Goal: Task Accomplishment & Management: Use online tool/utility

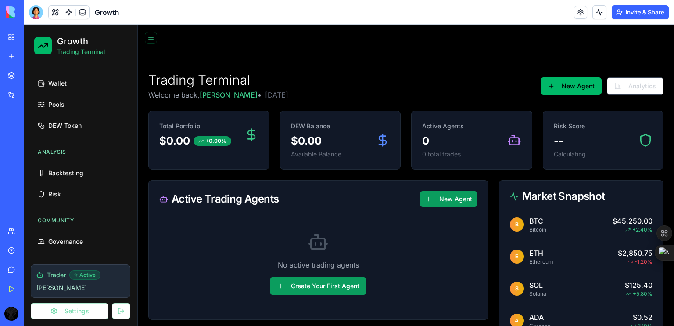
scroll to position [133, 0]
click at [90, 236] on link "Governance" at bounding box center [80, 241] width 93 height 18
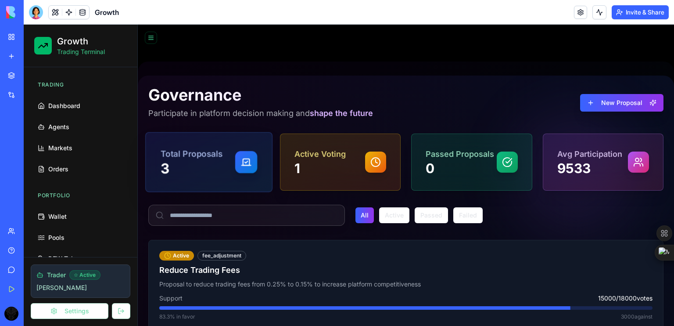
click at [251, 168] on div at bounding box center [246, 162] width 22 height 22
click at [347, 166] on div "Active Voting 1" at bounding box center [340, 161] width 97 height 29
click at [392, 217] on button "Active" at bounding box center [394, 215] width 30 height 16
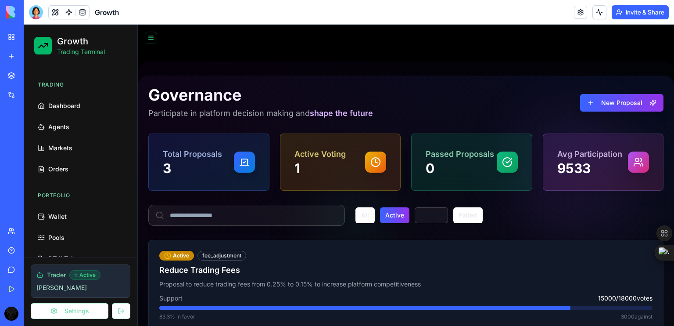
drag, startPoint x: 392, startPoint y: 217, endPoint x: 426, endPoint y: 221, distance: 33.5
click at [426, 221] on div "All Active Passed Failed" at bounding box center [419, 215] width 127 height 16
click at [426, 221] on button "Passed" at bounding box center [431, 215] width 33 height 16
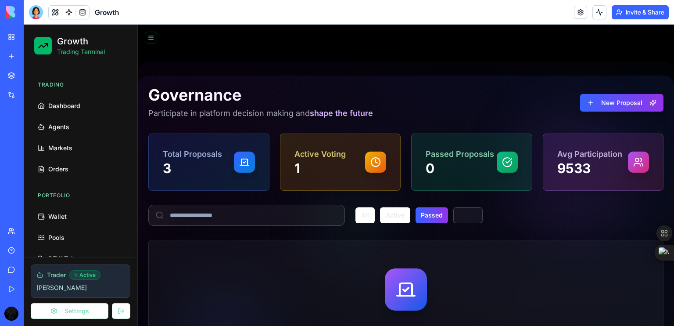
click at [460, 221] on button "Failed" at bounding box center [467, 215] width 29 height 16
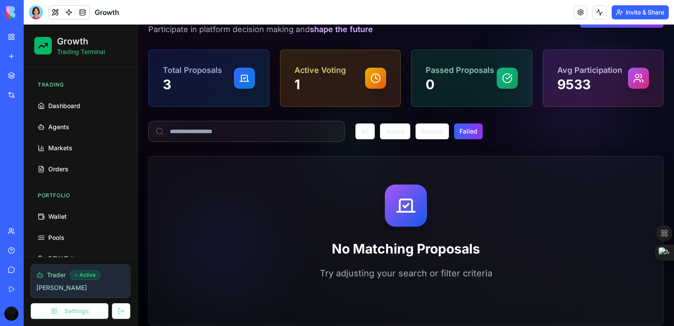
scroll to position [84, 0]
click at [428, 133] on button "Passed" at bounding box center [432, 131] width 33 height 16
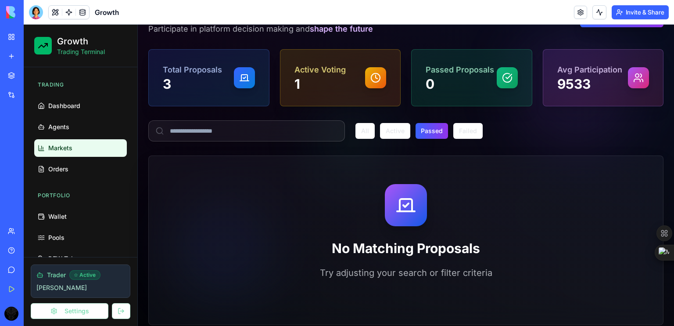
click at [69, 149] on span "Markets" at bounding box center [60, 148] width 24 height 9
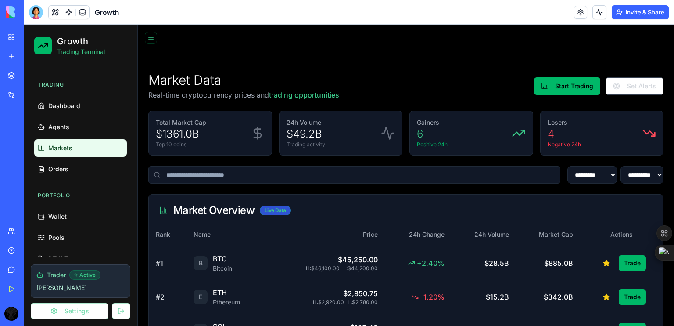
click at [272, 212] on div "Live Data" at bounding box center [275, 210] width 31 height 10
click at [276, 209] on div "Live Data" at bounding box center [275, 210] width 31 height 10
click at [567, 84] on button "Start Trading" at bounding box center [567, 86] width 66 height 18
click at [567, 92] on button "Start Trading" at bounding box center [567, 86] width 66 height 18
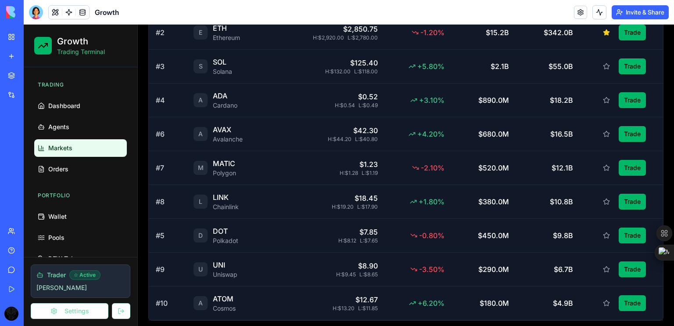
scroll to position [268, 0]
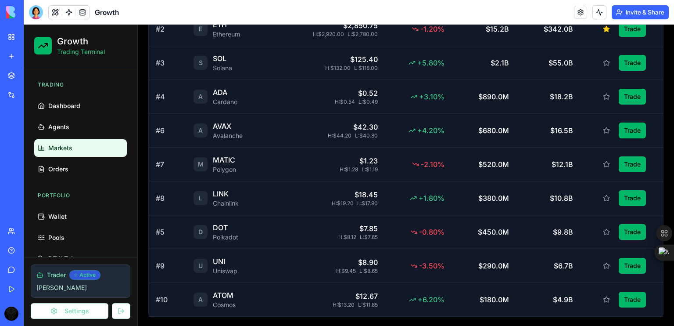
click at [78, 278] on div "Active" at bounding box center [84, 275] width 31 height 10
click at [91, 273] on div "Active" at bounding box center [84, 275] width 31 height 10
click at [58, 277] on span "Trader" at bounding box center [56, 274] width 19 height 9
click at [40, 275] on icon at bounding box center [39, 274] width 7 height 7
click at [48, 290] on p "[PERSON_NAME]" at bounding box center [80, 287] width 88 height 9
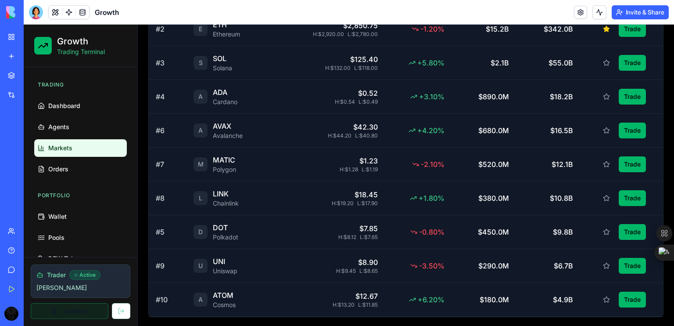
click at [82, 313] on button "Settings" at bounding box center [70, 311] width 78 height 16
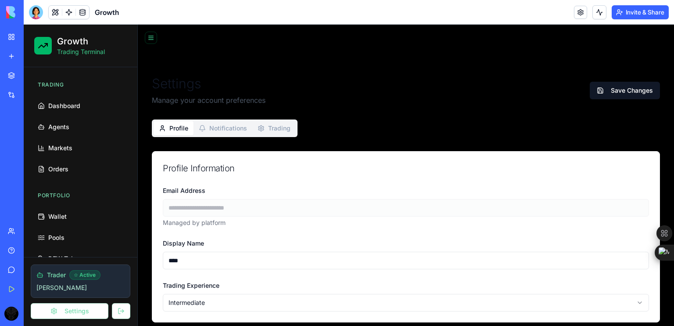
click at [282, 126] on button "Trading" at bounding box center [273, 128] width 43 height 14
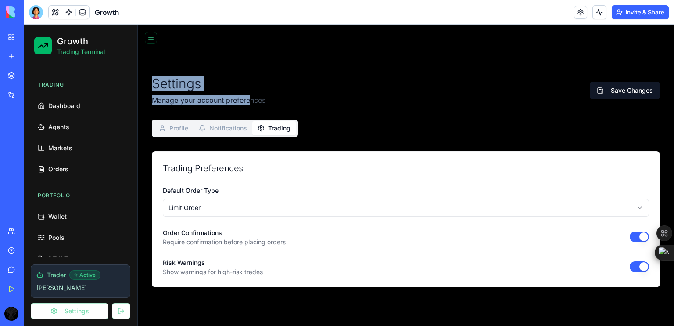
drag, startPoint x: 151, startPoint y: 79, endPoint x: 249, endPoint y: 92, distance: 98.7
click at [248, 92] on div "Settings Manage your account preferences Save Changes Profile Notifications Tra…" at bounding box center [406, 181] width 536 height 240
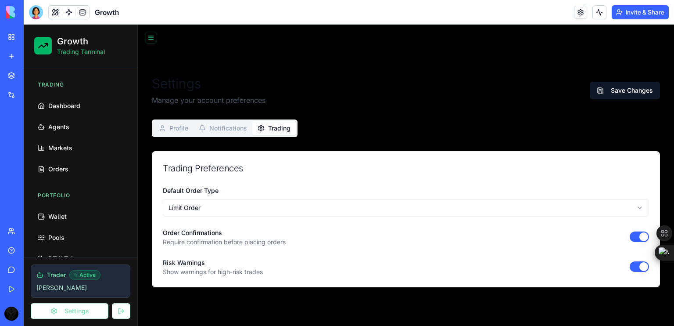
click at [274, 93] on div "Settings Manage your account preferences Save Changes" at bounding box center [406, 90] width 508 height 30
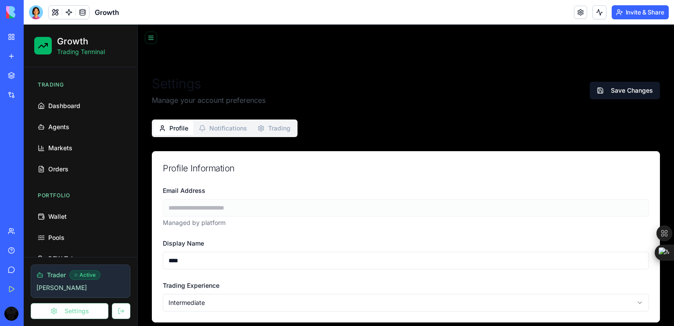
click at [181, 123] on button "Profile" at bounding box center [174, 128] width 40 height 14
click at [58, 15] on button at bounding box center [55, 12] width 13 height 13
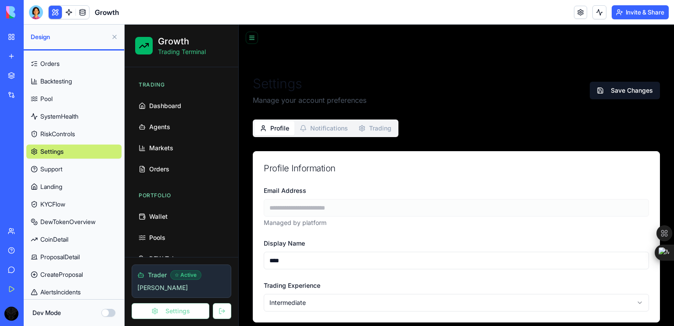
scroll to position [262, 0]
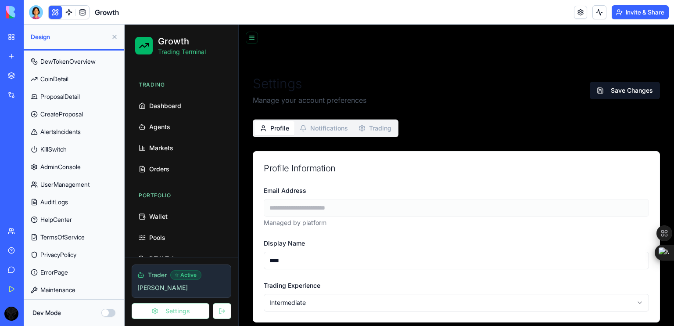
click at [68, 168] on span "AdminConsole" at bounding box center [60, 166] width 40 height 9
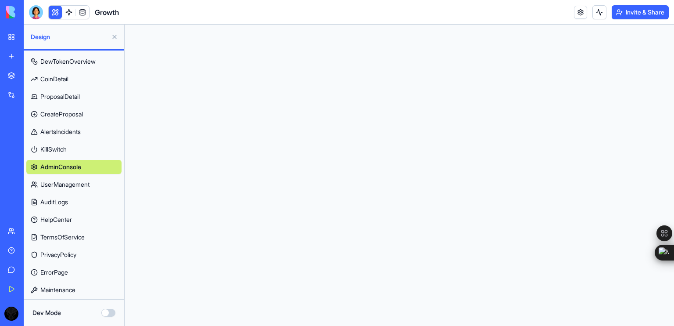
click at [113, 37] on button at bounding box center [115, 37] width 14 height 14
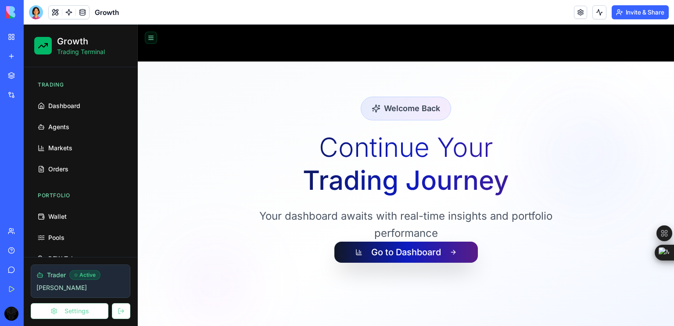
click at [151, 39] on button at bounding box center [151, 38] width 12 height 12
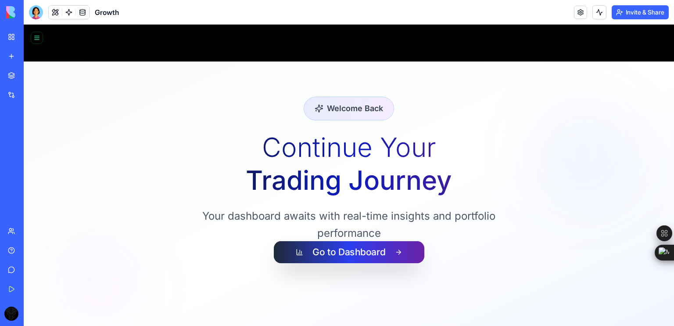
click at [345, 258] on button "Go to Dashboard" at bounding box center [348, 252] width 151 height 22
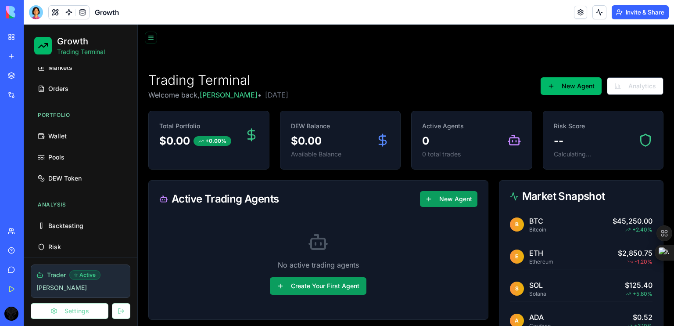
scroll to position [157, 0]
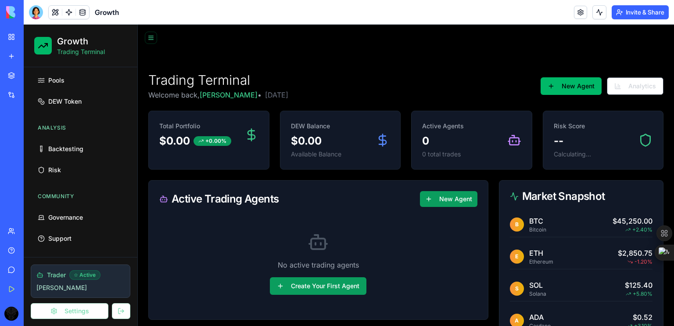
click at [54, 8] on button at bounding box center [55, 12] width 13 height 13
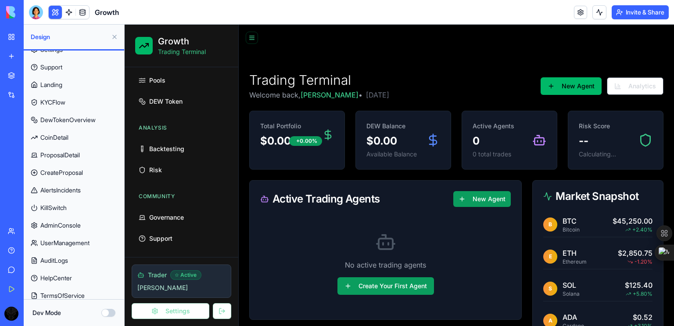
scroll to position [251, 0]
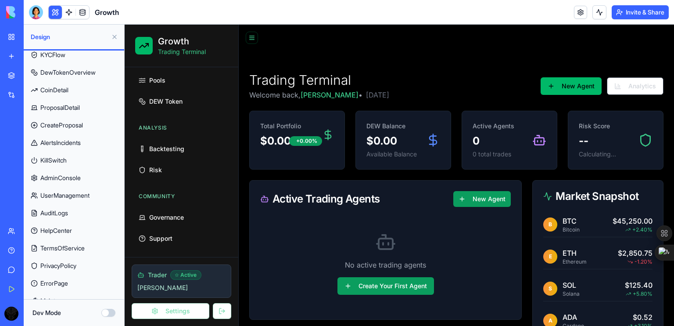
click at [107, 313] on button "Dev Mode" at bounding box center [108, 313] width 14 height 8
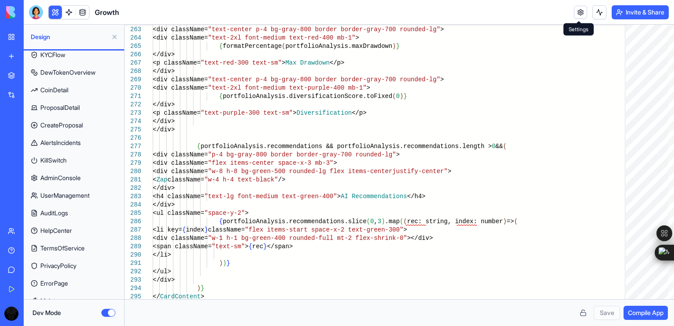
click at [578, 10] on link at bounding box center [580, 12] width 13 height 13
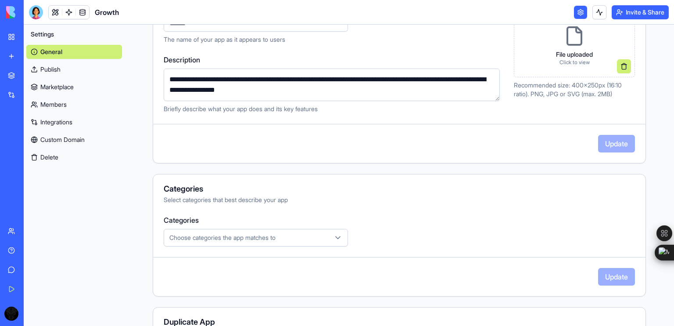
scroll to position [207, 0]
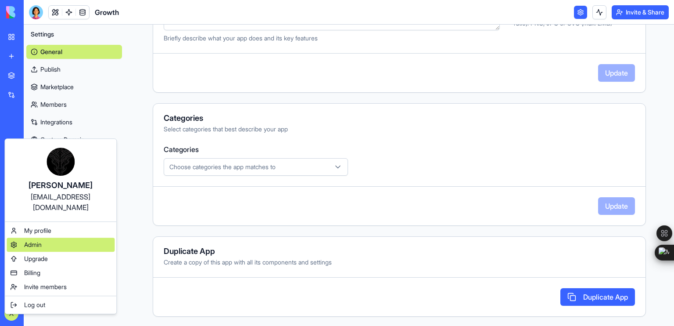
click at [35, 240] on span "Admin" at bounding box center [33, 244] width 18 height 9
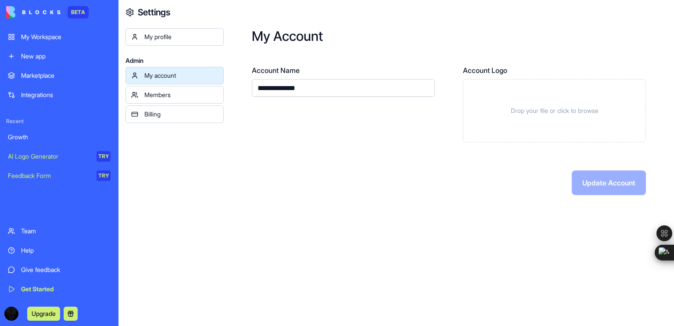
click at [196, 95] on div "Members" at bounding box center [181, 94] width 74 height 9
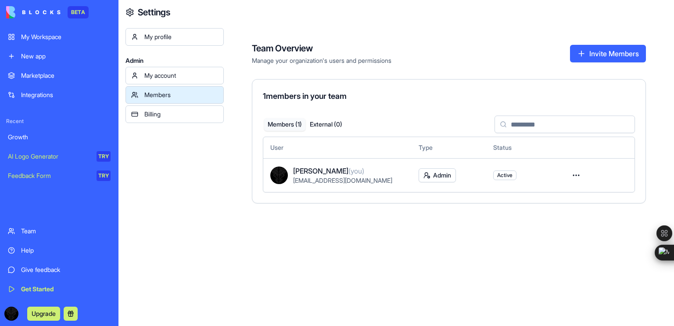
click at [207, 111] on div "Billing" at bounding box center [181, 114] width 74 height 9
click at [188, 97] on div "Members" at bounding box center [181, 94] width 74 height 9
click at [442, 176] on html "BETA My Workspace New app Marketplace Integrations Recent Growth AI Logo Genera…" at bounding box center [337, 163] width 674 height 326
click at [558, 194] on html "BETA My Workspace New app Marketplace Integrations Recent Growth AI Logo Genera…" at bounding box center [337, 163] width 674 height 326
click at [575, 170] on html "BETA My Workspace New app Marketplace Integrations Recent Growth AI Logo Genera…" at bounding box center [337, 163] width 674 height 326
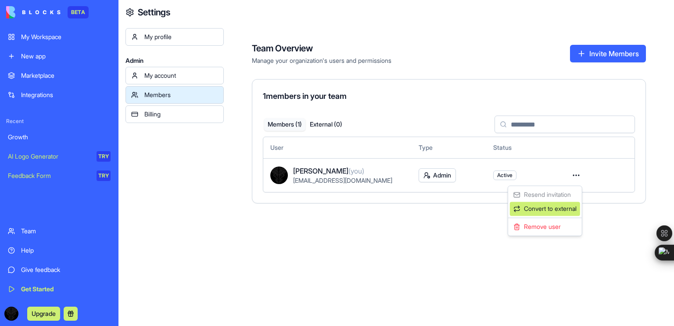
click at [523, 207] on div "Convert to external" at bounding box center [545, 208] width 70 height 14
click at [403, 241] on html "BETA My Workspace New app Marketplace Integrations Recent Growth AI Logo Genera…" at bounding box center [337, 163] width 674 height 326
click at [574, 174] on html "BETA My Workspace New app Marketplace Integrations Recent Growth AI Logo Genera…" at bounding box center [337, 163] width 674 height 326
click at [162, 75] on html "BETA My Workspace New app Marketplace Integrations Recent Growth AI Logo Genera…" at bounding box center [337, 163] width 674 height 326
click at [159, 31] on link "My profile" at bounding box center [175, 37] width 98 height 18
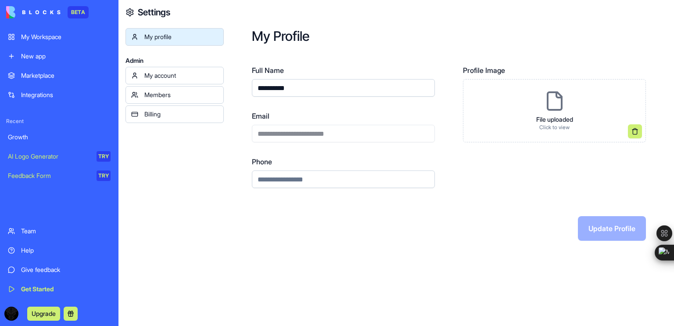
click at [322, 89] on input "**********" at bounding box center [343, 88] width 183 height 18
drag, startPoint x: 322, startPoint y: 89, endPoint x: 237, endPoint y: 88, distance: 85.6
click at [237, 88] on div "**********" at bounding box center [449, 134] width 450 height 269
type input "**********"
click at [60, 173] on div "Feedback Form" at bounding box center [49, 175] width 83 height 9
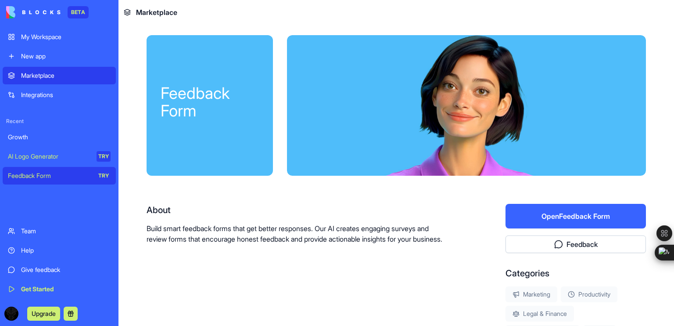
click at [32, 162] on link "AI Logo Generator TRY" at bounding box center [59, 156] width 113 height 18
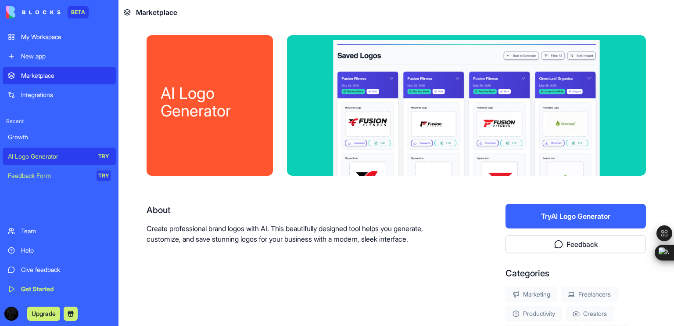
click at [77, 137] on div "Growth" at bounding box center [59, 137] width 103 height 9
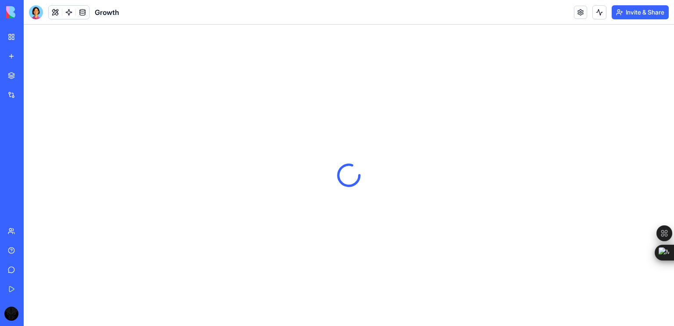
click at [38, 41] on link "My Workspace" at bounding box center [20, 37] width 35 height 18
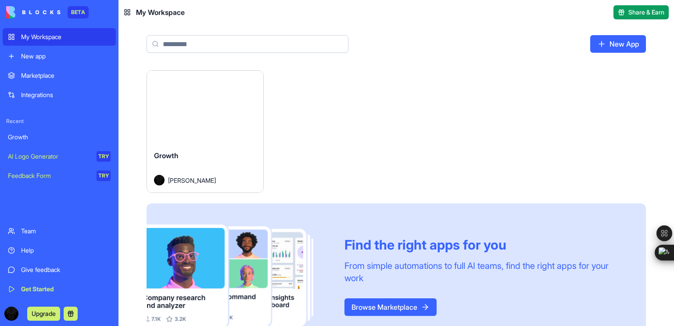
click at [49, 76] on div "Marketplace" at bounding box center [66, 75] width 90 height 9
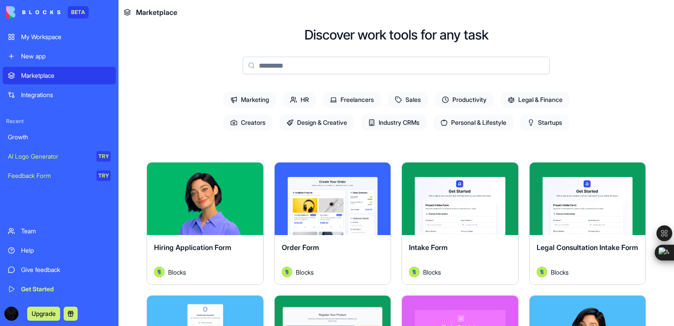
scroll to position [40, 0]
click at [306, 123] on span "Design & Creative" at bounding box center [317, 122] width 75 height 16
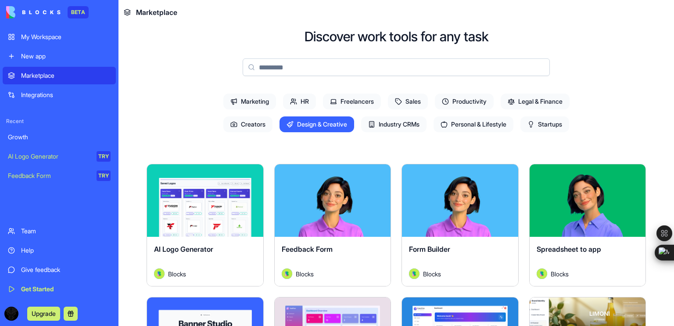
scroll to position [0, 0]
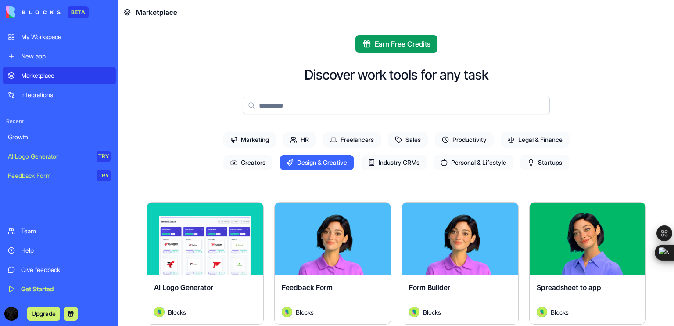
click at [402, 161] on span "Industry CRMs" at bounding box center [393, 163] width 65 height 16
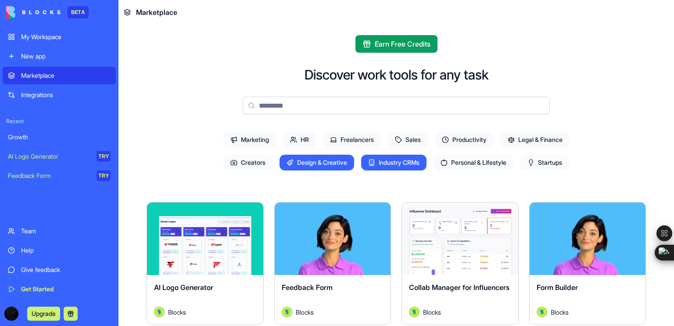
click at [442, 158] on span "Personal & Lifestyle" at bounding box center [474, 163] width 80 height 16
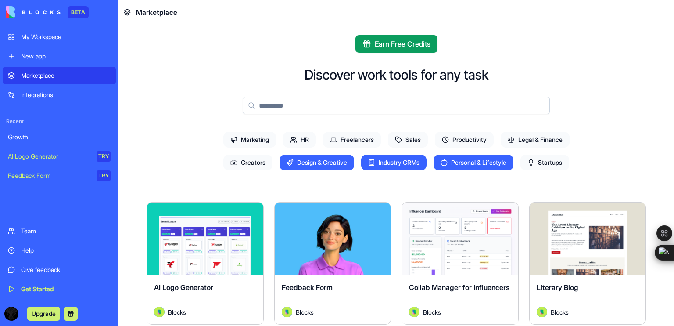
click at [454, 162] on span "Personal & Lifestyle" at bounding box center [474, 163] width 80 height 16
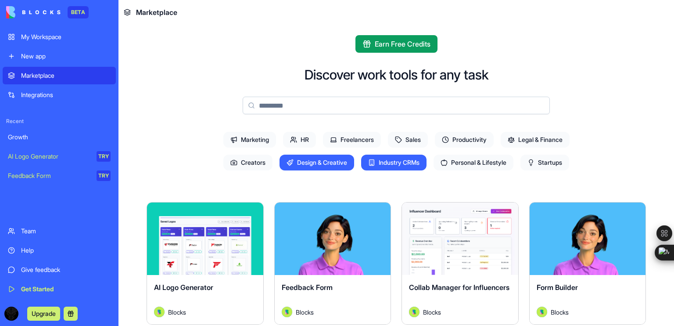
click at [411, 165] on span "Industry CRMs" at bounding box center [393, 163] width 65 height 16
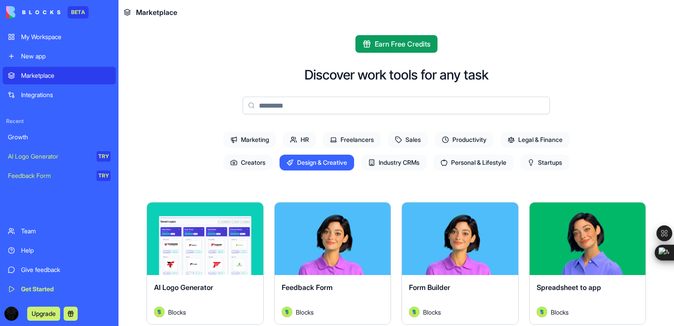
click at [309, 160] on span "Design & Creative" at bounding box center [317, 163] width 75 height 16
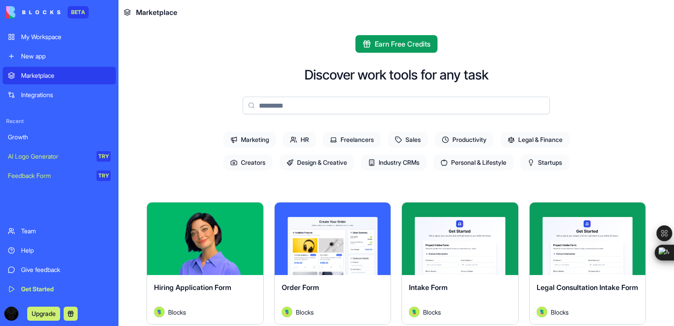
click at [369, 166] on span "Industry CRMs" at bounding box center [393, 163] width 65 height 16
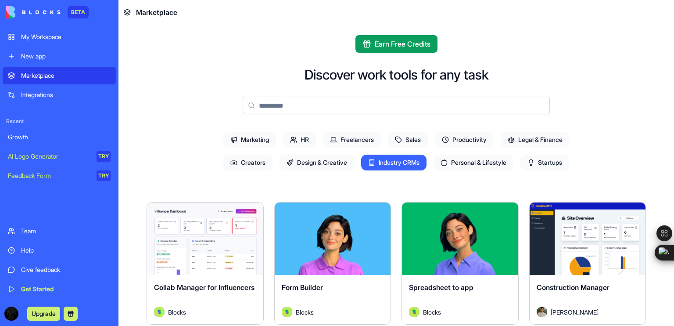
click at [369, 166] on span "Industry CRMs" at bounding box center [393, 163] width 65 height 16
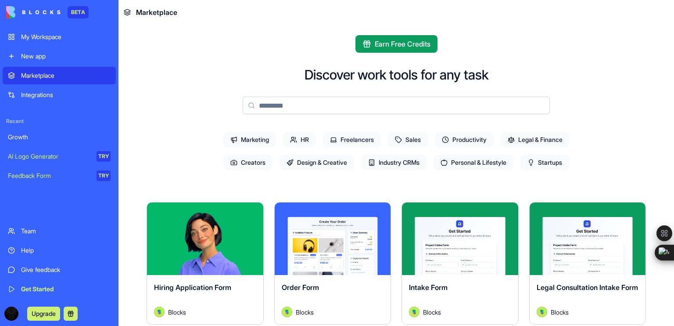
click at [446, 165] on span "Personal & Lifestyle" at bounding box center [474, 163] width 80 height 16
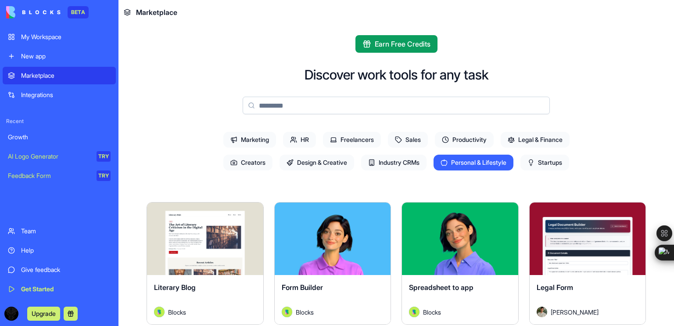
click at [446, 165] on span "Personal & Lifestyle" at bounding box center [474, 163] width 80 height 16
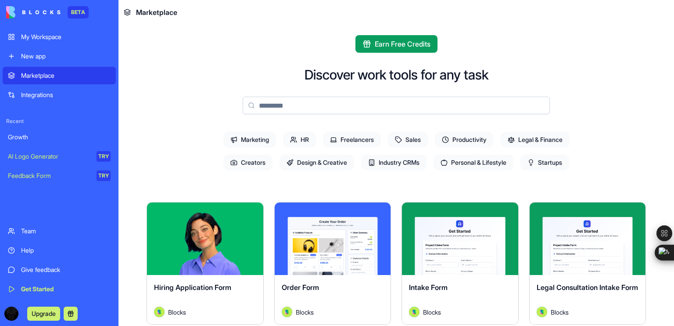
click at [532, 168] on span "Startups" at bounding box center [545, 163] width 49 height 16
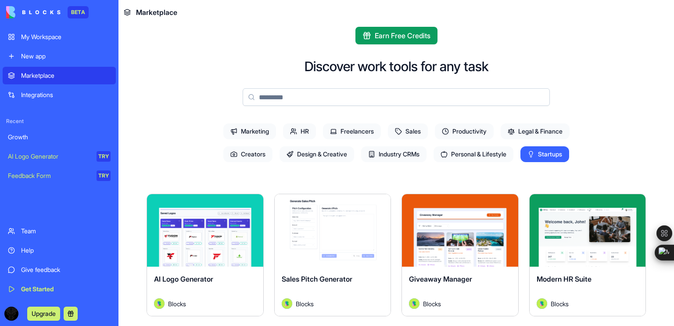
scroll to position [7, 0]
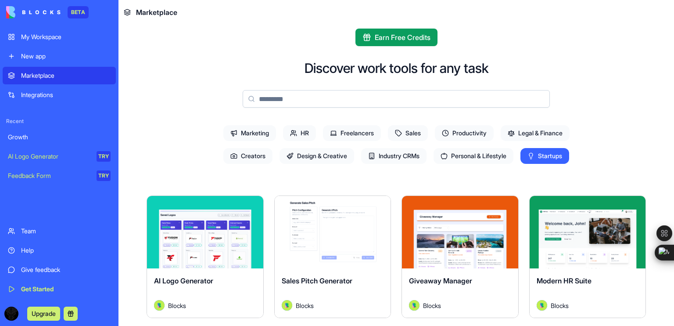
click at [539, 153] on span "Startups" at bounding box center [545, 156] width 49 height 16
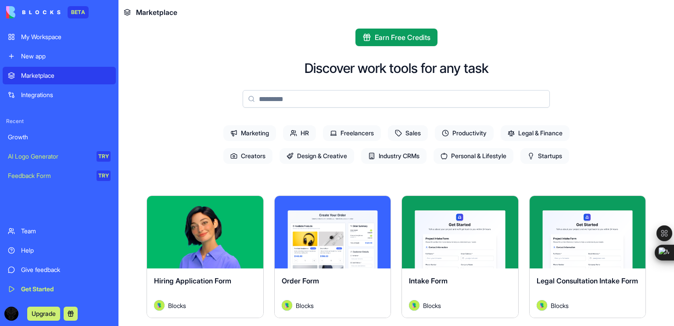
click at [465, 136] on span "Productivity" at bounding box center [464, 133] width 59 height 16
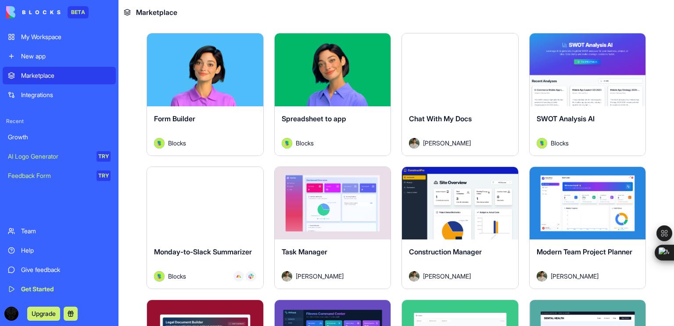
scroll to position [302, 0]
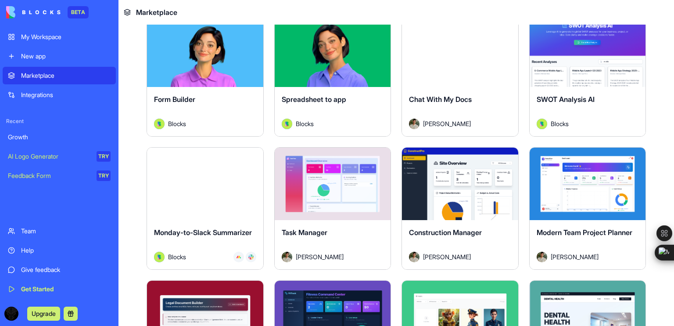
click at [465, 136] on div "Explore Order Form Blocks Explore AI Logo Generator Blocks Explore Feedback For…" at bounding box center [397, 232] width 500 height 703
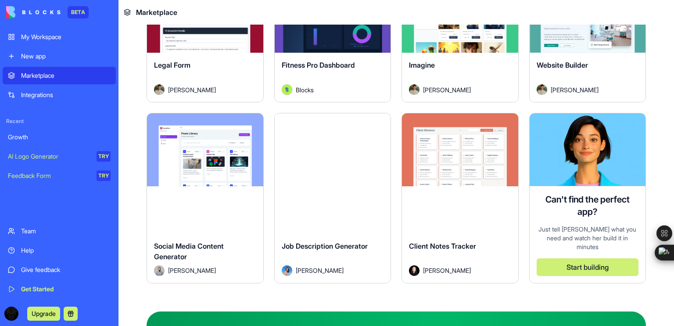
scroll to position [622, 0]
click at [201, 241] on div "Social Media Content Generator" at bounding box center [205, 253] width 102 height 25
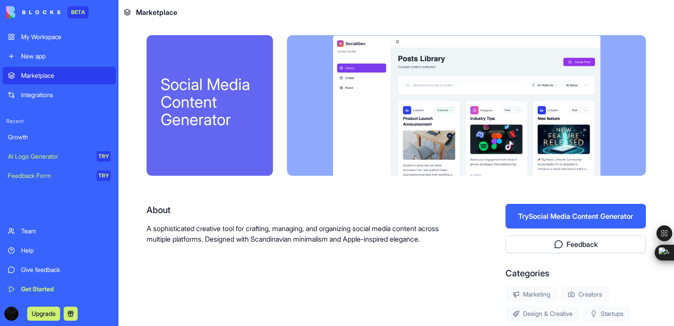
click at [557, 213] on button "Try Social Media Content Generator" at bounding box center [576, 216] width 140 height 25
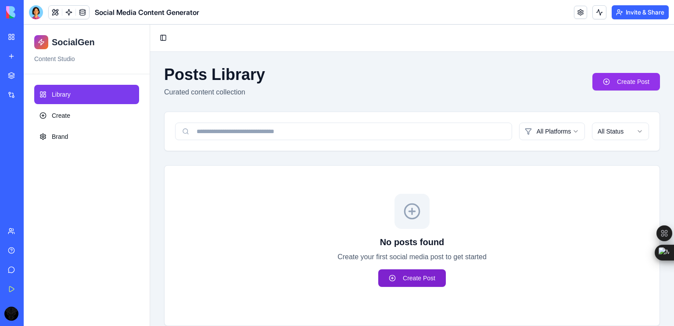
click at [419, 273] on link "Create Post" at bounding box center [412, 278] width 68 height 18
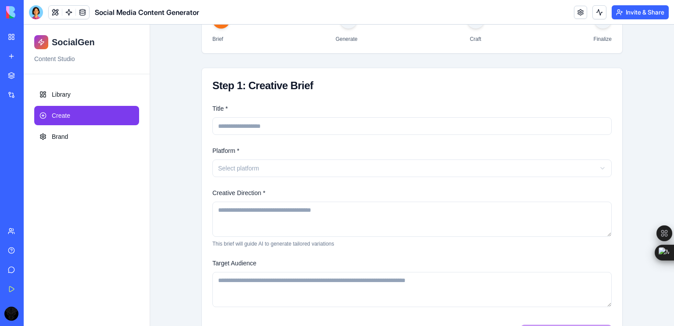
scroll to position [152, 0]
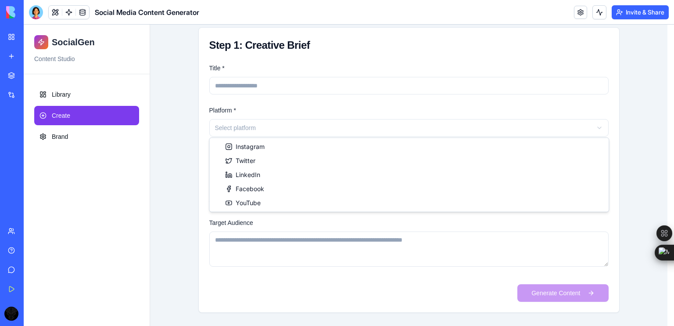
click at [416, 119] on html "Skipping ads... SocialGen Content Studio Library Create Brand Toggle Sidebar Cr…" at bounding box center [349, 100] width 651 height 454
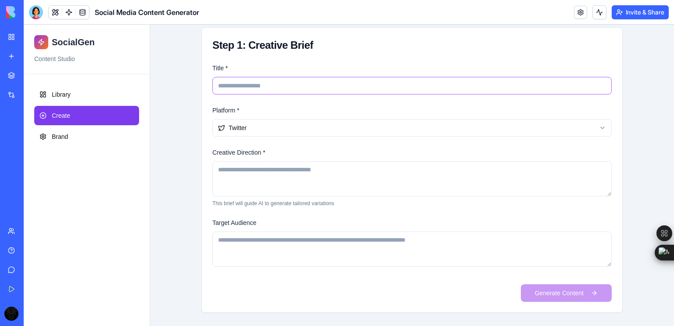
click at [262, 86] on input "Title *" at bounding box center [411, 86] width 399 height 18
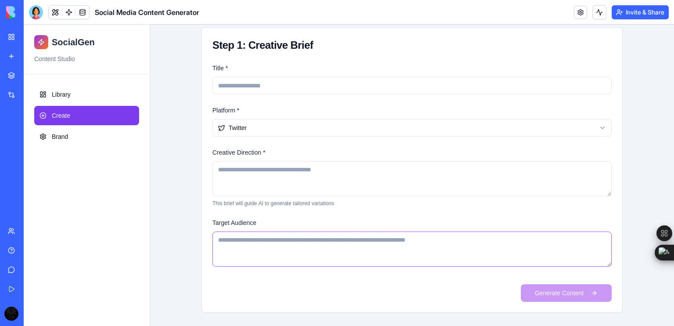
click at [278, 237] on textarea "Target Audience" at bounding box center [411, 248] width 399 height 35
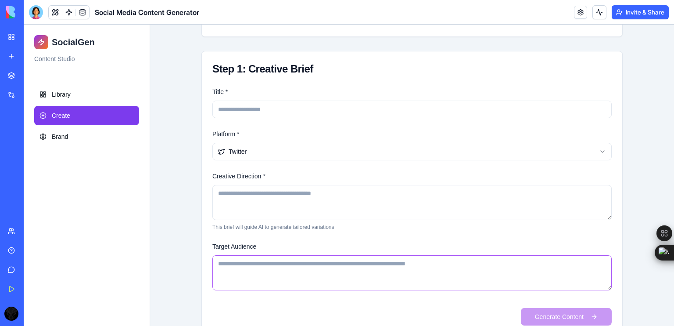
scroll to position [127, 0]
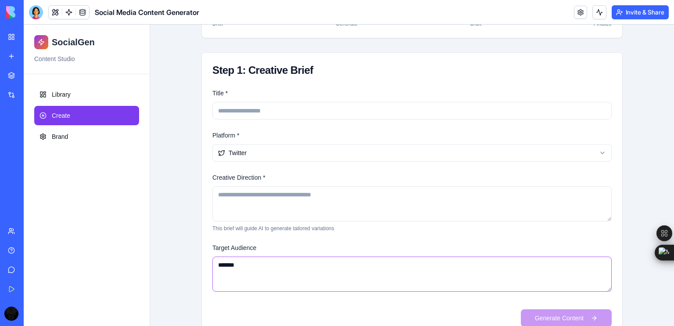
type textarea "*******"
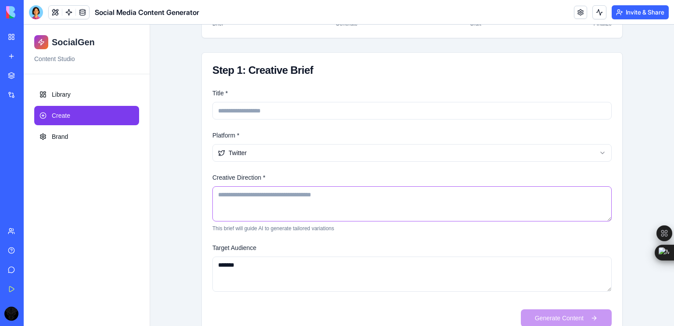
click at [254, 194] on textarea "Creative Direction *" at bounding box center [411, 203] width 399 height 35
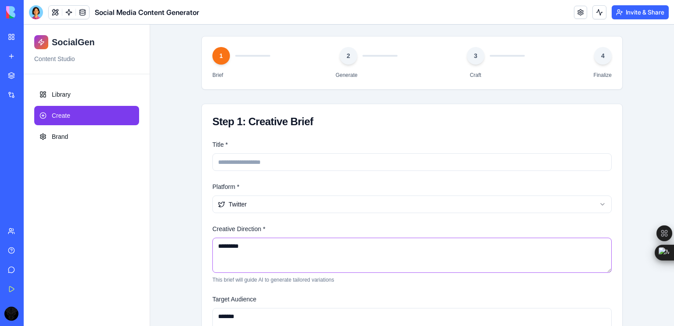
scroll to position [74, 0]
type textarea "*********"
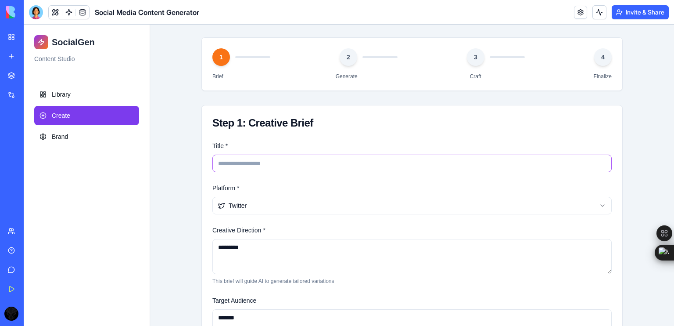
click at [256, 169] on input "Title *" at bounding box center [411, 164] width 399 height 18
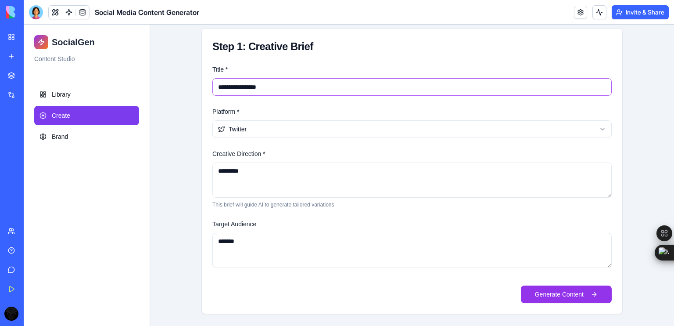
scroll to position [151, 0]
type input "**********"
click at [552, 291] on button "Generate Content" at bounding box center [566, 294] width 91 height 18
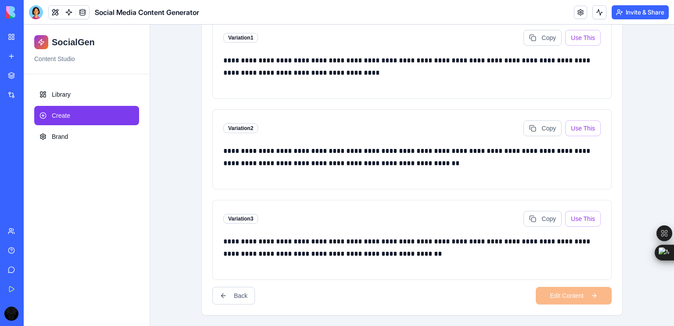
scroll to position [198, 0]
click at [588, 214] on button "Use This" at bounding box center [583, 218] width 36 height 16
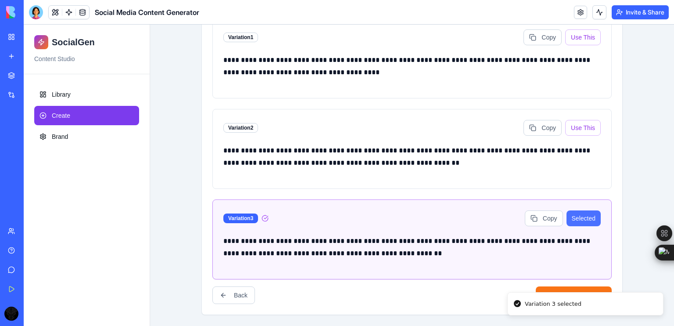
scroll to position [200, 0]
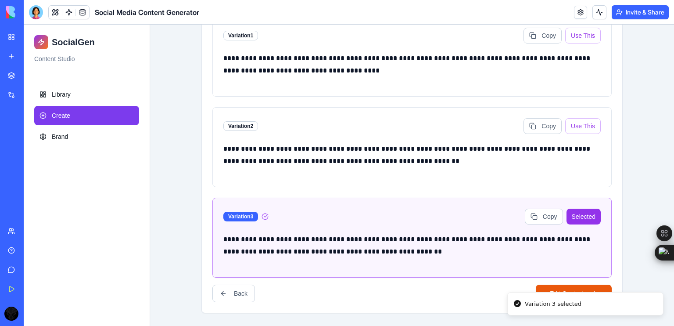
click at [558, 284] on button "Edit Content" at bounding box center [574, 293] width 76 height 18
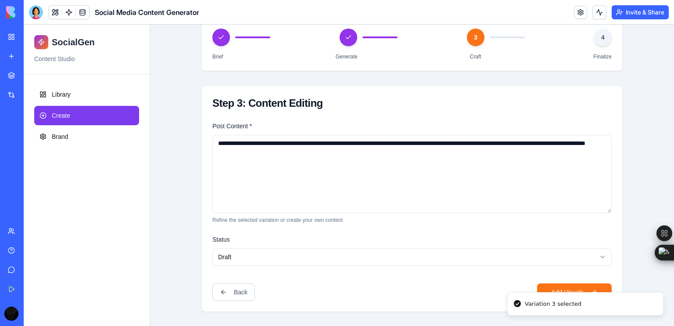
scroll to position [93, 0]
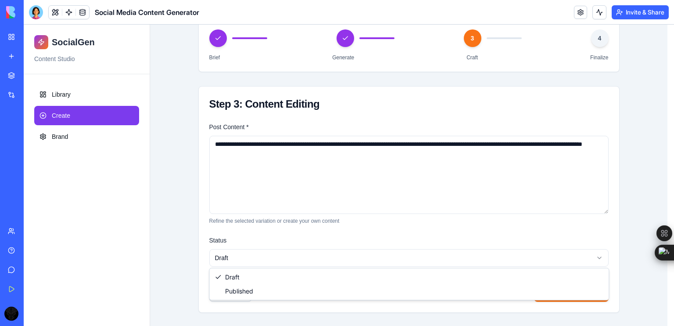
click at [314, 260] on html "**********" at bounding box center [349, 129] width 651 height 395
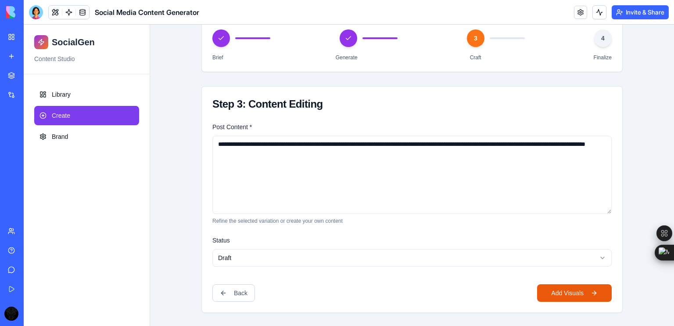
click at [563, 295] on button "Add Visuals" at bounding box center [574, 293] width 75 height 18
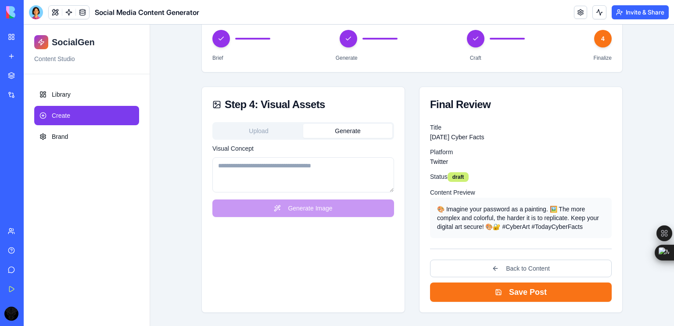
click at [339, 129] on button "Generate" at bounding box center [347, 131] width 89 height 14
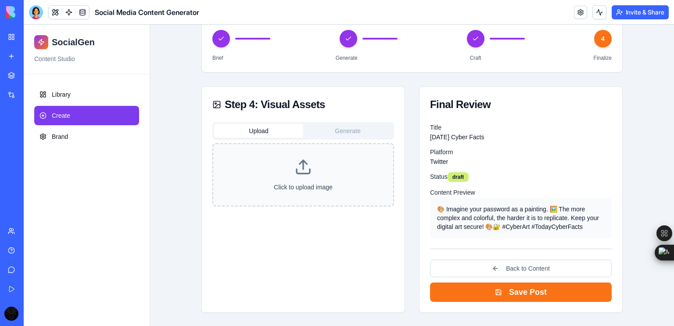
click at [234, 129] on button "Upload" at bounding box center [258, 131] width 89 height 14
click at [366, 131] on button "Generate" at bounding box center [347, 131] width 89 height 14
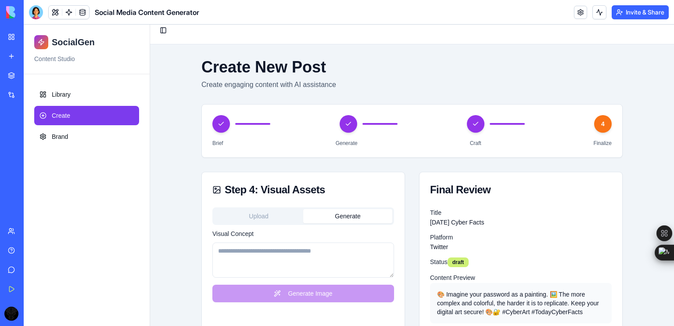
scroll to position [0, 0]
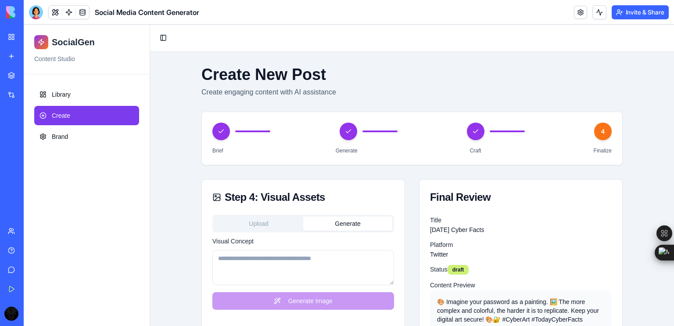
click at [580, 14] on link at bounding box center [580, 12] width 13 height 13
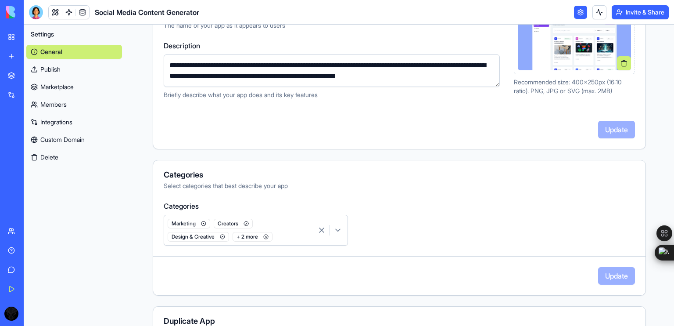
scroll to position [155, 0]
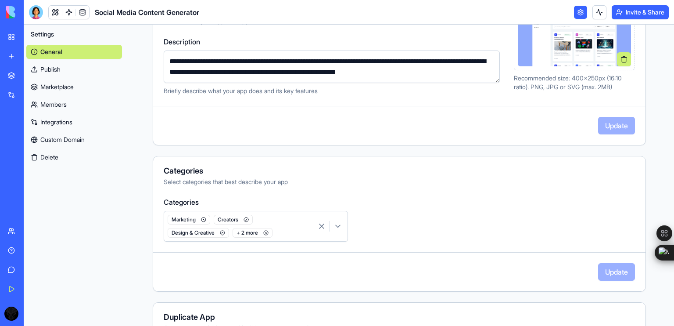
click at [47, 159] on button "Delete" at bounding box center [74, 157] width 96 height 14
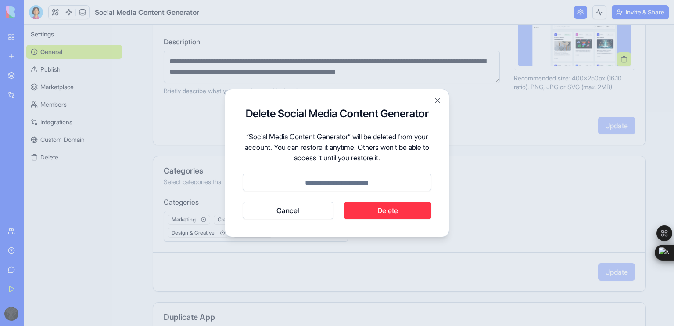
click at [347, 184] on input at bounding box center [337, 182] width 189 height 18
type input "*"
type input "******"
click at [365, 214] on button "Delete" at bounding box center [388, 210] width 88 height 18
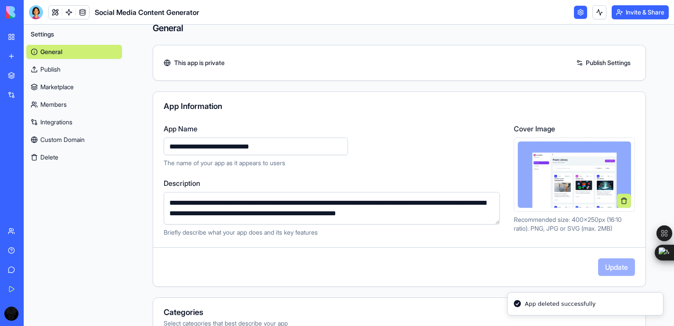
scroll to position [0, 0]
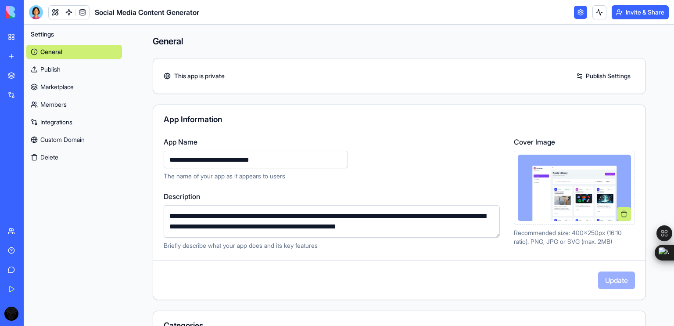
click at [32, 138] on div "Growth" at bounding box center [20, 137] width 25 height 9
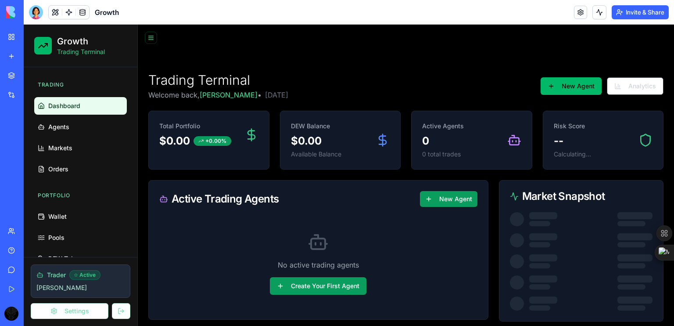
click at [32, 152] on div "Social Media Content Generator" at bounding box center [20, 156] width 25 height 9
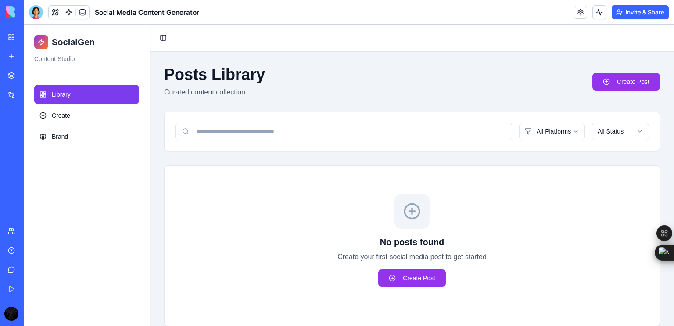
click at [32, 152] on div "Social Media Content Generator" at bounding box center [20, 156] width 25 height 9
click at [32, 133] on div "Growth" at bounding box center [20, 137] width 25 height 9
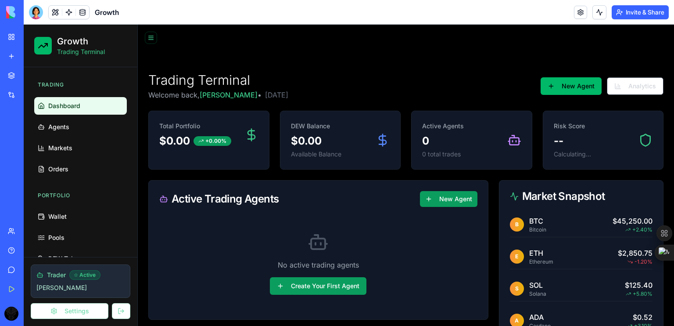
drag, startPoint x: 371, startPoint y: 210, endPoint x: 313, endPoint y: 177, distance: 66.9
click at [313, 177] on div "Trading Terminal Welcome back, Mohd • 9/18/2025 New Agent Analytics Total Portf…" at bounding box center [406, 311] width 536 height 501
click at [567, 92] on button "New Agent" at bounding box center [571, 86] width 61 height 18
click at [56, 123] on span "Agents" at bounding box center [58, 126] width 21 height 9
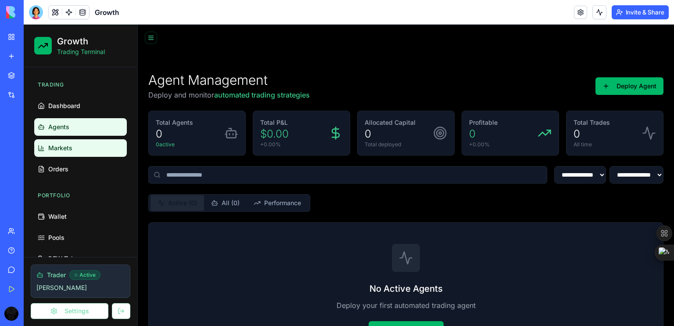
click at [58, 144] on span "Markets" at bounding box center [60, 148] width 24 height 9
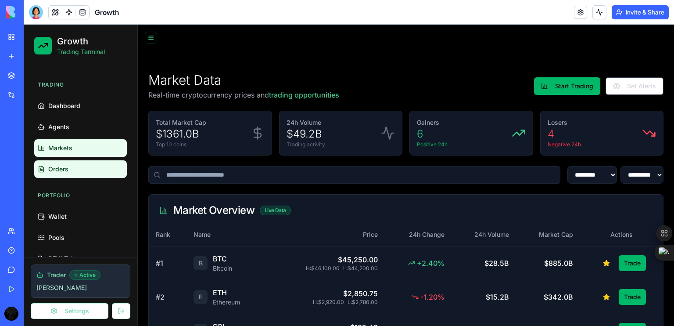
click at [60, 167] on span "Orders" at bounding box center [58, 169] width 20 height 9
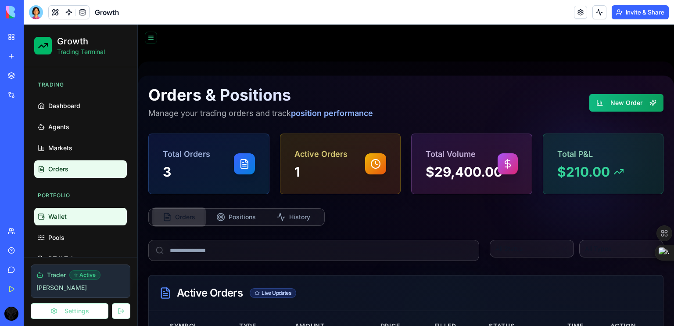
click at [58, 208] on link "Wallet" at bounding box center [80, 217] width 93 height 18
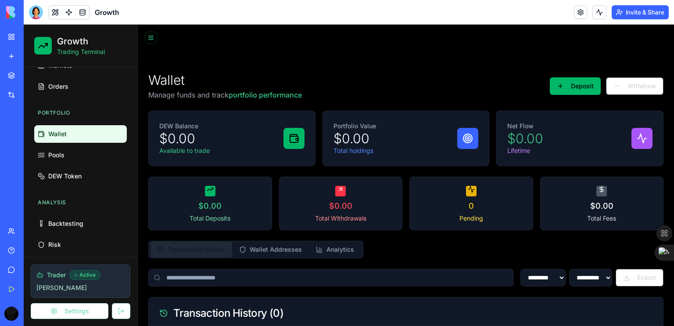
scroll to position [110, 0]
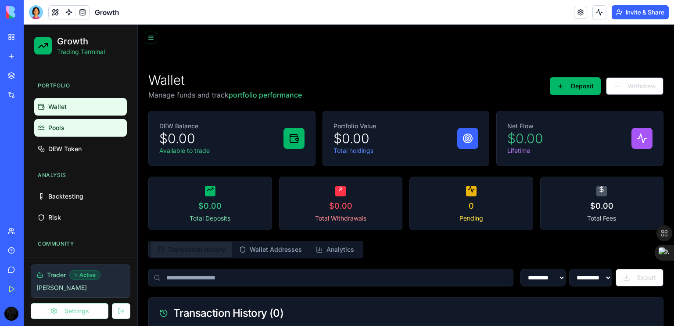
click at [54, 135] on link "Pools" at bounding box center [80, 128] width 93 height 18
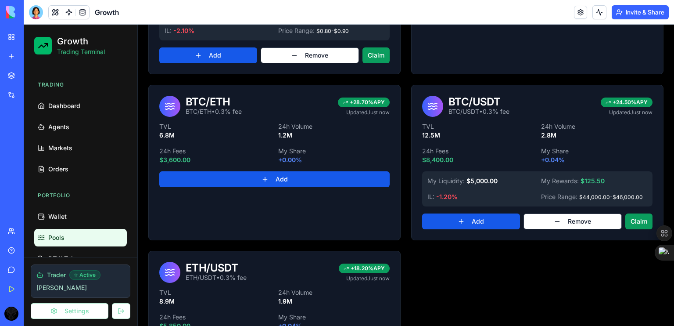
scroll to position [328, 0]
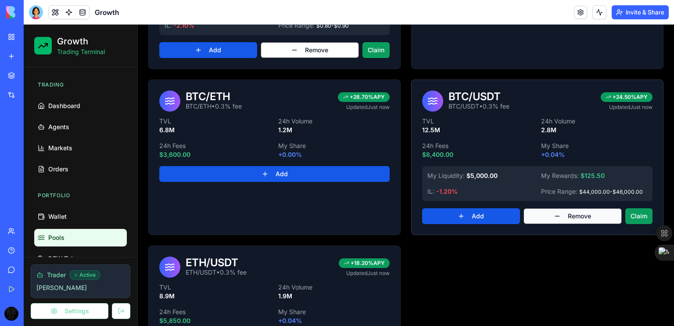
click at [561, 217] on button "Remove" at bounding box center [573, 216] width 99 height 16
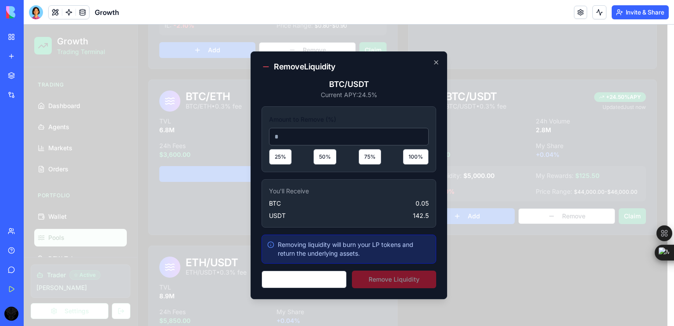
click at [423, 148] on div "Amount to Remove (%) 25 % 50 % 75 % 100 %" at bounding box center [349, 139] width 174 height 65
click at [420, 153] on button "100 %" at bounding box center [416, 157] width 26 height 16
type input "***"
click at [385, 280] on button "Remove Liquidity" at bounding box center [394, 279] width 84 height 18
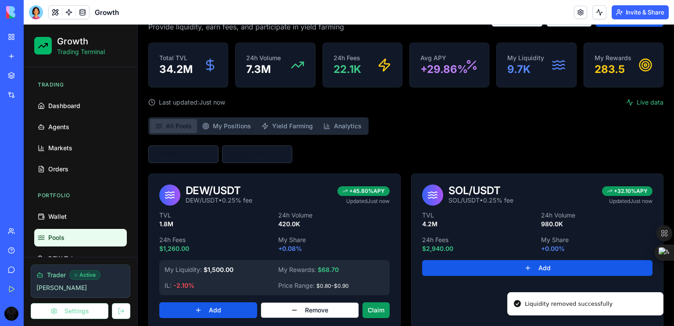
scroll to position [68, 0]
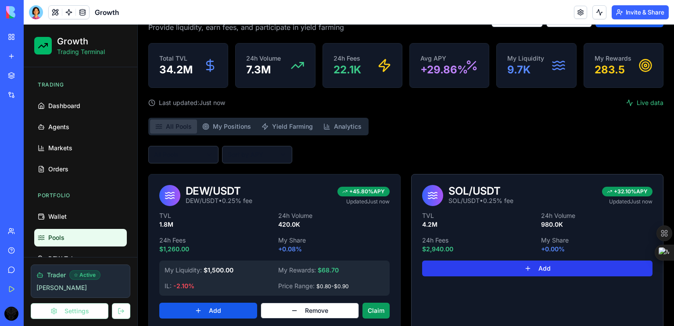
click at [502, 265] on button "Add" at bounding box center [537, 268] width 230 height 16
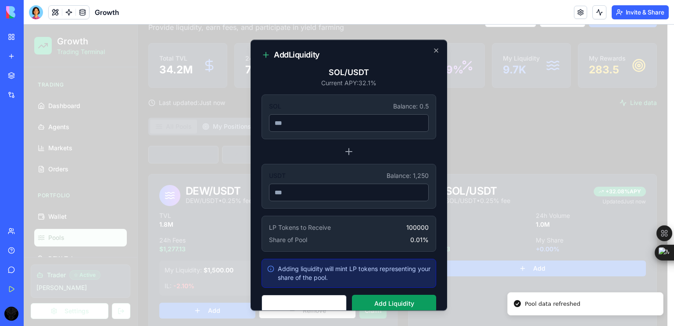
type input "***"
type input "**********"
click at [414, 120] on input "***" at bounding box center [349, 123] width 160 height 18
type input "***"
type input "**********"
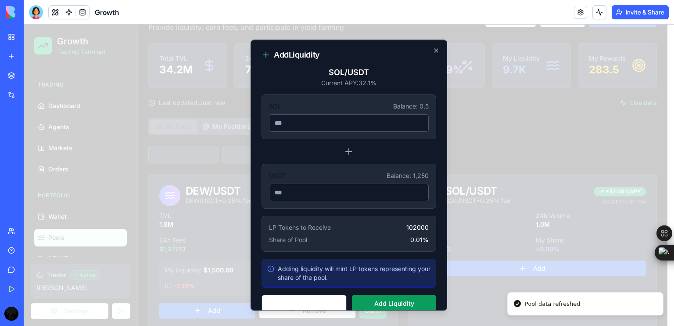
click at [414, 120] on input "***" at bounding box center [349, 123] width 160 height 18
type input "***"
type input "**********"
click at [414, 120] on input "***" at bounding box center [349, 123] width 160 height 18
click at [374, 123] on input "***" at bounding box center [349, 123] width 160 height 18
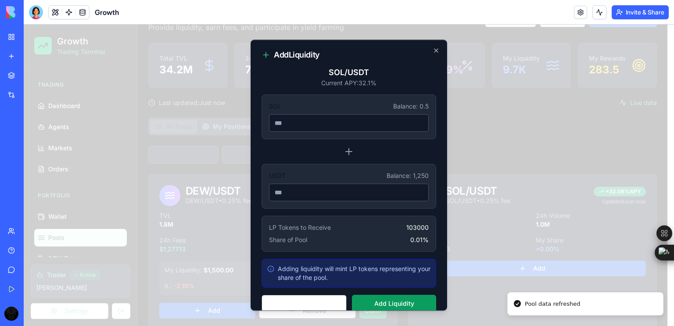
click at [322, 122] on input "***" at bounding box center [349, 123] width 160 height 18
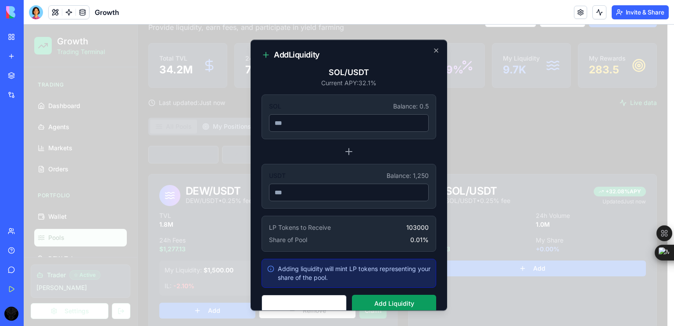
type input "****"
type input "**********"
type input "***"
type input "**********"
type input "**"
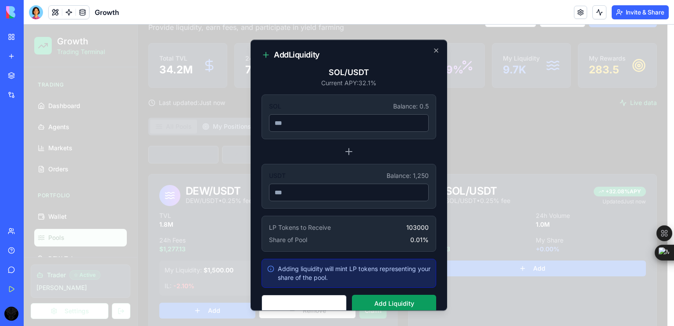
type input "**********"
type input "*"
type input "**********"
type input "*"
type input "********"
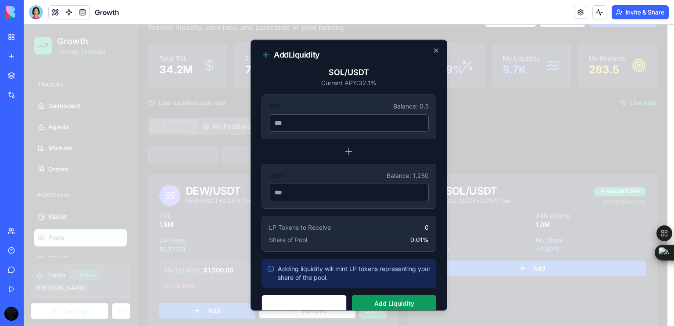
type input "***"
type input "**********"
type input "***"
click at [362, 194] on input "**********" at bounding box center [349, 192] width 160 height 18
click at [391, 300] on button "Add Liquidity" at bounding box center [394, 304] width 84 height 18
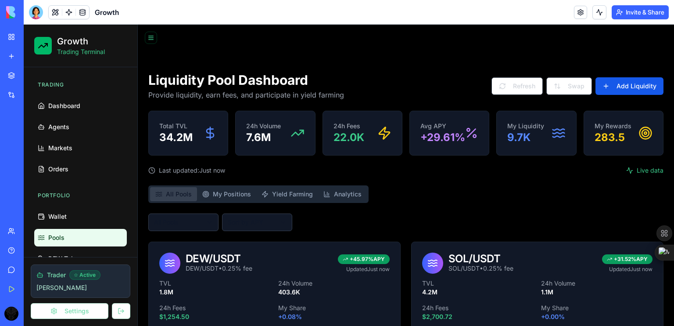
scroll to position [157, 0]
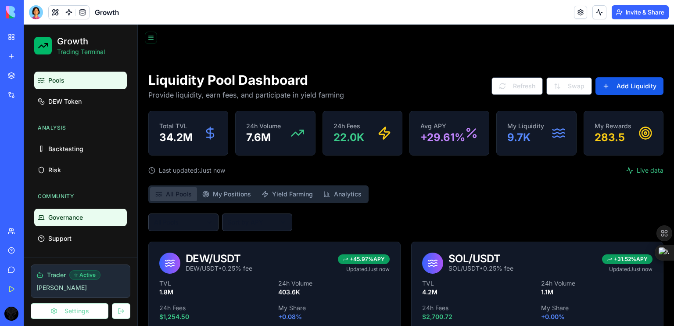
click at [68, 216] on span "Governance" at bounding box center [65, 217] width 35 height 9
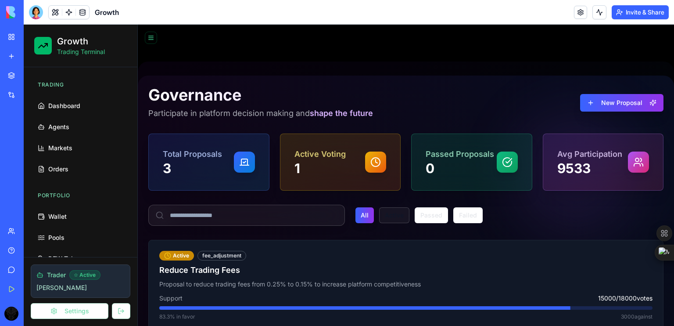
click at [391, 212] on button "Active" at bounding box center [394, 215] width 30 height 16
click at [423, 213] on button "Passed" at bounding box center [431, 215] width 33 height 16
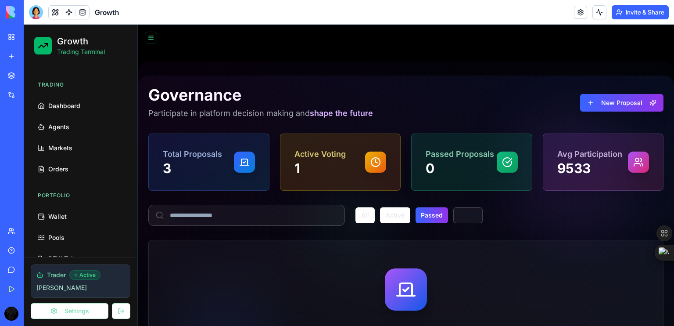
click at [460, 213] on button "Failed" at bounding box center [467, 215] width 29 height 16
click at [375, 218] on div "All Active Passed Failed" at bounding box center [419, 215] width 127 height 16
click at [366, 217] on button "All" at bounding box center [365, 215] width 19 height 16
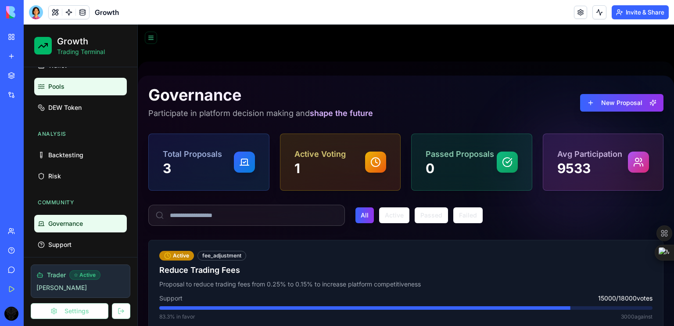
scroll to position [157, 0]
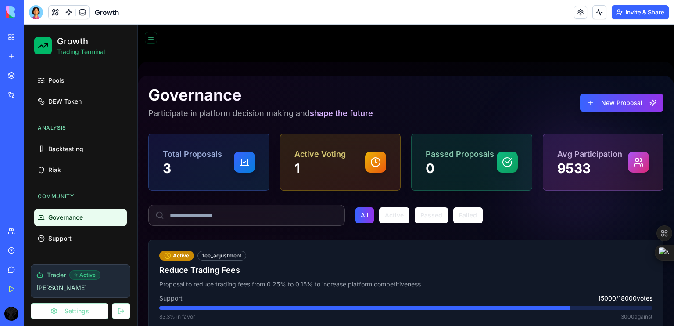
click at [96, 218] on link "Governance" at bounding box center [80, 218] width 93 height 18
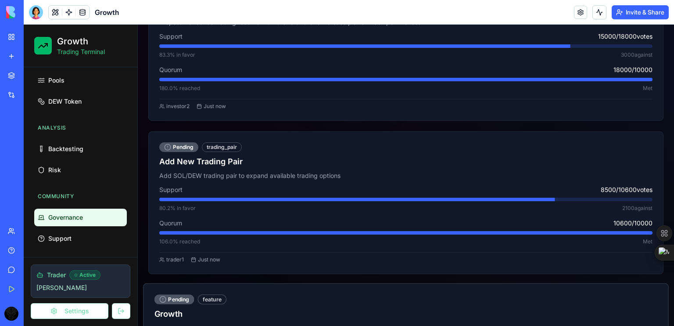
scroll to position [258, 0]
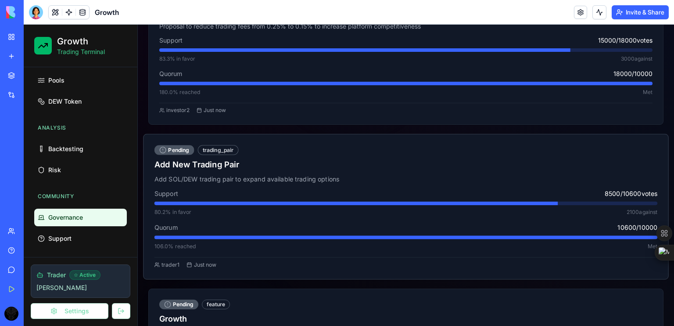
click at [328, 219] on div "Support 8500 / 10600 votes 80.2 % in favor 2100 against Quorum 10600 / 10000 10…" at bounding box center [406, 234] width 525 height 90
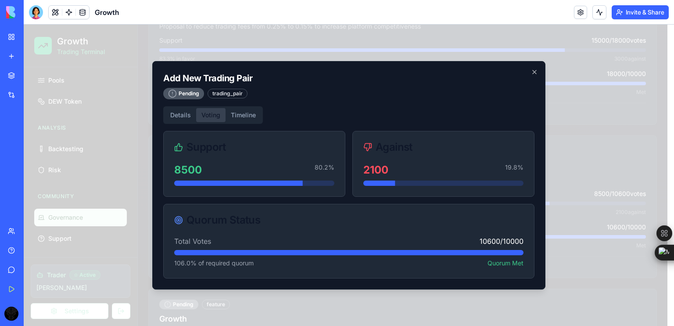
click at [203, 133] on div "Details Voting Timeline Support 8500 80.2 % Against 2100 19.8 % Quorum Status T…" at bounding box center [348, 192] width 371 height 172
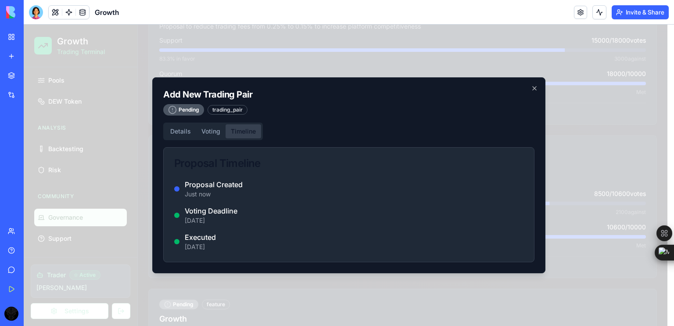
click at [243, 113] on div "Add New Trading Pair pending trading_pair Details Voting Timeline Proposal Time…" at bounding box center [348, 175] width 393 height 196
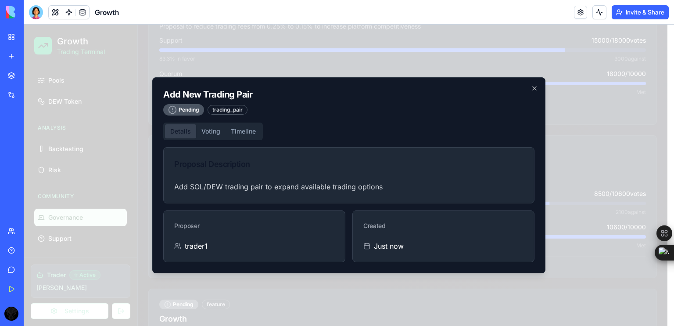
click at [173, 126] on button "Details" at bounding box center [180, 131] width 31 height 14
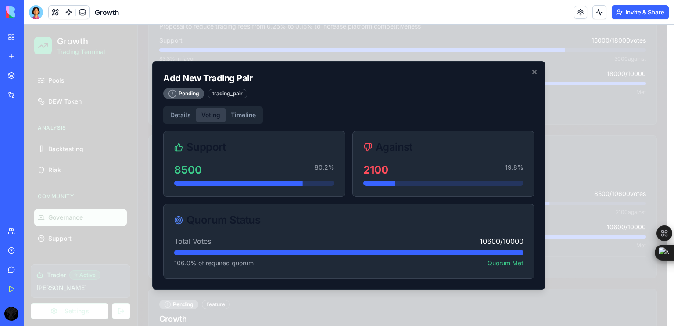
click at [198, 130] on div "Details Voting Timeline Support 8500 80.2 % Against 2100 19.8 % Quorum Status T…" at bounding box center [348, 192] width 371 height 172
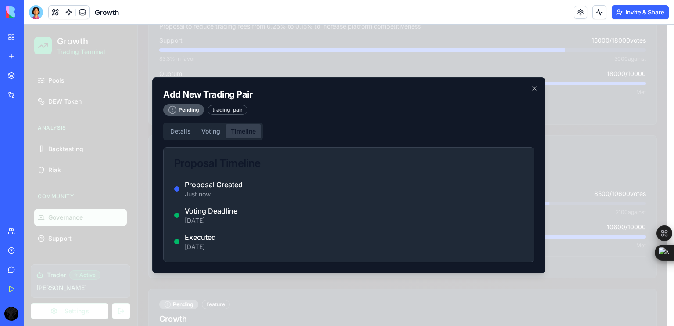
click at [241, 117] on div "Add New Trading Pair pending trading_pair Details Voting Timeline Proposal Time…" at bounding box center [348, 175] width 393 height 196
click at [532, 90] on icon "button" at bounding box center [534, 88] width 7 height 7
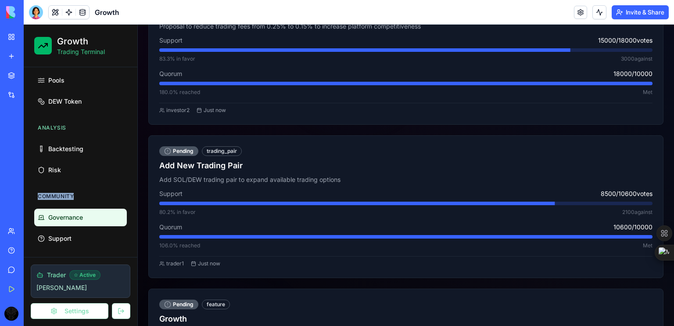
drag, startPoint x: 89, startPoint y: 185, endPoint x: 84, endPoint y: 188, distance: 6.1
click at [84, 188] on div "Community Governance Support" at bounding box center [81, 218] width 100 height 65
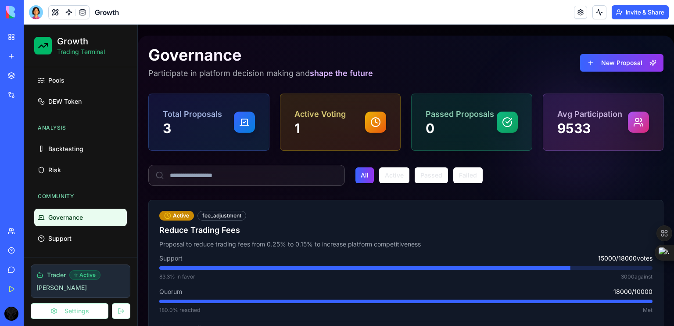
scroll to position [0, 0]
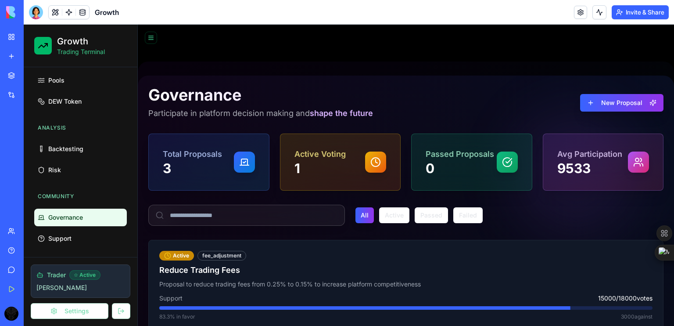
click at [334, 115] on span "shape the future" at bounding box center [341, 112] width 63 height 9
click at [61, 240] on span "Support" at bounding box center [59, 238] width 23 height 9
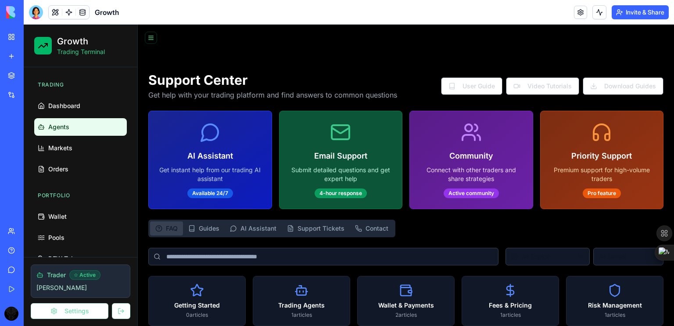
click at [70, 119] on link "Agents" at bounding box center [80, 127] width 93 height 18
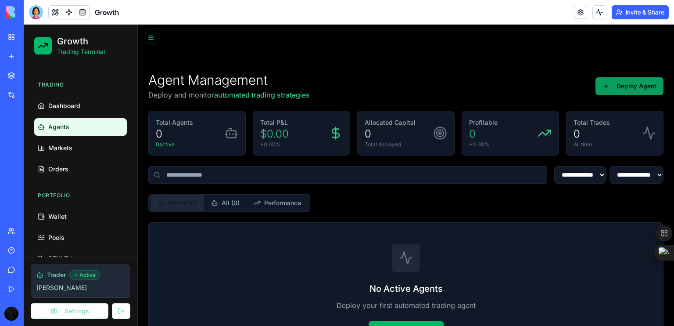
click at [643, 90] on button "Deploy Agent" at bounding box center [630, 86] width 68 height 18
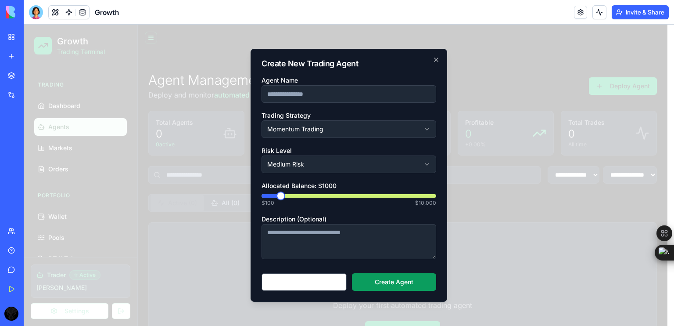
click at [327, 99] on input "Agent Name" at bounding box center [349, 94] width 175 height 18
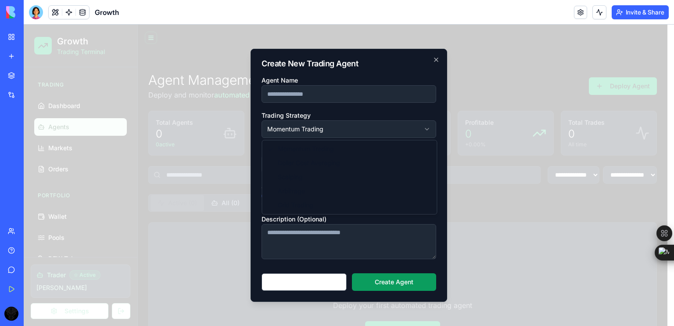
click at [337, 123] on body "**********" at bounding box center [346, 198] width 644 height 346
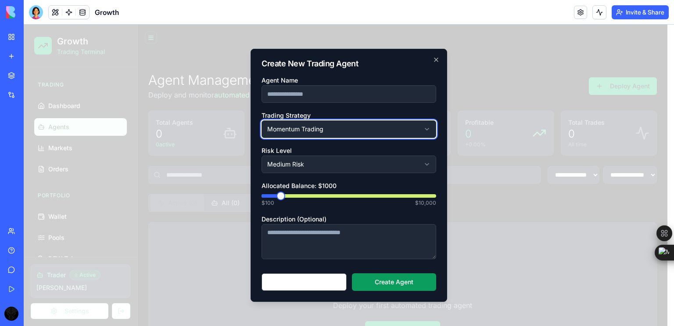
click at [337, 123] on body "**********" at bounding box center [346, 198] width 644 height 346
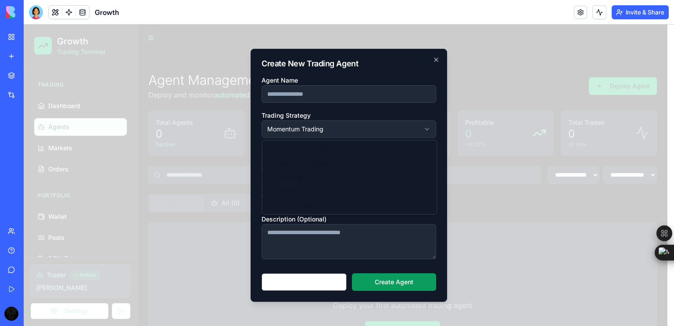
click at [303, 124] on body "**********" at bounding box center [346, 198] width 644 height 346
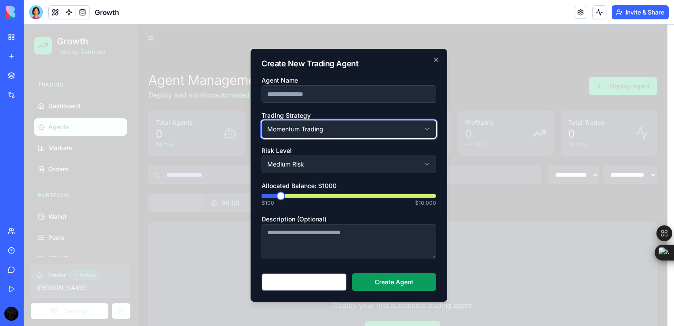
click at [410, 128] on body "**********" at bounding box center [346, 198] width 644 height 346
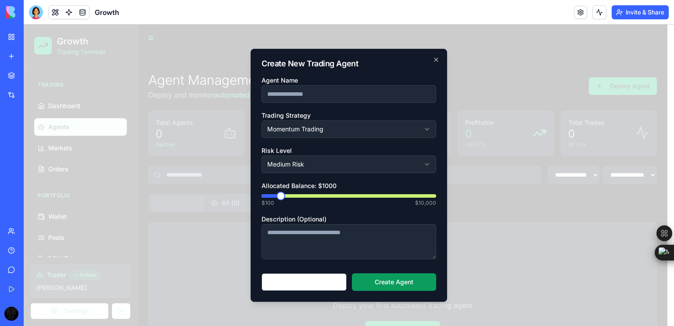
click at [392, 163] on body "**********" at bounding box center [346, 198] width 644 height 346
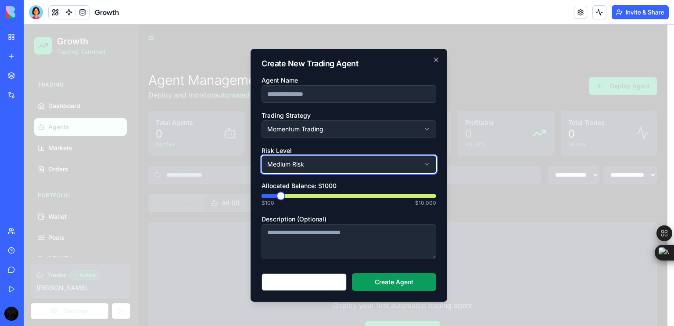
click at [419, 160] on body "**********" at bounding box center [346, 198] width 644 height 346
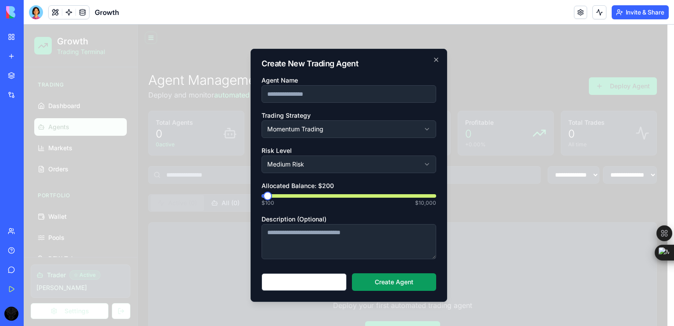
click at [264, 200] on span at bounding box center [267, 195] width 9 height 9
click at [314, 286] on button "Cancel" at bounding box center [304, 282] width 85 height 18
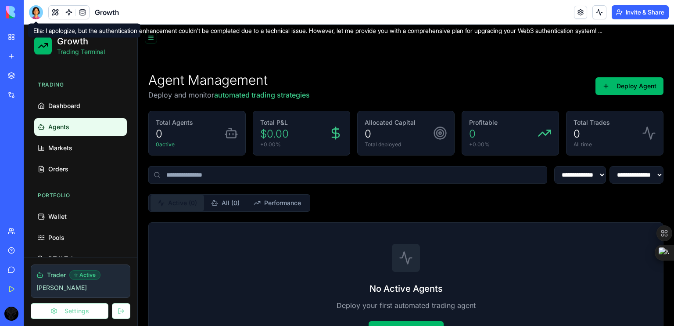
click at [39, 15] on div at bounding box center [36, 12] width 14 height 14
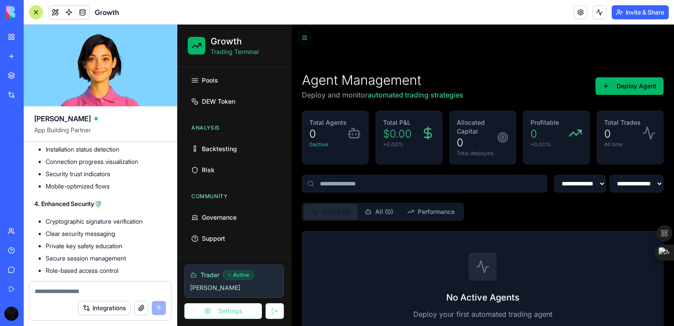
scroll to position [11358, 0]
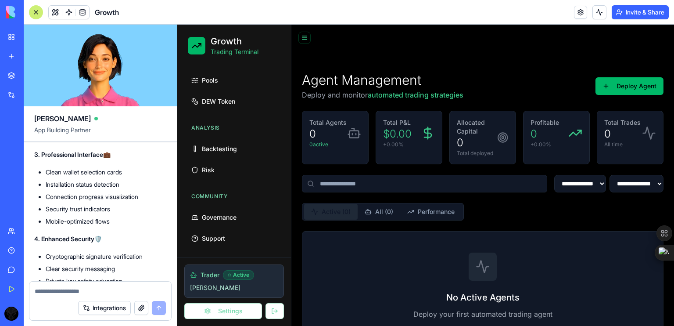
click at [99, 288] on textarea at bounding box center [100, 291] width 131 height 9
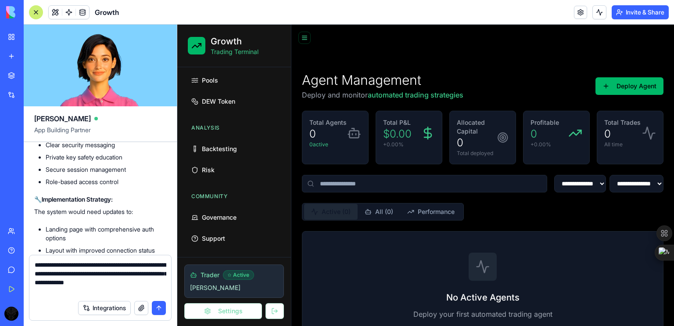
scroll to position [11481, 0]
type textarea "**********"
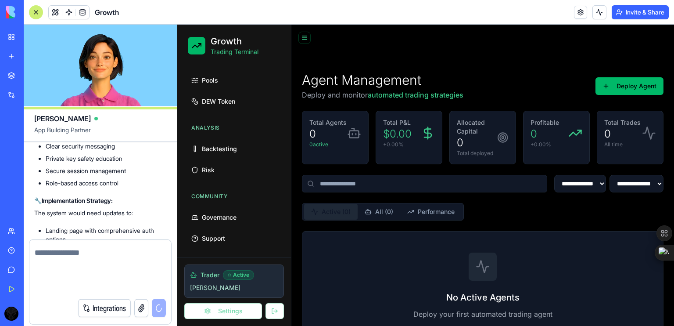
scroll to position [11911, 0]
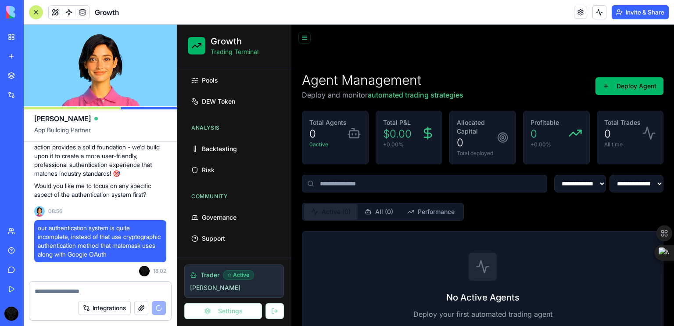
click at [104, 81] on video at bounding box center [100, 66] width 153 height 82
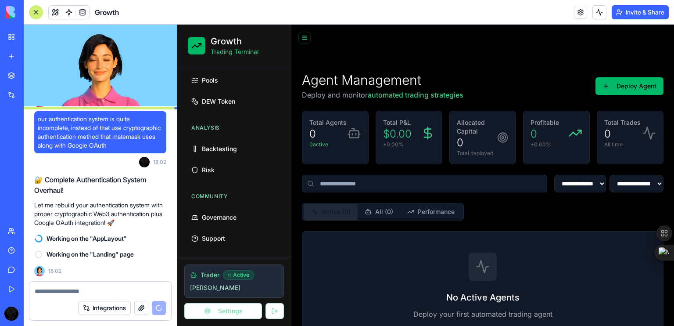
scroll to position [11993, 0]
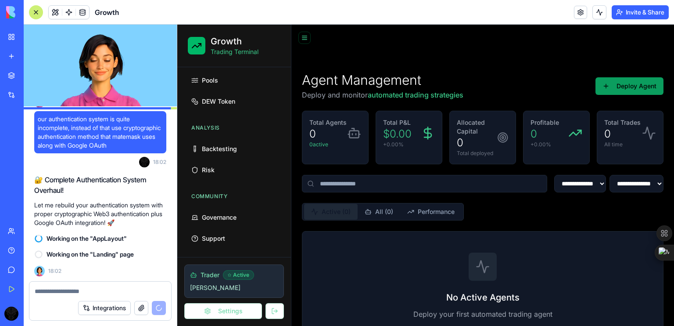
click at [617, 91] on button "Deploy Agent" at bounding box center [630, 86] width 68 height 18
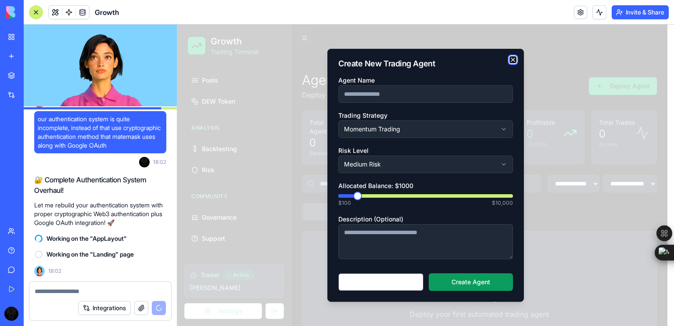
click at [514, 62] on icon "button" at bounding box center [513, 59] width 7 height 7
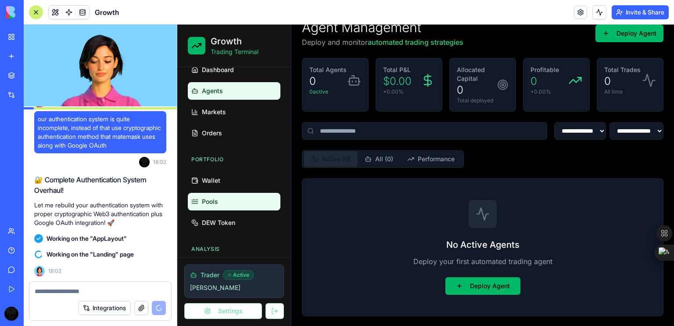
scroll to position [35, 0]
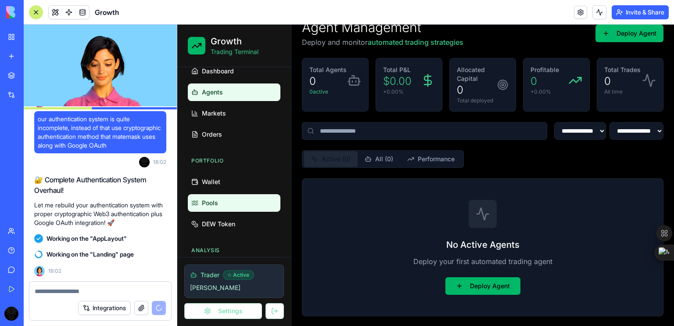
click at [209, 211] on link "Pools" at bounding box center [234, 203] width 93 height 18
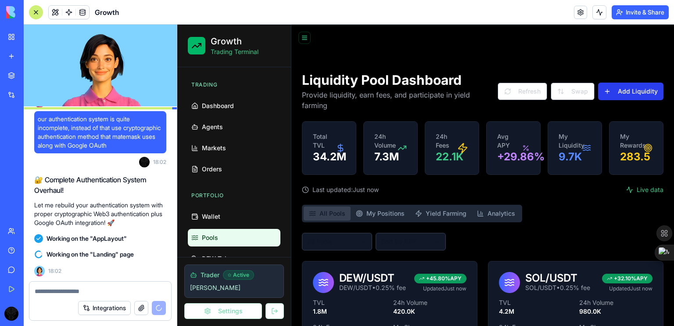
click at [637, 87] on button "Add Liquidity" at bounding box center [630, 92] width 65 height 18
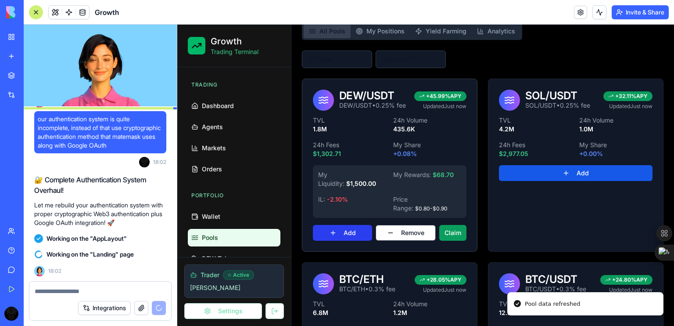
scroll to position [183, 0]
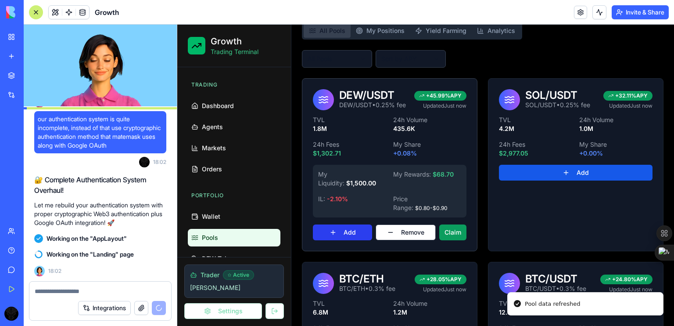
click at [346, 231] on button "Add" at bounding box center [342, 232] width 59 height 16
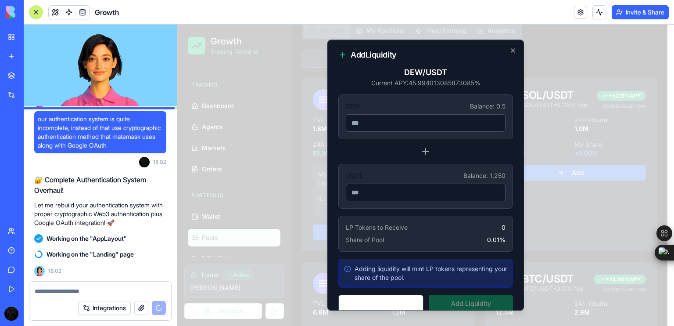
click at [385, 196] on input "number" at bounding box center [426, 192] width 160 height 18
click at [406, 192] on input "number" at bounding box center [426, 192] width 160 height 18
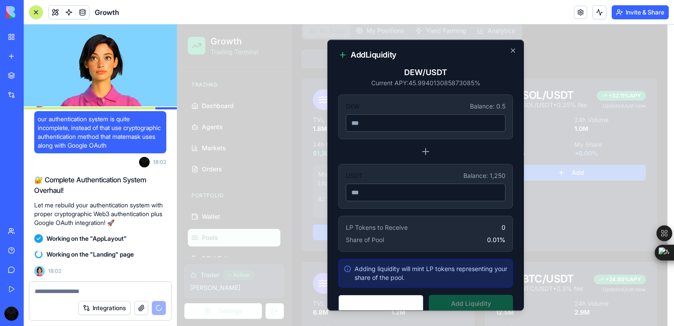
click at [383, 117] on input "number" at bounding box center [426, 123] width 160 height 18
type input "*"
type input "**********"
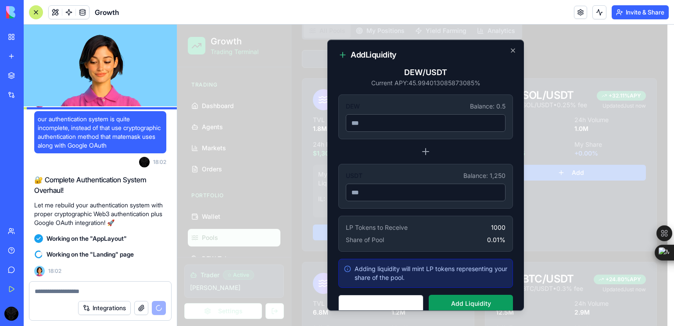
click at [490, 122] on input "*" at bounding box center [426, 123] width 160 height 18
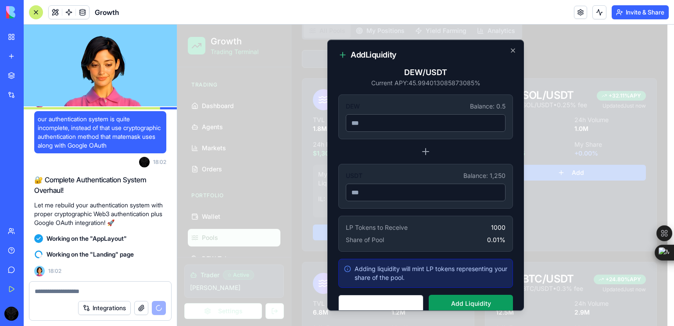
type input "*"
type input "**********"
click at [490, 122] on input "*" at bounding box center [426, 123] width 160 height 18
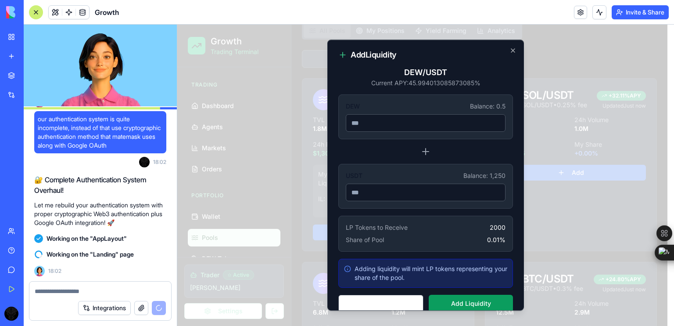
type input "*"
type input "**********"
click at [490, 122] on input "*" at bounding box center [426, 123] width 160 height 18
type input "*"
type input "**********"
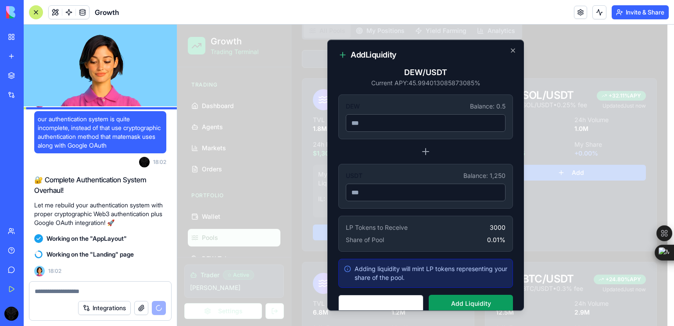
type input "*"
click at [490, 122] on input "*" at bounding box center [426, 123] width 160 height 18
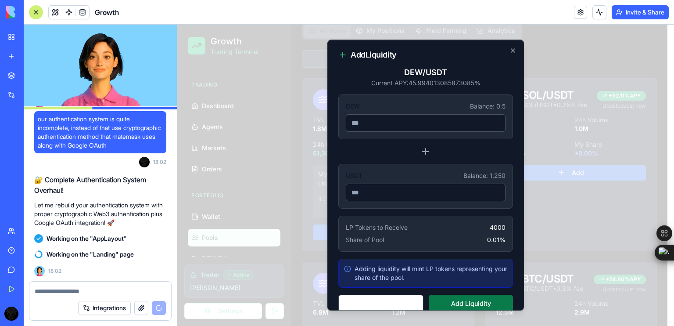
click at [469, 303] on button "Add Liquidity" at bounding box center [471, 304] width 84 height 18
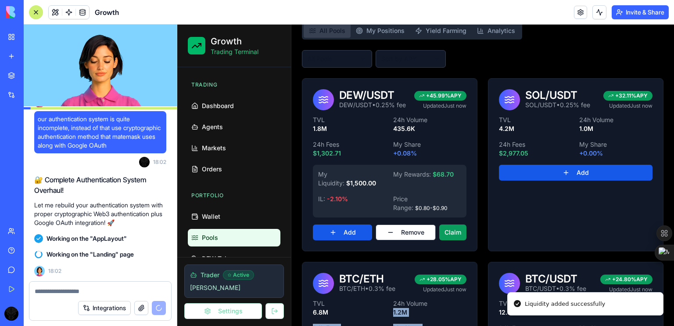
drag, startPoint x: 469, startPoint y: 303, endPoint x: 479, endPoint y: 276, distance: 29.0
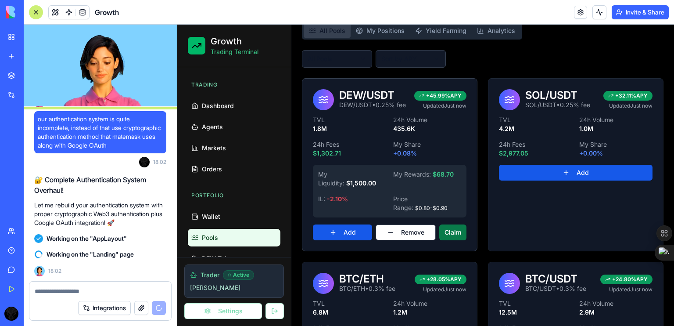
click at [458, 234] on button "Claim" at bounding box center [452, 232] width 27 height 16
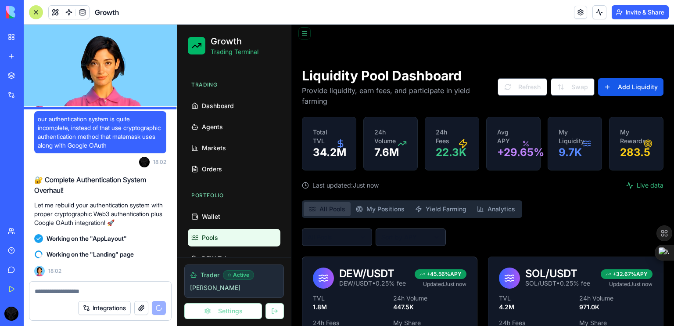
scroll to position [0, 0]
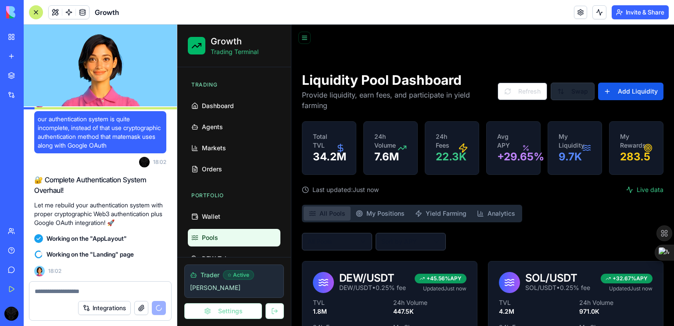
click at [573, 88] on button "Swap" at bounding box center [573, 92] width 44 height 18
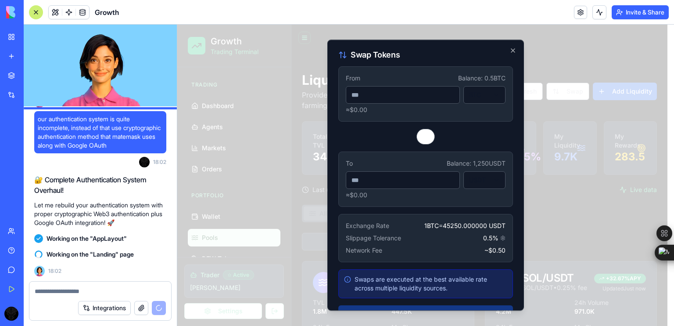
click at [370, 94] on input "number" at bounding box center [403, 95] width 114 height 18
click at [507, 47] on div "Swap Tokens From Balance: 0.5 BTC BTC ≈ $0.00 To Balance: 1,250 USDT USDT ≈ $0.…" at bounding box center [425, 175] width 197 height 271
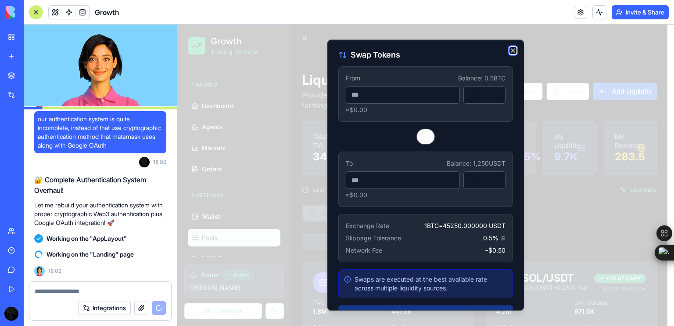
click at [510, 52] on icon "button" at bounding box center [513, 50] width 7 height 7
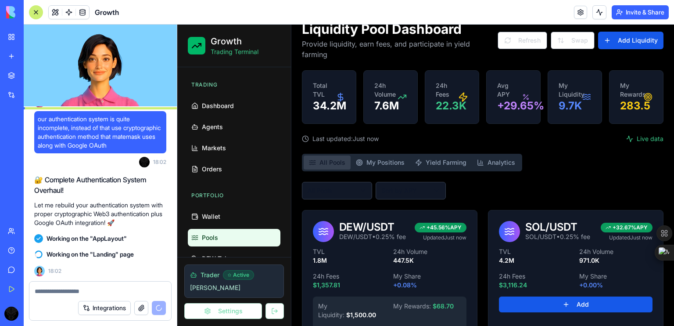
scroll to position [53, 0]
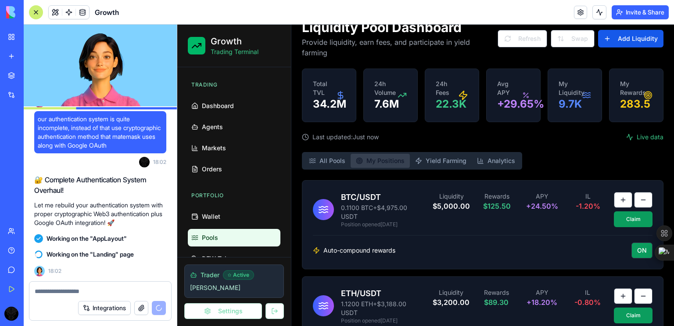
click at [376, 164] on button "My Positions" at bounding box center [380, 161] width 59 height 14
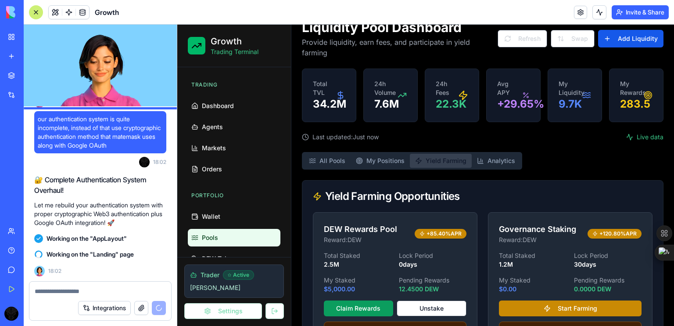
click at [425, 161] on button "Yield Farming" at bounding box center [441, 161] width 62 height 14
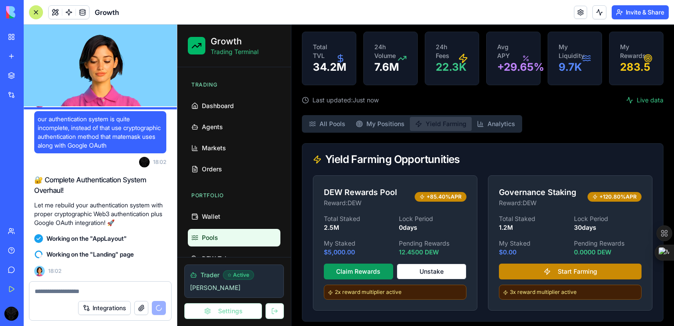
scroll to position [95, 0]
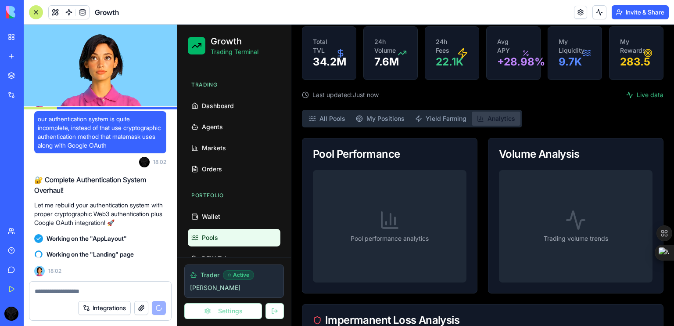
click at [497, 117] on button "Analytics" at bounding box center [496, 118] width 49 height 14
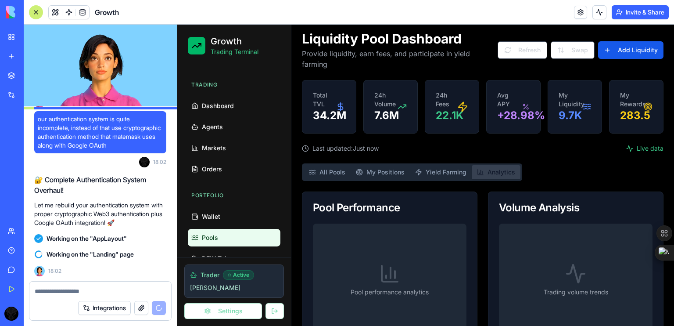
scroll to position [0, 0]
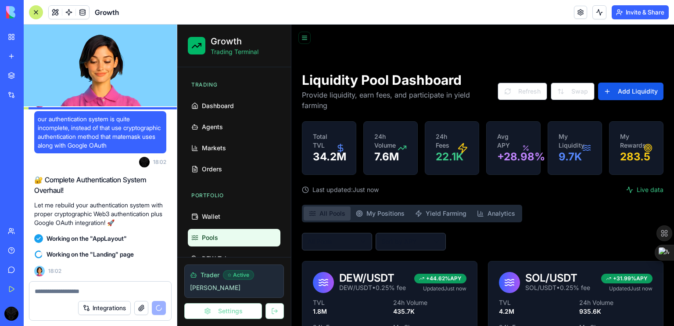
click at [332, 215] on button "All Pools" at bounding box center [327, 213] width 47 height 14
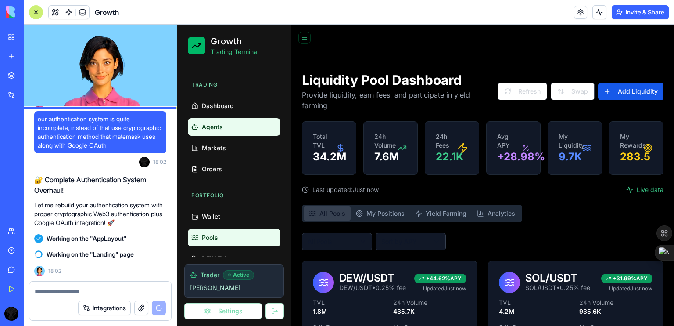
click at [199, 124] on link "Agents" at bounding box center [234, 127] width 93 height 18
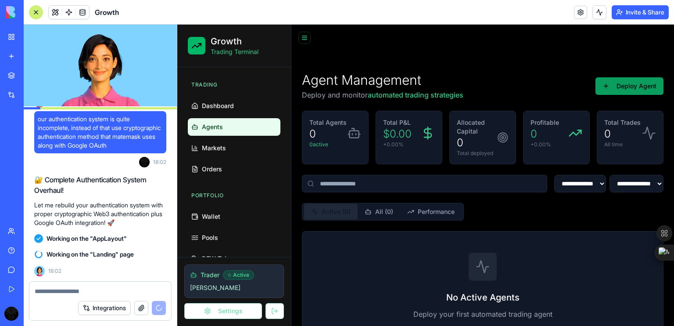
click at [640, 86] on button "Deploy Agent" at bounding box center [630, 86] width 68 height 18
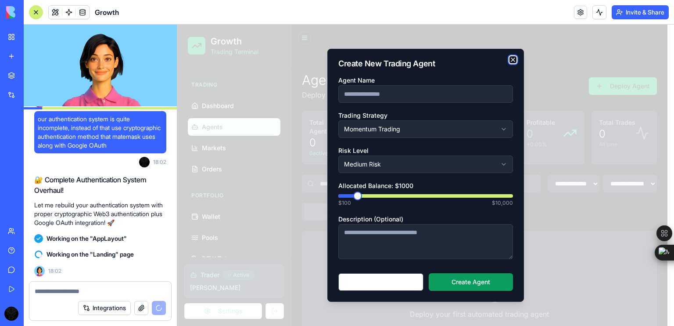
click at [510, 59] on icon "button" at bounding box center [513, 59] width 7 height 7
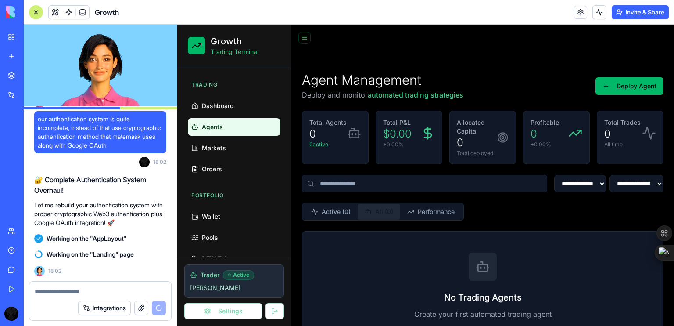
click at [383, 216] on button "All ( 0 )" at bounding box center [379, 212] width 43 height 16
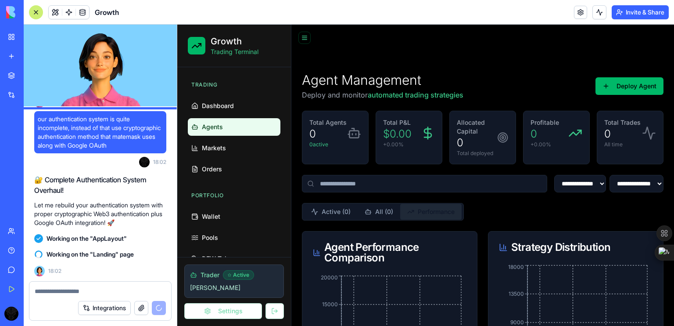
click at [449, 209] on button "Performance" at bounding box center [430, 212] width 61 height 16
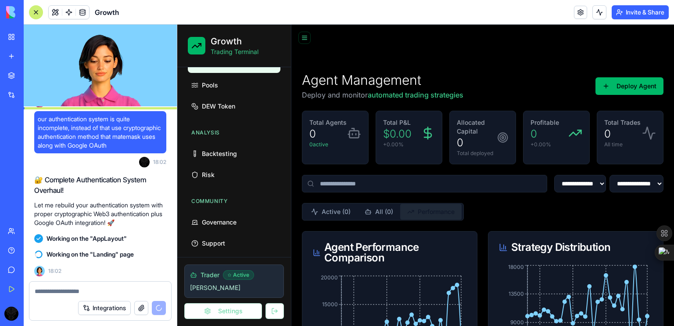
scroll to position [157, 0]
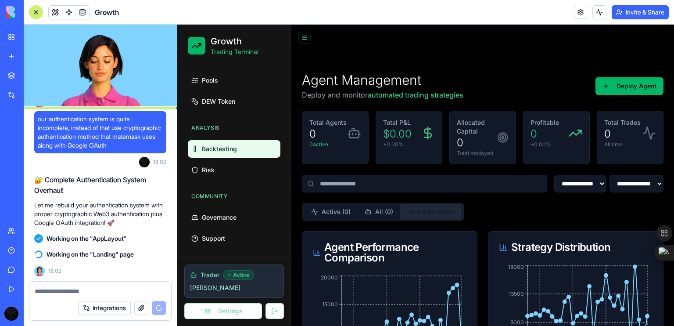
click at [237, 154] on link "Backtesting" at bounding box center [234, 149] width 93 height 18
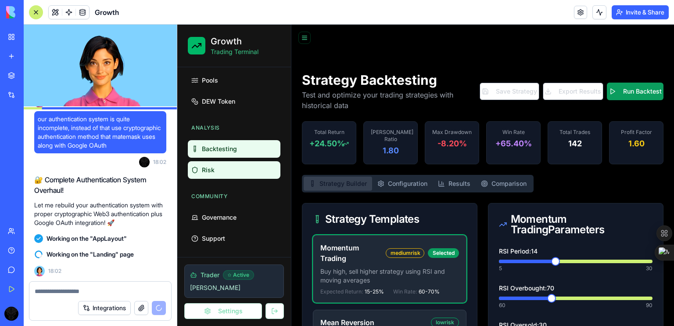
click at [215, 166] on link "Risk" at bounding box center [234, 170] width 93 height 18
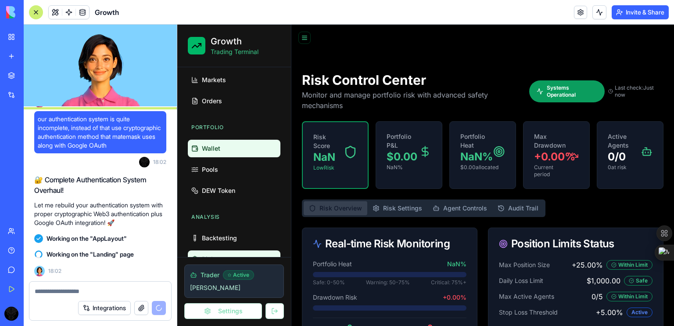
click at [243, 146] on link "Wallet" at bounding box center [234, 149] width 93 height 18
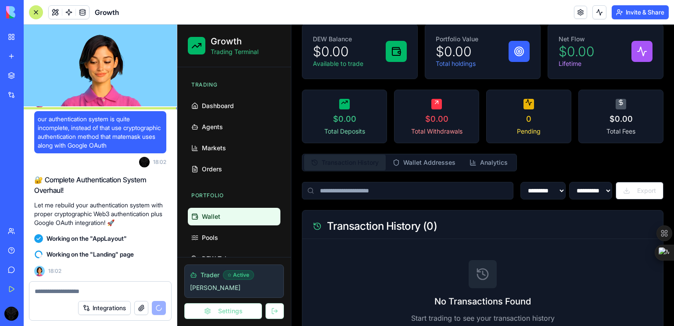
scroll to position [117, 0]
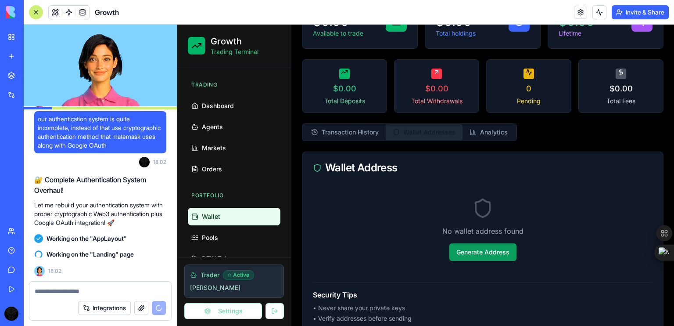
click at [418, 136] on button "Wallet Addresses" at bounding box center [424, 132] width 77 height 16
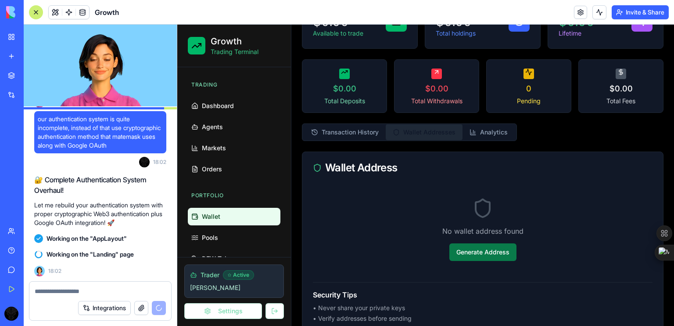
click at [478, 252] on button "Generate Address" at bounding box center [482, 252] width 67 height 18
click at [476, 253] on button "Generate Address" at bounding box center [482, 252] width 67 height 18
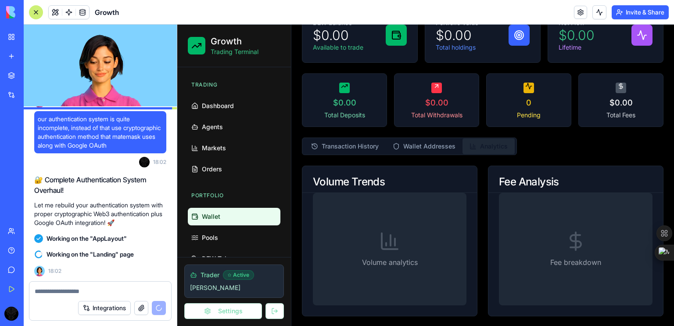
click at [488, 134] on div "Wallet Manage funds and track portfolio performance Deposit Withdraw DEW Balanc…" at bounding box center [482, 142] width 383 height 368
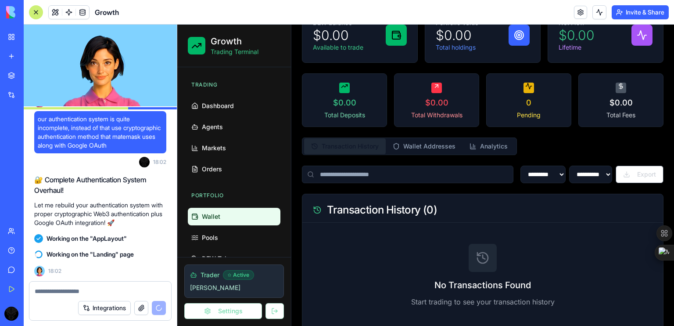
click at [334, 152] on button "Transaction History" at bounding box center [345, 146] width 82 height 16
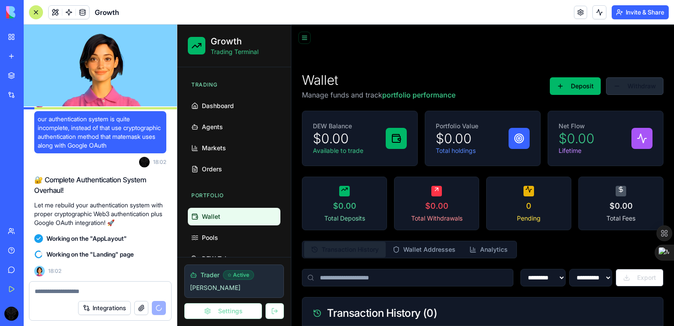
click at [610, 86] on button "Withdraw" at bounding box center [635, 86] width 58 height 18
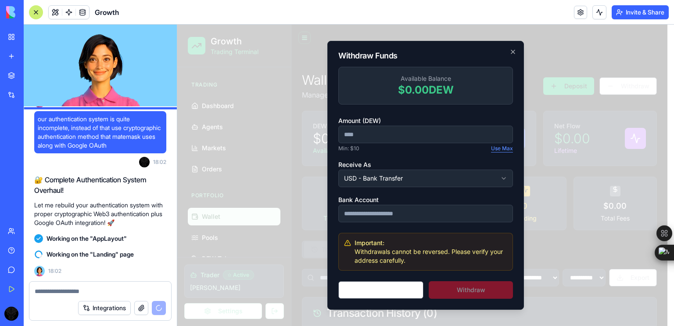
click at [512, 149] on button "Use Max" at bounding box center [502, 148] width 22 height 7
type input "*"
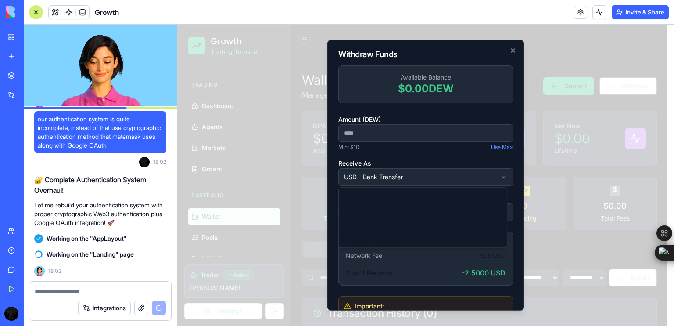
click at [485, 176] on body "**********" at bounding box center [422, 239] width 490 height 428
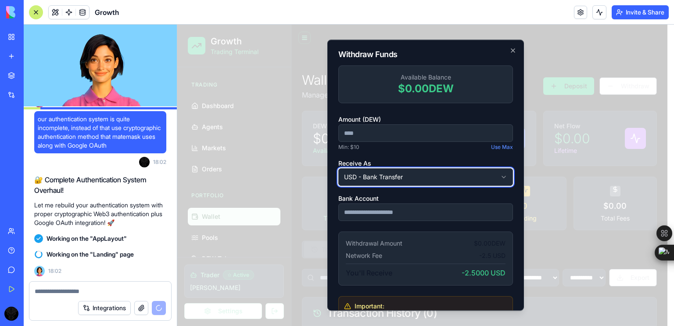
click at [485, 176] on body "**********" at bounding box center [422, 239] width 490 height 428
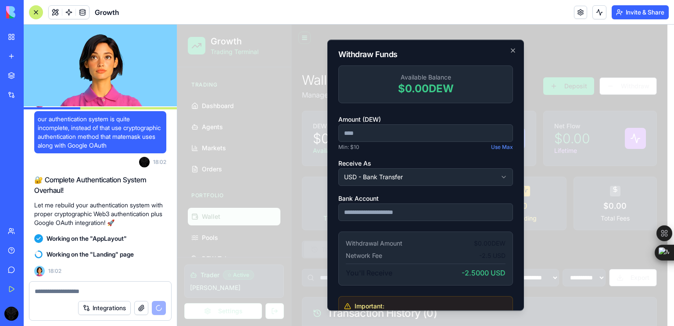
click at [389, 126] on input "*" at bounding box center [425, 133] width 175 height 18
type input "****"
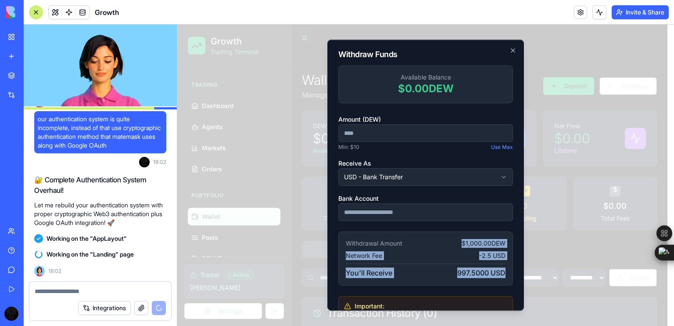
drag, startPoint x: 446, startPoint y: 243, endPoint x: 508, endPoint y: 280, distance: 73.0
click at [508, 280] on div "Withdraw Funds Available Balance $0.00 DEW Amount (DEW) **** Min: $10 Use Max R…" at bounding box center [425, 175] width 197 height 271
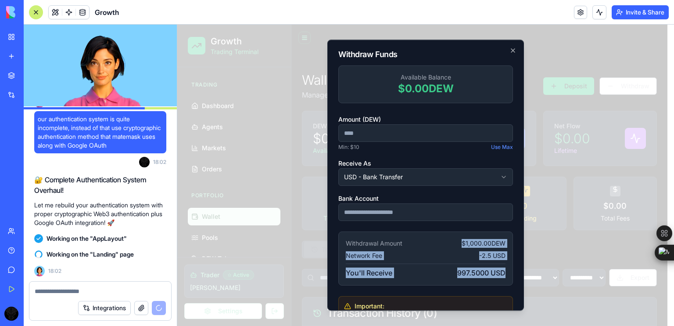
click at [508, 280] on div "Withdraw Funds Available Balance $0.00 DEW Amount (DEW) **** Min: $10 Use Max R…" at bounding box center [425, 175] width 197 height 271
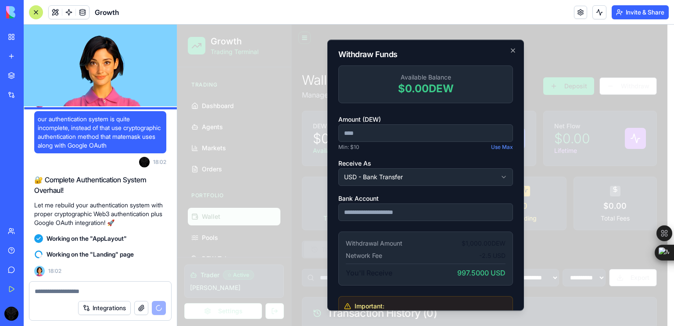
scroll to position [2, 0]
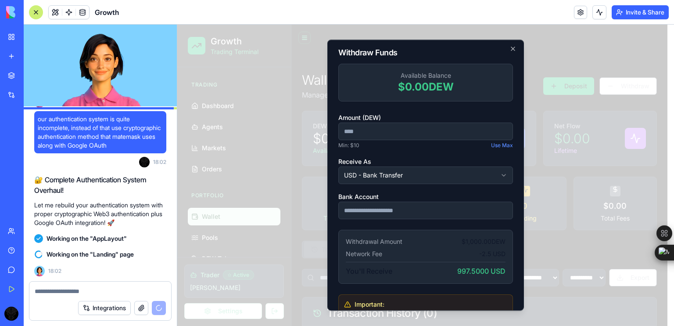
click at [395, 211] on input "Bank Account" at bounding box center [425, 210] width 175 height 18
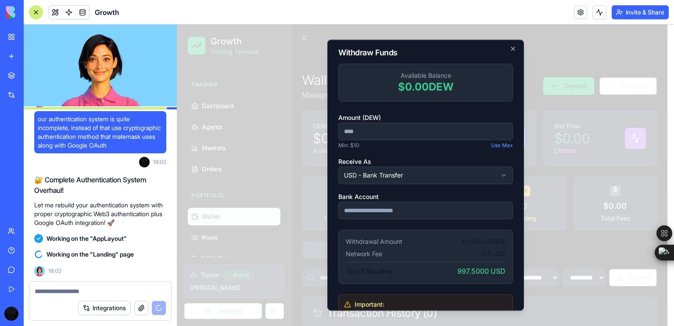
click at [415, 193] on div "Bank Account" at bounding box center [425, 205] width 175 height 28
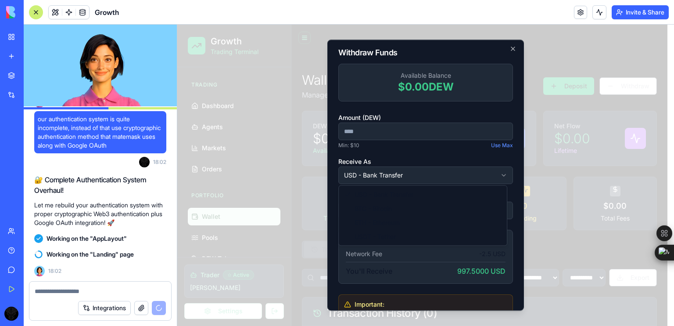
click at [429, 179] on body "**********" at bounding box center [422, 239] width 490 height 428
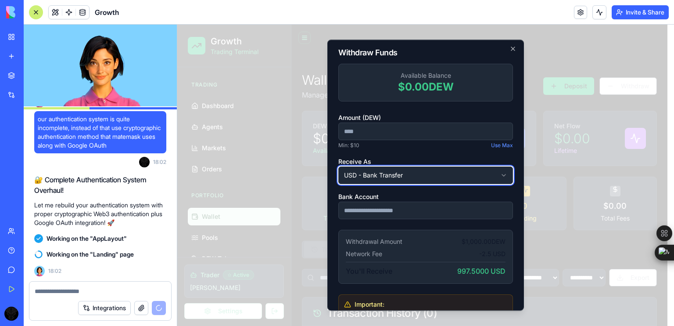
click at [447, 170] on body "**********" at bounding box center [422, 239] width 490 height 428
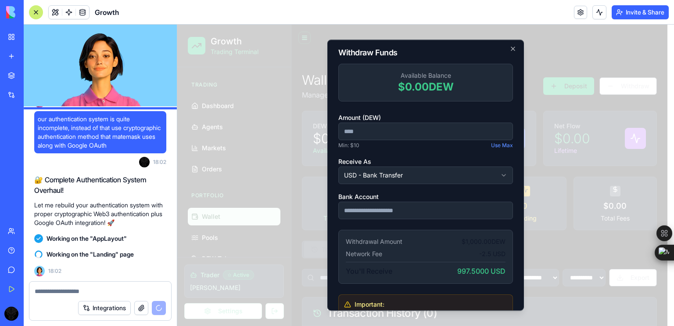
click at [455, 156] on div "Receive As USD - Bank Transfer" at bounding box center [425, 170] width 175 height 28
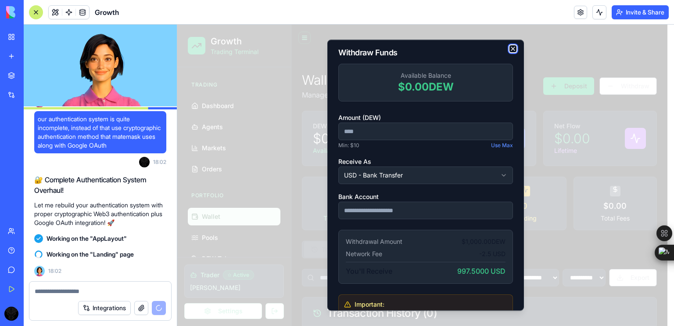
click at [510, 45] on icon "button" at bounding box center [513, 48] width 7 height 7
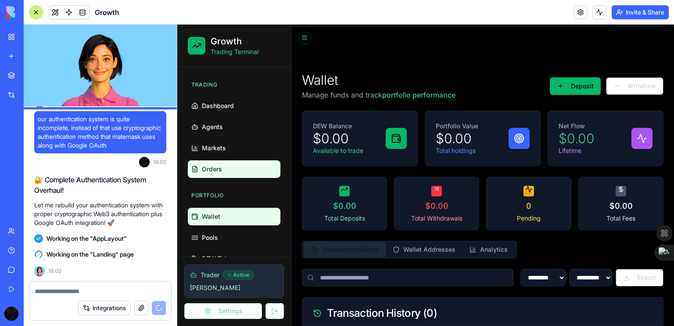
click at [217, 171] on span "Orders" at bounding box center [212, 169] width 20 height 9
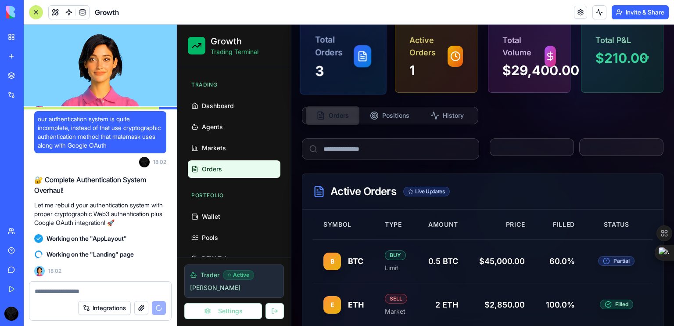
scroll to position [115, 0]
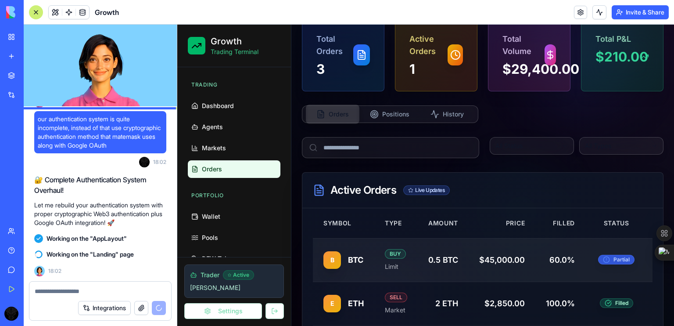
click at [614, 260] on span "partial" at bounding box center [622, 259] width 16 height 7
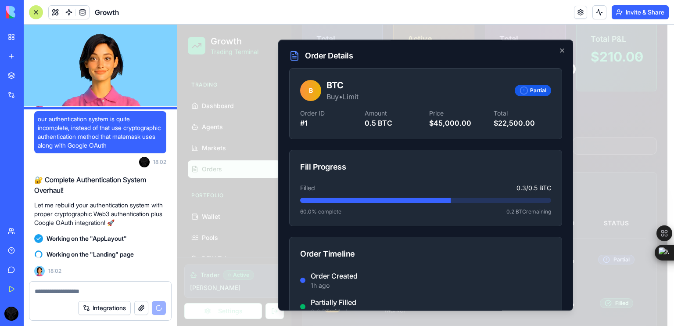
scroll to position [129, 0]
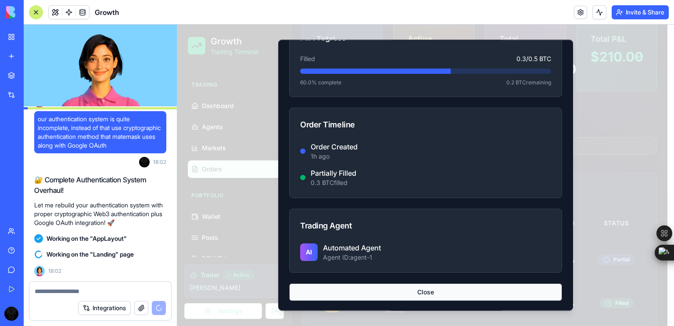
click at [417, 287] on button "Close" at bounding box center [425, 292] width 273 height 18
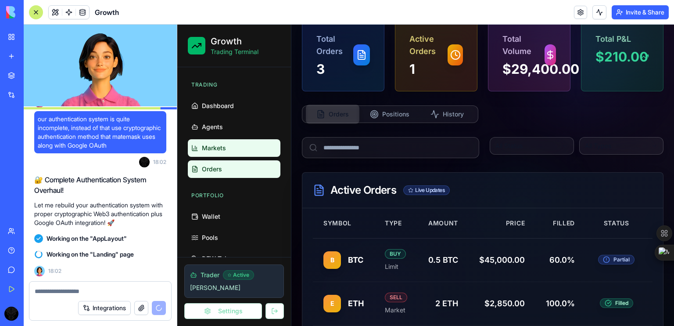
click at [210, 150] on span "Markets" at bounding box center [214, 148] width 24 height 9
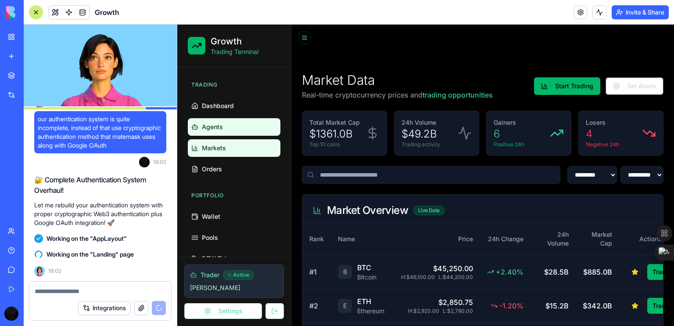
click at [256, 129] on link "Agents" at bounding box center [234, 127] width 93 height 18
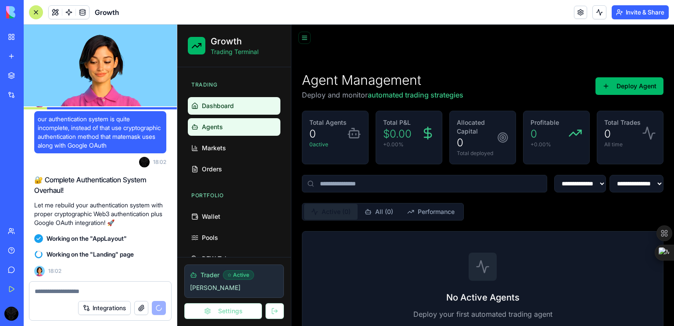
click at [259, 100] on link "Dashboard" at bounding box center [234, 106] width 93 height 18
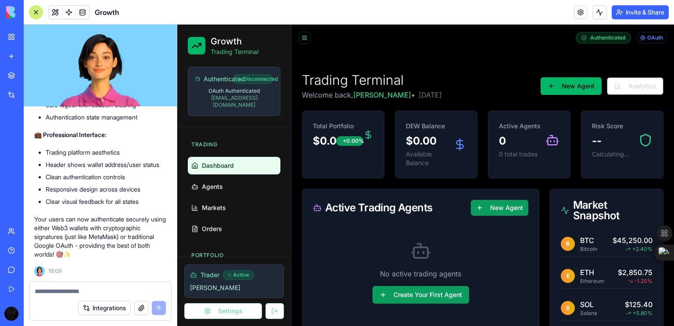
scroll to position [12585, 0]
click at [264, 79] on span "Disconnected" at bounding box center [255, 78] width 25 height 7
click at [244, 80] on span "Disconnected" at bounding box center [255, 78] width 25 height 7
click at [223, 311] on button "Settings" at bounding box center [223, 311] width 78 height 16
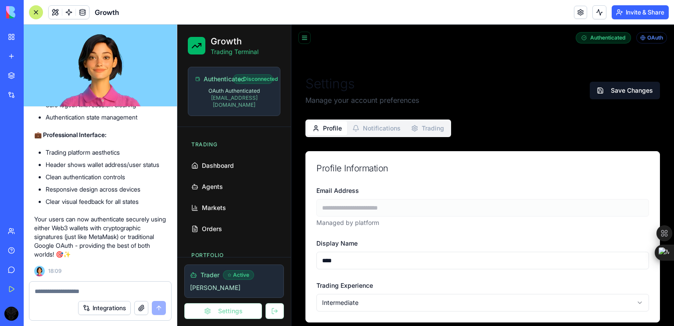
click at [290, 311] on div "Trader Active Mohd Settings" at bounding box center [234, 291] width 114 height 69
click at [277, 309] on button at bounding box center [275, 311] width 18 height 16
click at [591, 38] on div "Authenticated" at bounding box center [603, 37] width 55 height 11
click at [645, 36] on div "OAuth" at bounding box center [651, 37] width 31 height 11
click at [215, 89] on p "OAuth Authenticated" at bounding box center [234, 90] width 78 height 7
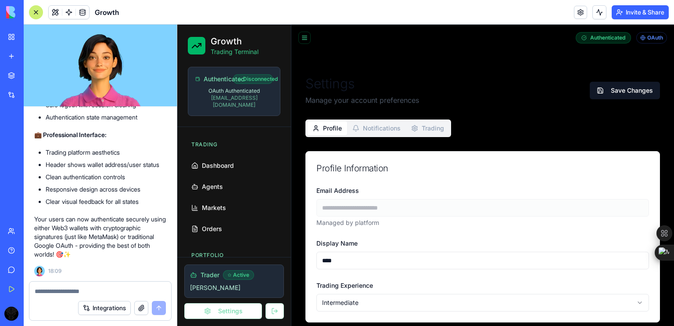
click at [200, 82] on div "Authenticated" at bounding box center [214, 79] width 38 height 9
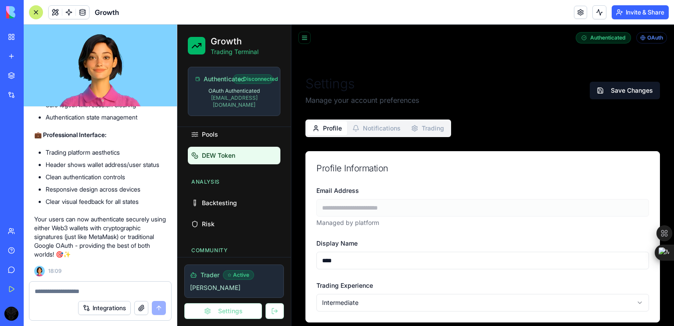
scroll to position [163, 0]
click at [226, 151] on span "DEW Token" at bounding box center [218, 155] width 33 height 9
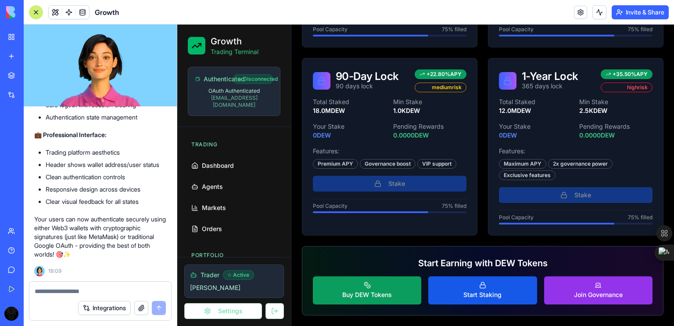
scroll to position [12585, 0]
click at [75, 292] on textarea at bounding box center [101, 291] width 132 height 9
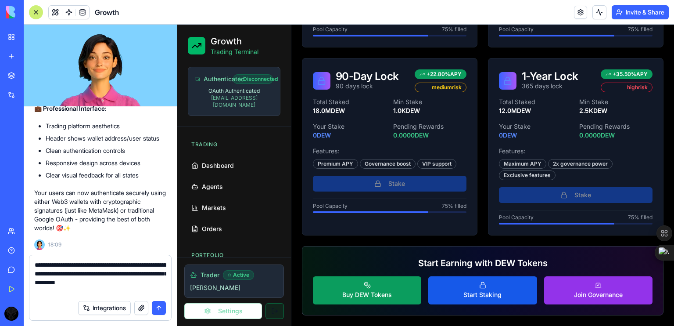
click at [271, 315] on button at bounding box center [275, 311] width 18 height 16
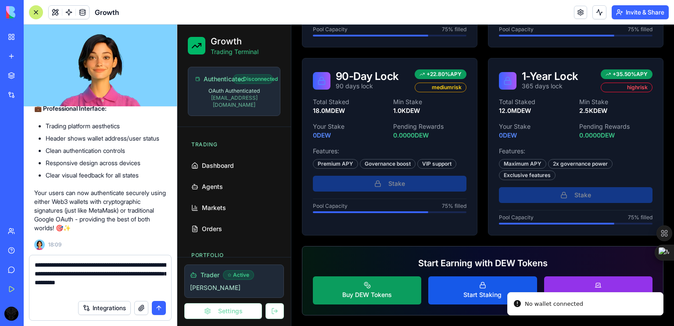
click at [65, 290] on textarea "**********" at bounding box center [101, 277] width 132 height 35
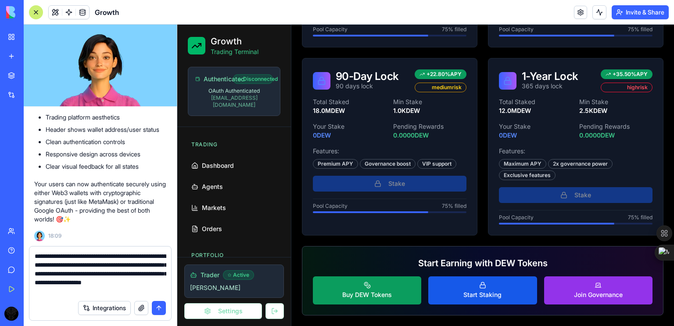
type textarea "**********"
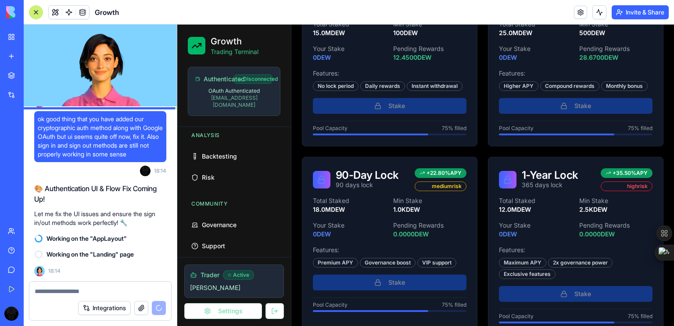
scroll to position [415, 0]
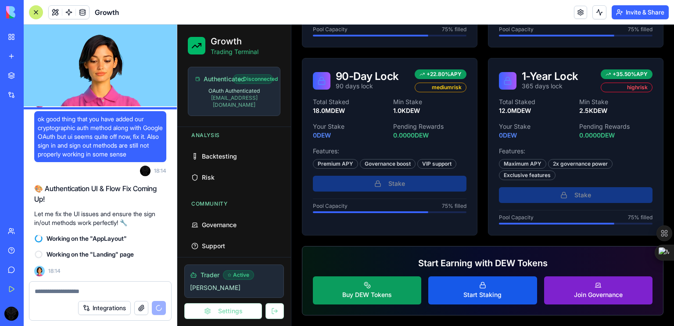
click at [565, 290] on button "Join Governance" at bounding box center [598, 290] width 108 height 28
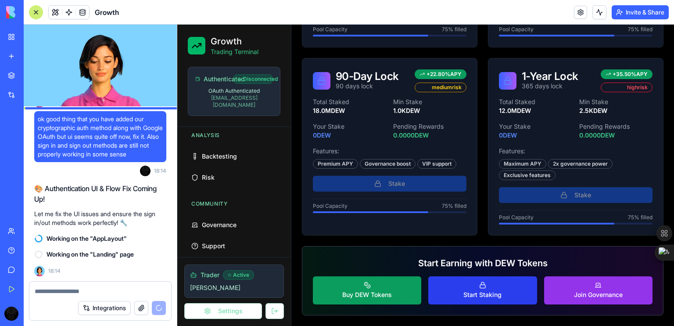
click at [469, 285] on div "Start Staking" at bounding box center [483, 290] width 38 height 18
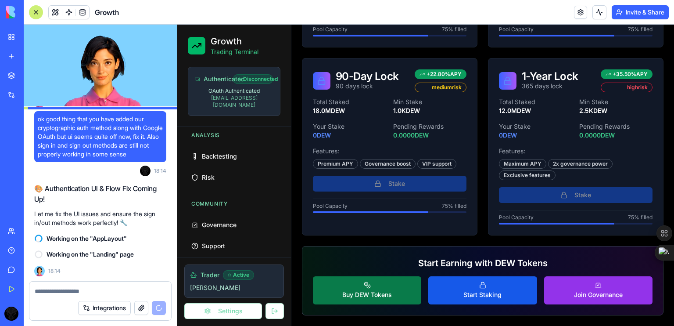
click at [390, 286] on div "Buy DEW Tokens" at bounding box center [367, 290] width 50 height 18
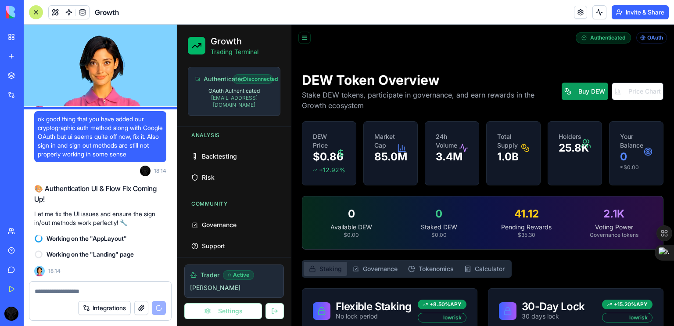
scroll to position [0, 0]
click at [306, 39] on button at bounding box center [304, 38] width 12 height 12
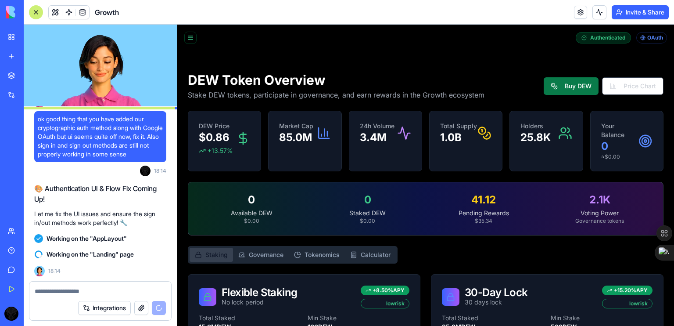
click at [579, 87] on button "Buy DEW" at bounding box center [571, 86] width 55 height 18
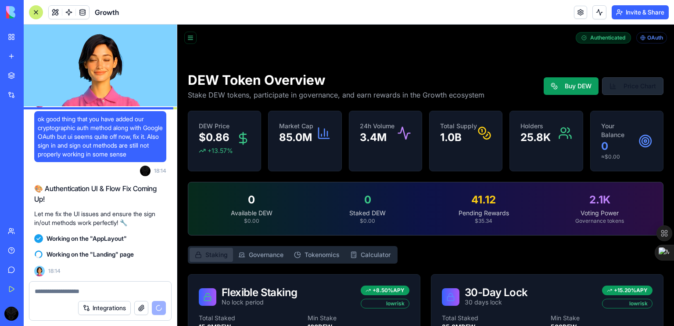
click at [602, 86] on button "Price Chart" at bounding box center [632, 86] width 61 height 18
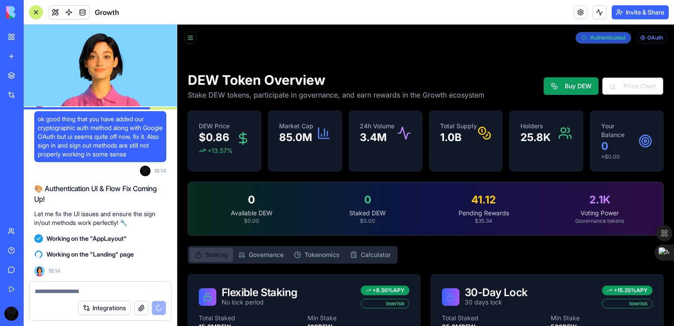
click at [602, 35] on div "Authenticated" at bounding box center [603, 37] width 55 height 11
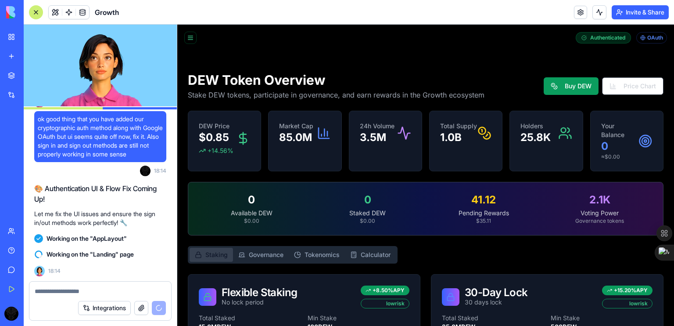
click at [640, 38] on icon at bounding box center [642, 37] width 5 height 5
click at [194, 40] on button at bounding box center [190, 38] width 12 height 12
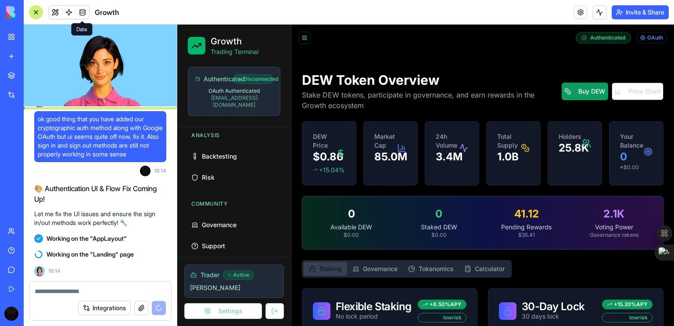
click at [81, 13] on link at bounding box center [82, 12] width 13 height 13
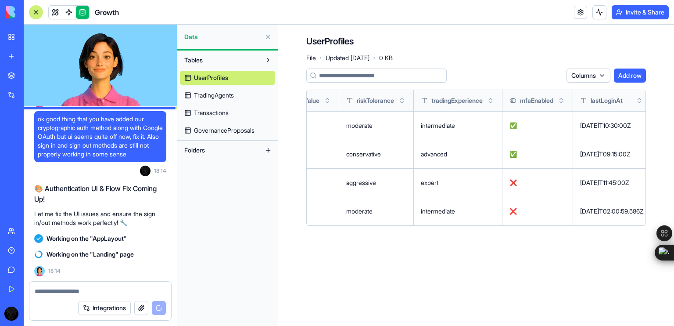
scroll to position [0, 501]
click at [0, 0] on button at bounding box center [0, 0] width 0 height 0
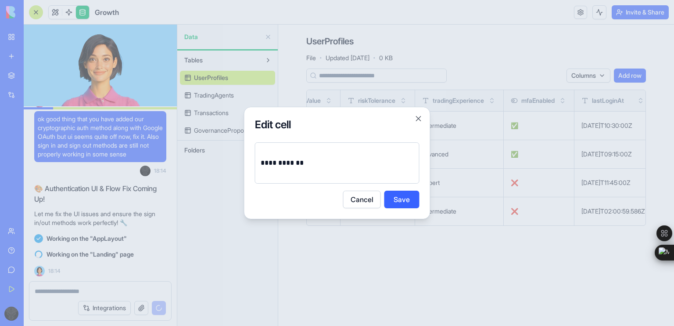
click at [354, 196] on button "Cancel" at bounding box center [362, 200] width 38 height 18
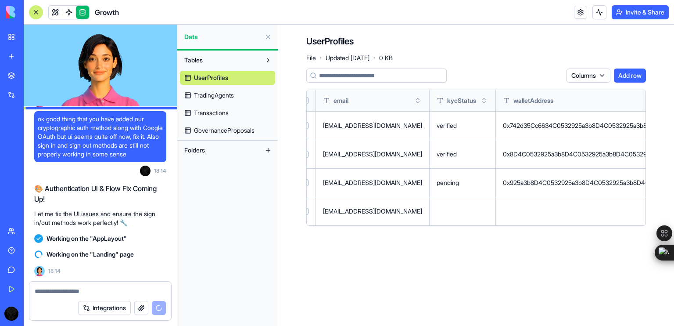
scroll to position [0, 0]
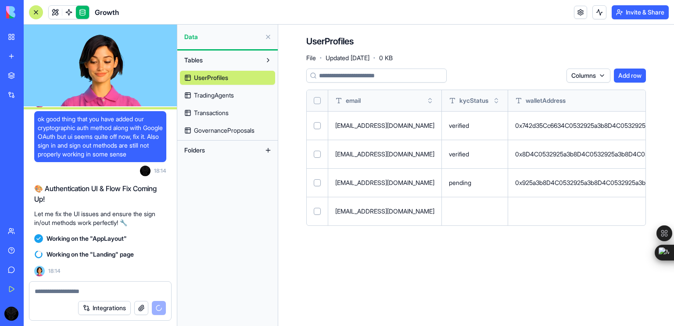
click at [222, 102] on link "TradingAgents" at bounding box center [227, 95] width 95 height 14
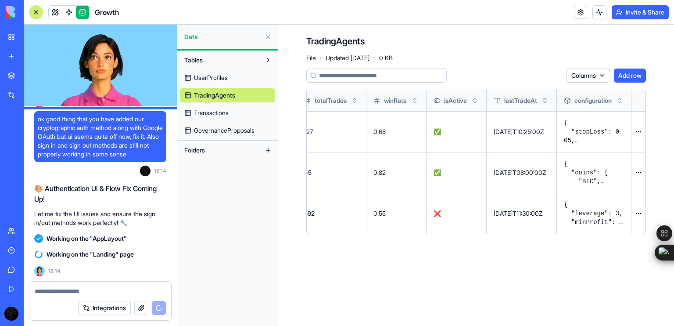
scroll to position [0, 630]
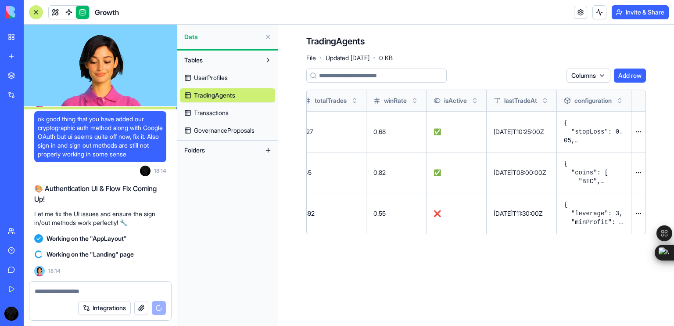
click at [0, 0] on button at bounding box center [0, 0] width 0 height 0
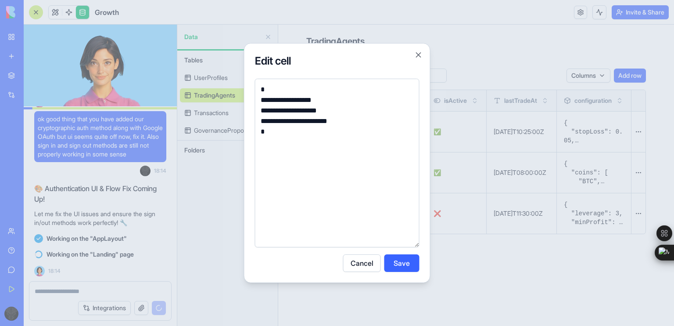
click at [352, 266] on button "Cancel" at bounding box center [362, 263] width 38 height 18
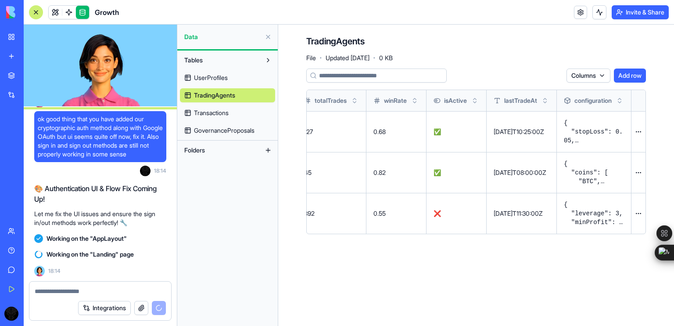
click at [0, 0] on button at bounding box center [0, 0] width 0 height 0
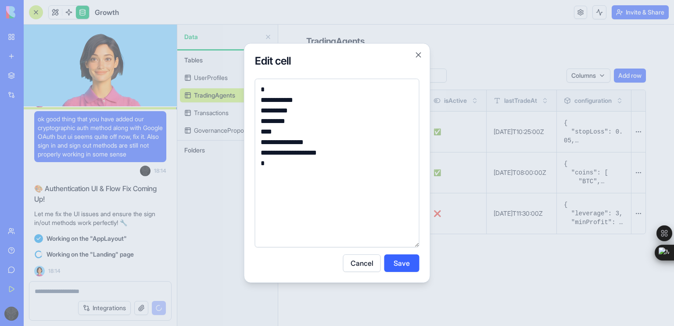
click at [367, 262] on button "Cancel" at bounding box center [362, 263] width 38 height 18
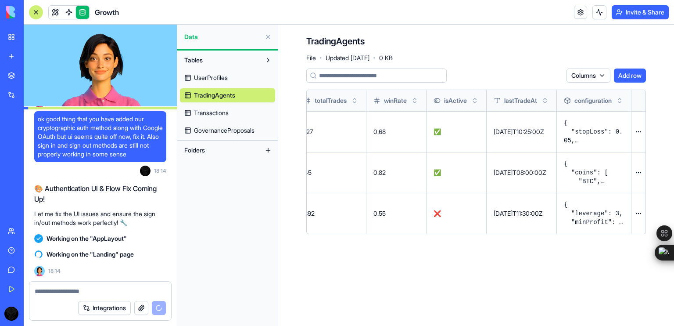
click at [0, 0] on button at bounding box center [0, 0] width 0 height 0
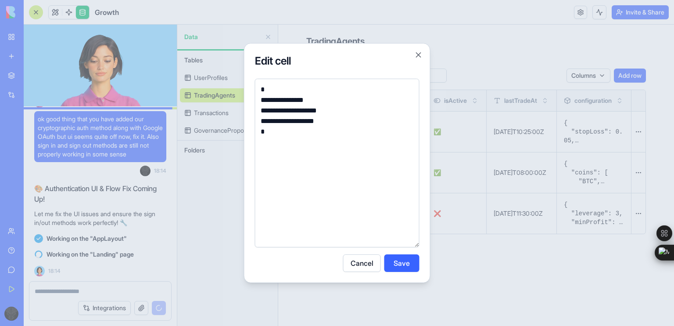
click at [356, 261] on button "Cancel" at bounding box center [362, 263] width 38 height 18
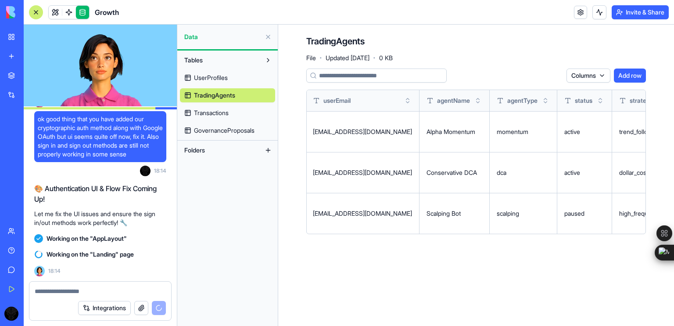
scroll to position [0, 0]
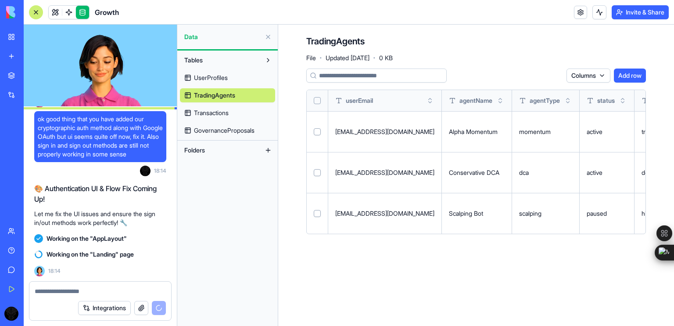
click at [229, 111] on span "Transactions" at bounding box center [211, 112] width 35 height 9
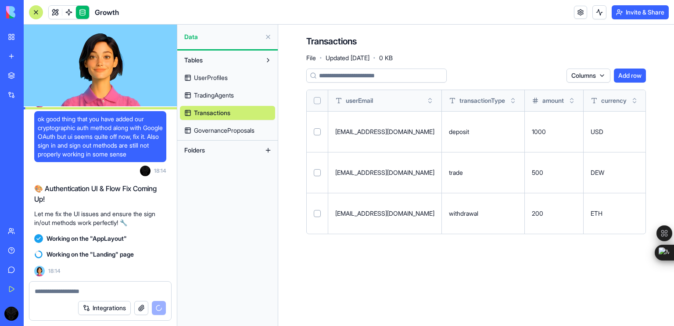
click at [317, 216] on button "Select row" at bounding box center [317, 213] width 7 height 7
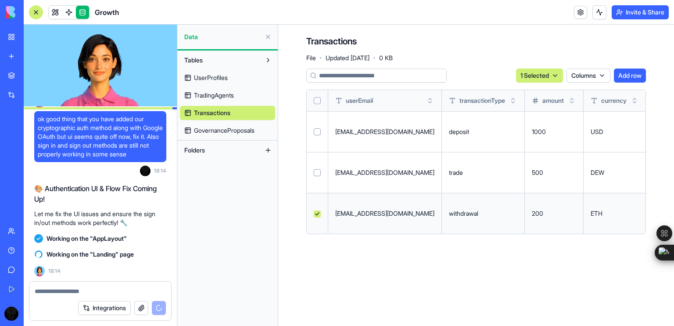
click at [317, 216] on button "Select row" at bounding box center [317, 213] width 7 height 7
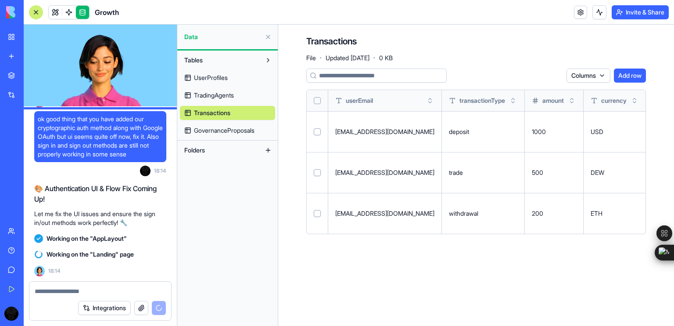
click at [317, 216] on button "Select row" at bounding box center [317, 213] width 7 height 7
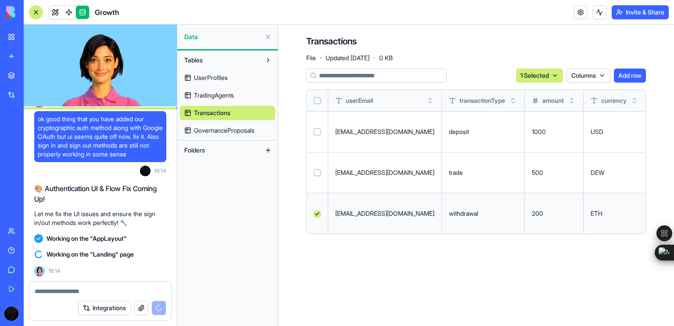
click at [315, 174] on button "Select row" at bounding box center [317, 172] width 7 height 7
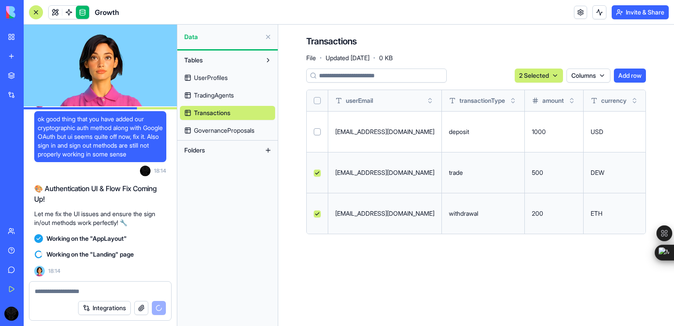
click at [316, 134] on button "Select row" at bounding box center [317, 131] width 7 height 7
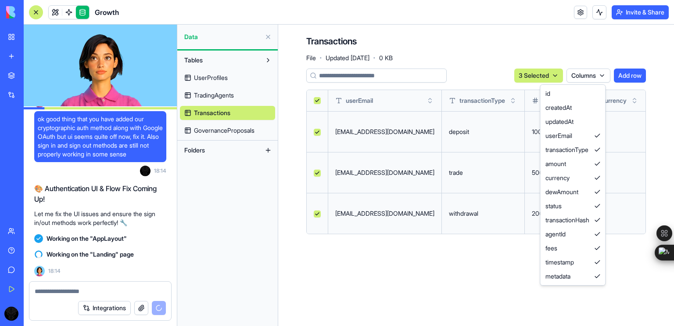
click at [567, 78] on html "BETA My Workspace New app Marketplace Integrations Recent Growth Social Media C…" at bounding box center [337, 163] width 674 height 326
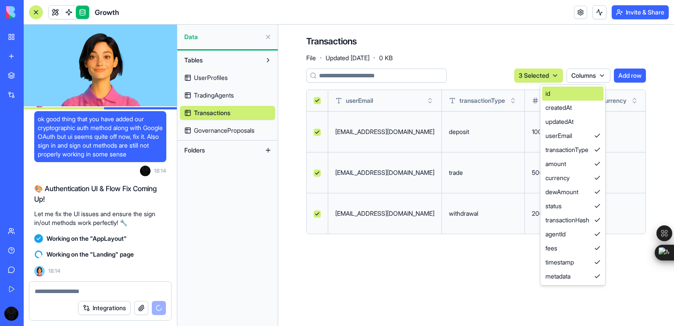
click at [572, 92] on div "id" at bounding box center [572, 93] width 61 height 14
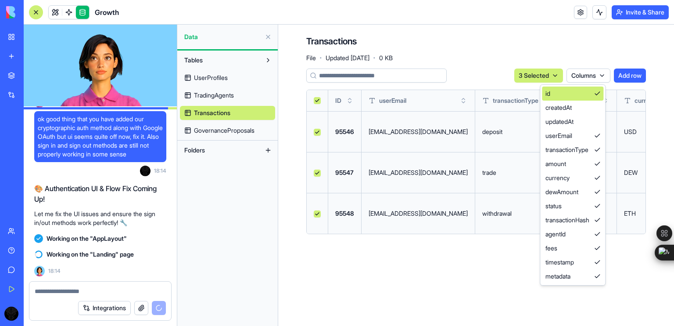
click at [572, 92] on div "id" at bounding box center [572, 93] width 61 height 14
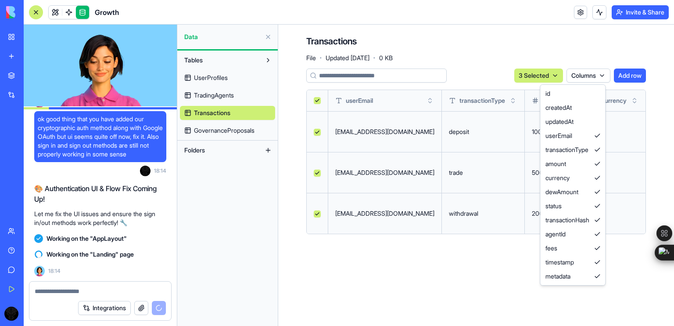
click at [582, 78] on html "BETA My Workspace New app Marketplace Integrations Recent Growth Social Media C…" at bounding box center [337, 163] width 674 height 326
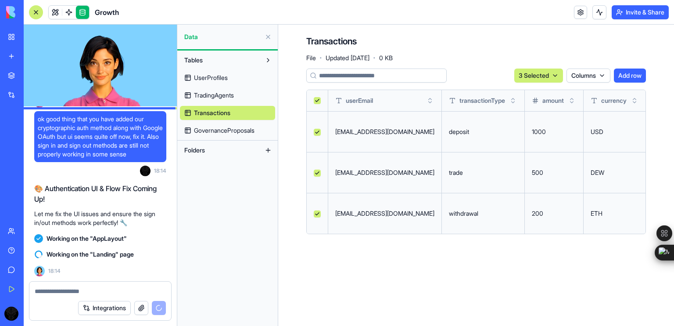
click at [225, 134] on span "GovernanceProposals" at bounding box center [224, 130] width 61 height 9
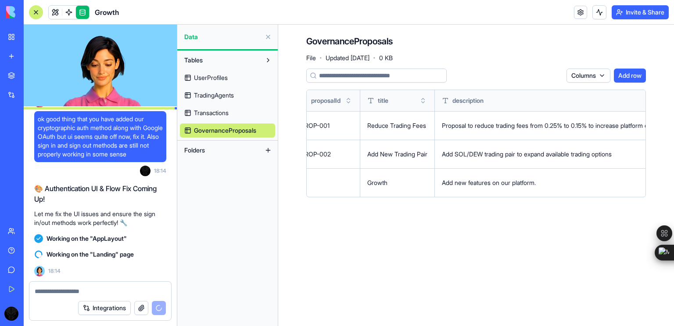
scroll to position [0, 35]
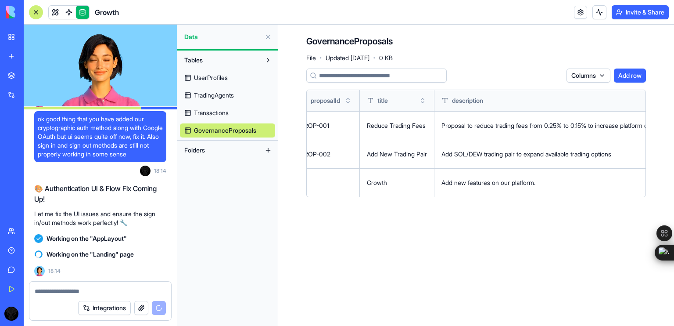
click at [271, 36] on button at bounding box center [268, 37] width 14 height 14
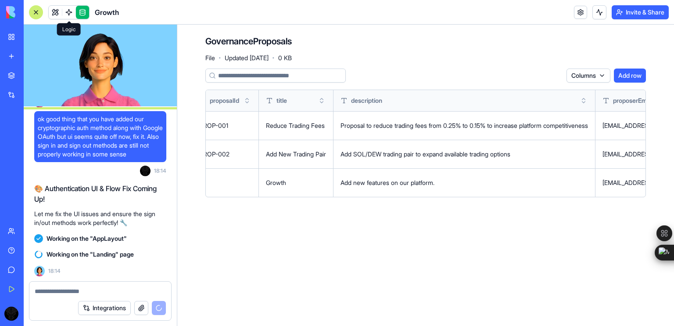
click at [70, 14] on span at bounding box center [69, 12] width 25 height 25
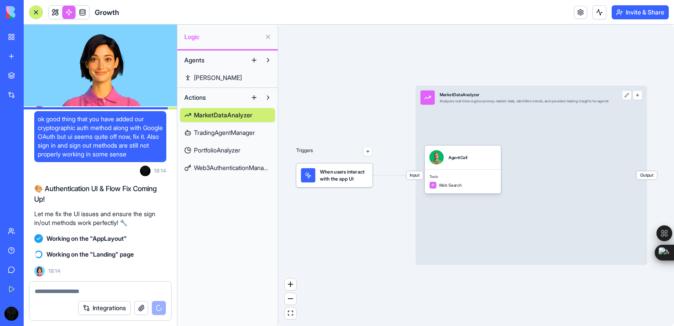
drag, startPoint x: 397, startPoint y: 226, endPoint x: 558, endPoint y: 290, distance: 173.8
click at [558, 290] on div "Triggers When users interact with the app UI Input MarketDataAnalyzer Analyzes …" at bounding box center [476, 175] width 396 height 301
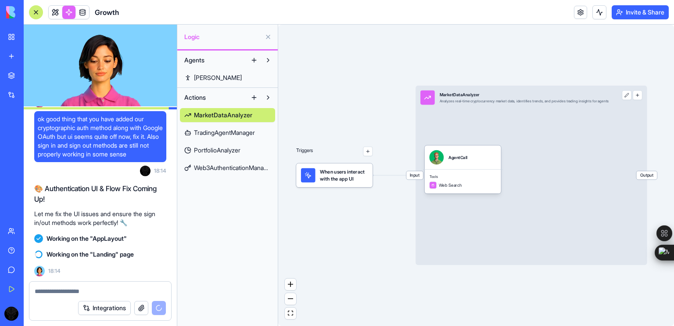
drag, startPoint x: 558, startPoint y: 290, endPoint x: 367, endPoint y: 202, distance: 210.6
click at [367, 202] on div "Triggers When users interact with the app UI Input MarketDataAnalyzer Analyzes …" at bounding box center [476, 175] width 396 height 301
click at [211, 63] on button "Agents" at bounding box center [213, 60] width 67 height 14
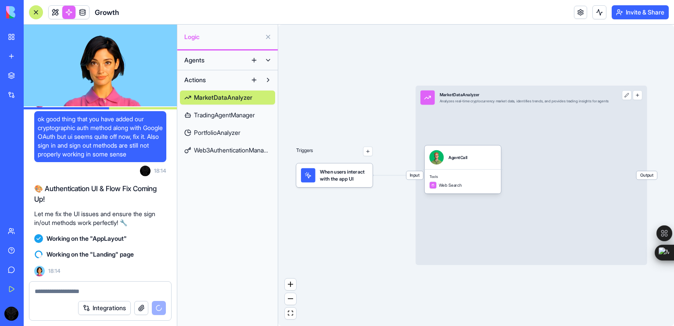
click at [211, 63] on button "Agents" at bounding box center [213, 60] width 67 height 14
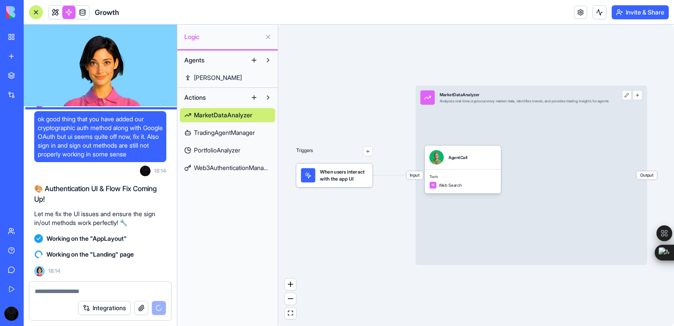
click at [217, 126] on link "TradingAgentManager" at bounding box center [227, 133] width 95 height 14
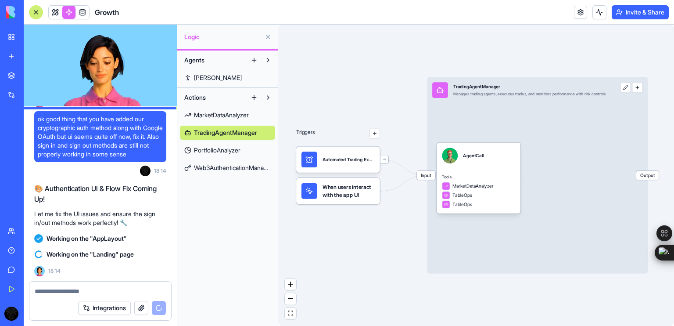
click at [221, 144] on link "PortfolioAnalyzer" at bounding box center [227, 150] width 95 height 14
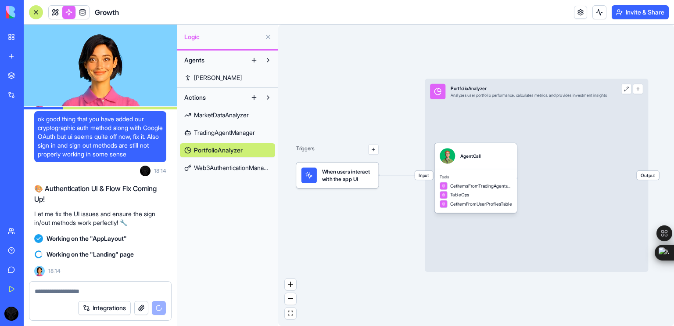
click at [224, 159] on div "MarketDataAnalyzer TradingAgentManager PortfolioAnalyzer Web3AuthenticationMana…" at bounding box center [227, 139] width 95 height 70
click at [224, 163] on span "Web3AuthenticationManager" at bounding box center [232, 167] width 77 height 9
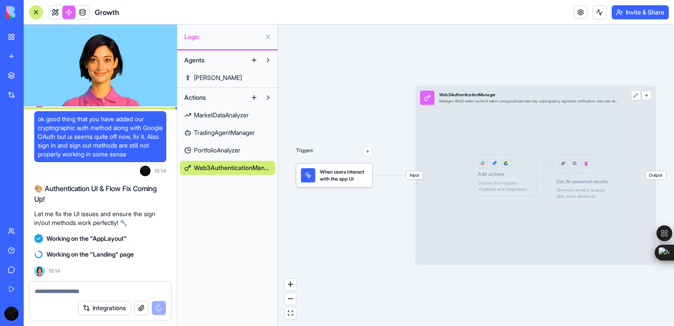
click at [513, 173] on div "Input Web3AuthenticationManager Manages Web3 wallet authentication using public…" at bounding box center [536, 175] width 241 height 179
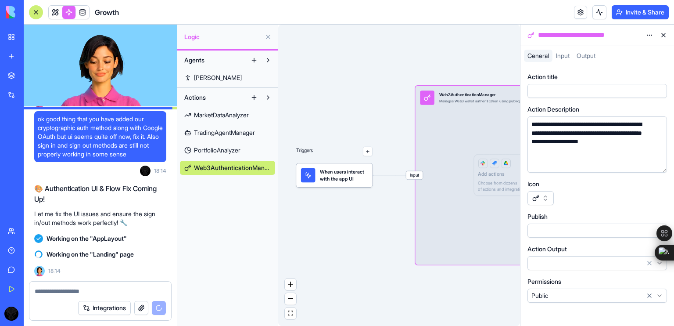
click at [562, 63] on div "General Input Output" at bounding box center [598, 58] width 154 height 16
click at [563, 60] on div "Input" at bounding box center [563, 56] width 21 height 12
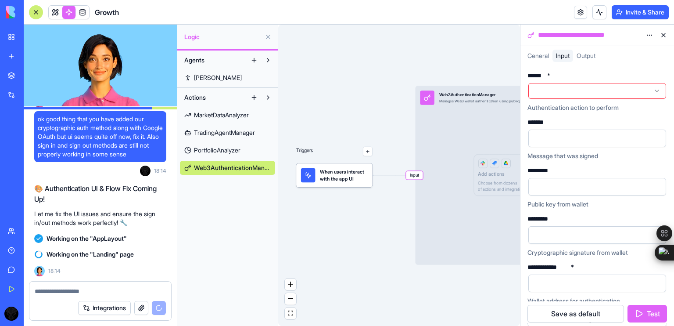
click at [590, 61] on div "Output" at bounding box center [586, 56] width 26 height 12
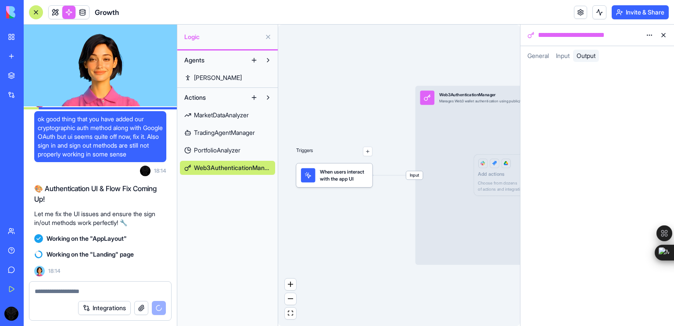
click at [383, 72] on div "Triggers When users interact with the app UI Input Web3AuthenticationManager Ma…" at bounding box center [399, 175] width 242 height 301
click at [664, 39] on button at bounding box center [664, 35] width 14 height 14
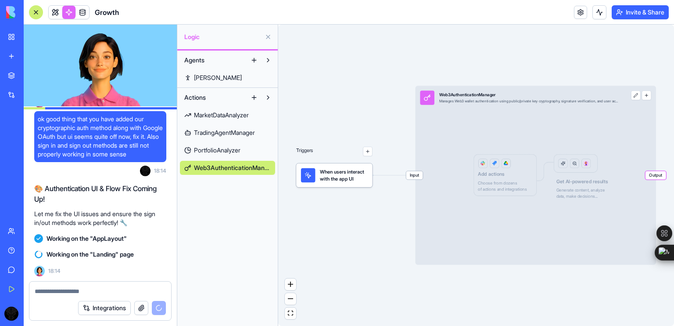
click at [217, 151] on span "PortfolioAnalyzer" at bounding box center [217, 150] width 47 height 9
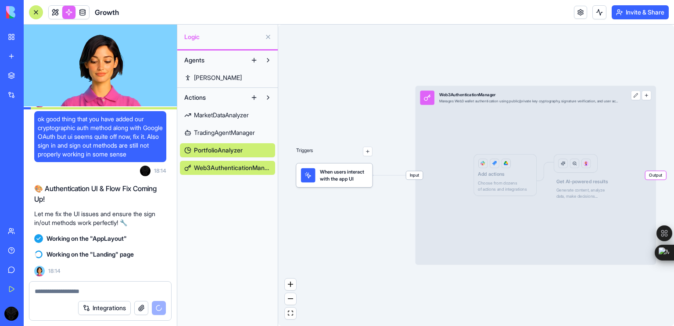
click at [224, 131] on span "TradingAgentManager" at bounding box center [224, 132] width 61 height 9
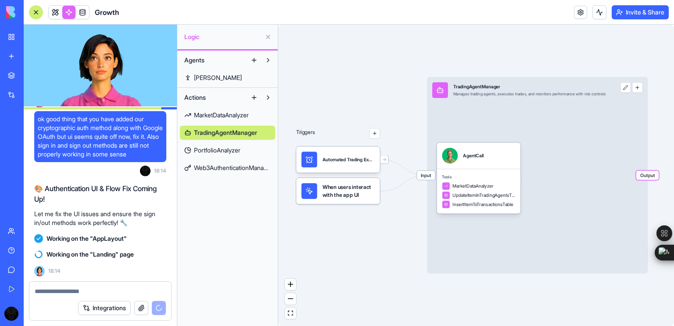
drag, startPoint x: 616, startPoint y: 309, endPoint x: 427, endPoint y: 269, distance: 193.4
click at [427, 269] on div "Triggers Automated Trading ExecutionTrigger When users interact with the app UI…" at bounding box center [476, 175] width 396 height 301
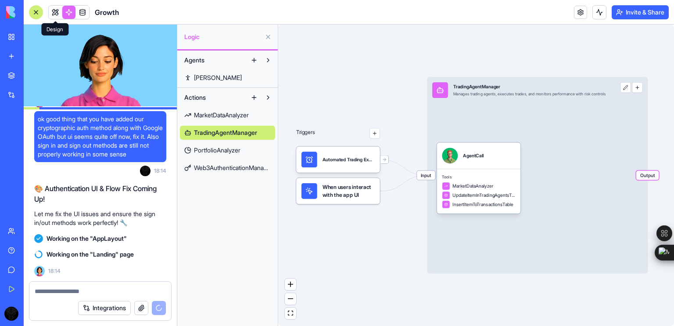
click at [56, 11] on link at bounding box center [55, 12] width 13 height 13
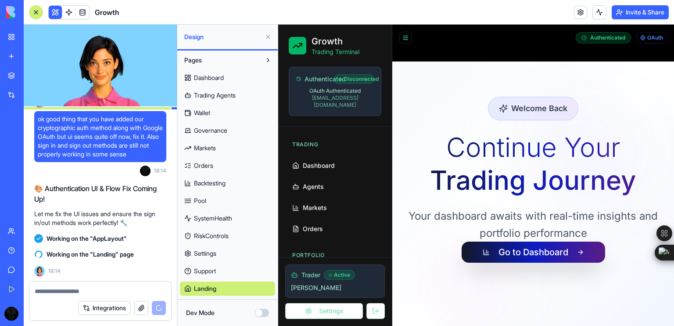
click at [263, 314] on button "Dev Mode" at bounding box center [262, 313] width 14 height 8
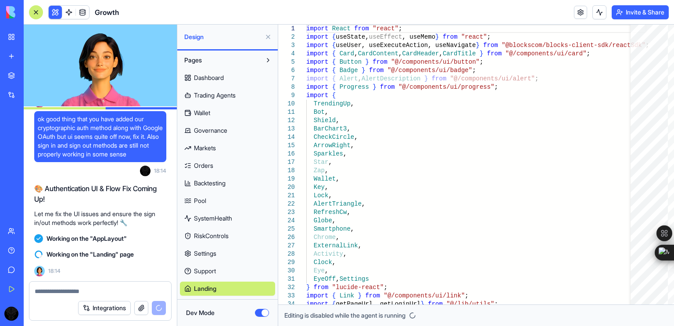
click at [270, 33] on button at bounding box center [268, 37] width 14 height 14
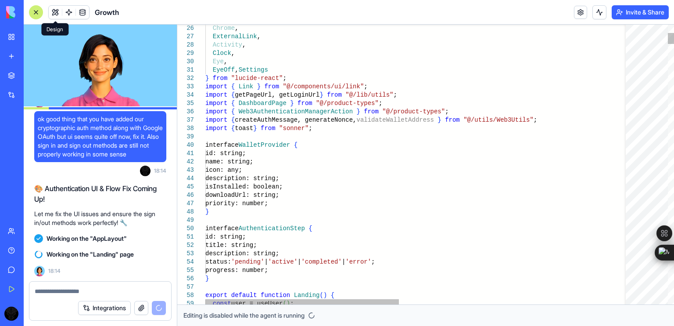
scroll to position [12770, 0]
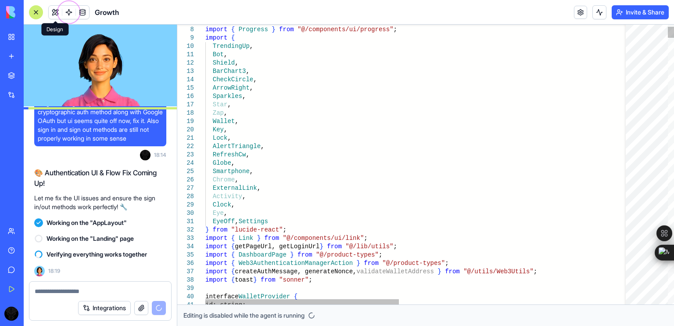
type textarea "**********"
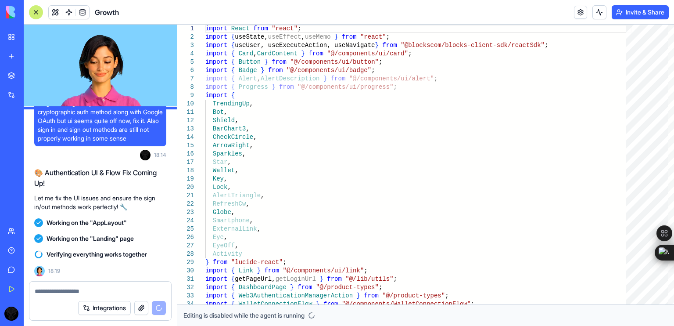
click at [52, 12] on span at bounding box center [55, 12] width 25 height 25
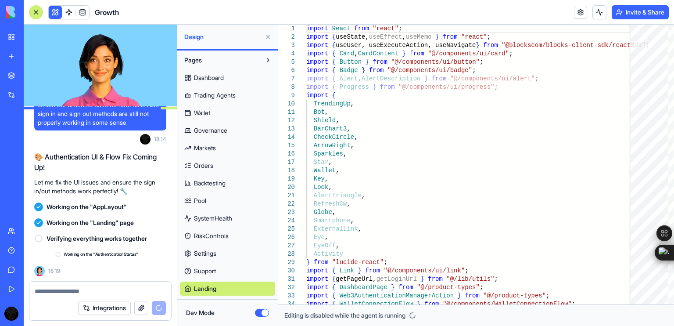
scroll to position [12785, 0]
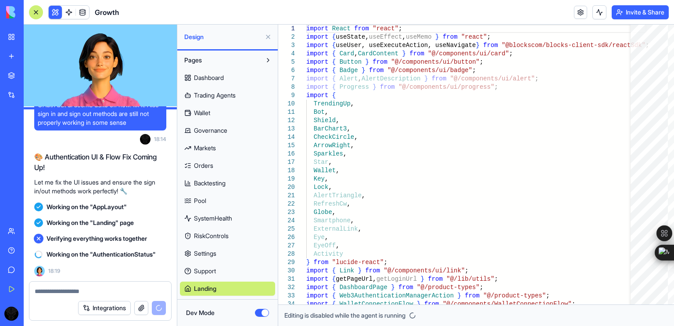
click at [262, 311] on button "Dev Mode" at bounding box center [262, 313] width 14 height 8
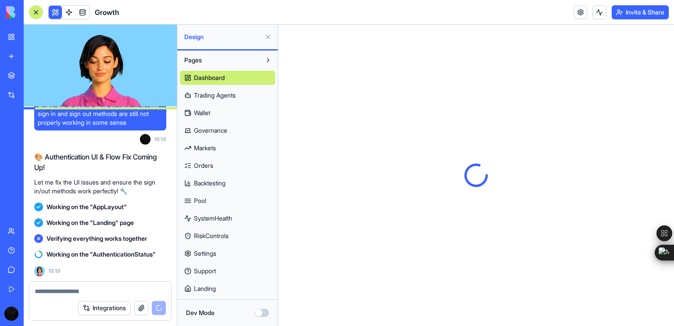
click at [212, 291] on span "Landing" at bounding box center [205, 288] width 22 height 9
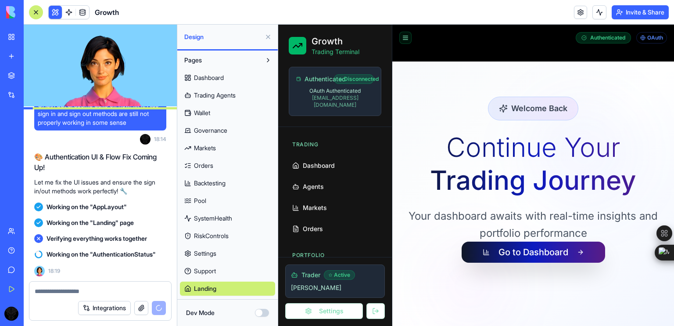
click at [410, 40] on button at bounding box center [405, 38] width 12 height 12
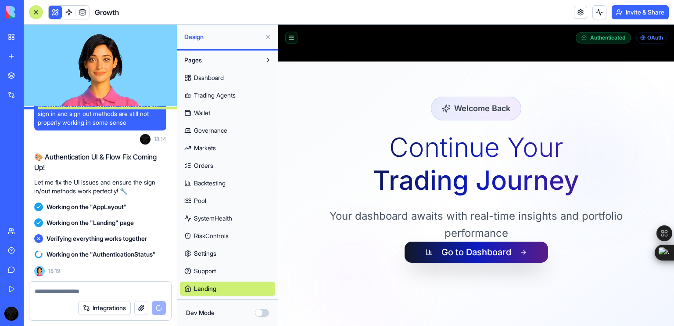
click at [291, 40] on button at bounding box center [291, 38] width 12 height 12
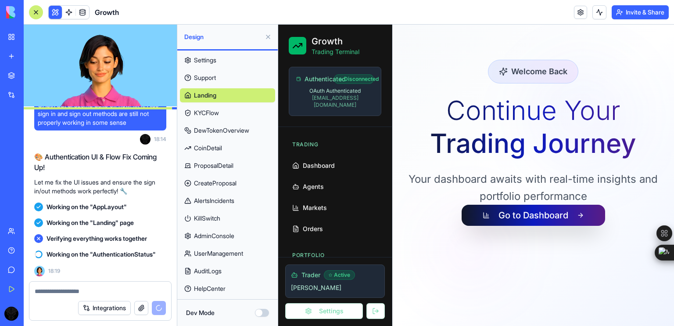
scroll to position [189, 0]
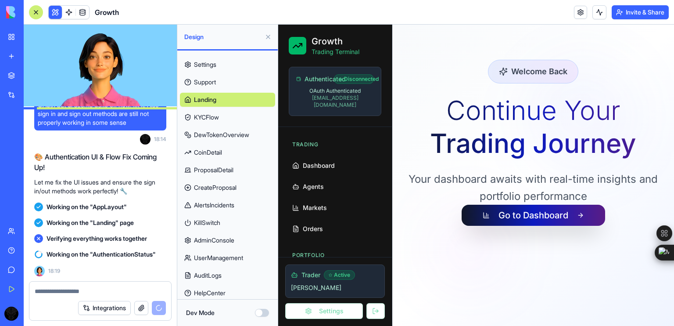
click at [231, 151] on link "CoinDetail" at bounding box center [227, 152] width 95 height 14
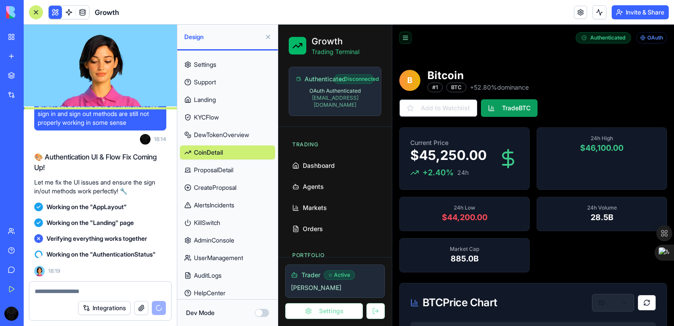
click at [407, 35] on button at bounding box center [405, 38] width 12 height 12
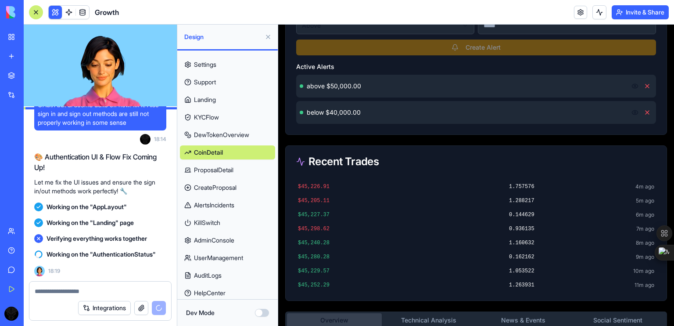
scroll to position [1330, 0]
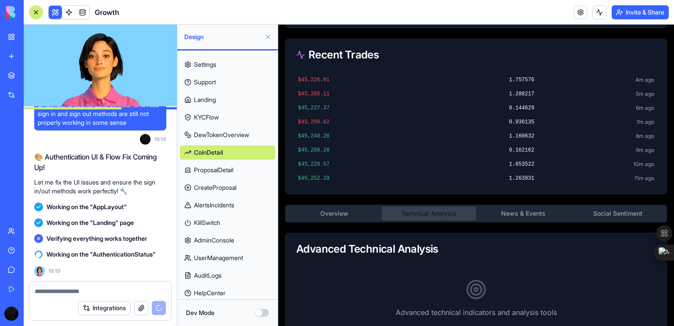
click at [436, 206] on button "Technical Analysis" at bounding box center [429, 213] width 95 height 14
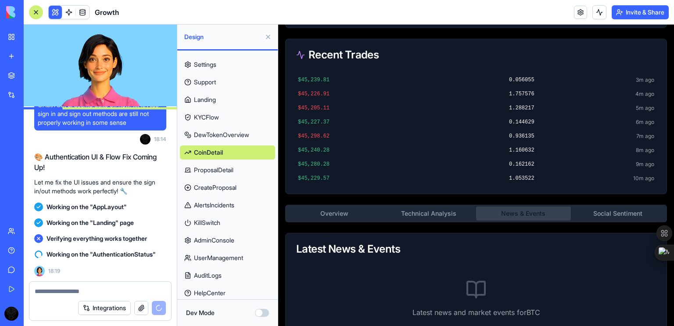
click at [514, 210] on button "News & Events" at bounding box center [523, 213] width 95 height 14
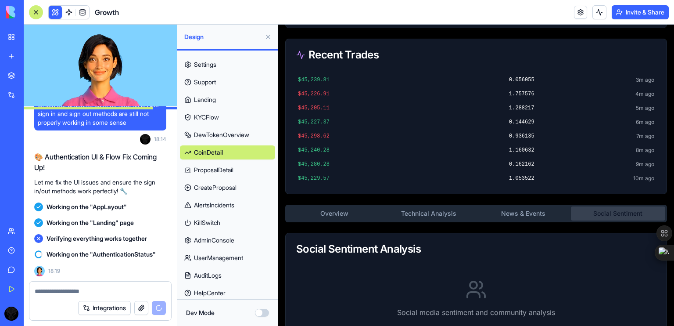
click at [590, 212] on button "Social Sentiment" at bounding box center [618, 213] width 95 height 14
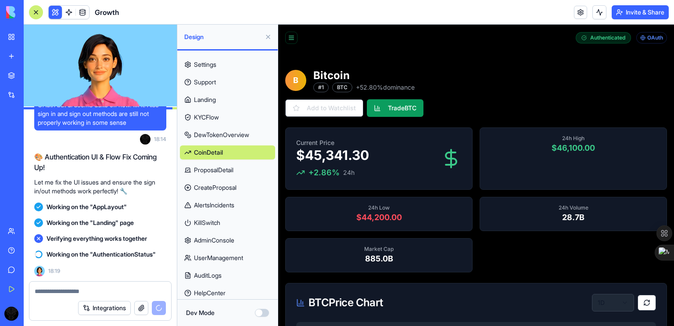
scroll to position [0, 0]
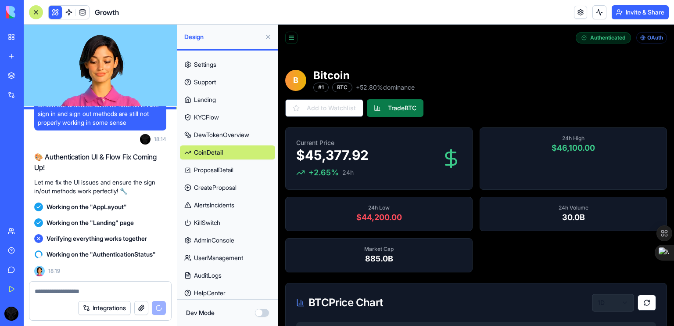
click at [404, 107] on button "Trade BTC" at bounding box center [395, 108] width 57 height 18
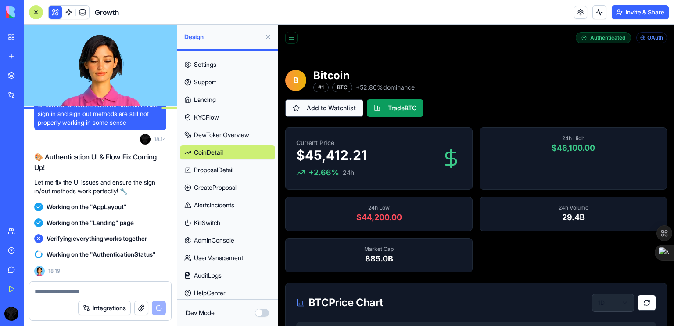
click at [349, 111] on button "Add to Watchlist" at bounding box center [324, 108] width 78 height 18
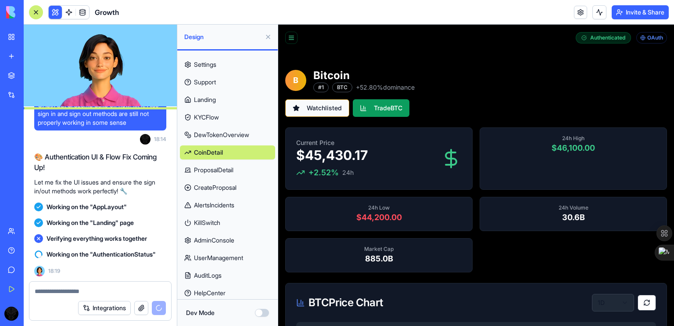
click at [330, 108] on button "Watchlisted" at bounding box center [317, 108] width 64 height 18
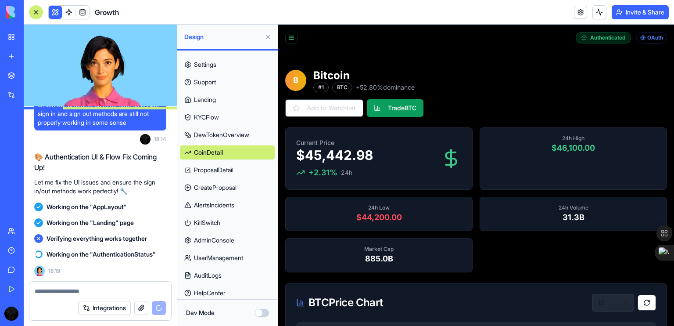
click at [214, 115] on span "KYCFlow" at bounding box center [206, 117] width 25 height 9
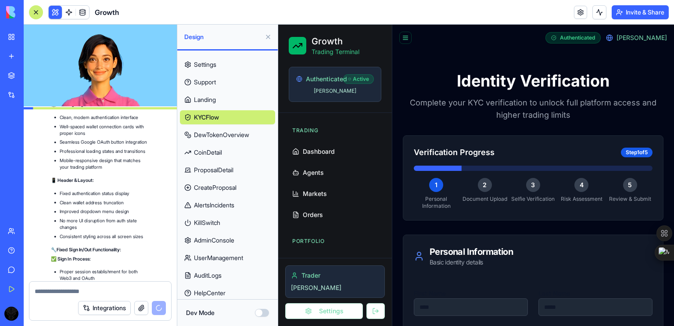
scroll to position [13358, 0]
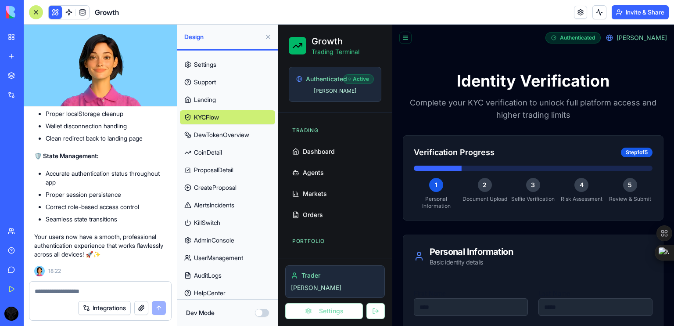
click at [231, 134] on span "DewTokenOverview" at bounding box center [221, 134] width 55 height 9
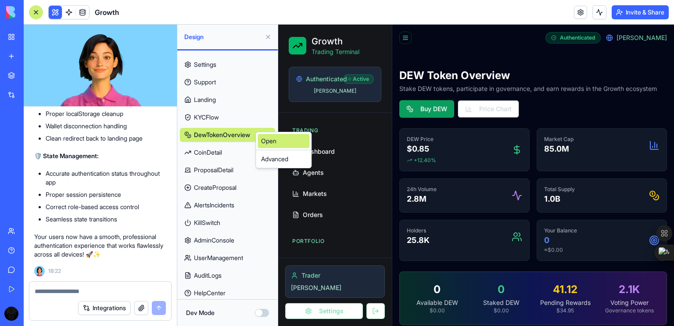
click at [268, 140] on link "Open" at bounding box center [284, 141] width 52 height 14
click at [278, 161] on div "Advanced" at bounding box center [292, 165] width 52 height 14
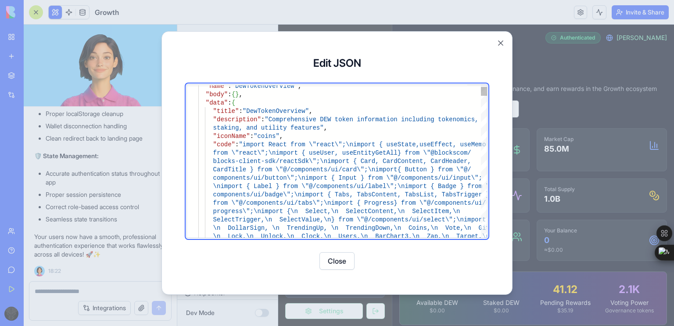
type textarea "**********"
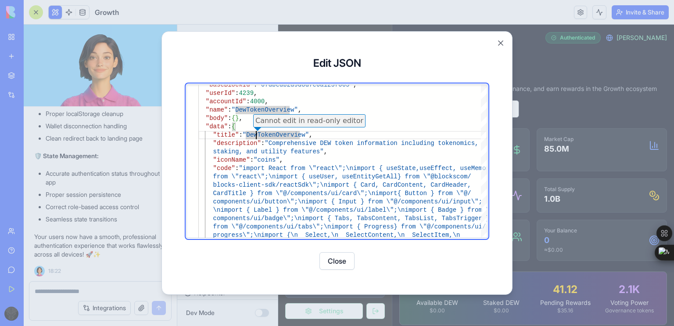
click at [344, 262] on button "Close" at bounding box center [337, 261] width 35 height 18
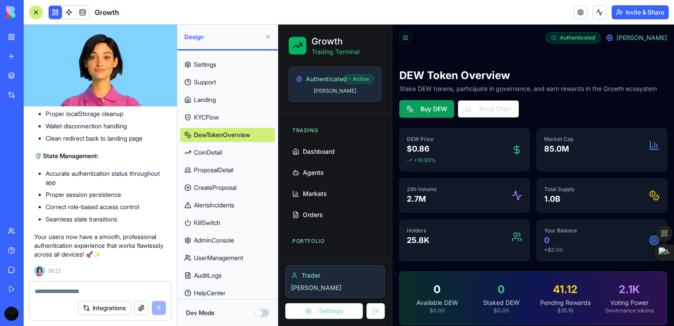
scroll to position [13180, 0]
click at [371, 316] on button at bounding box center [376, 311] width 18 height 16
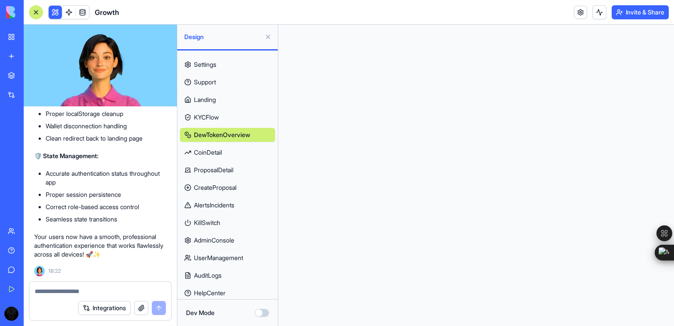
scroll to position [0, 0]
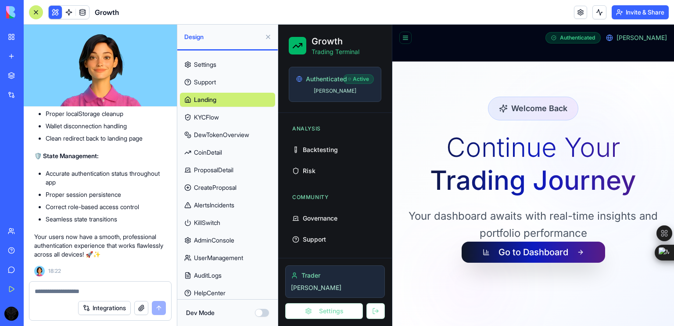
scroll to position [13358, 0]
click at [105, 292] on textarea at bounding box center [101, 291] width 132 height 9
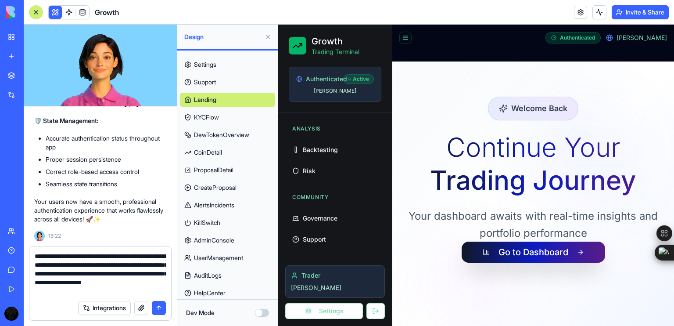
type textarea "**********"
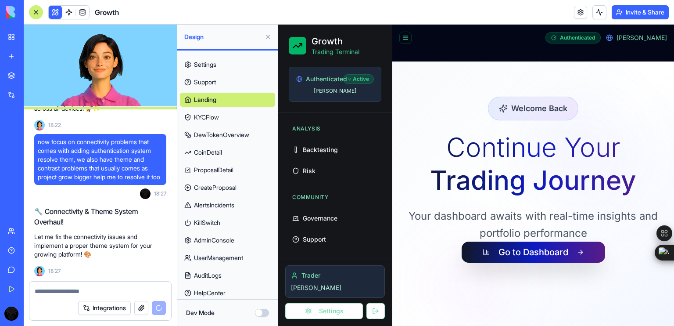
scroll to position [13560, 0]
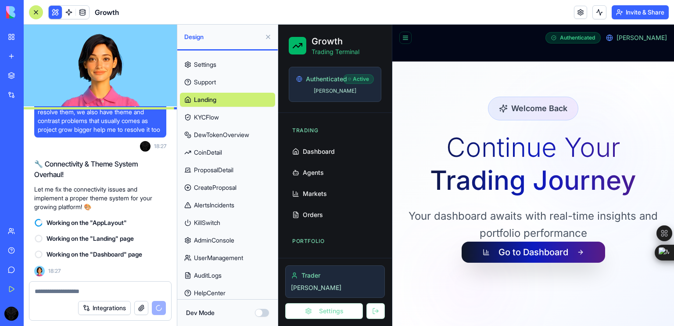
scroll to position [202, 0]
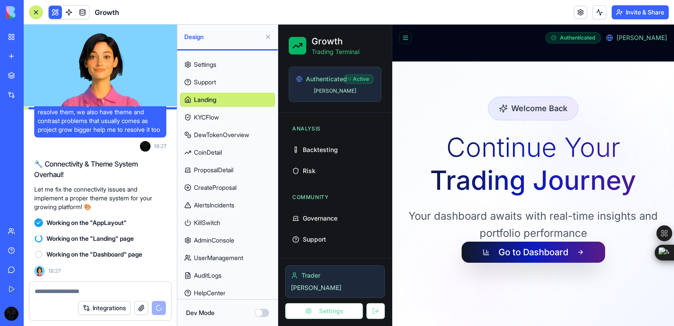
click at [648, 40] on span "[PERSON_NAME]" at bounding box center [642, 37] width 50 height 9
click at [613, 36] on icon at bounding box center [609, 37] width 7 height 7
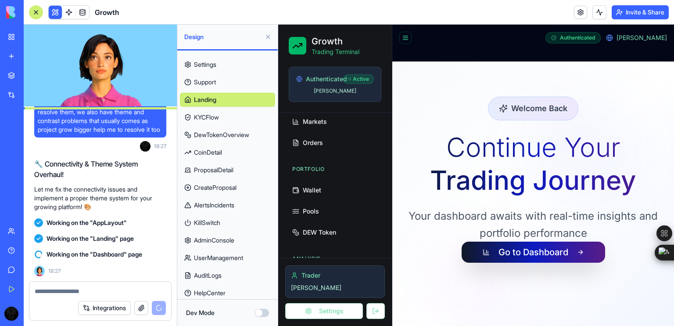
scroll to position [51, 0]
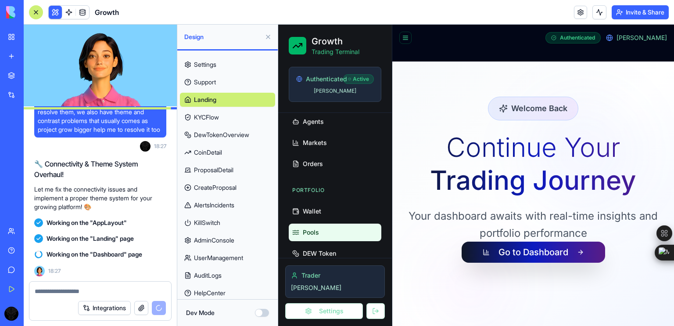
click at [323, 226] on link "Pools" at bounding box center [335, 232] width 93 height 18
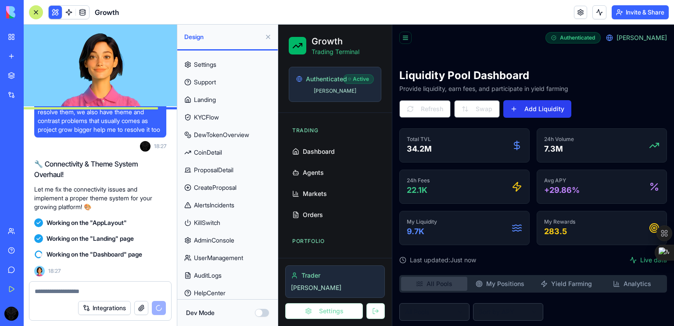
click at [519, 109] on button "Add Liquidity" at bounding box center [537, 109] width 68 height 18
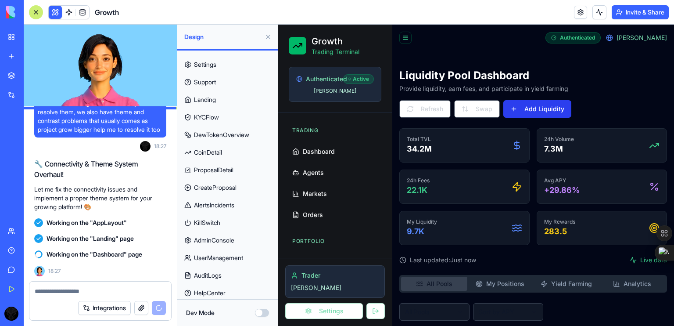
click at [520, 111] on button "Add Liquidity" at bounding box center [537, 109] width 68 height 18
click at [513, 108] on button "Add Liquidity" at bounding box center [537, 109] width 68 height 18
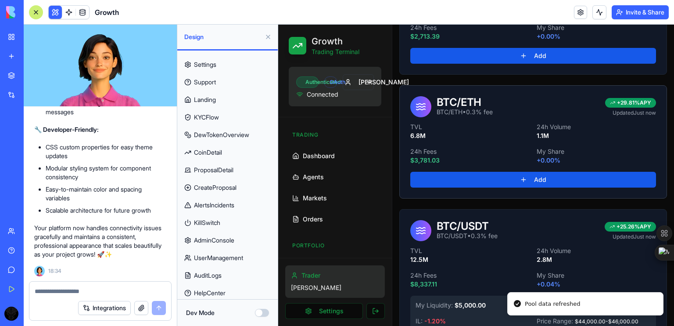
scroll to position [540, 0]
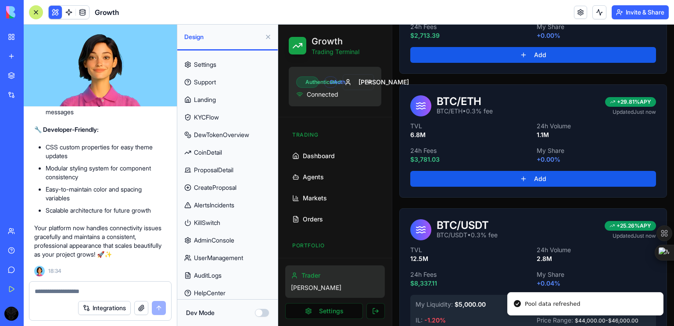
click at [266, 35] on button at bounding box center [268, 37] width 14 height 14
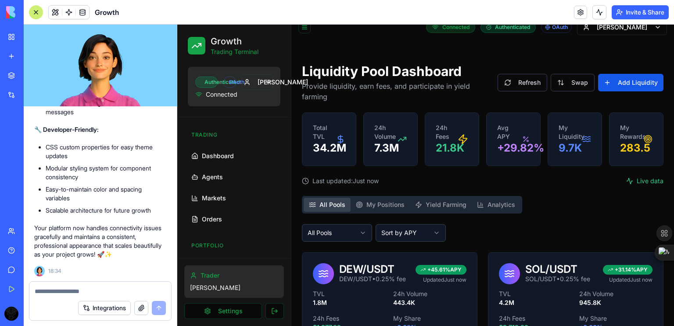
scroll to position [6, 0]
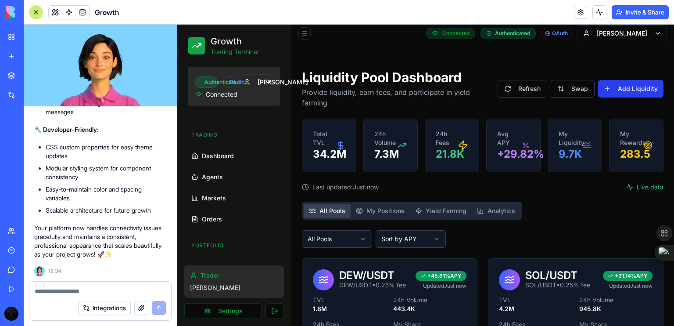
click at [631, 86] on button "Add Liquidity" at bounding box center [630, 89] width 65 height 18
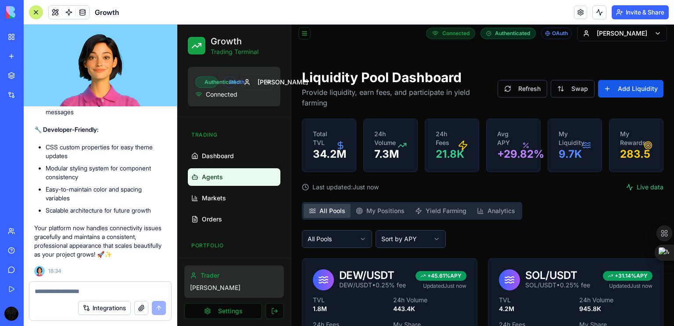
click at [241, 183] on link "Agents" at bounding box center [234, 177] width 93 height 18
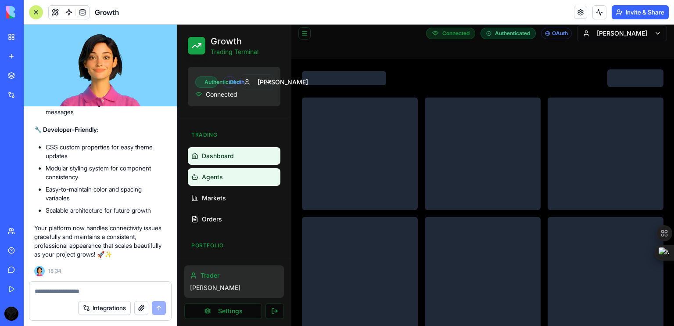
click at [242, 158] on link "Dashboard" at bounding box center [234, 156] width 93 height 18
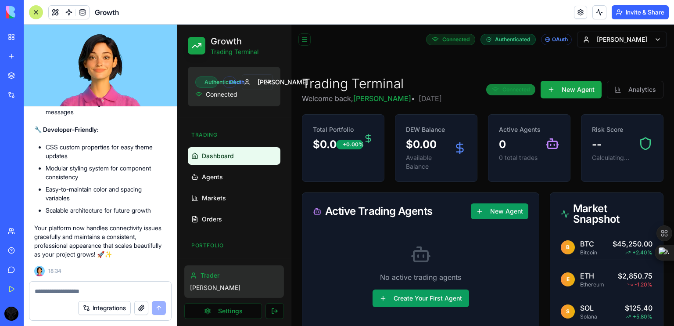
click at [513, 90] on span "Connected" at bounding box center [516, 89] width 27 height 7
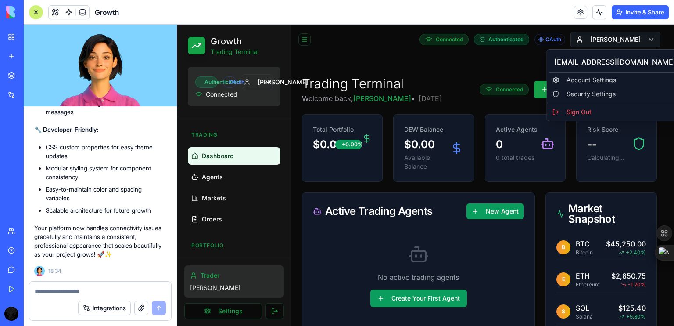
click at [636, 42] on html "Skipping ads... Growth Trading Terminal Authenticated OAuth Mohd Connected Trad…" at bounding box center [425, 292] width 497 height 535
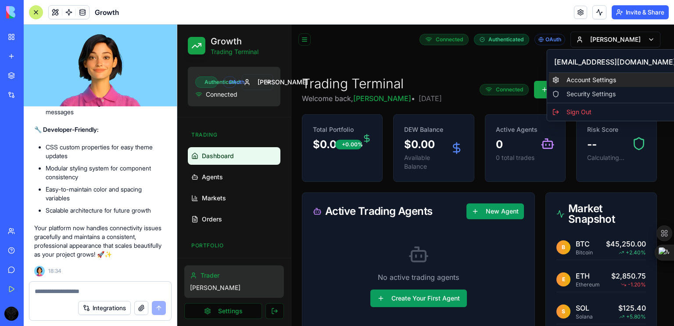
click at [570, 79] on link "Account Settings" at bounding box center [615, 80] width 132 height 14
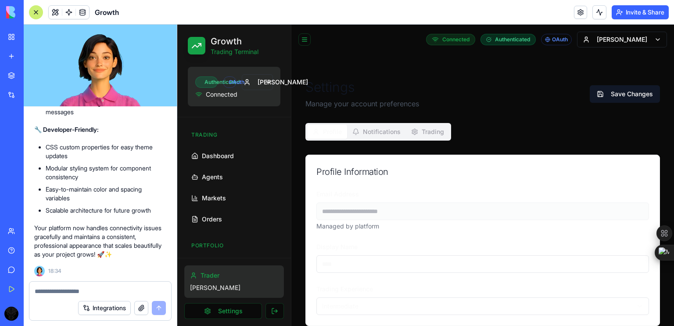
click at [365, 128] on button "Notifications" at bounding box center [376, 132] width 59 height 14
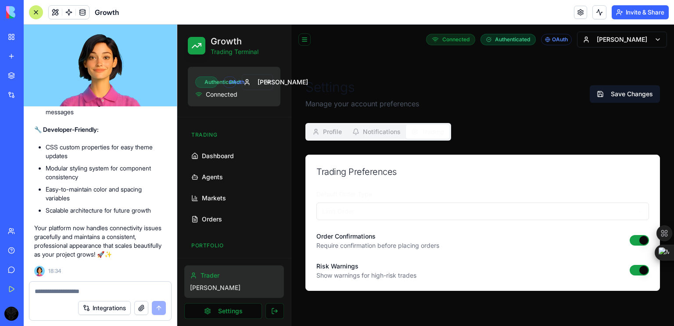
click at [424, 133] on button "Trading" at bounding box center [427, 132] width 43 height 14
click at [219, 166] on ul "Dashboard Agents Markets Orders" at bounding box center [234, 187] width 93 height 81
click at [220, 161] on link "Dashboard" at bounding box center [234, 156] width 93 height 18
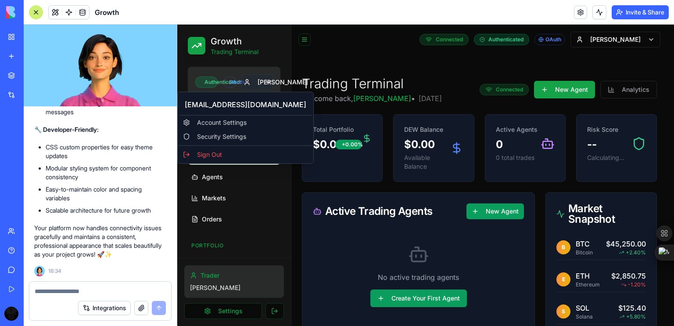
click at [265, 83] on html "Skipping ads... Growth Trading Terminal Authenticated OAuth Mohd Connected Trad…" at bounding box center [425, 292] width 497 height 535
click at [230, 126] on link "Account Settings" at bounding box center [246, 122] width 132 height 14
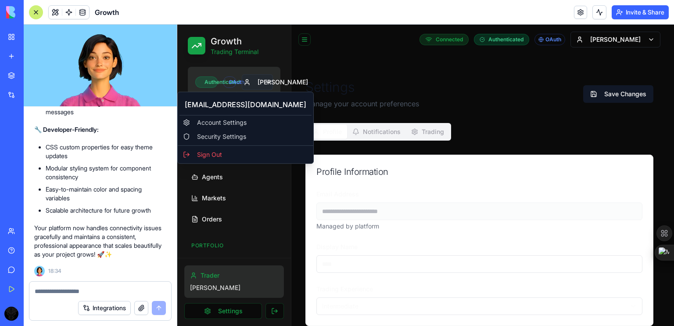
click at [263, 81] on html "**********" at bounding box center [425, 228] width 497 height 406
click at [241, 135] on div "Security Settings" at bounding box center [246, 136] width 132 height 14
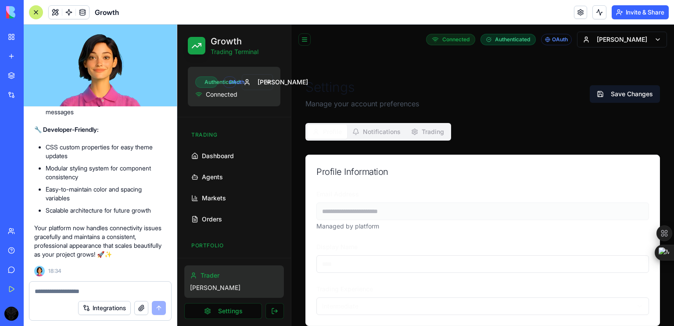
click at [35, 8] on div at bounding box center [36, 12] width 14 height 14
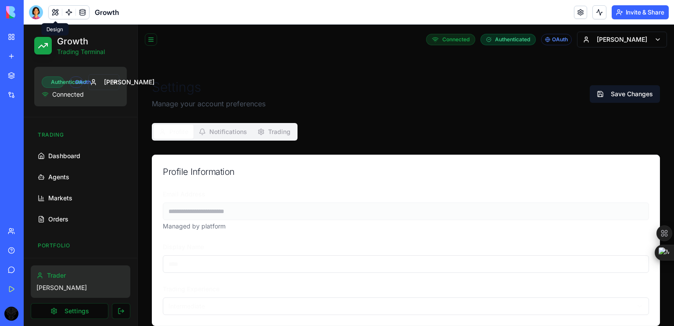
click at [55, 10] on button at bounding box center [55, 12] width 13 height 13
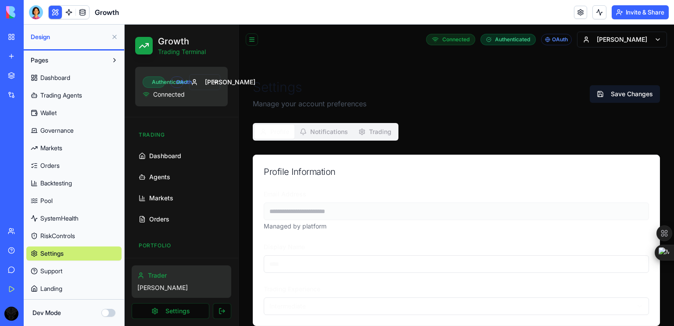
click at [108, 316] on button "Dev Mode" at bounding box center [108, 313] width 14 height 8
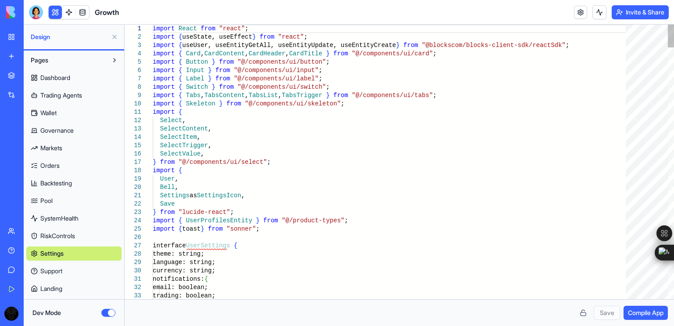
type button "on"
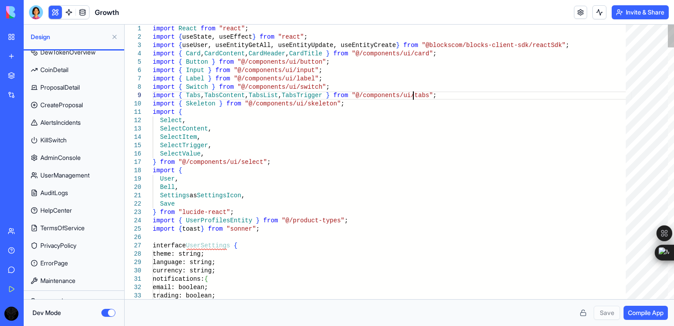
scroll to position [0, 131]
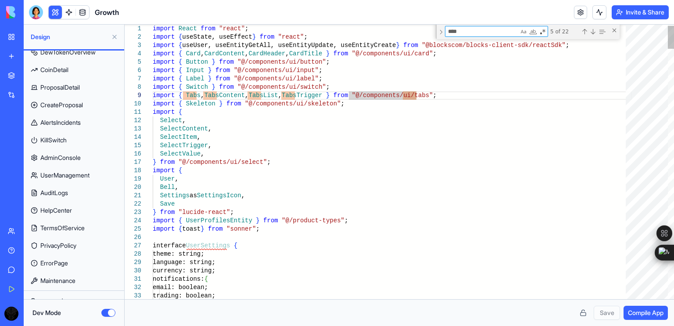
type textarea "**********"
type textarea "*"
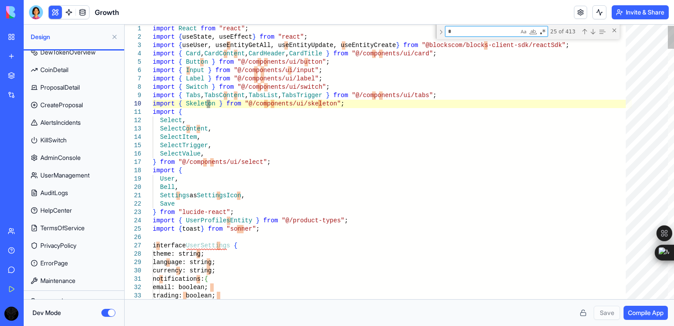
type textarea "**********"
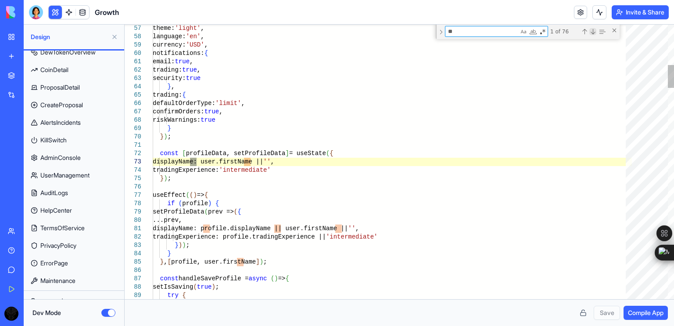
type textarea "**"
click at [591, 35] on div "1 of 76" at bounding box center [577, 31] width 59 height 11
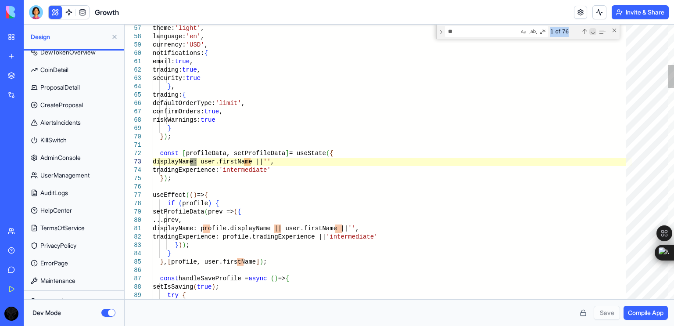
click at [591, 35] on div "1 of 76" at bounding box center [577, 31] width 59 height 11
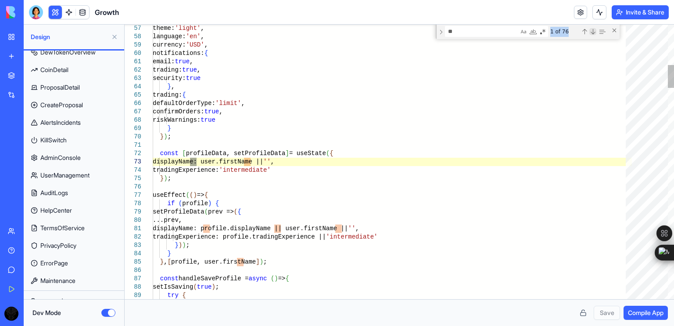
click at [593, 30] on div "Next Match (Enter)" at bounding box center [593, 31] width 7 height 7
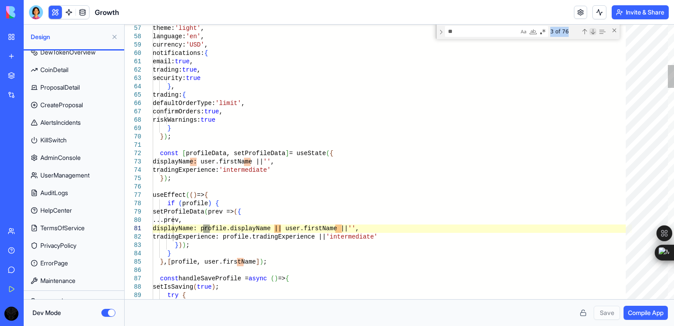
click at [593, 30] on div "Next Match (Enter)" at bounding box center [593, 31] width 7 height 7
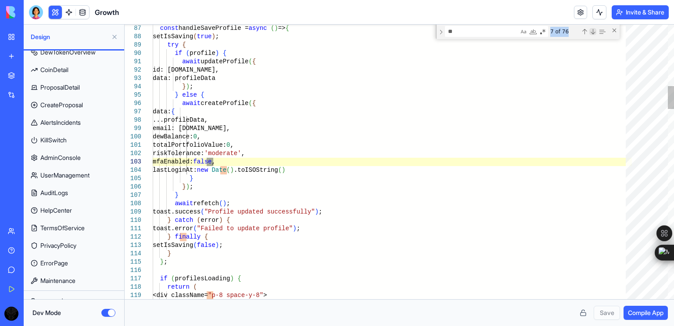
click at [593, 30] on div "Next Match (Enter)" at bounding box center [593, 31] width 7 height 7
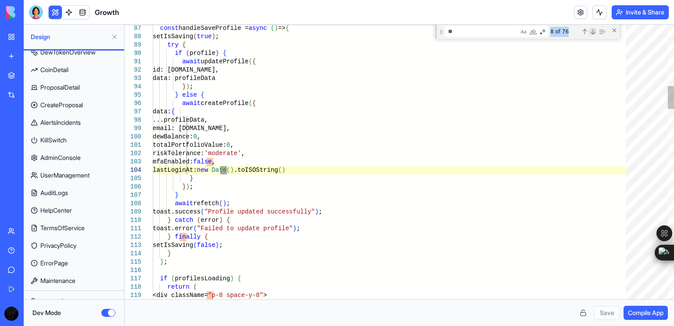
click at [593, 30] on div "Next Match (Enter)" at bounding box center [593, 31] width 7 height 7
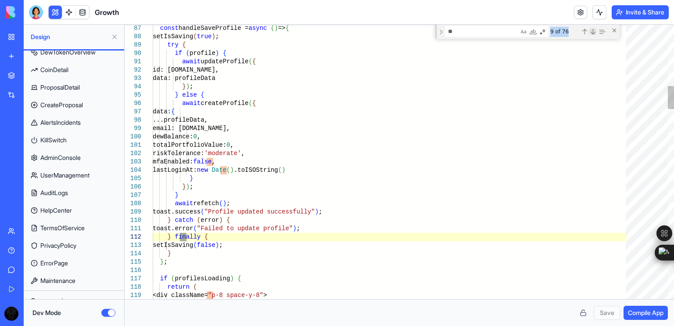
click at [593, 30] on div "Next Match (Enter)" at bounding box center [593, 31] width 7 height 7
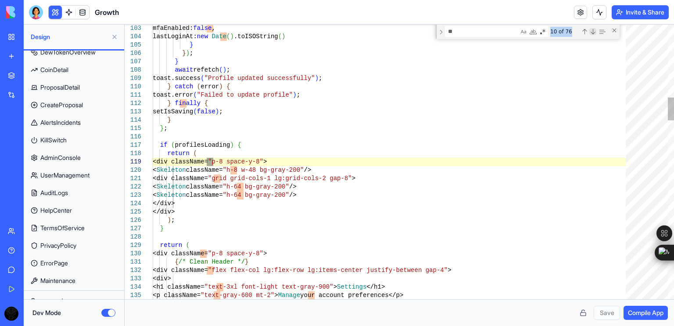
click at [593, 30] on div "Next Match (Enter)" at bounding box center [593, 31] width 7 height 7
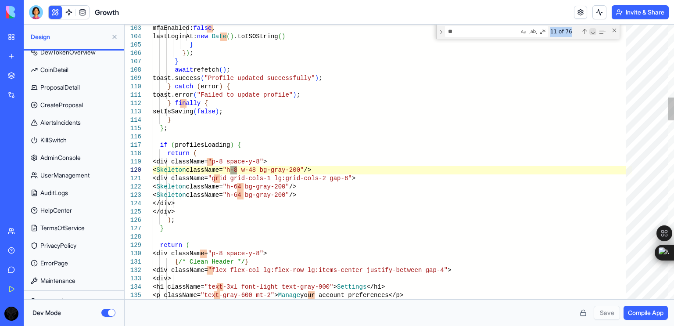
click at [593, 30] on div "Next Match (Enter)" at bounding box center [593, 31] width 7 height 7
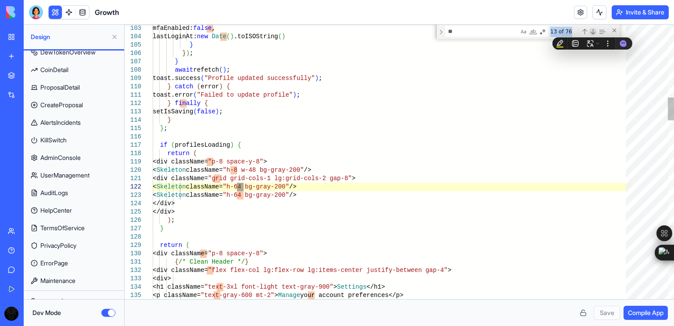
click at [593, 30] on div "Next Match (Enter)" at bounding box center [593, 31] width 7 height 7
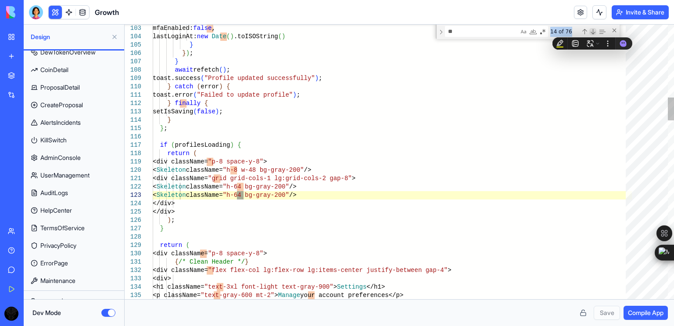
click at [593, 30] on div "Next Match (Enter)" at bounding box center [593, 31] width 7 height 7
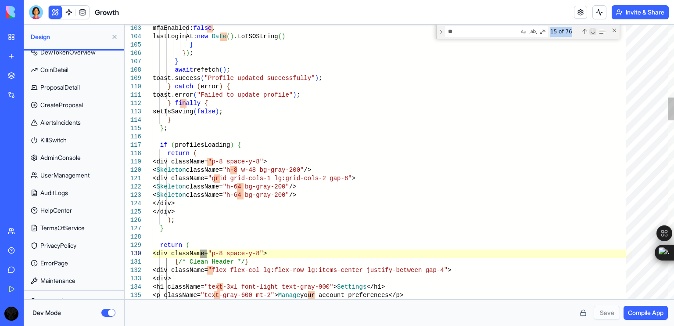
click at [593, 30] on div "Next Match (Enter)" at bounding box center [593, 31] width 7 height 7
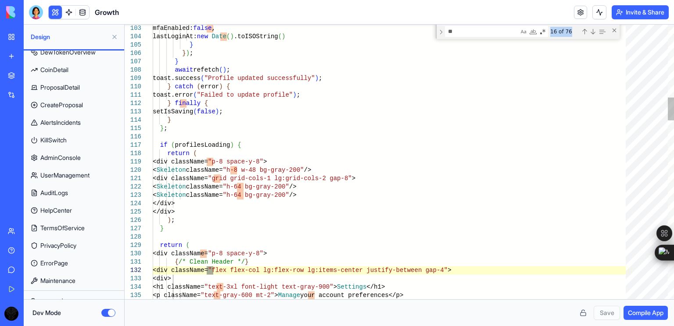
click at [570, 30] on div "16 of 76" at bounding box center [565, 31] width 30 height 11
click at [593, 33] on div "Next Match (Enter)" at bounding box center [593, 31] width 7 height 7
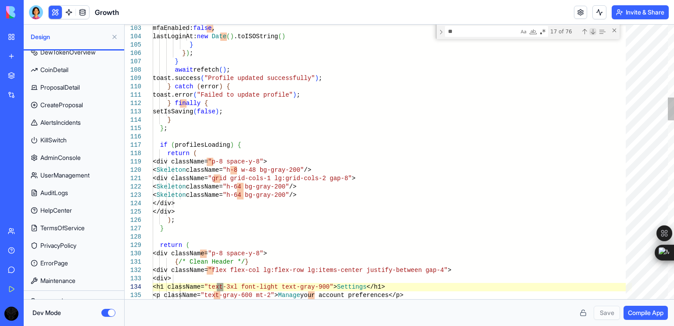
click at [593, 33] on div "Next Match (Enter)" at bounding box center [593, 31] width 7 height 7
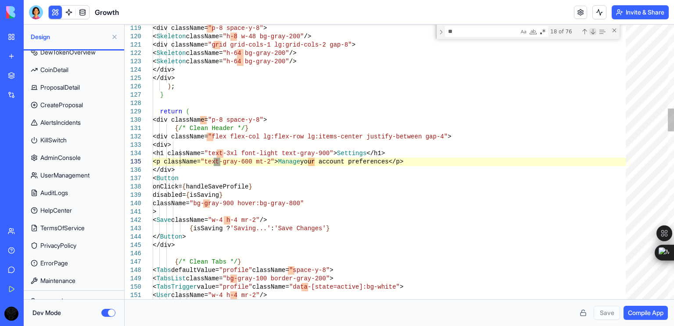
click at [593, 33] on div "Next Match (Enter)" at bounding box center [593, 31] width 7 height 7
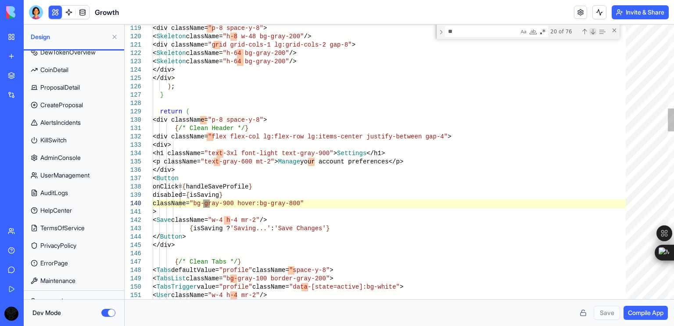
click at [593, 33] on div "Next Match (Enter)" at bounding box center [593, 31] width 7 height 7
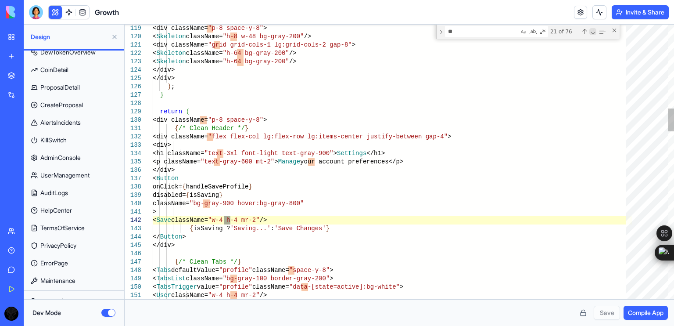
click at [593, 33] on div "Next Match (Enter)" at bounding box center [593, 31] width 7 height 7
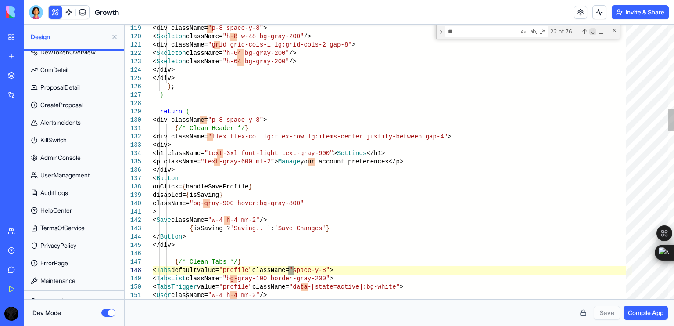
click at [593, 33] on div "Next Match (Enter)" at bounding box center [593, 31] width 7 height 7
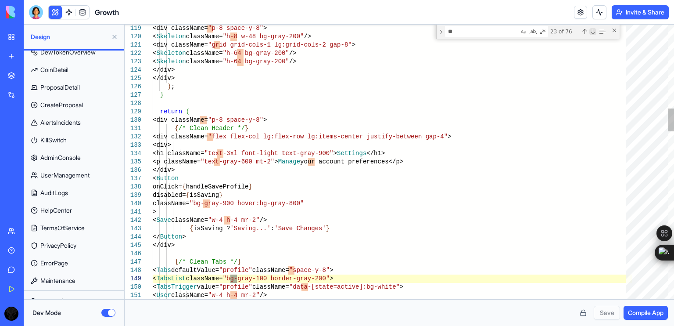
click at [593, 33] on div "Next Match (Enter)" at bounding box center [593, 31] width 7 height 7
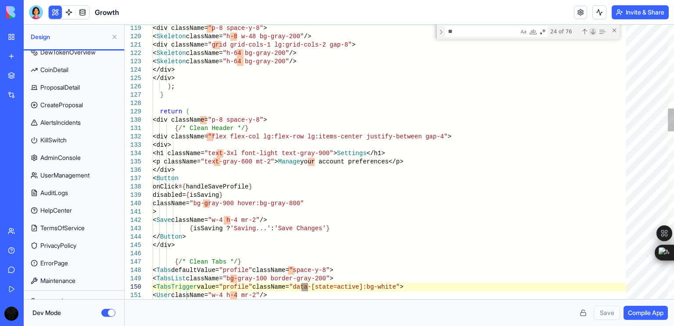
click at [593, 33] on div "Next Match (Enter)" at bounding box center [593, 31] width 7 height 7
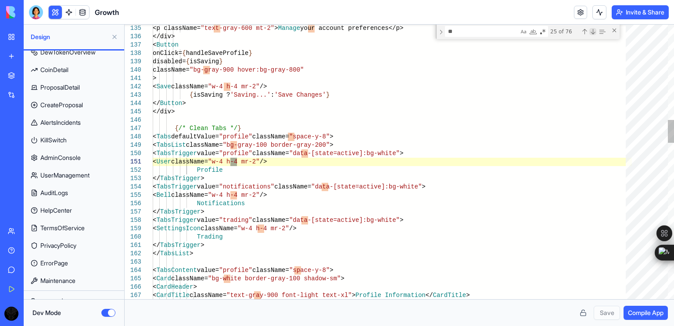
click at [593, 33] on div "Next Match (Enter)" at bounding box center [593, 31] width 7 height 7
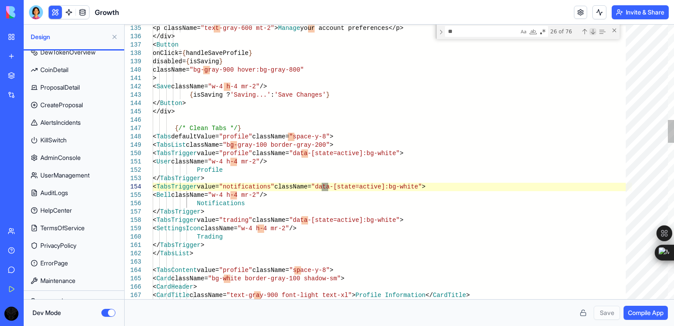
click at [593, 33] on div "Next Match (Enter)" at bounding box center [593, 31] width 7 height 7
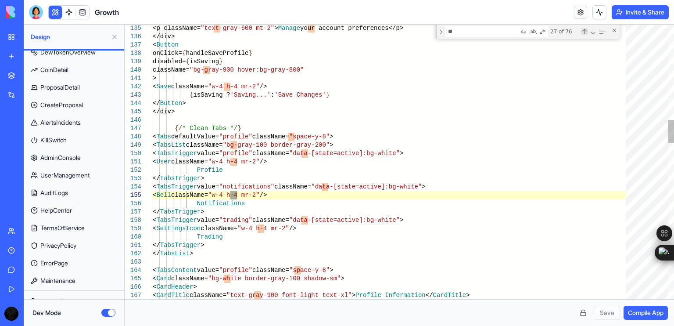
click at [587, 31] on div "Previous Match (Shift+Enter)" at bounding box center [584, 31] width 7 height 7
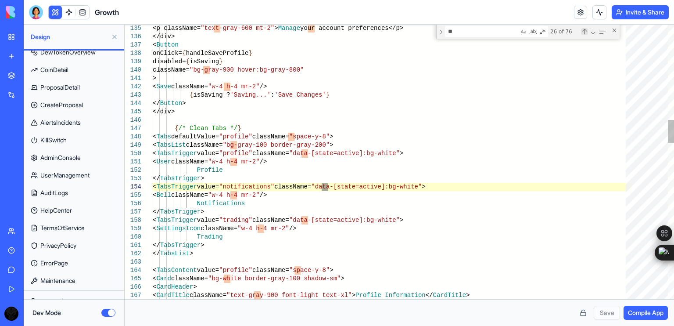
click at [587, 31] on div "Previous Match (Shift+Enter)" at bounding box center [584, 31] width 7 height 7
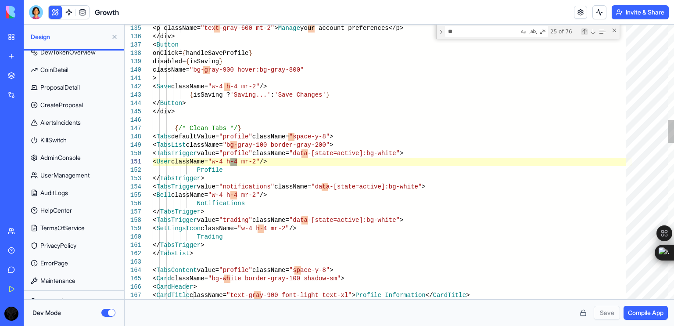
click at [587, 31] on div "Previous Match (Shift+Enter)" at bounding box center [584, 31] width 7 height 7
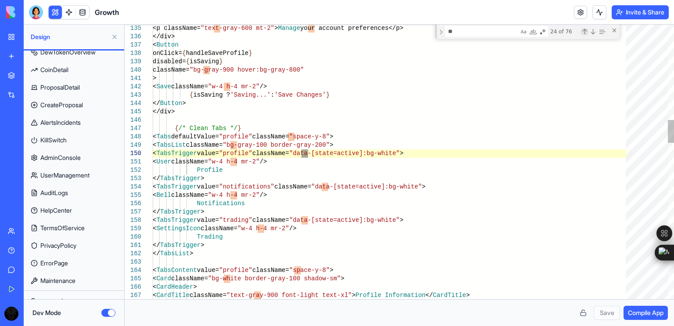
click at [587, 31] on div "Previous Match (Shift+Enter)" at bounding box center [584, 31] width 7 height 7
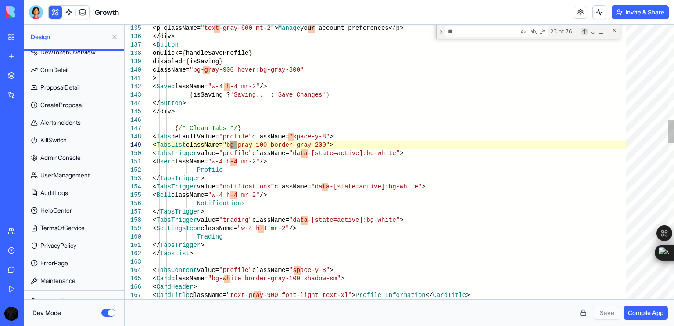
click at [587, 31] on div "Previous Match (Shift+Enter)" at bounding box center [584, 31] width 7 height 7
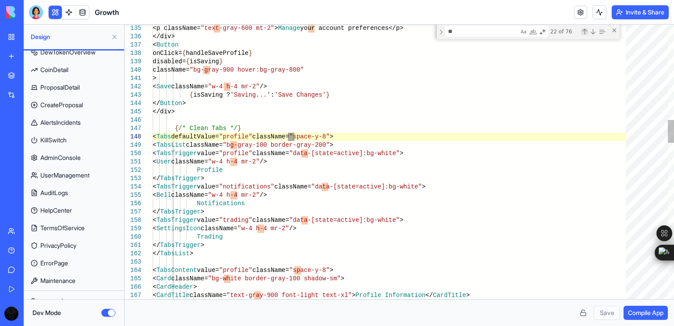
click at [587, 31] on div "Previous Match (Shift+Enter)" at bounding box center [584, 31] width 7 height 7
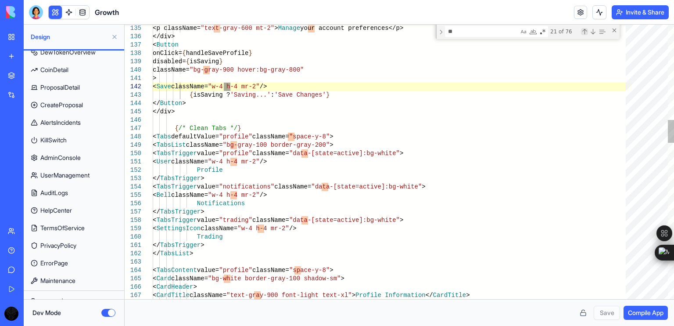
click at [587, 31] on div "Previous Match (Shift+Enter)" at bounding box center [584, 31] width 7 height 7
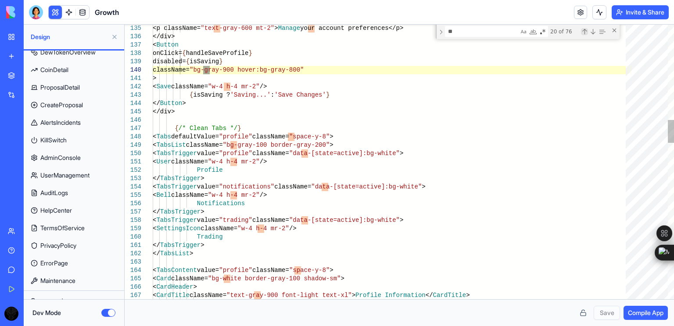
click at [587, 31] on div "Previous Match (Shift+Enter)" at bounding box center [584, 31] width 7 height 7
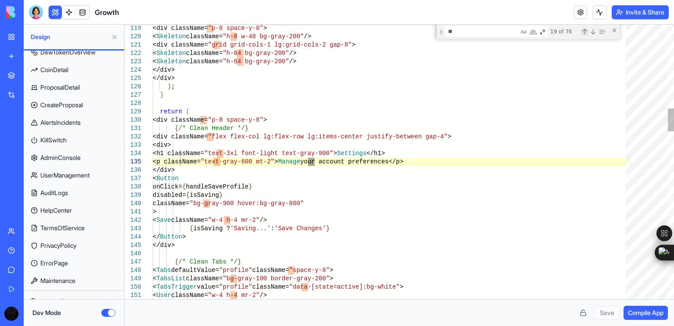
click at [587, 31] on div "Previous Match (Shift+Enter)" at bounding box center [584, 31] width 7 height 7
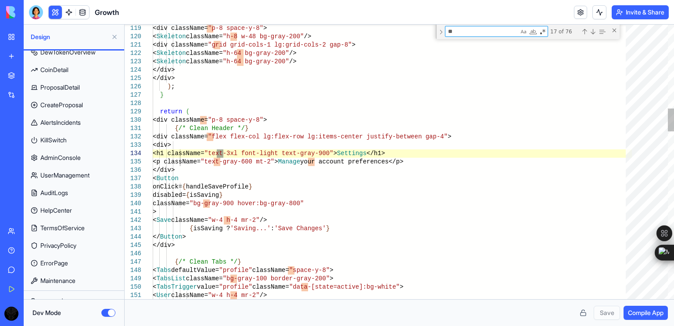
click at [468, 30] on textarea "**" at bounding box center [482, 31] width 73 height 10
type textarea "**********"
type textarea "*"
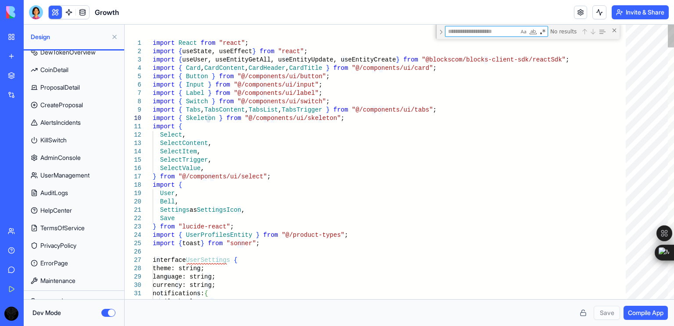
type textarea "**********"
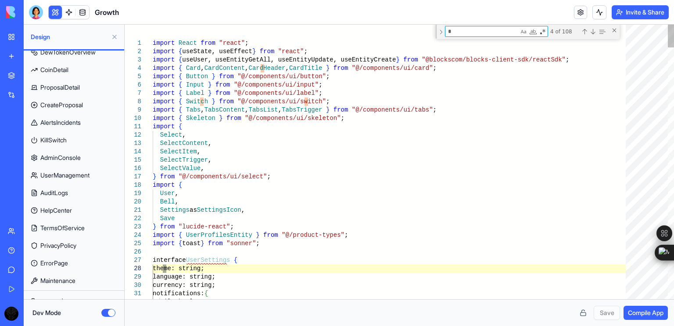
type textarea "**"
type textarea "**********"
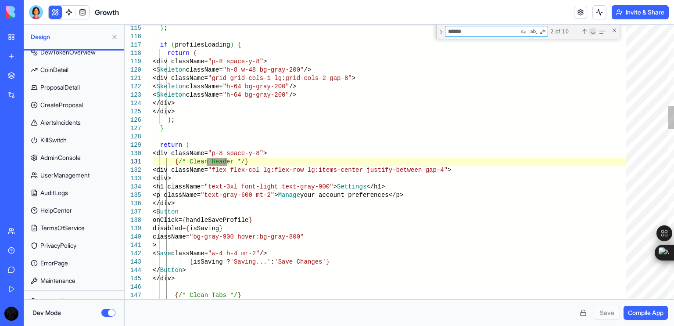
type textarea "******"
click at [595, 29] on div "Next Match (Enter)" at bounding box center [593, 31] width 7 height 7
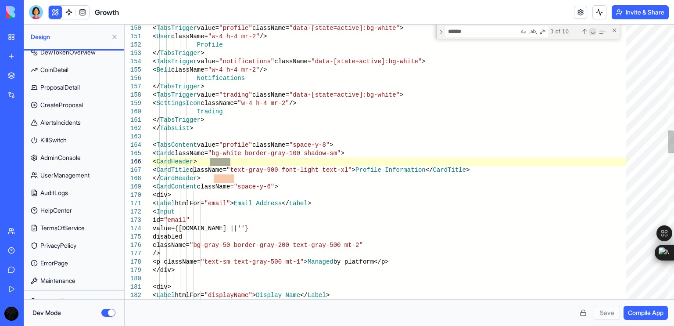
click at [595, 29] on div "Next Match (Enter)" at bounding box center [593, 31] width 7 height 7
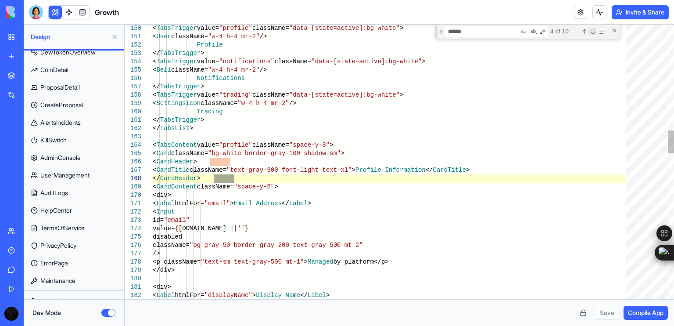
click at [595, 29] on div "Next Match (Enter)" at bounding box center [593, 31] width 7 height 7
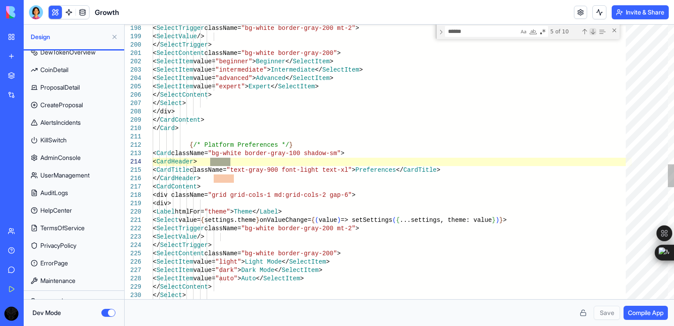
click at [595, 29] on div "Next Match (Enter)" at bounding box center [593, 31] width 7 height 7
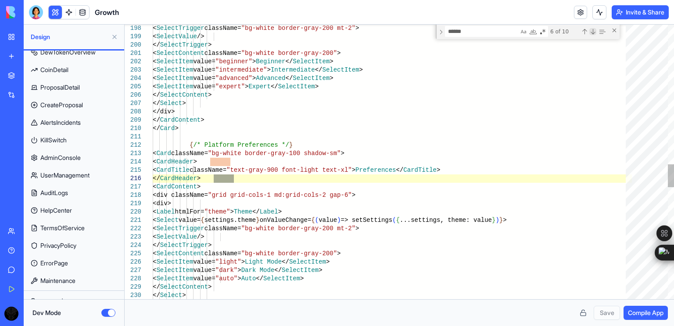
click at [595, 29] on div "Next Match (Enter)" at bounding box center [593, 31] width 7 height 7
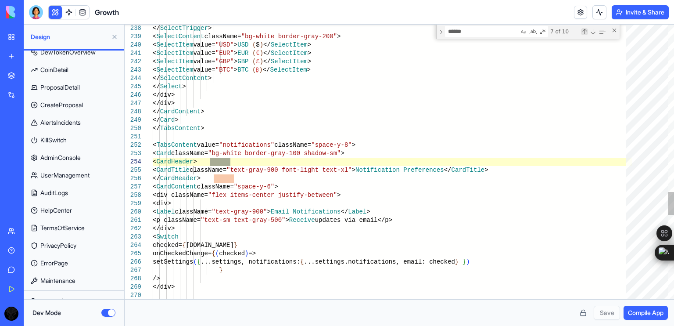
click at [584, 32] on div "Previous Match (Shift+Enter)" at bounding box center [584, 31] width 7 height 7
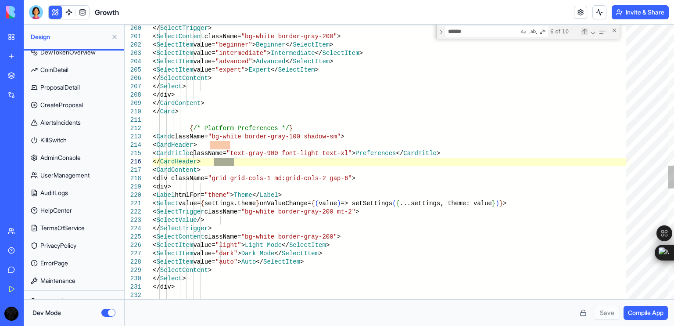
click at [584, 32] on div "Previous Match (Shift+Enter)" at bounding box center [584, 31] width 7 height 7
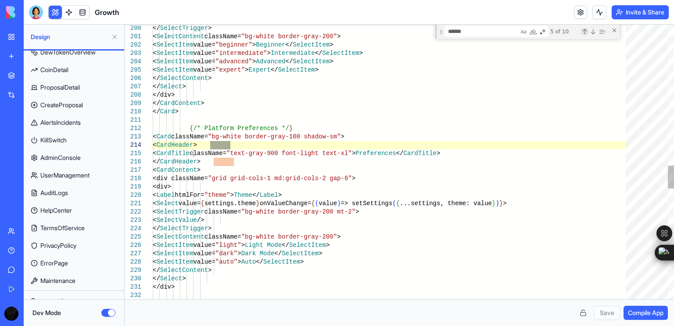
click at [584, 32] on div "Previous Match (Shift+Enter)" at bounding box center [584, 31] width 7 height 7
type textarea "**********"
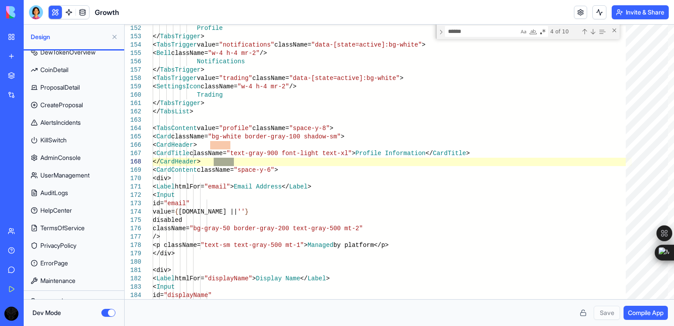
click at [110, 316] on button "Dev Mode" at bounding box center [108, 313] width 14 height 8
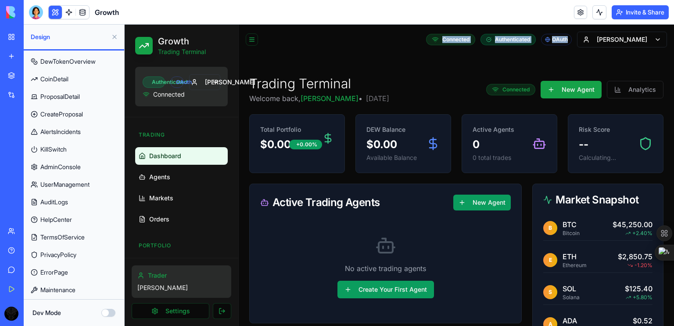
drag, startPoint x: 451, startPoint y: 39, endPoint x: 597, endPoint y: 42, distance: 146.6
click at [597, 42] on div "Connected Authenticated [PERSON_NAME]" at bounding box center [456, 40] width 421 height 16
copy div "Connected Authenticated [GEOGRAPHIC_DATA]"
click at [449, 69] on div "Trading Terminal Welcome back, Mohd • [DATE] Connected New Agent Analytics Tota…" at bounding box center [456, 306] width 435 height 482
click at [112, 309] on button "Dev Mode" at bounding box center [108, 313] width 14 height 8
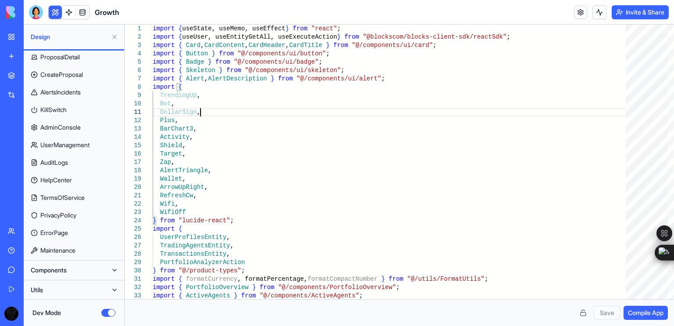
click at [98, 272] on button "Components" at bounding box center [66, 270] width 81 height 14
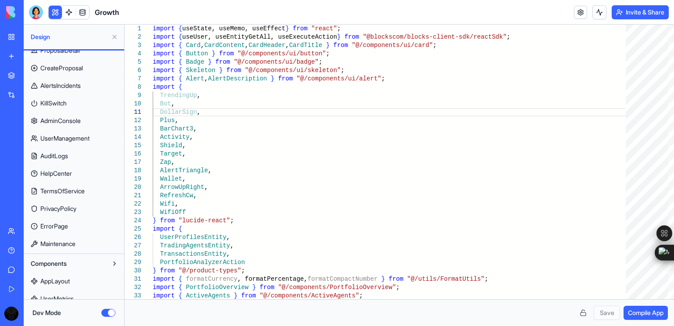
scroll to position [309, 0]
click at [110, 261] on button at bounding box center [115, 262] width 14 height 14
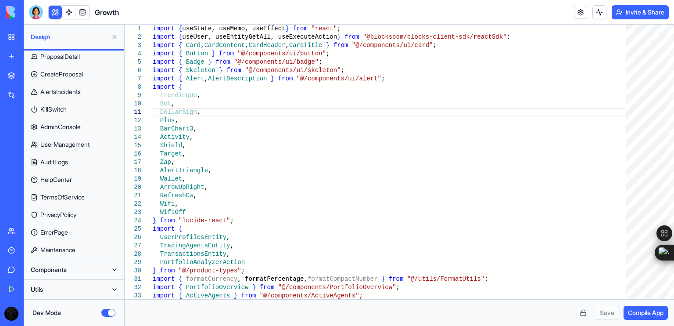
scroll to position [302, 0]
click at [111, 293] on button at bounding box center [115, 290] width 14 height 14
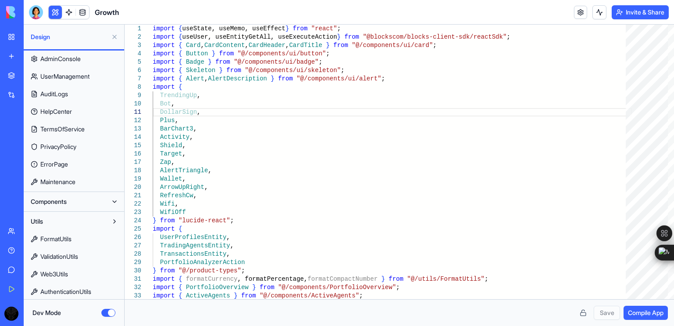
scroll to position [407, 0]
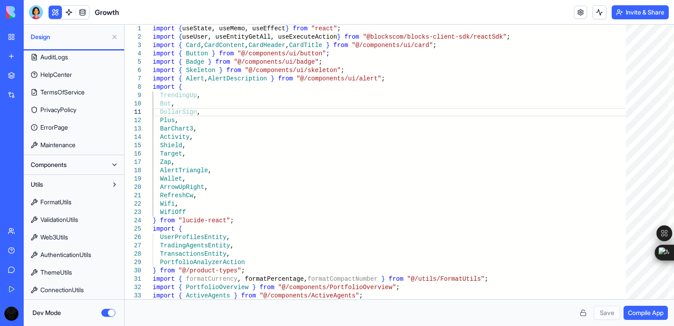
click at [110, 185] on button at bounding box center [115, 184] width 14 height 14
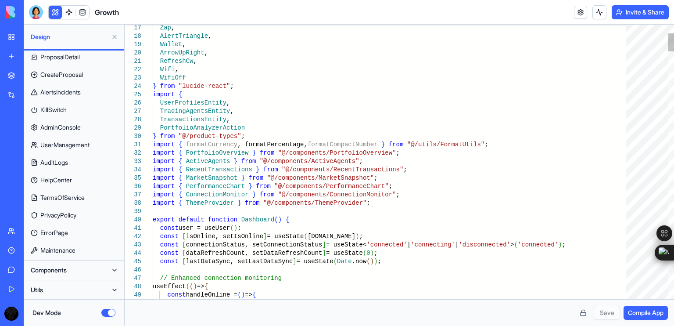
scroll to position [0, 47]
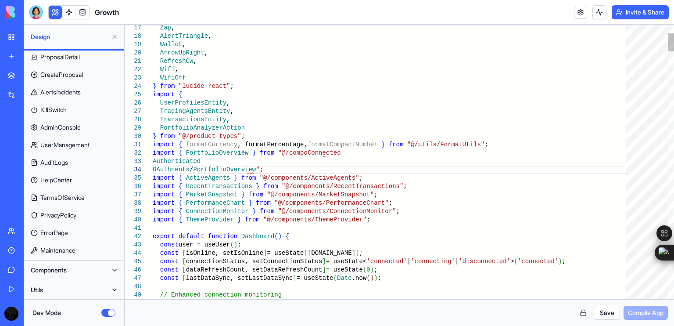
type textarea "**********"
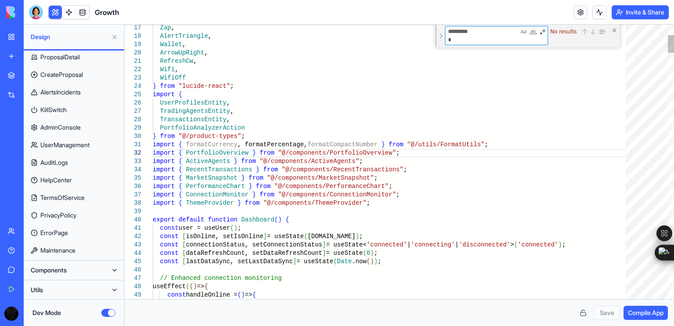
type textarea "*********"
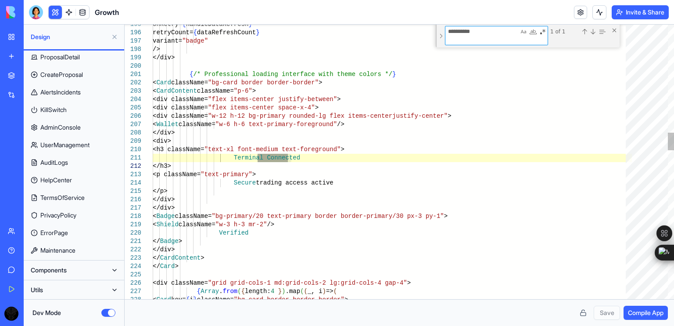
type textarea "**********"
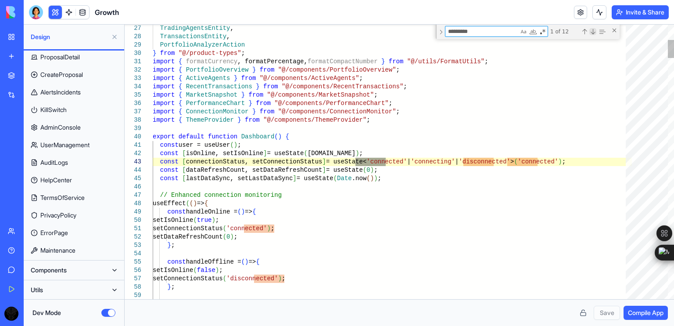
type textarea "*********"
click at [594, 31] on div "Next Match (Enter)" at bounding box center [593, 31] width 7 height 7
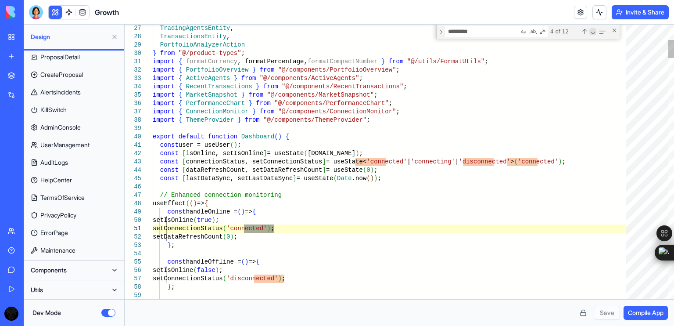
click at [594, 31] on div "Next Match (Enter)" at bounding box center [593, 31] width 7 height 7
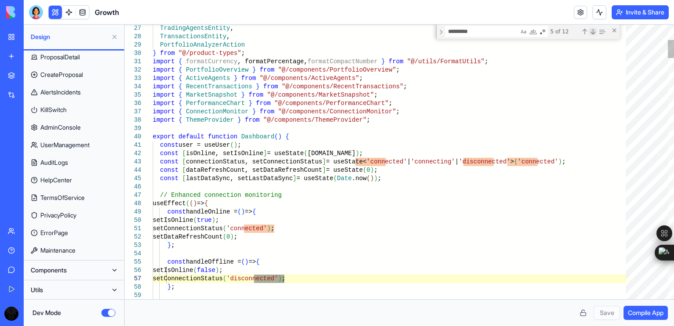
click at [594, 31] on div "Next Match (Enter)" at bounding box center [593, 31] width 7 height 7
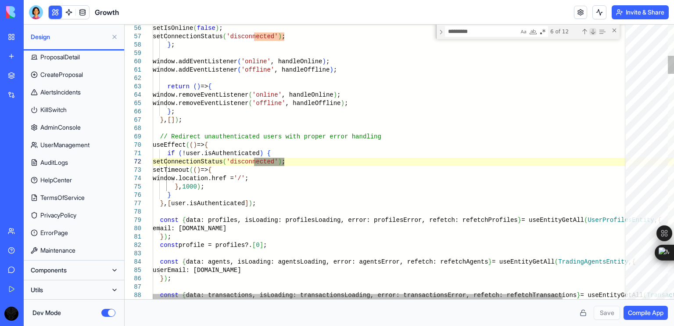
click at [594, 31] on div "Next Match (Enter)" at bounding box center [593, 31] width 7 height 7
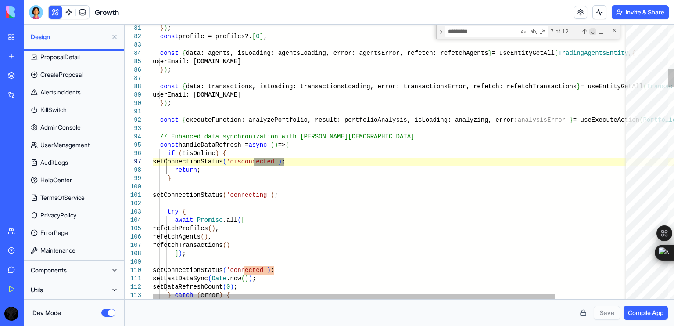
click at [594, 31] on div "Next Match (Enter)" at bounding box center [593, 31] width 7 height 7
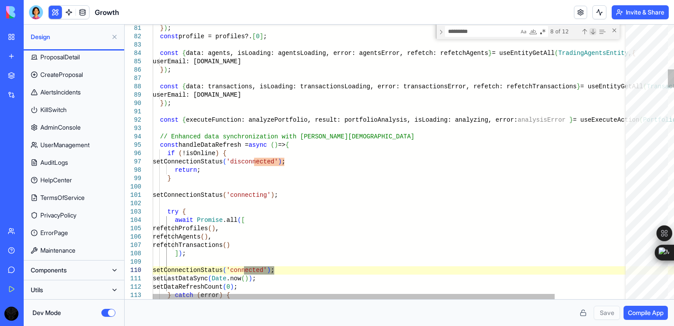
click at [594, 31] on div "Next Match (Enter)" at bounding box center [593, 31] width 7 height 7
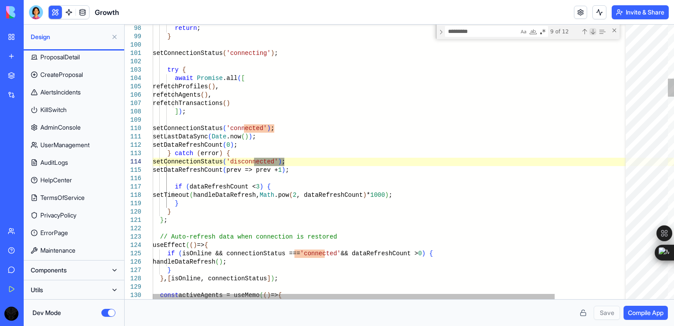
click at [594, 31] on div "Next Match (Enter)" at bounding box center [593, 31] width 7 height 7
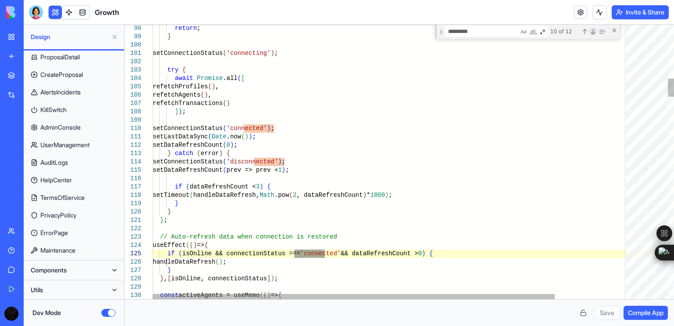
click at [594, 31] on div "Next Match (Enter)" at bounding box center [593, 31] width 7 height 7
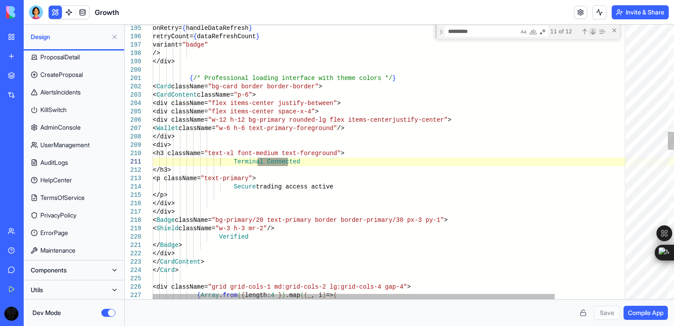
click at [590, 29] on div "Next Match (Enter)" at bounding box center [593, 31] width 7 height 7
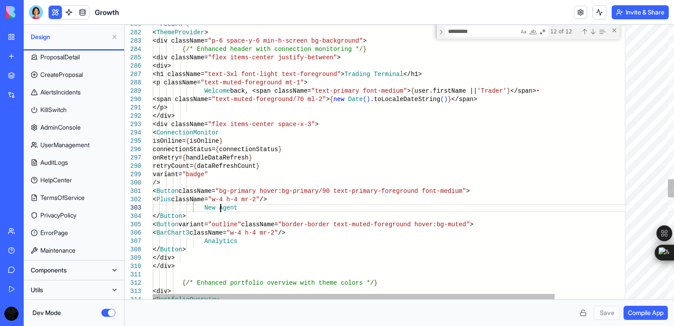
scroll to position [0, 0]
drag, startPoint x: 201, startPoint y: 209, endPoint x: 233, endPoint y: 211, distance: 32.5
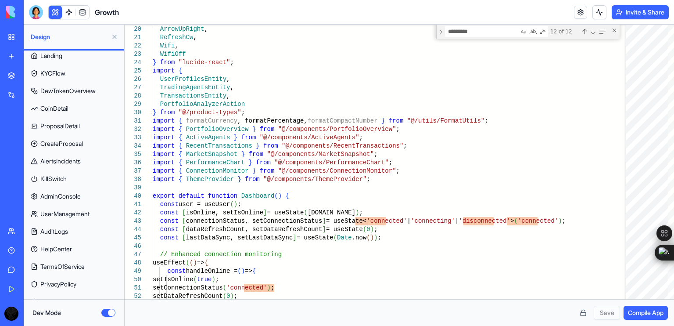
scroll to position [302, 0]
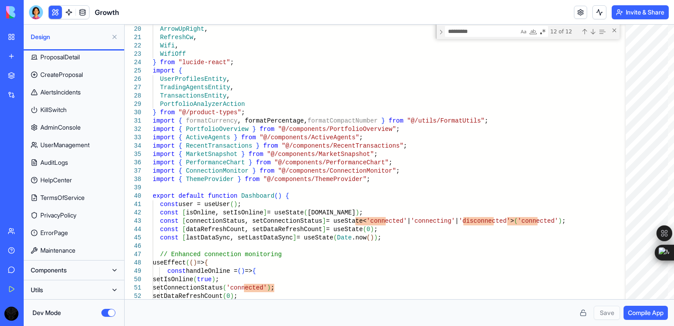
click at [112, 270] on button at bounding box center [115, 270] width 14 height 14
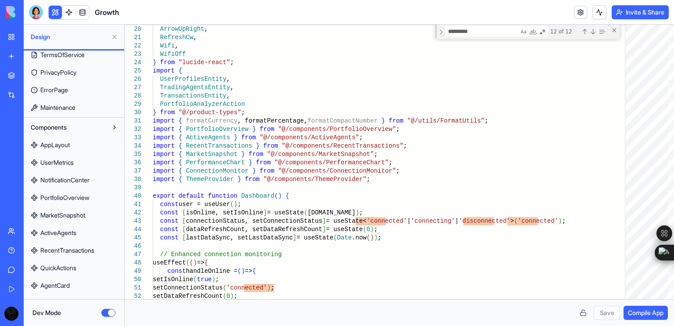
scroll to position [447, 0]
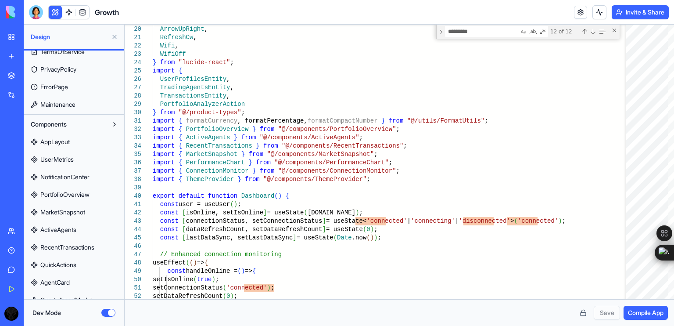
click at [52, 139] on span "AppLayout" at bounding box center [54, 141] width 29 height 9
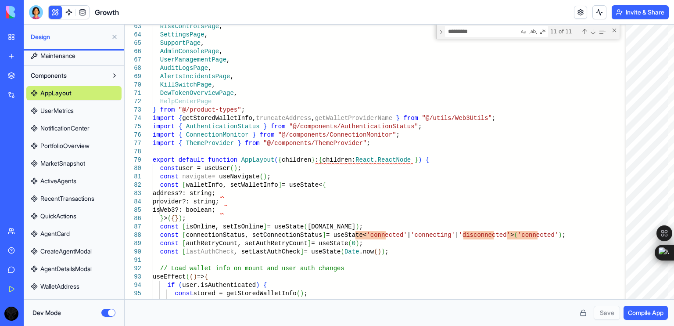
scroll to position [496, 0]
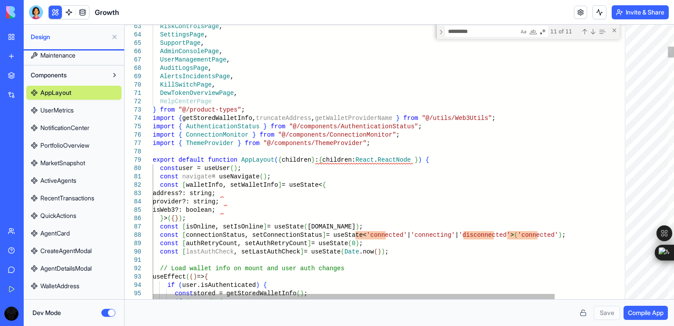
click at [592, 36] on div "11 of 11" at bounding box center [577, 31] width 59 height 11
click at [592, 35] on div "Next Match (Enter)" at bounding box center [593, 31] width 7 height 7
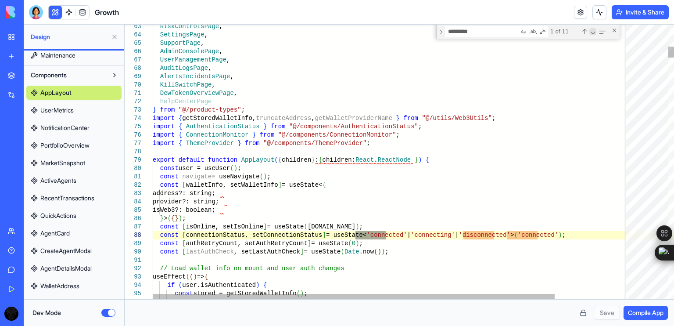
click at [592, 35] on div "Next Match (Enter)" at bounding box center [593, 31] width 7 height 7
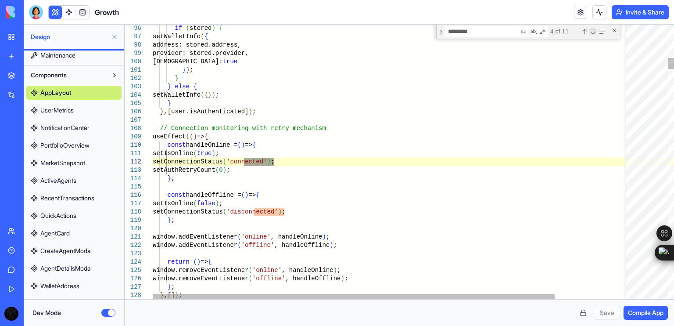
click at [592, 35] on div "Next Match (Enter)" at bounding box center [593, 31] width 7 height 7
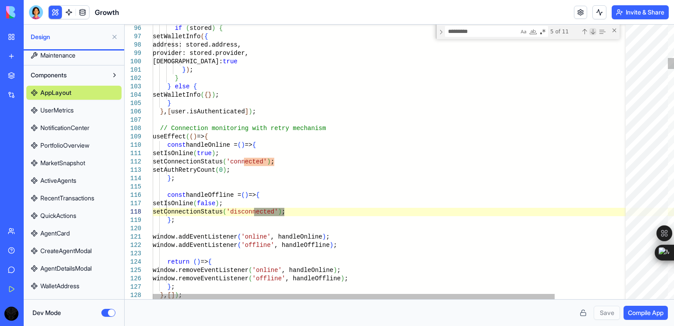
click at [592, 35] on div "Next Match (Enter)" at bounding box center [593, 31] width 7 height 7
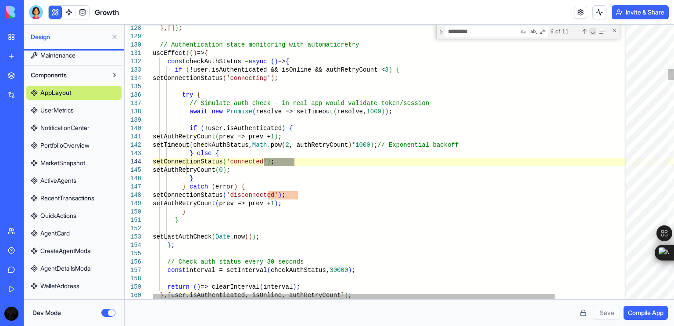
click at [592, 35] on div "Next Match (Enter)" at bounding box center [593, 31] width 7 height 7
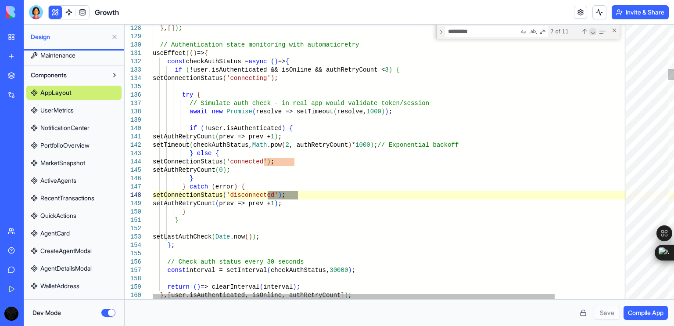
click at [592, 35] on div "Next Match (Enter)" at bounding box center [593, 31] width 7 height 7
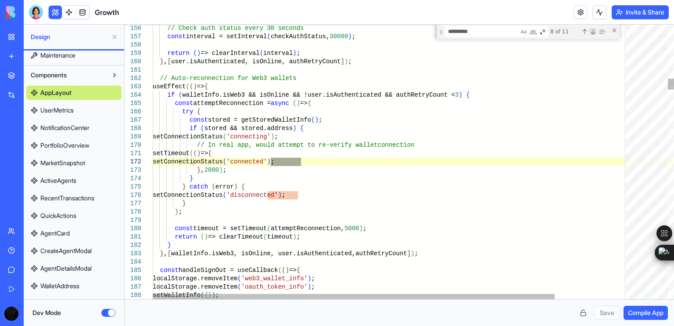
click at [592, 35] on div "Next Match (Enter)" at bounding box center [593, 31] width 7 height 7
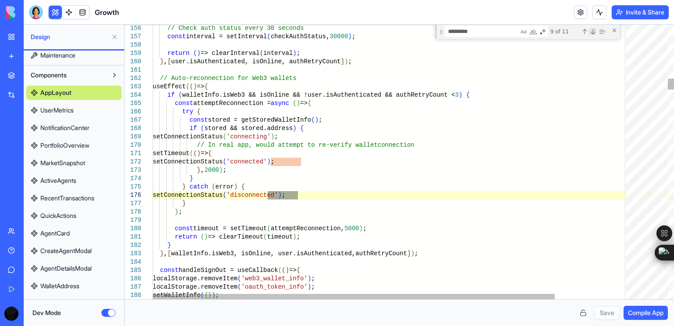
click at [592, 35] on div "Next Match (Enter)" at bounding box center [593, 31] width 7 height 7
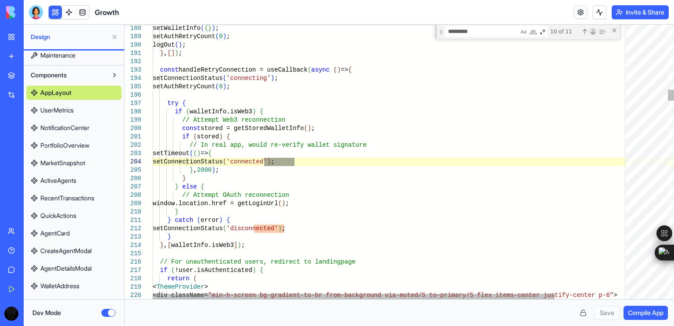
click at [592, 35] on div "Next Match (Enter)" at bounding box center [593, 31] width 7 height 7
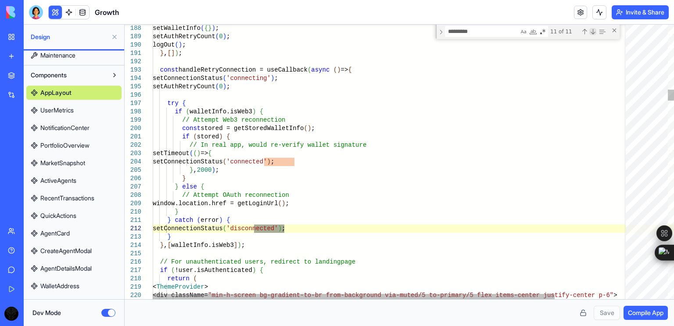
click at [592, 35] on div "Next Match (Enter)" at bounding box center [593, 31] width 7 height 7
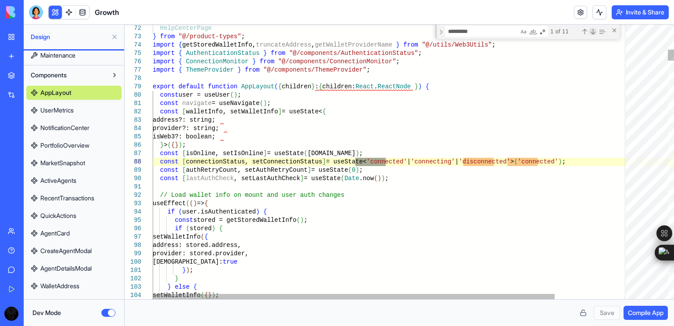
click at [592, 35] on div "Next Match (Enter)" at bounding box center [593, 31] width 7 height 7
click at [586, 32] on div "Previous Match (Shift+Enter)" at bounding box center [584, 31] width 7 height 7
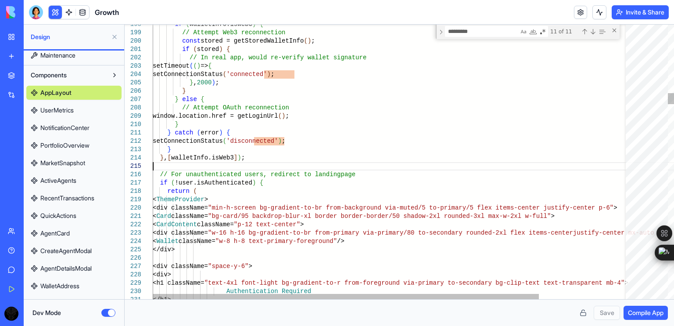
scroll to position [0, 0]
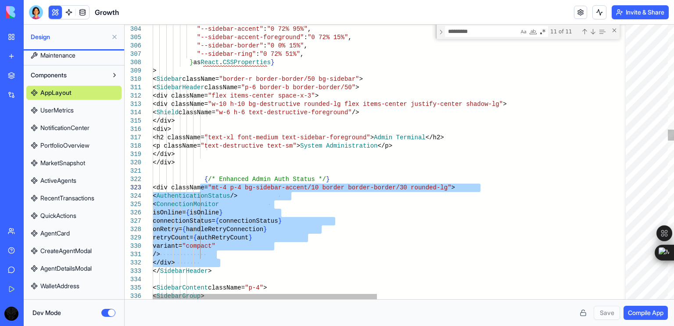
drag, startPoint x: 222, startPoint y: 265, endPoint x: 200, endPoint y: 185, distance: 82.8
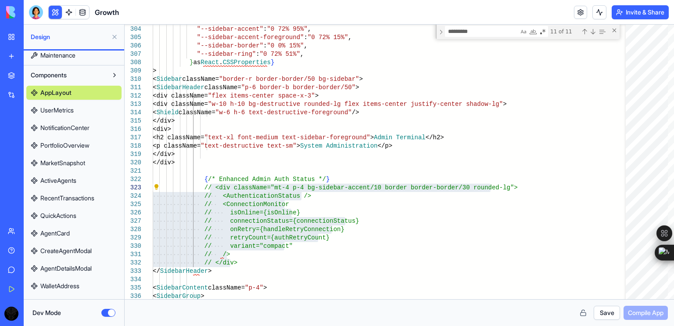
click at [644, 317] on div "Save Compile App" at bounding box center [399, 313] width 537 height 14
click at [613, 27] on div "Close (Escape)" at bounding box center [614, 30] width 7 height 7
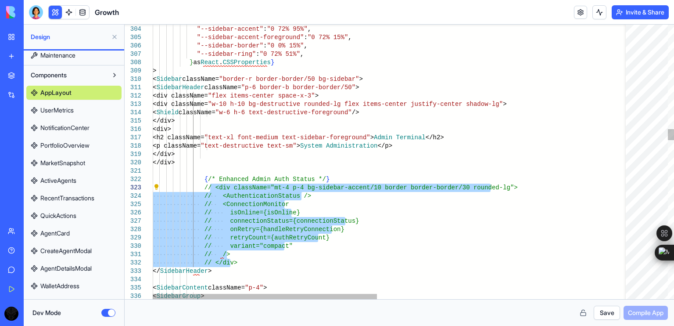
type textarea "**********"
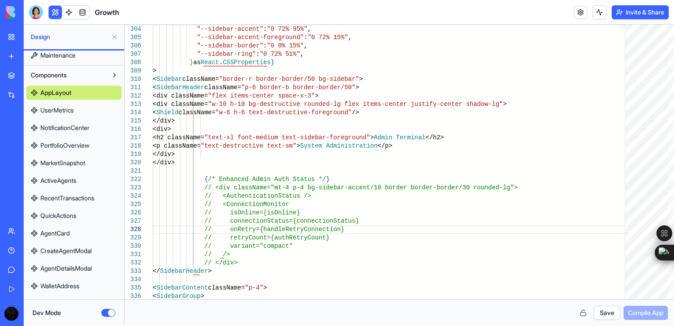
click at [651, 318] on div "Save Compile App" at bounding box center [399, 313] width 537 height 14
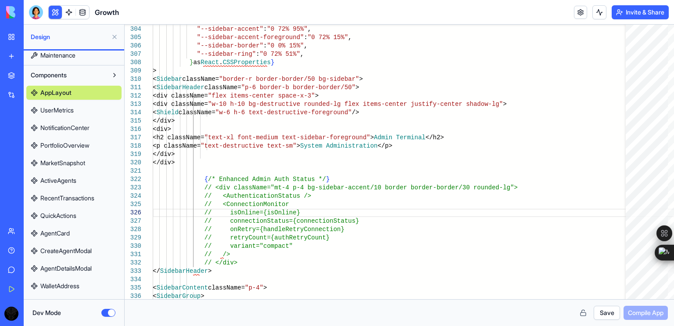
click at [602, 314] on button "Save" at bounding box center [607, 313] width 26 height 14
click at [637, 310] on span "Compile App" at bounding box center [646, 312] width 36 height 9
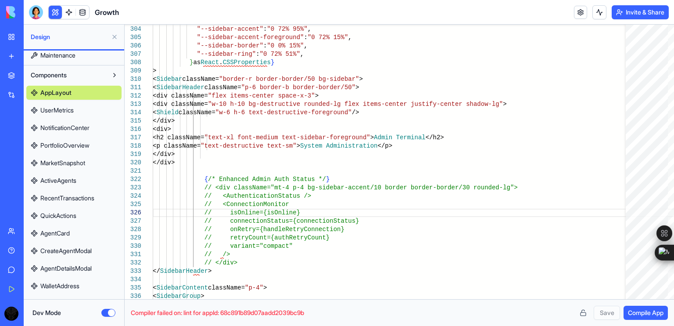
click at [108, 315] on button "Dev Mode" at bounding box center [108, 313] width 14 height 8
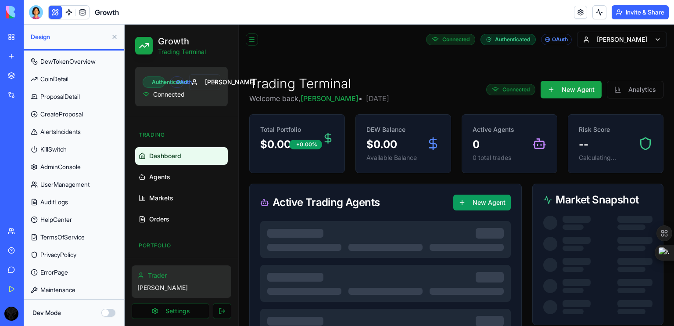
click at [108, 315] on button "Dev Mode" at bounding box center [108, 313] width 14 height 8
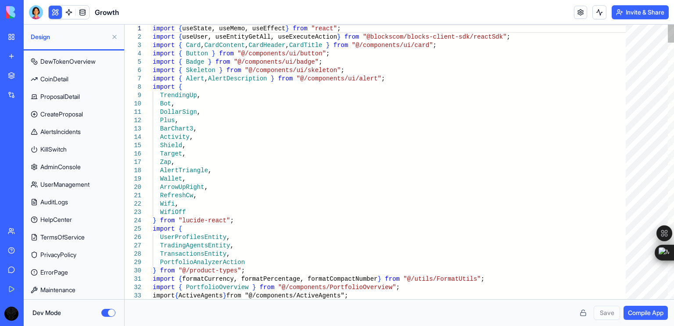
scroll to position [302, 0]
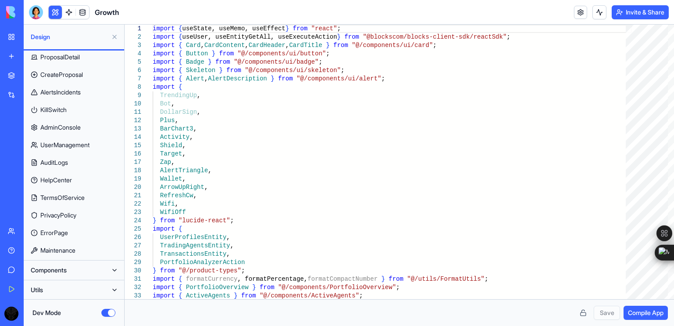
click at [116, 268] on button at bounding box center [115, 270] width 14 height 14
click at [82, 284] on link "AppLayout" at bounding box center [73, 287] width 95 height 14
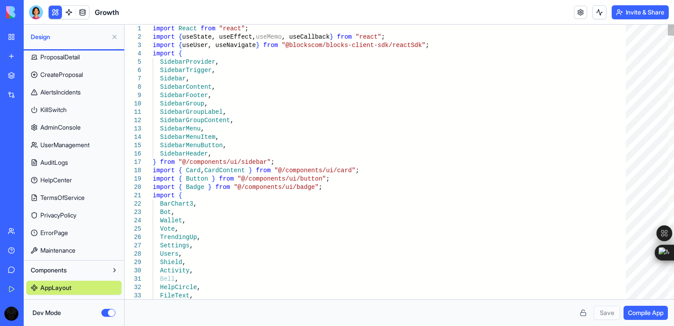
type textarea "**********"
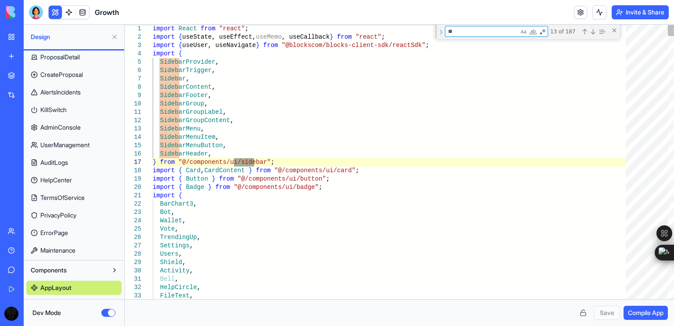
type textarea "*"
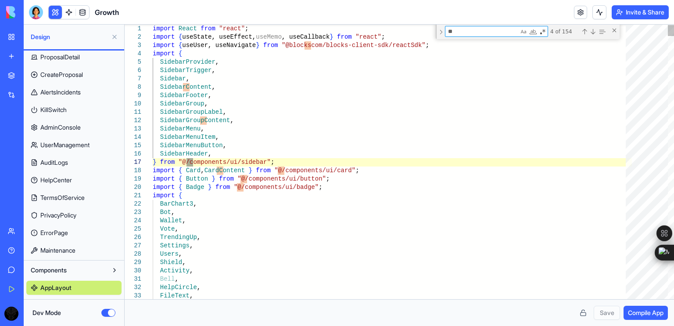
type textarea "***"
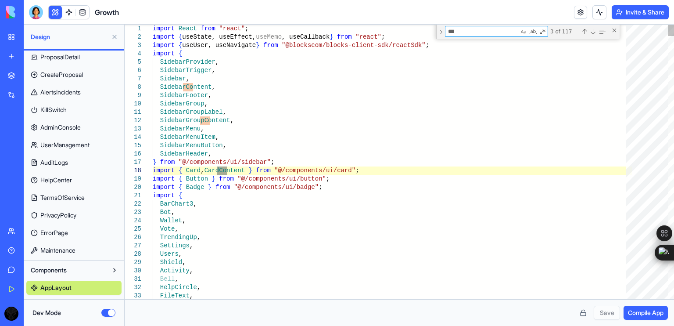
type textarea "**********"
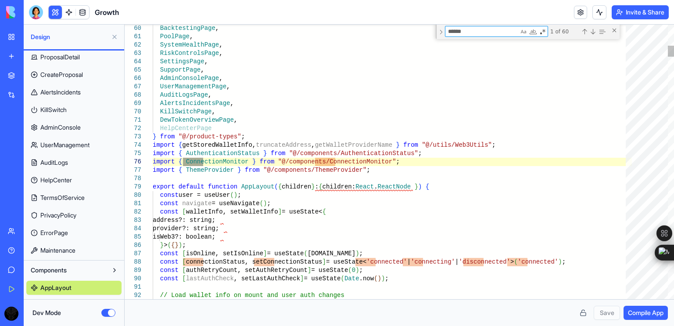
type textarea "*******"
type textarea "**********"
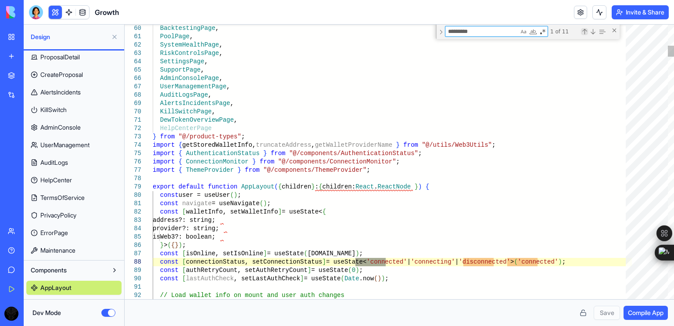
type textarea "*********"
click at [585, 31] on div "Previous Match (Shift+Enter)" at bounding box center [584, 31] width 7 height 7
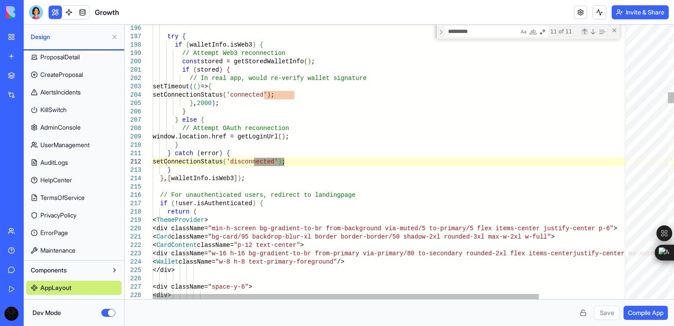
click at [585, 31] on div "Previous Match (Shift+Enter)" at bounding box center [584, 31] width 7 height 7
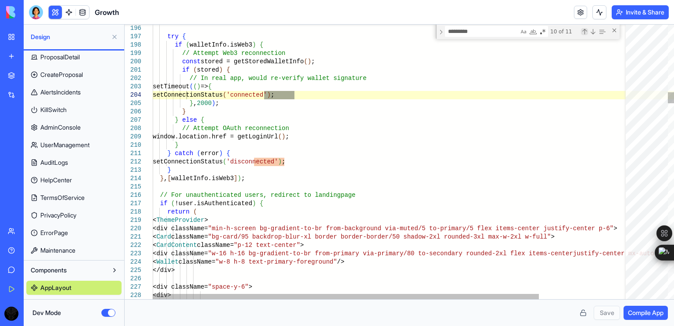
click at [585, 31] on div "Previous Match (Shift+Enter)" at bounding box center [584, 31] width 7 height 7
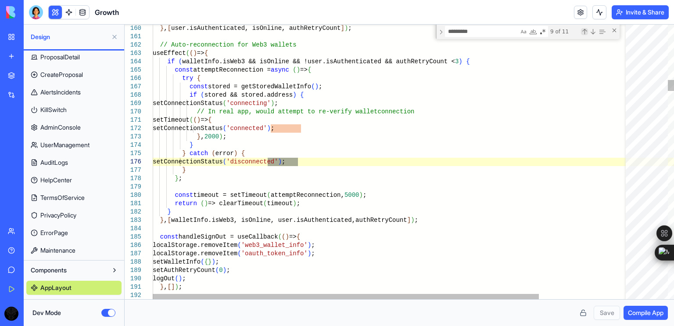
click at [584, 32] on div "Previous Match (Shift+Enter)" at bounding box center [584, 31] width 7 height 7
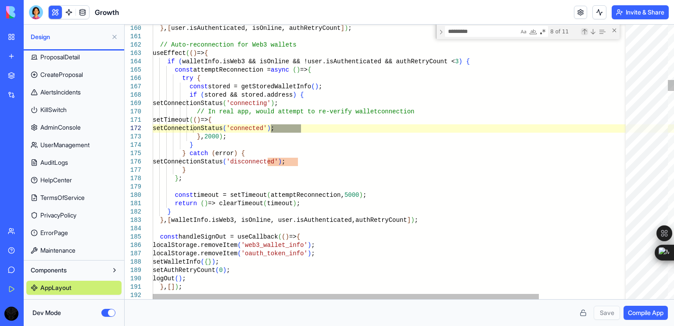
click at [584, 32] on div "Previous Match (Shift+Enter)" at bounding box center [584, 31] width 7 height 7
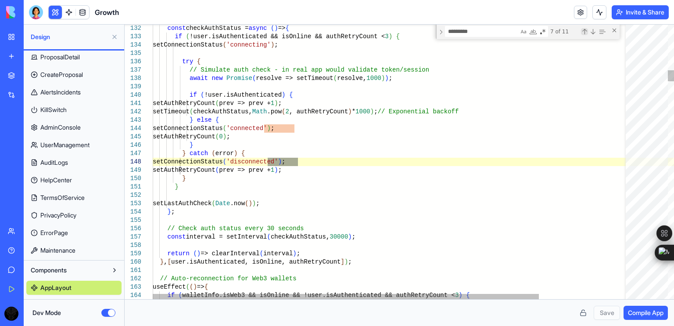
click at [584, 32] on div "Previous Match (Shift+Enter)" at bounding box center [584, 31] width 7 height 7
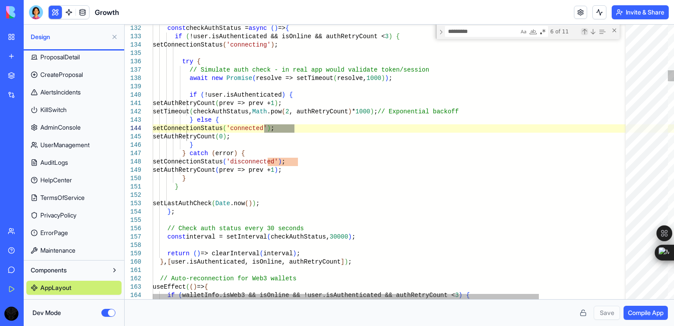
click at [584, 32] on div "Previous Match (Shift+Enter)" at bounding box center [584, 31] width 7 height 7
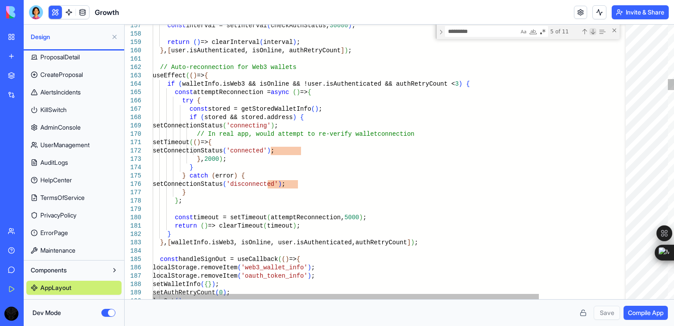
click at [592, 29] on div "Next Match (Enter)" at bounding box center [593, 31] width 7 height 7
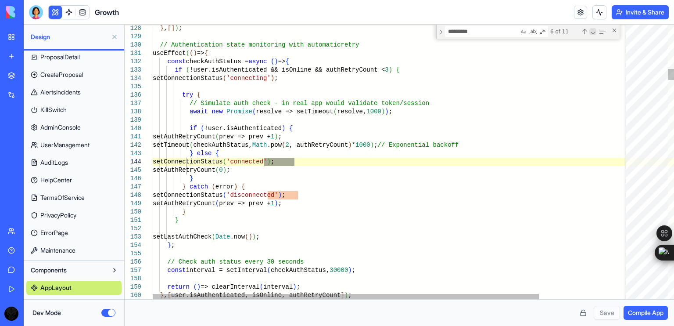
click at [592, 29] on div "Next Match (Enter)" at bounding box center [593, 31] width 7 height 7
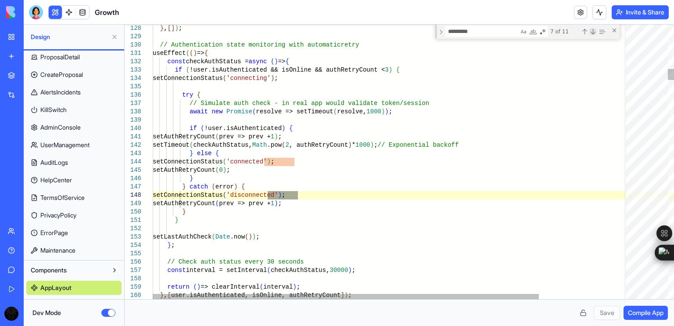
click at [592, 29] on div "Next Match (Enter)" at bounding box center [593, 31] width 7 height 7
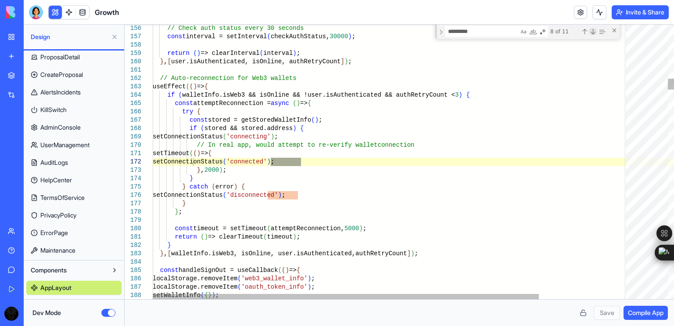
click at [592, 29] on div "Next Match (Enter)" at bounding box center [593, 31] width 7 height 7
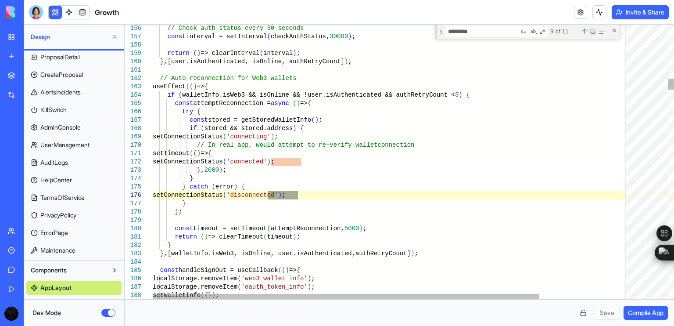
click at [592, 29] on div "Next Match (Enter)" at bounding box center [593, 31] width 7 height 7
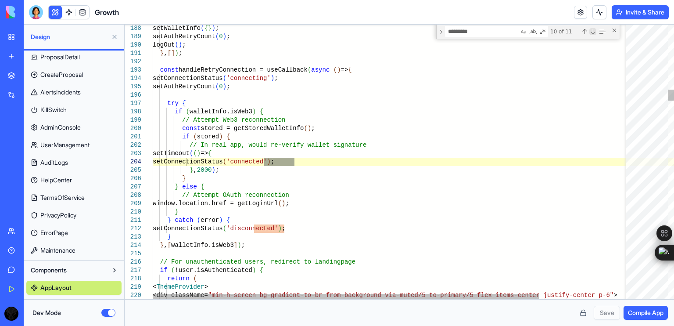
click at [592, 29] on div "Next Match (Enter)" at bounding box center [593, 31] width 7 height 7
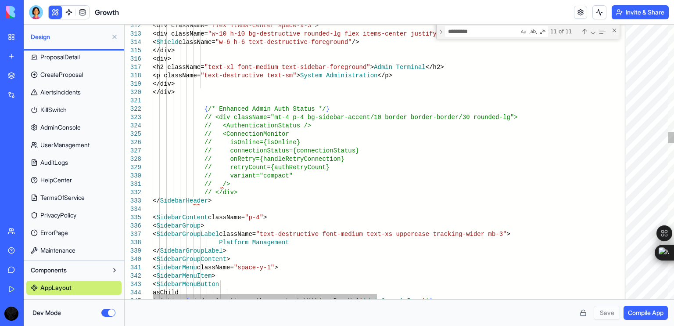
scroll to position [0, 0]
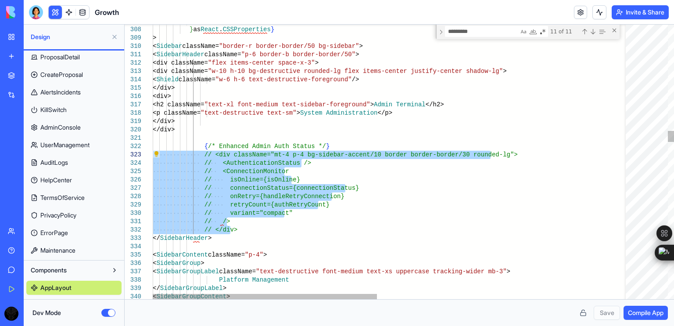
drag, startPoint x: 231, startPoint y: 230, endPoint x: 143, endPoint y: 151, distance: 117.8
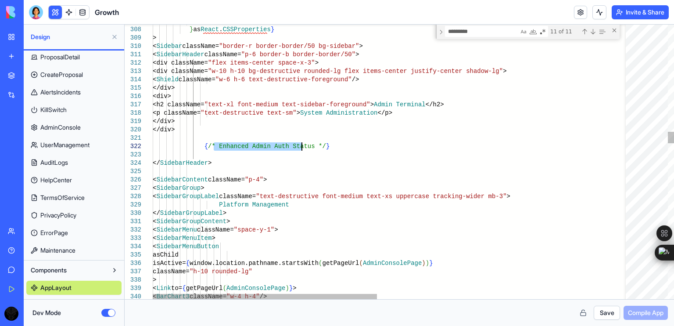
drag, startPoint x: 214, startPoint y: 145, endPoint x: 301, endPoint y: 147, distance: 86.9
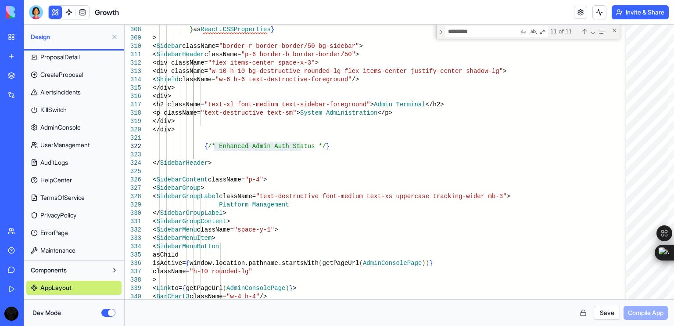
click at [598, 310] on button "Save" at bounding box center [607, 313] width 26 height 14
click at [636, 310] on span "Compile App" at bounding box center [646, 312] width 36 height 9
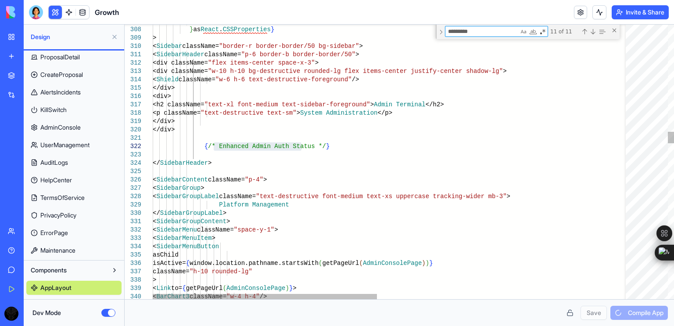
click at [506, 35] on textarea "*********" at bounding box center [482, 31] width 73 height 10
type textarea "**********"
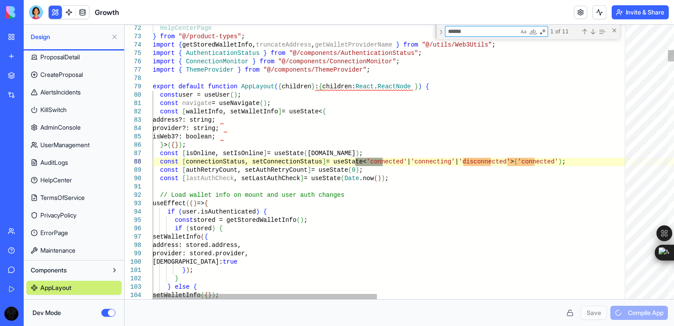
type textarea "*****"
type textarea "**********"
type textarea "***"
type textarea "**********"
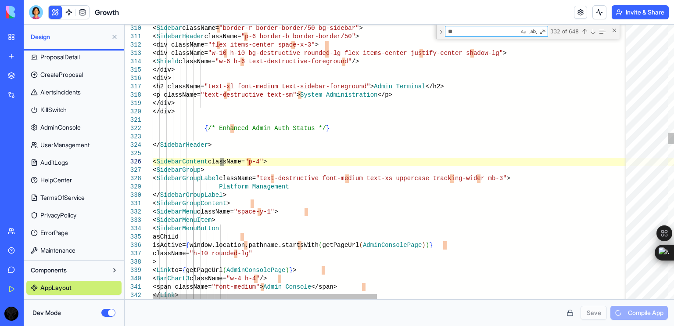
type textarea "*"
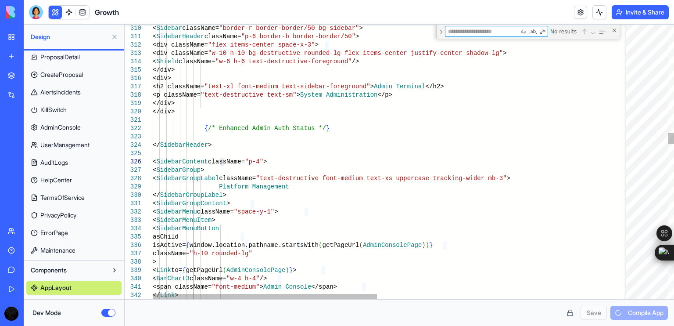
paste textarea "**********"
type textarea "**********"
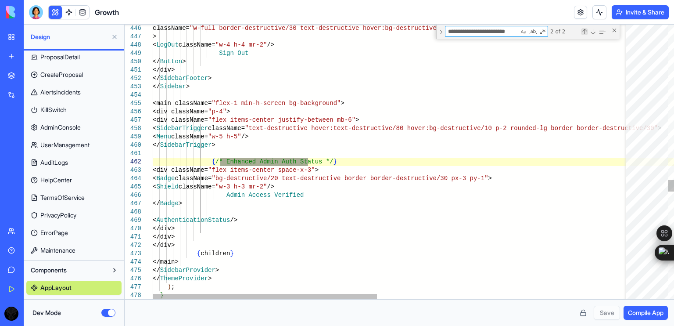
type textarea "**********"
click at [586, 28] on div "Previous Match (Shift+Enter)" at bounding box center [584, 31] width 7 height 7
type textarea "**********"
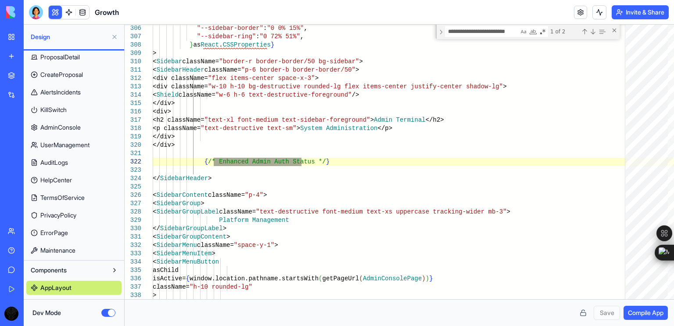
click at [641, 313] on span "Compile App" at bounding box center [646, 312] width 36 height 9
click at [104, 316] on button "Dev Mode" at bounding box center [108, 313] width 14 height 8
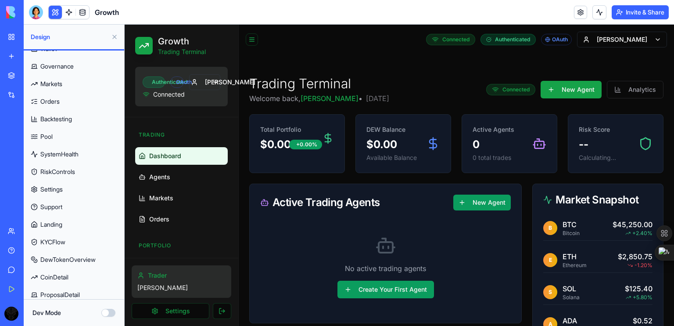
scroll to position [65, 0]
click at [58, 216] on link "Landing" at bounding box center [73, 223] width 95 height 14
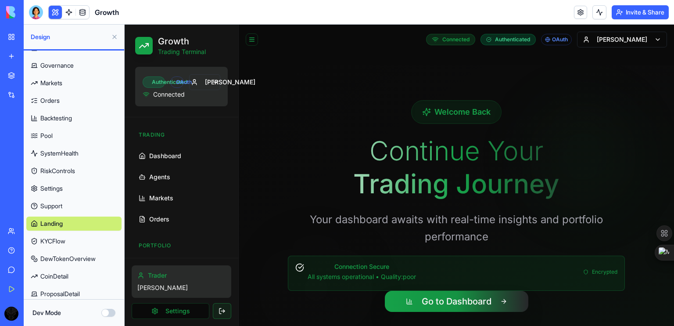
click at [223, 310] on button at bounding box center [222, 311] width 18 height 16
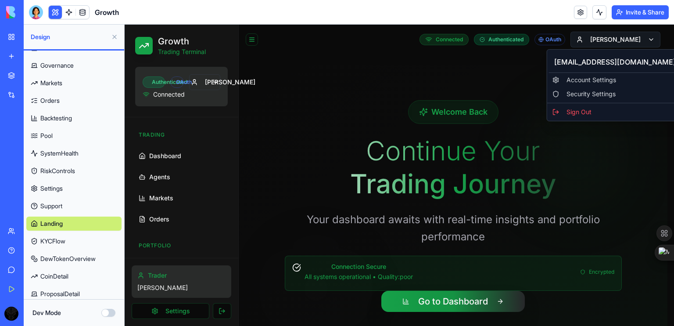
click at [637, 41] on html "Skipping ads... Growth Trading Terminal Authenticated OAuth Mohd Connected Trad…" at bounding box center [400, 196] width 550 height 342
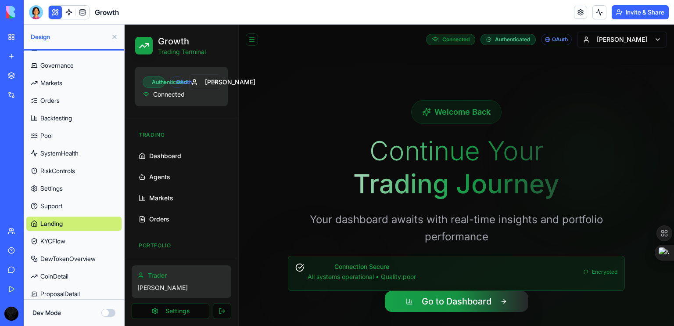
click at [110, 309] on button "Dev Mode" at bounding box center [108, 313] width 14 height 8
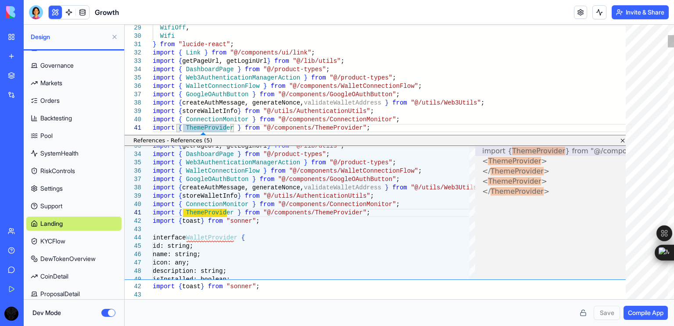
click at [623, 140] on link "Close" at bounding box center [621, 140] width 7 height 7
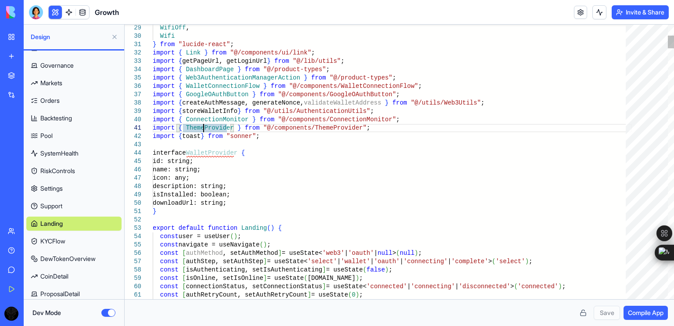
scroll to position [0, 50]
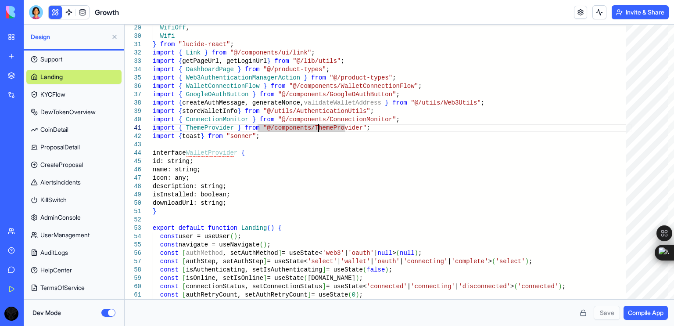
scroll to position [302, 0]
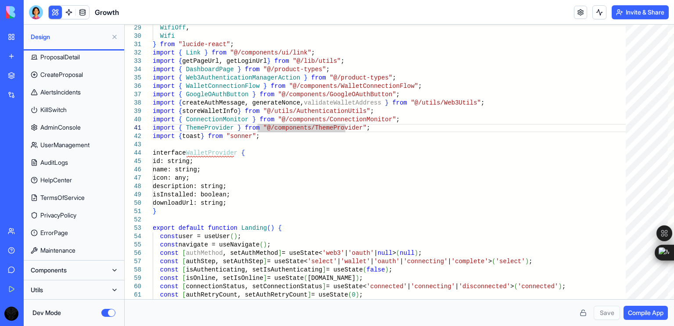
click at [94, 268] on button "Components" at bounding box center [66, 270] width 81 height 14
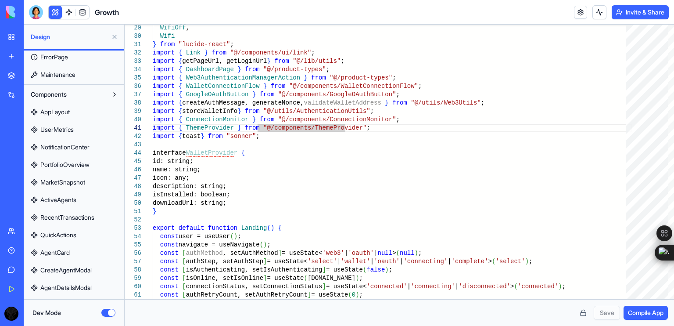
scroll to position [489, 0]
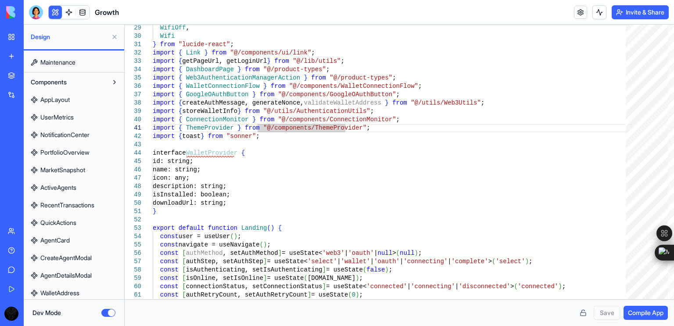
click at [81, 105] on link "AppLayout" at bounding box center [73, 100] width 95 height 14
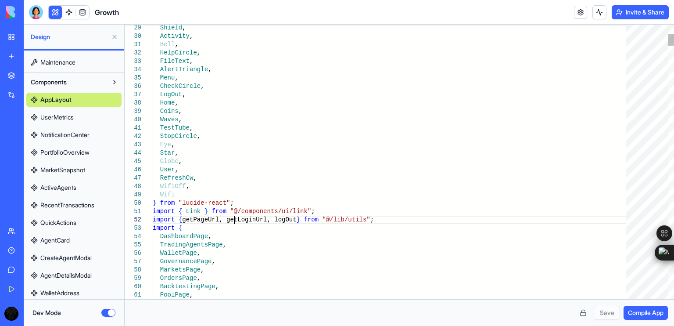
scroll to position [0, 3]
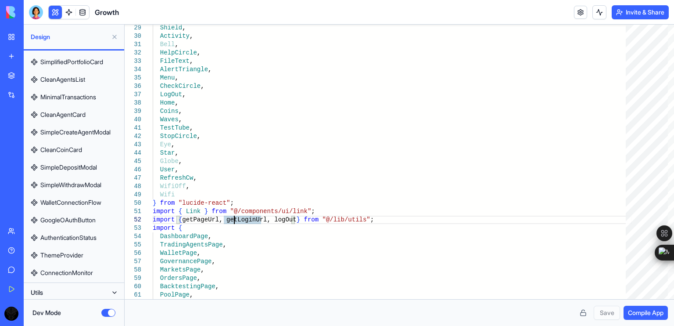
scroll to position [1408, 0]
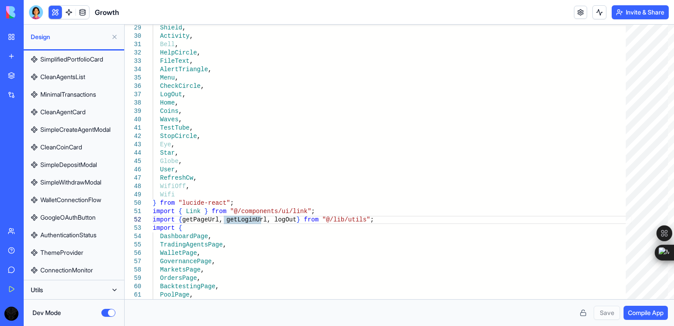
click at [70, 258] on link "ThemeProvider" at bounding box center [73, 252] width 95 height 14
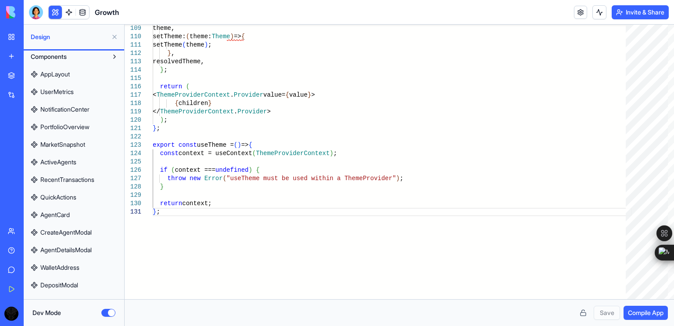
scroll to position [514, 0]
click at [67, 71] on span "AppLayout" at bounding box center [54, 75] width 29 height 9
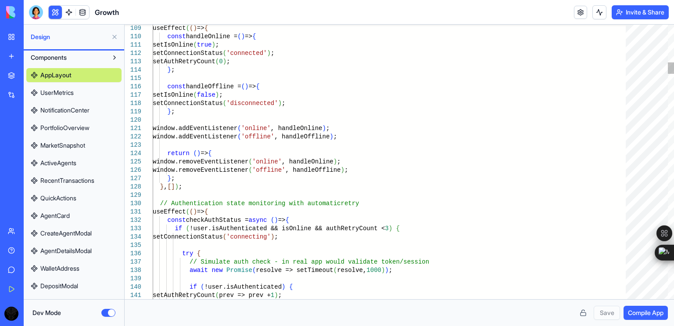
scroll to position [0, 3]
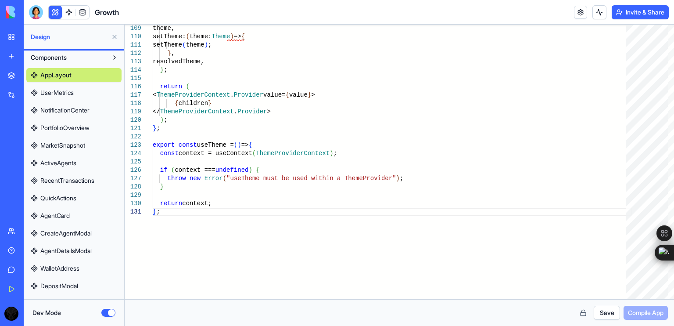
click at [68, 78] on span "AppLayout" at bounding box center [55, 75] width 31 height 9
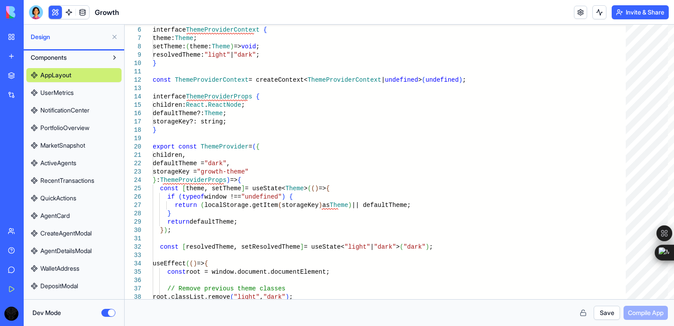
click at [67, 86] on link "UserMetrics" at bounding box center [73, 93] width 95 height 14
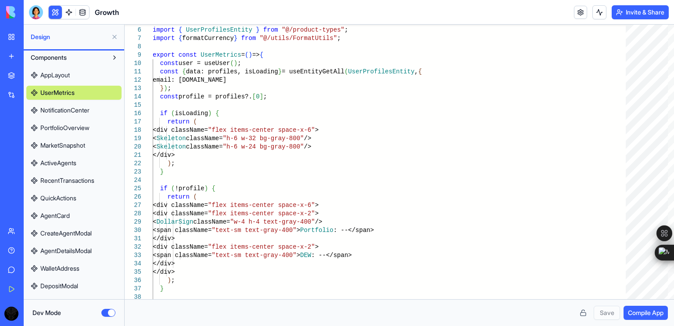
click at [68, 79] on span "AppLayout" at bounding box center [54, 75] width 29 height 9
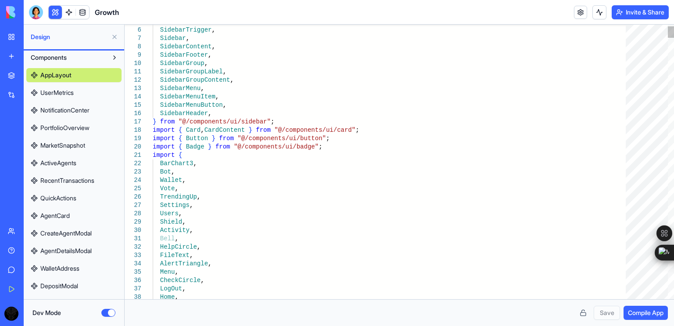
scroll to position [0, 3]
type textarea "**********"
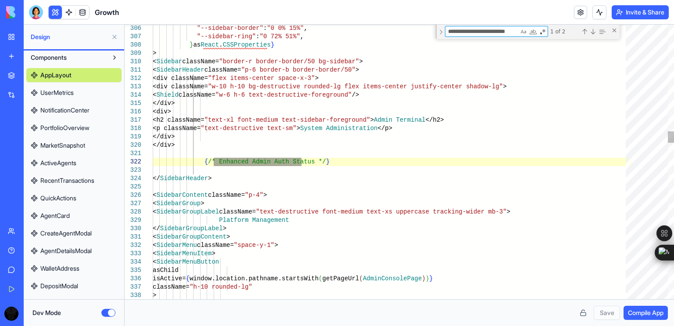
scroll to position [0, 2]
type textarea "**********"
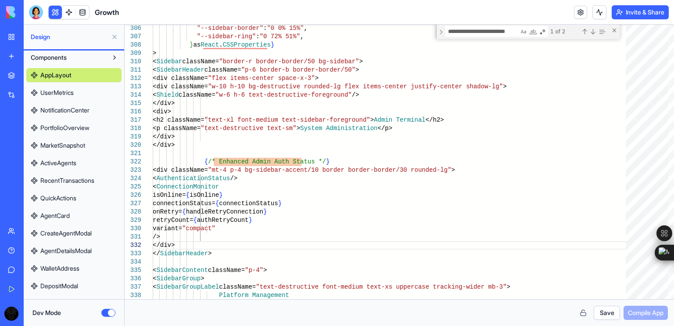
click at [595, 309] on button "Save" at bounding box center [607, 313] width 26 height 14
click at [644, 313] on span "Compile App" at bounding box center [646, 312] width 36 height 9
click at [616, 33] on div "Close (Escape)" at bounding box center [614, 30] width 7 height 7
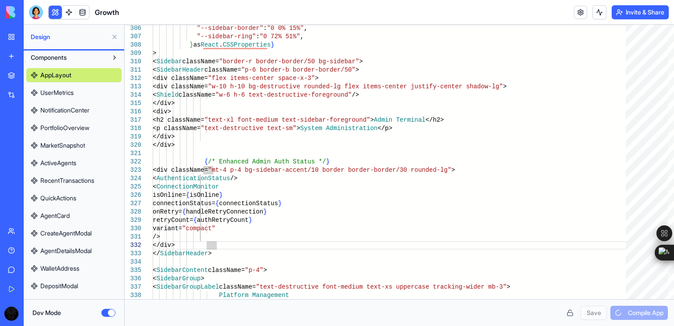
click at [81, 61] on button "Components" at bounding box center [66, 57] width 81 height 14
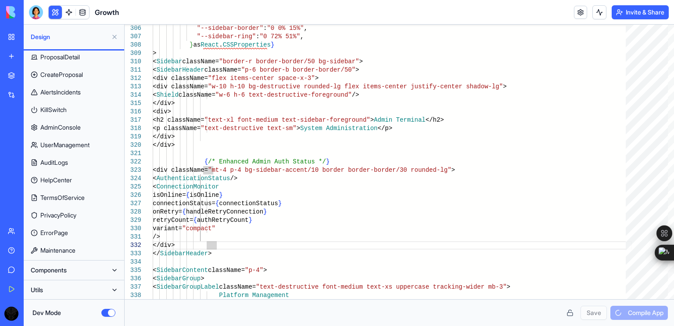
click at [81, 61] on link "ProposalDetail" at bounding box center [73, 57] width 95 height 14
type textarea "**********"
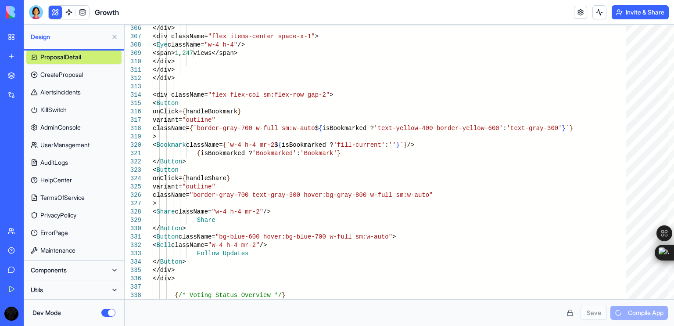
click at [97, 273] on button "Components" at bounding box center [66, 270] width 81 height 14
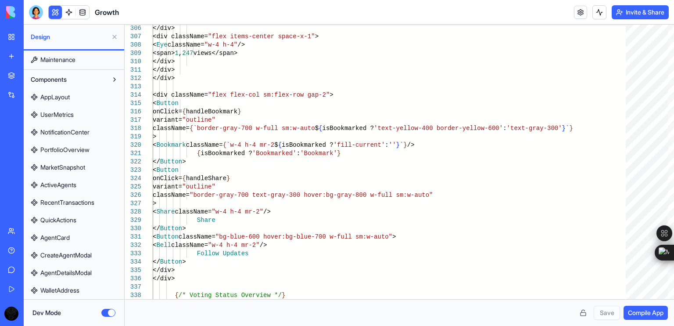
scroll to position [475, 0]
click at [76, 114] on link "AppLayout" at bounding box center [73, 115] width 95 height 14
type textarea "**********"
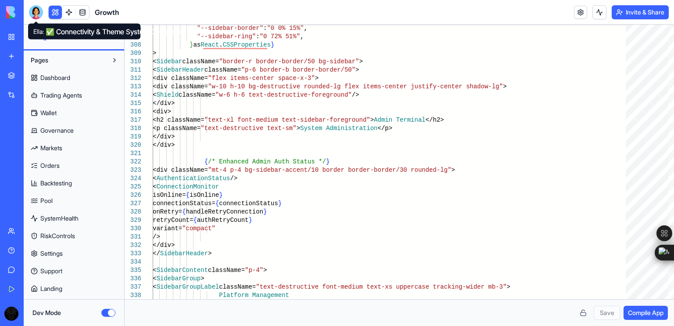
click at [34, 11] on div at bounding box center [36, 12] width 14 height 14
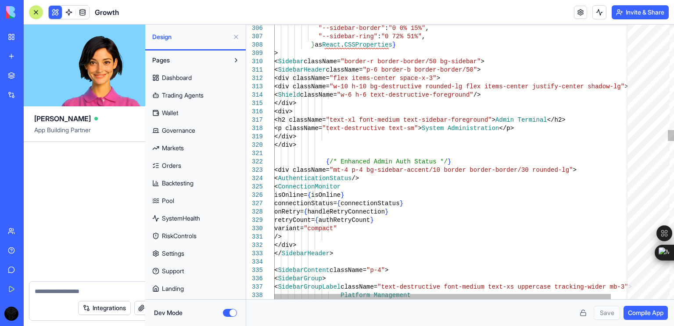
scroll to position [14305, 0]
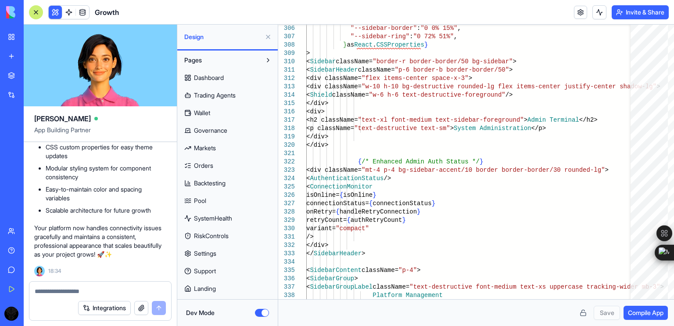
click at [627, 14] on button "Invite & Share" at bounding box center [640, 12] width 57 height 14
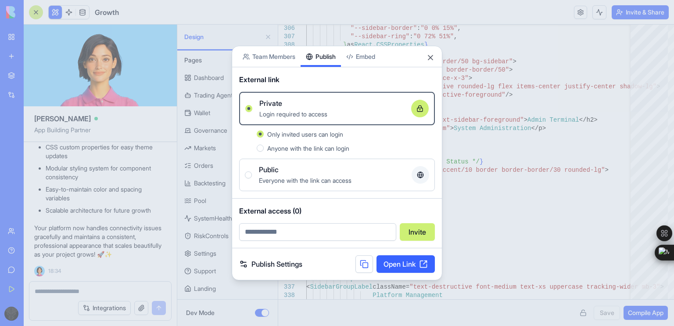
click at [321, 86] on div "Share App Team Members Publish Embed External link Private Login required to ac…" at bounding box center [337, 163] width 211 height 234
click at [247, 183] on div "Public Everyone with the link can access" at bounding box center [337, 175] width 184 height 21
click at [247, 179] on button "Public Everyone with the link can access" at bounding box center [248, 175] width 7 height 7
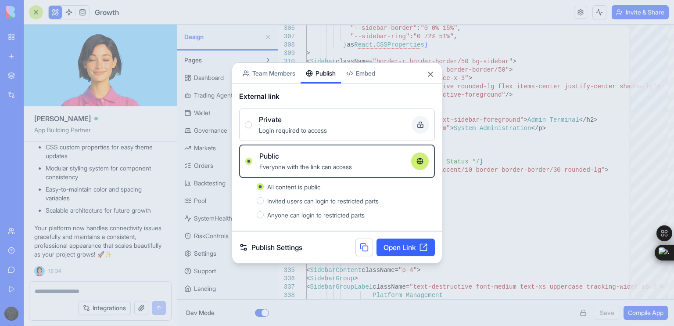
click at [251, 133] on div "Private Login required to access" at bounding box center [337, 124] width 184 height 21
click at [251, 128] on button "Private Login required to access" at bounding box center [248, 124] width 7 height 7
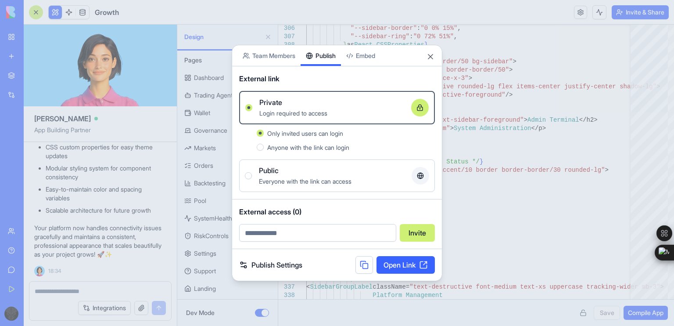
click at [399, 270] on link "Open Link" at bounding box center [406, 265] width 58 height 18
click at [253, 170] on div "Public Everyone with the link can access" at bounding box center [337, 175] width 184 height 21
click at [252, 172] on button "Public Everyone with the link can access" at bounding box center [248, 175] width 7 height 7
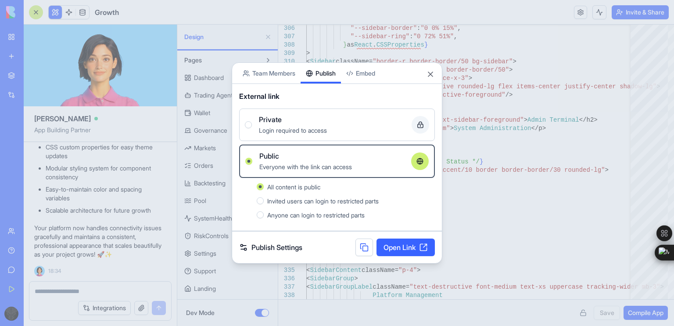
click at [284, 242] on link "Publish Settings" at bounding box center [270, 247] width 63 height 11
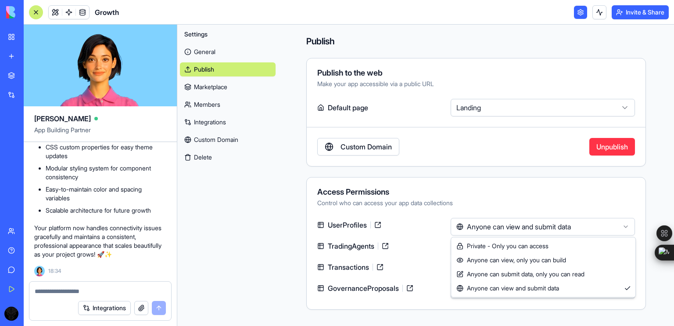
click at [507, 223] on html "BETA My Workspace New app Marketplace Integrations Recent Growth Social Media C…" at bounding box center [337, 163] width 674 height 326
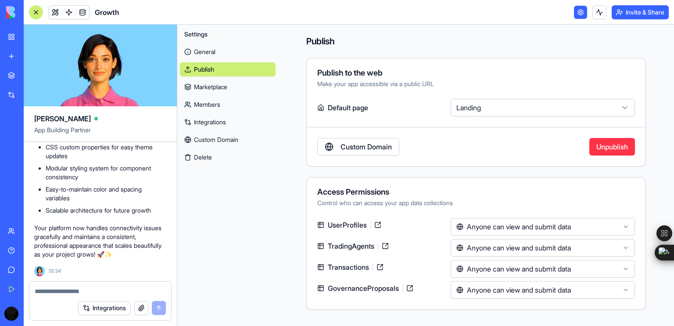
click at [493, 224] on html "BETA My Workspace New app Marketplace Integrations Recent Growth Social Media C…" at bounding box center [337, 163] width 674 height 326
click at [221, 82] on link "Marketplace" at bounding box center [228, 87] width 96 height 14
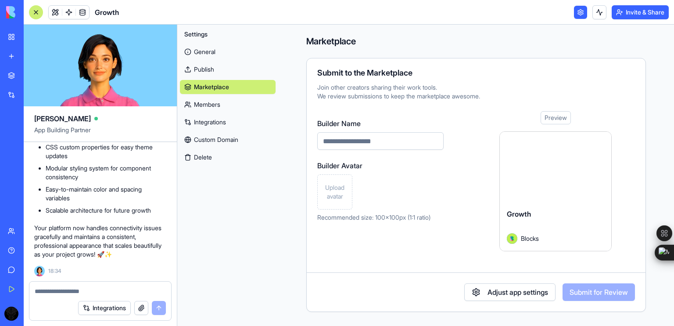
click at [218, 94] on div "General Publish Marketplace Members Integrations Custom Domain Delete" at bounding box center [228, 102] width 96 height 123
click at [216, 101] on link "Members" at bounding box center [228, 104] width 96 height 14
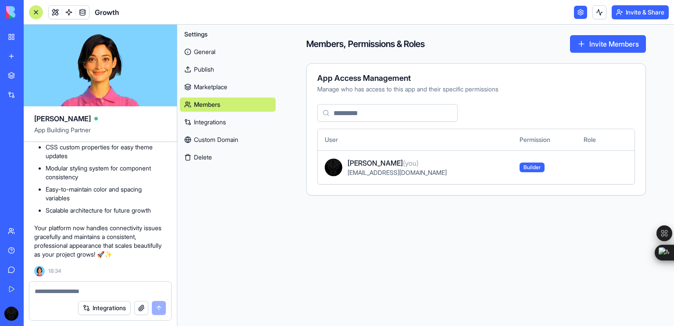
click at [216, 121] on link "Integrations" at bounding box center [228, 122] width 96 height 14
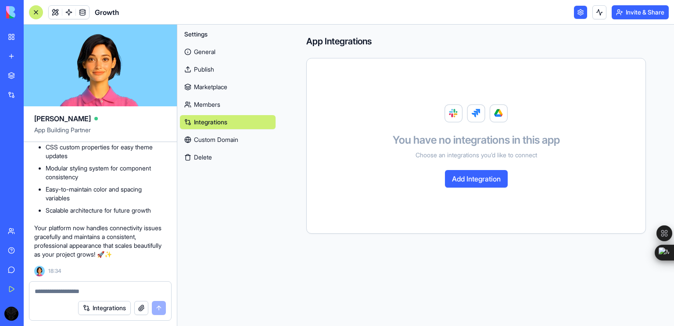
click at [219, 136] on link "Custom Domain" at bounding box center [228, 140] width 96 height 14
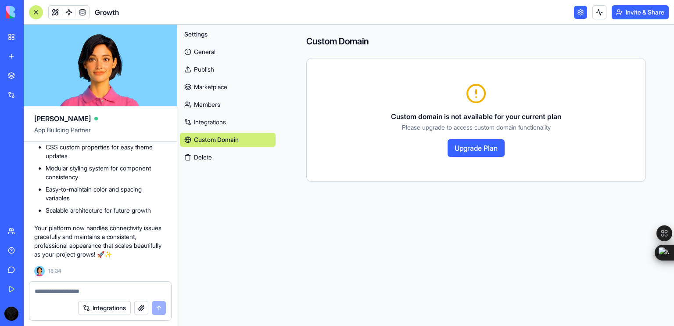
click at [220, 129] on link "Integrations" at bounding box center [228, 122] width 96 height 14
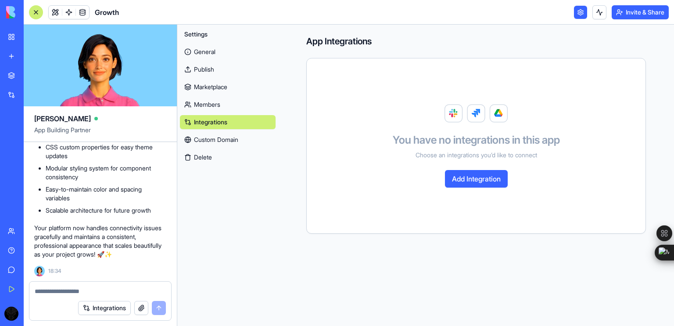
click at [478, 186] on button "Add Integration" at bounding box center [476, 179] width 63 height 18
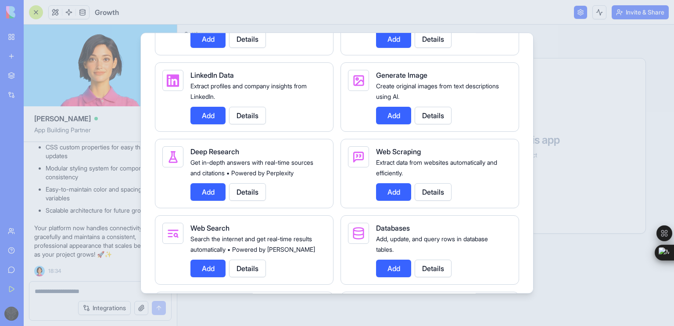
scroll to position [1043, 0]
click at [205, 200] on button "Add" at bounding box center [208, 192] width 35 height 18
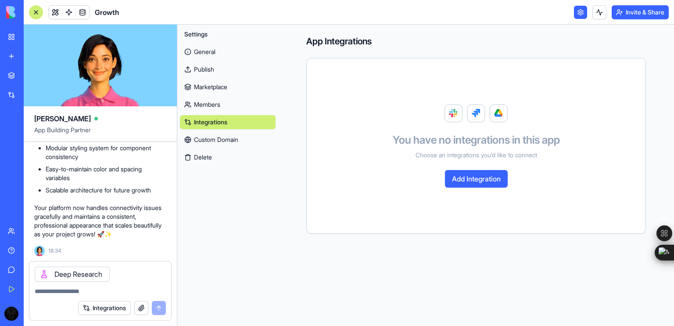
click at [472, 179] on button "Add Integration" at bounding box center [476, 179] width 63 height 18
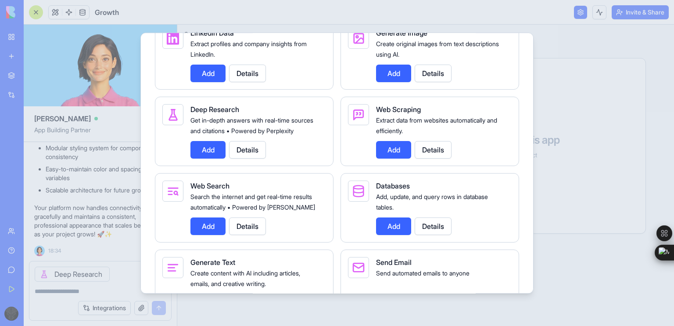
scroll to position [1090, 0]
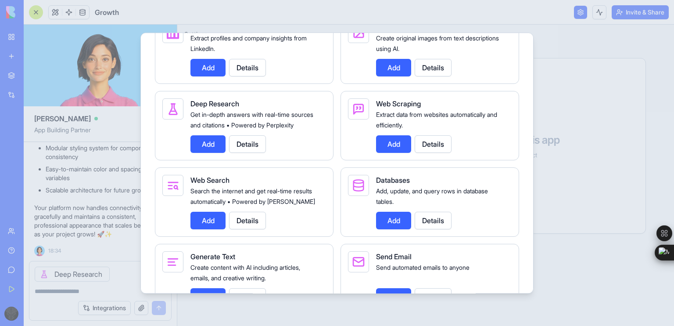
click at [386, 153] on button "Add" at bounding box center [393, 144] width 35 height 18
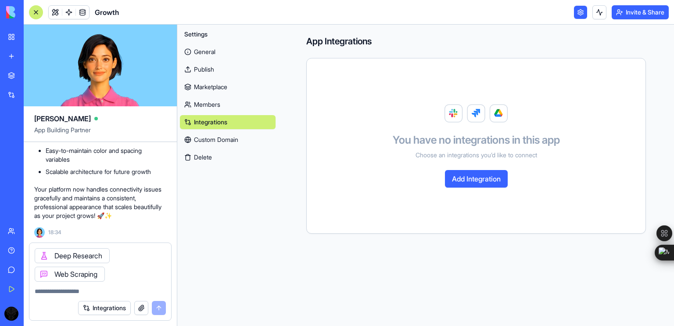
click at [460, 180] on button "Add Integration" at bounding box center [476, 179] width 63 height 18
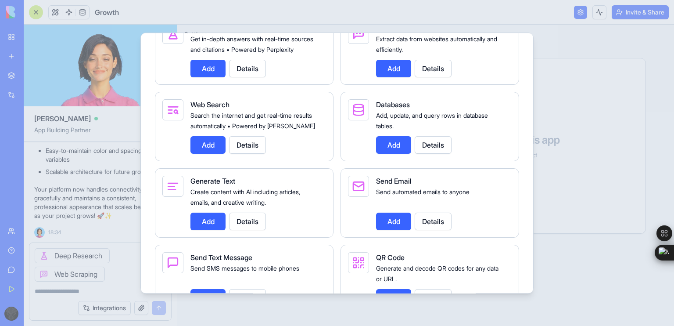
scroll to position [1166, 0]
click at [202, 154] on button "Add" at bounding box center [208, 145] width 35 height 18
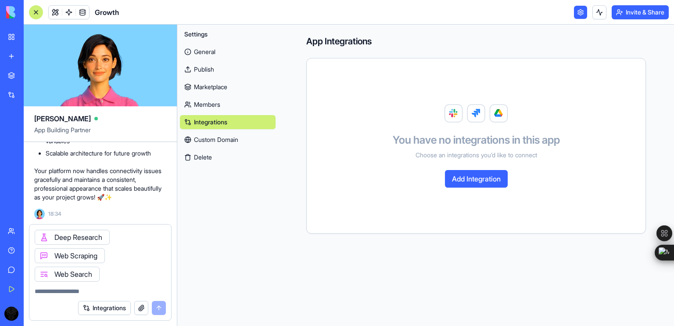
click at [465, 176] on button "Add Integration" at bounding box center [476, 179] width 63 height 18
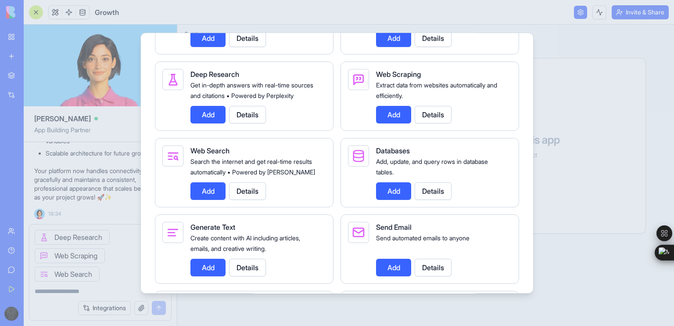
scroll to position [1122, 0]
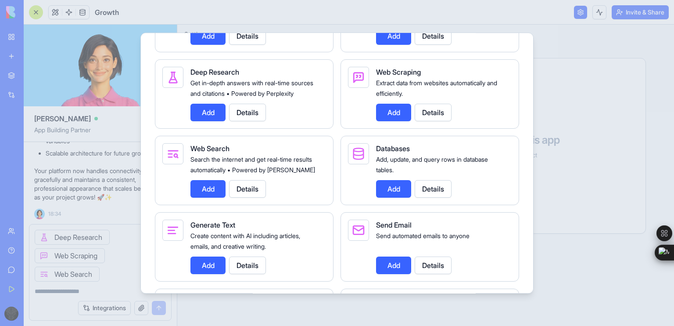
click at [394, 198] on button "Add" at bounding box center [393, 189] width 35 height 18
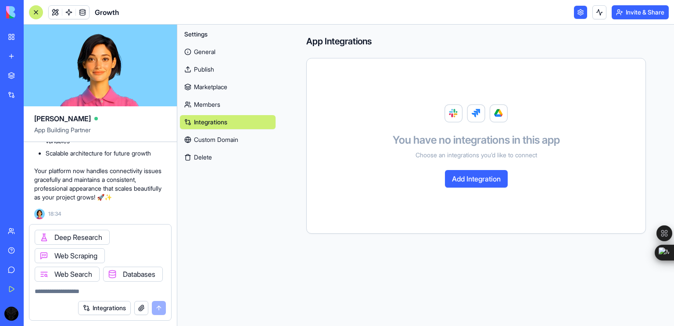
click at [472, 177] on button "Add Integration" at bounding box center [476, 179] width 63 height 18
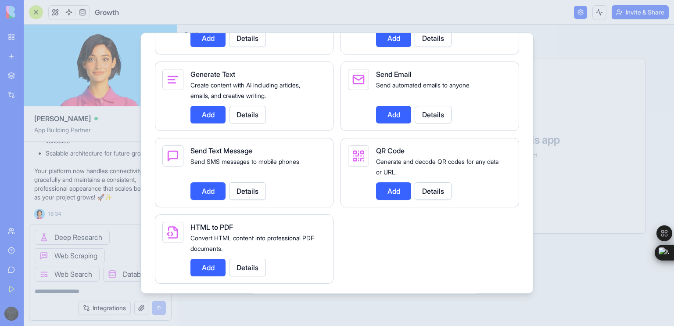
scroll to position [1272, 0]
click at [396, 200] on button "Add" at bounding box center [393, 192] width 35 height 18
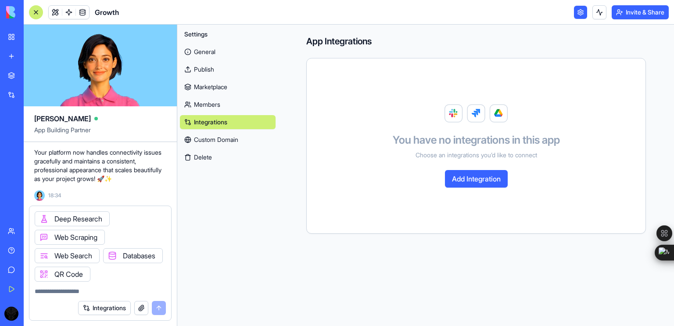
click at [459, 182] on button "Add Integration" at bounding box center [476, 179] width 63 height 18
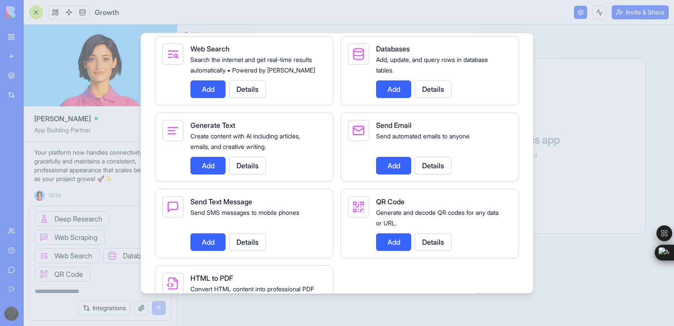
scroll to position [1223, 0]
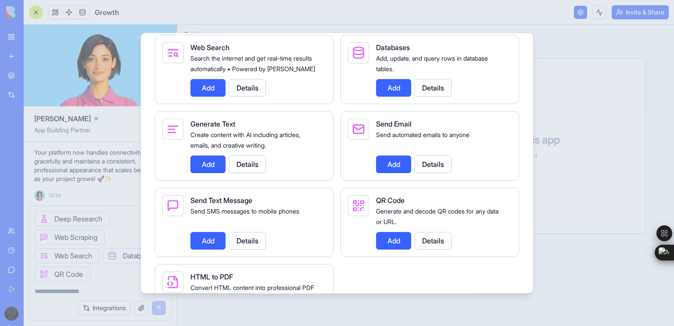
click at [207, 173] on button "Add" at bounding box center [208, 164] width 35 height 18
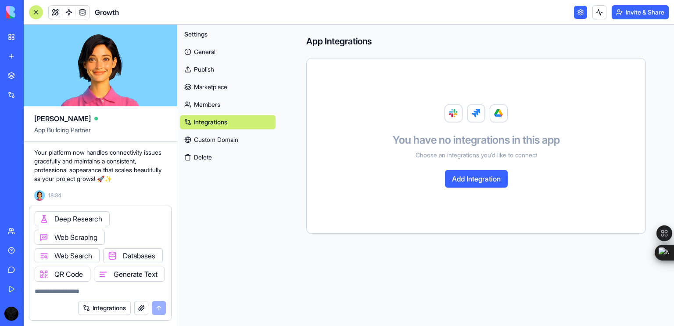
click at [223, 144] on link "Custom Domain" at bounding box center [228, 140] width 96 height 14
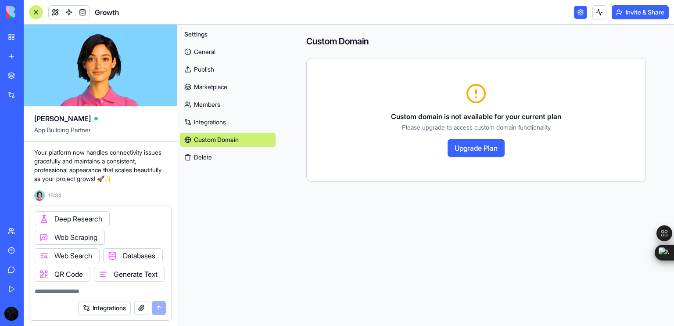
click at [221, 129] on div "General Publish Marketplace Members Integrations Custom Domain Delete" at bounding box center [228, 102] width 96 height 123
click at [221, 126] on link "Integrations" at bounding box center [228, 122] width 96 height 14
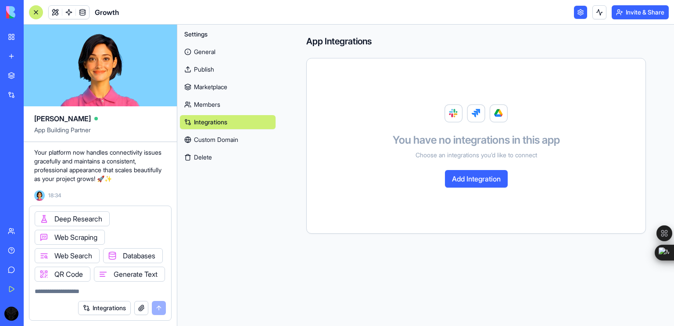
click at [223, 106] on link "Members" at bounding box center [228, 104] width 96 height 14
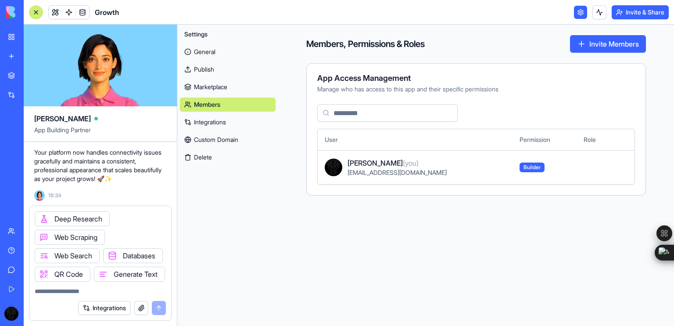
click at [223, 94] on div "General Publish Marketplace Members Integrations Custom Domain Delete" at bounding box center [228, 102] width 96 height 123
click at [222, 89] on link "Marketplace" at bounding box center [228, 87] width 96 height 14
click at [224, 87] on link "Marketplace" at bounding box center [228, 87] width 96 height 14
click at [223, 84] on link "Marketplace" at bounding box center [228, 87] width 96 height 14
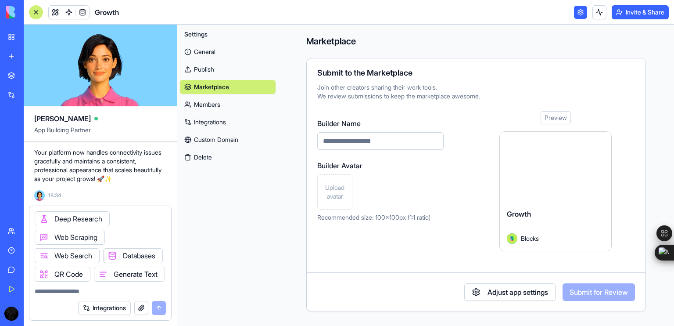
click at [218, 72] on link "Publish" at bounding box center [228, 69] width 96 height 14
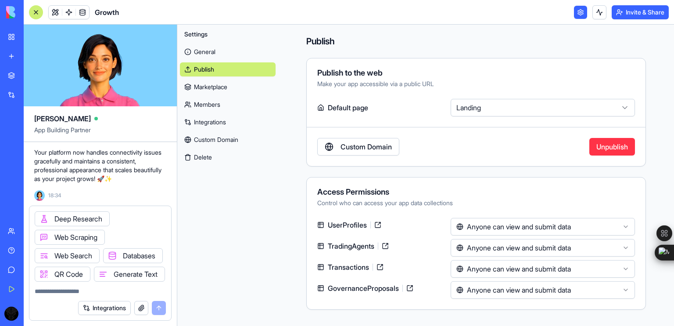
click at [219, 54] on link "General" at bounding box center [228, 52] width 96 height 14
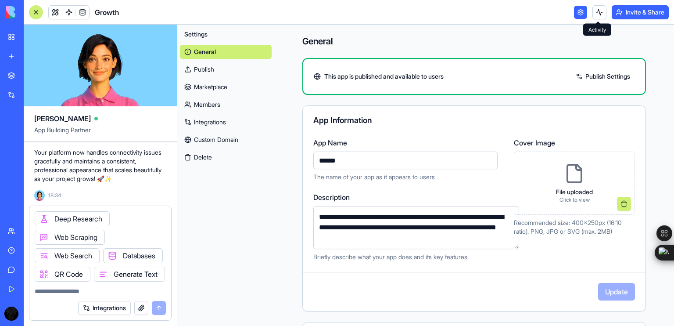
click at [593, 8] on button at bounding box center [600, 12] width 14 height 14
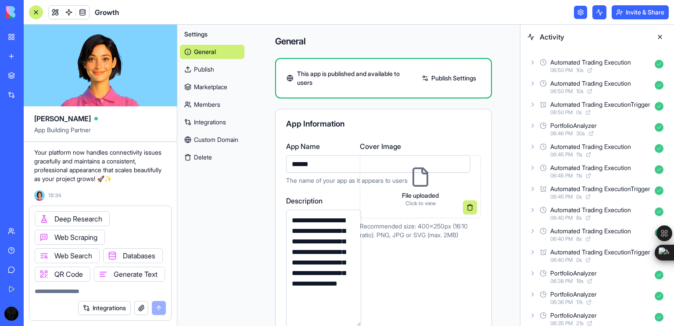
click at [660, 36] on button at bounding box center [660, 37] width 14 height 14
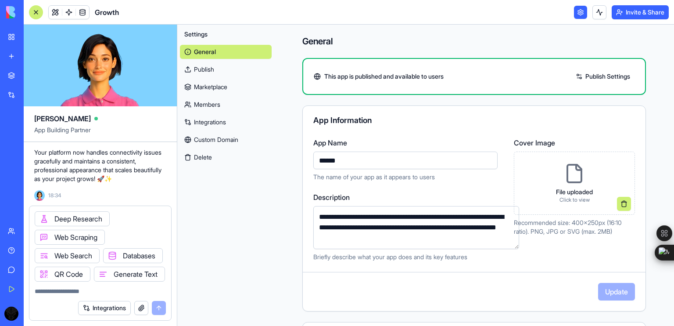
click at [581, 16] on link at bounding box center [580, 12] width 13 height 13
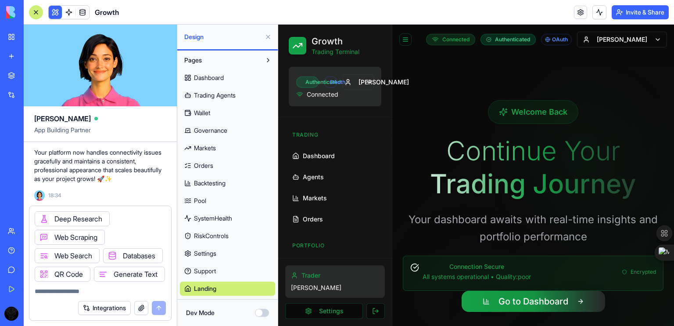
click at [574, 10] on link at bounding box center [580, 12] width 13 height 13
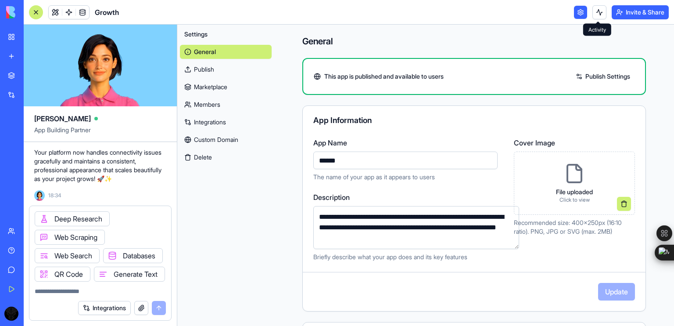
click at [628, 15] on button "Invite & Share" at bounding box center [640, 12] width 57 height 14
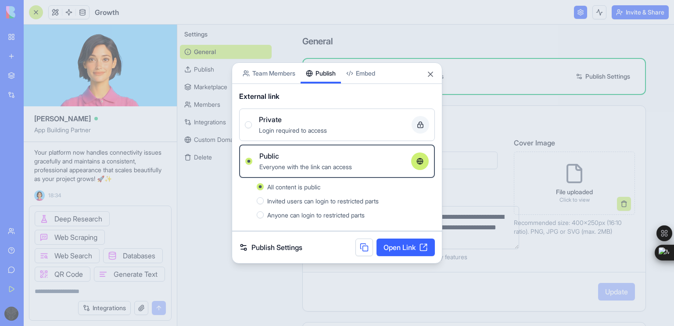
click at [388, 245] on link "Open Link" at bounding box center [406, 247] width 58 height 18
click at [428, 75] on button "Close" at bounding box center [430, 74] width 9 height 9
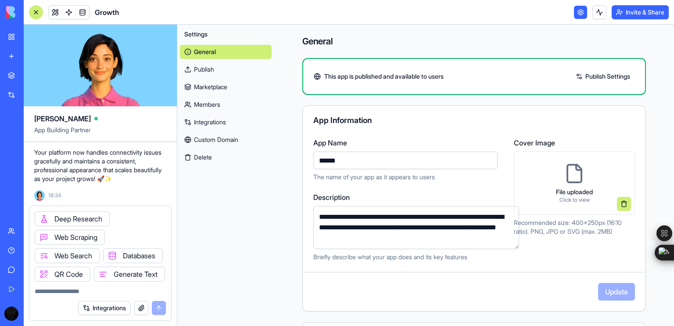
click at [583, 7] on link at bounding box center [580, 12] width 13 height 13
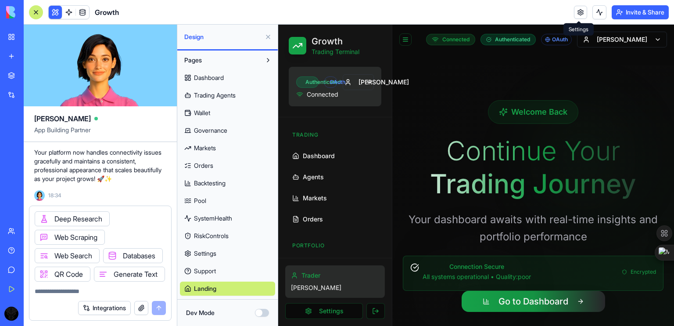
click at [90, 290] on textarea at bounding box center [100, 291] width 131 height 9
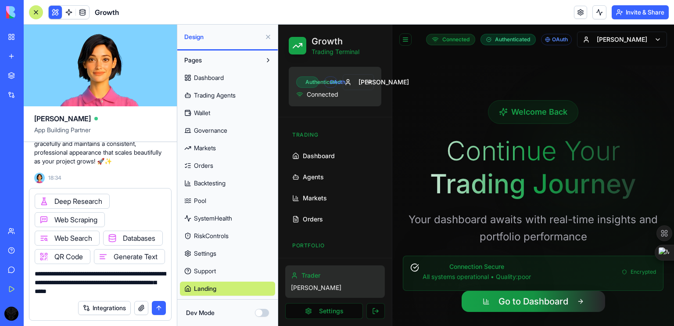
type textarea "**********"
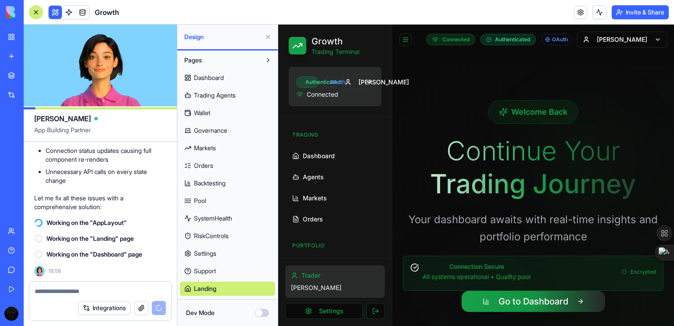
scroll to position [15096, 0]
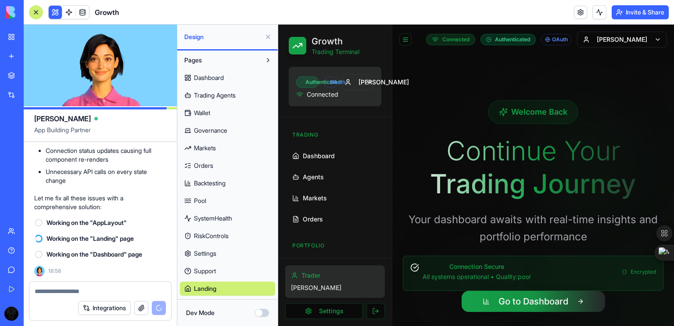
click at [109, 307] on button "Integrations" at bounding box center [104, 308] width 53 height 14
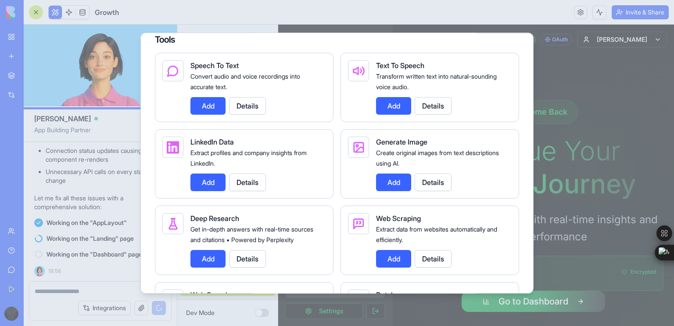
scroll to position [985, 0]
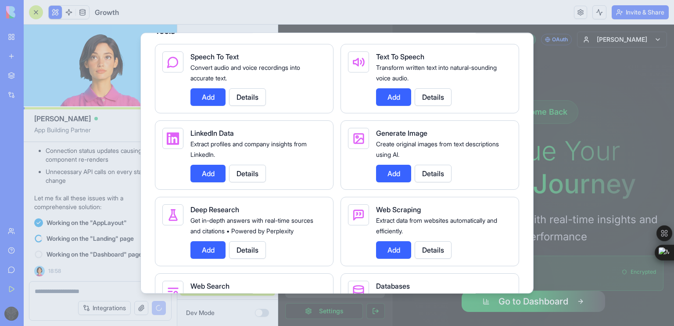
click at [211, 259] on button "Add" at bounding box center [208, 250] width 35 height 18
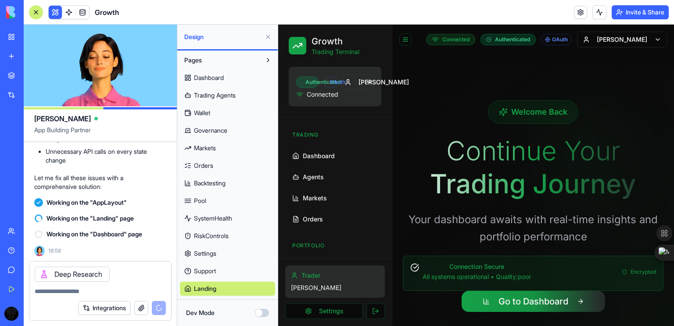
click at [109, 305] on button "Integrations" at bounding box center [104, 308] width 53 height 14
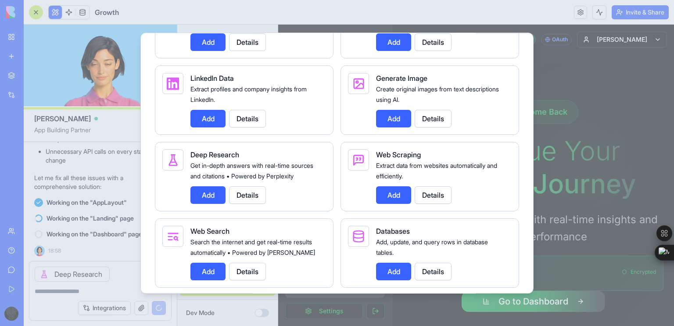
scroll to position [1040, 0]
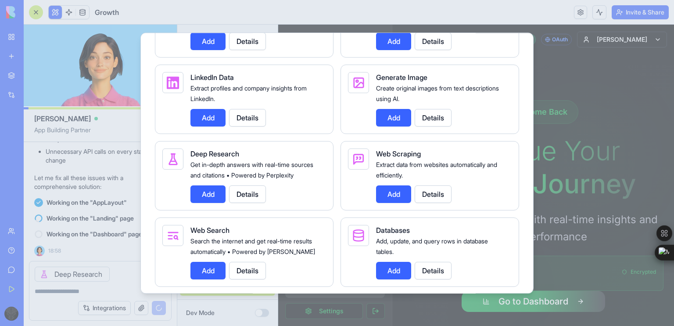
click at [382, 203] on button "Add" at bounding box center [393, 194] width 35 height 18
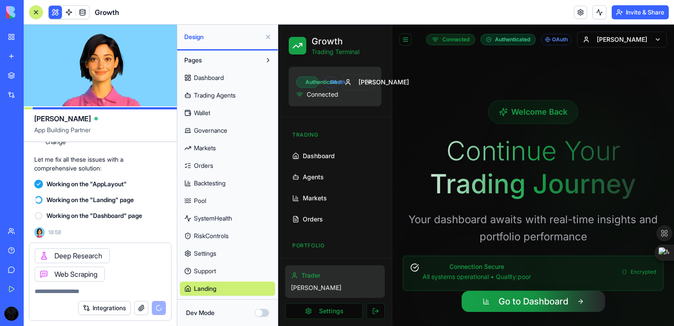
click at [116, 305] on button "Integrations" at bounding box center [104, 308] width 53 height 14
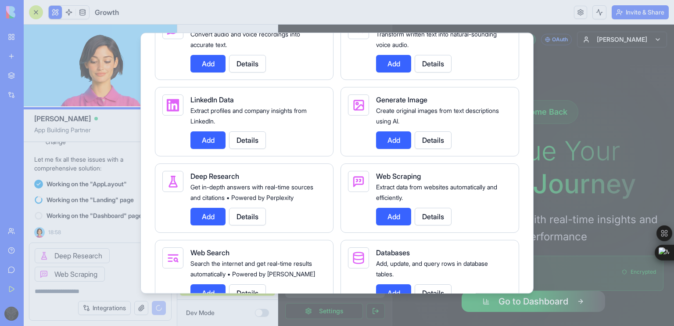
scroll to position [1018, 0]
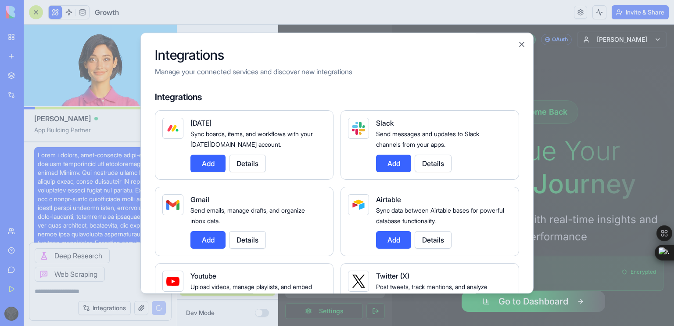
scroll to position [1111, 0]
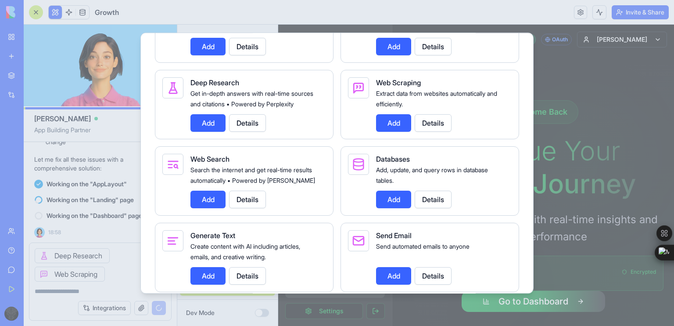
click at [216, 208] on button "Add" at bounding box center [208, 200] width 35 height 18
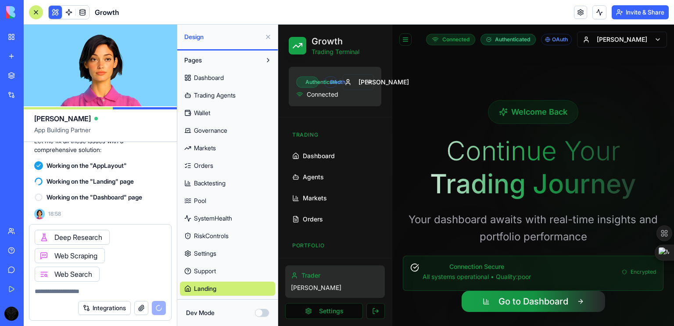
click at [109, 308] on button "Integrations" at bounding box center [104, 308] width 53 height 14
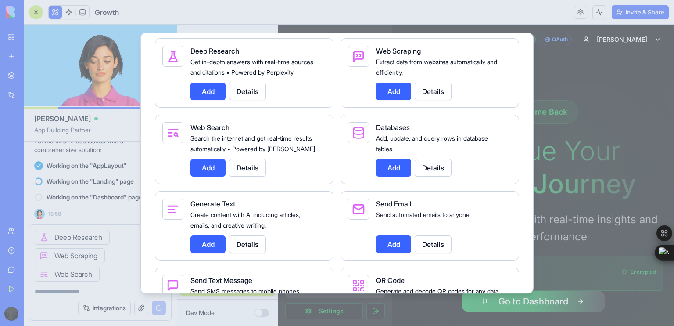
scroll to position [1145, 0]
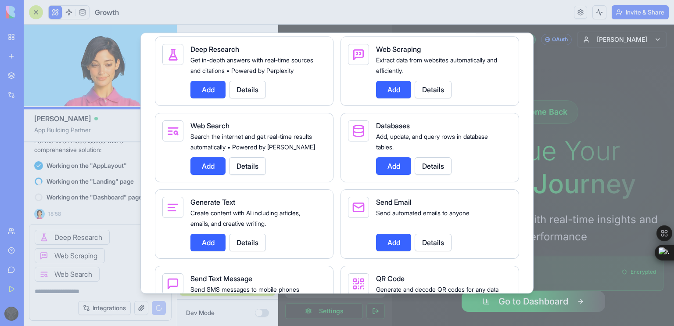
click at [208, 251] on button "Add" at bounding box center [208, 243] width 35 height 18
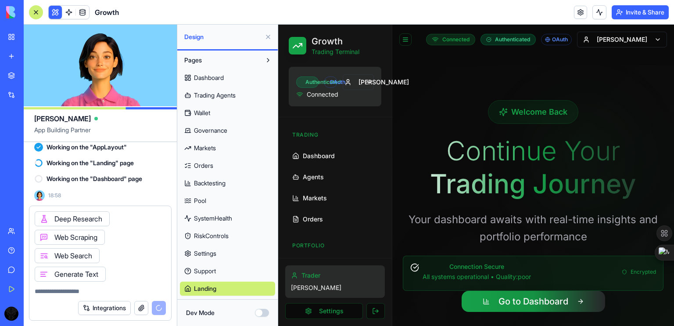
click at [118, 308] on button "Integrations" at bounding box center [104, 308] width 53 height 14
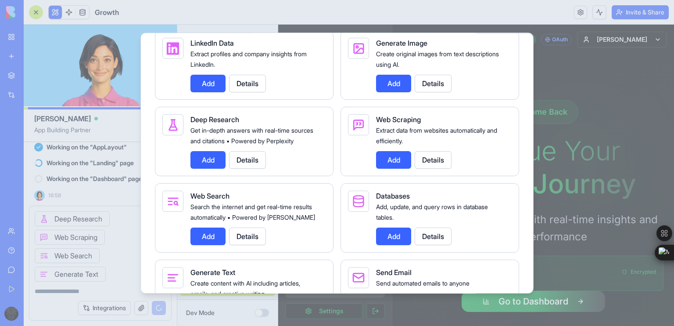
scroll to position [1075, 0]
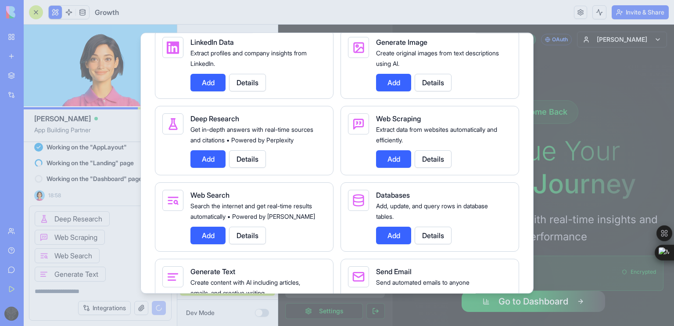
click at [381, 244] on button "Add" at bounding box center [393, 235] width 35 height 18
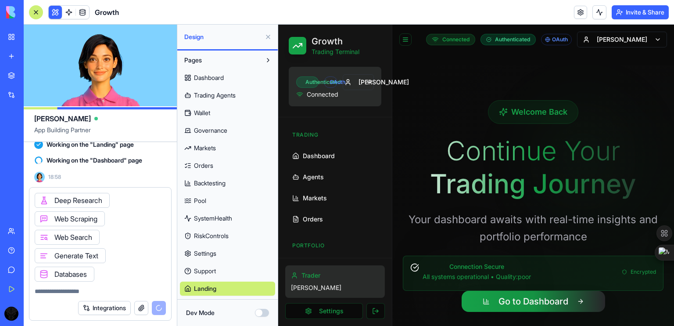
click at [110, 311] on button "Integrations" at bounding box center [104, 308] width 53 height 14
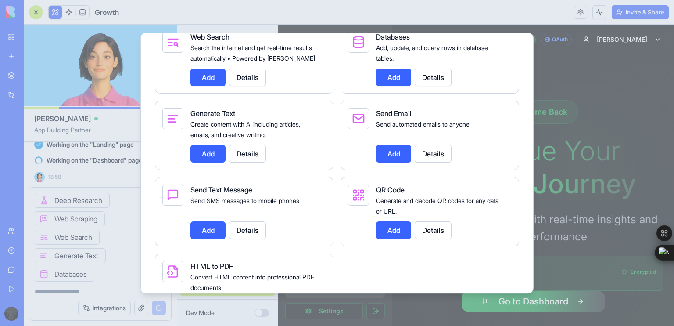
scroll to position [1243, 0]
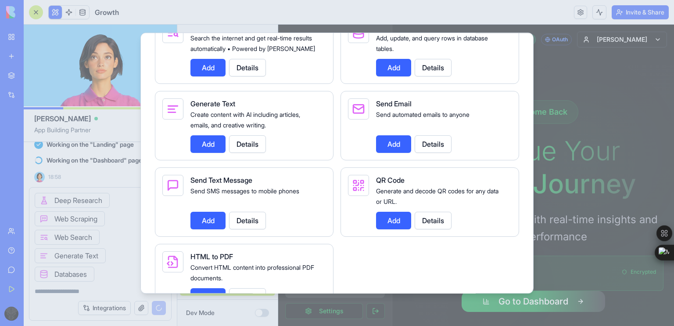
click at [397, 229] on button "Add" at bounding box center [393, 221] width 35 height 18
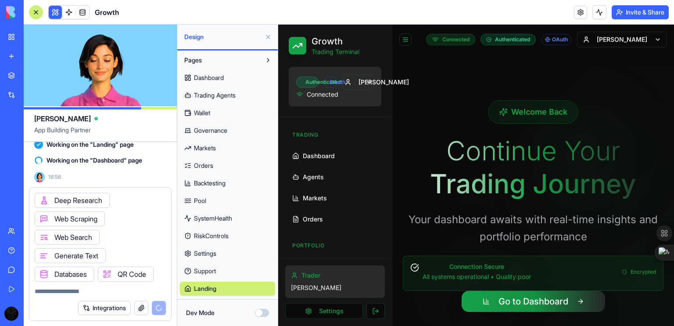
click at [105, 293] on textarea at bounding box center [100, 291] width 131 height 9
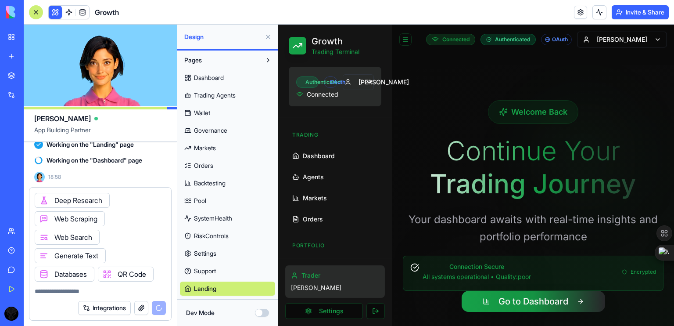
click at [123, 93] on video at bounding box center [100, 66] width 153 height 82
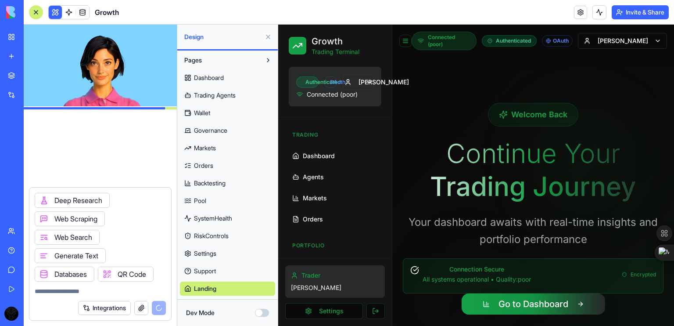
scroll to position [15888, 0]
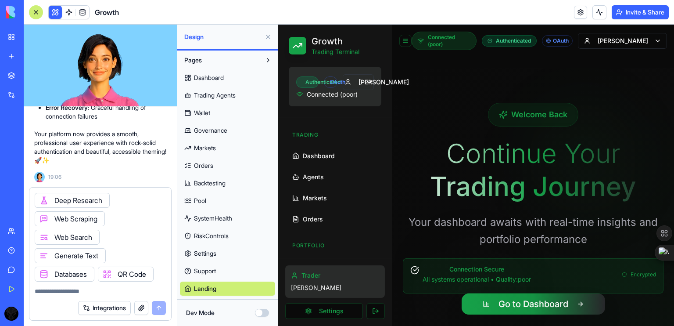
click at [155, 290] on textarea at bounding box center [100, 291] width 131 height 9
click at [107, 274] on icon at bounding box center [107, 273] width 7 height 7
click at [43, 272] on icon at bounding box center [43, 273] width 7 height 7
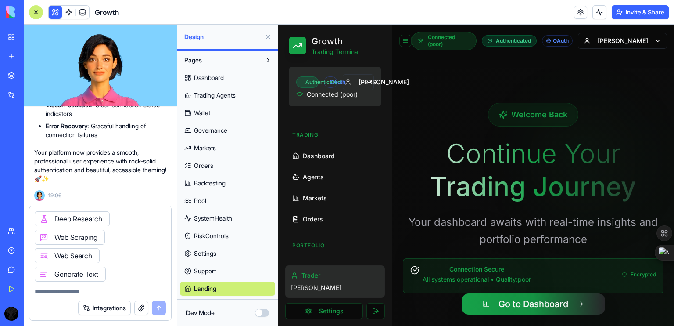
click at [68, 293] on textarea at bounding box center [100, 291] width 131 height 9
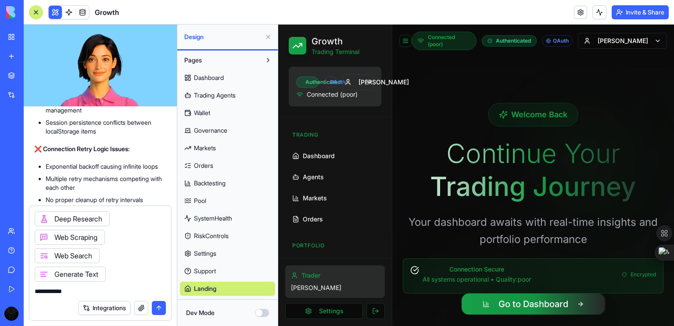
scroll to position [14424, 0]
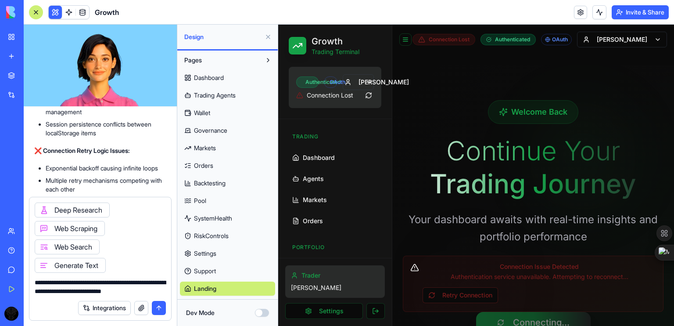
type textarea "**********"
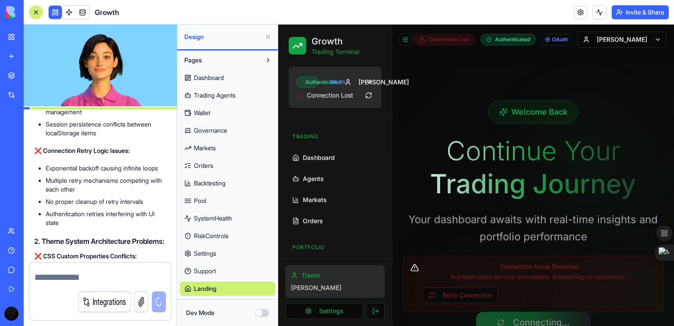
scroll to position [15846, 0]
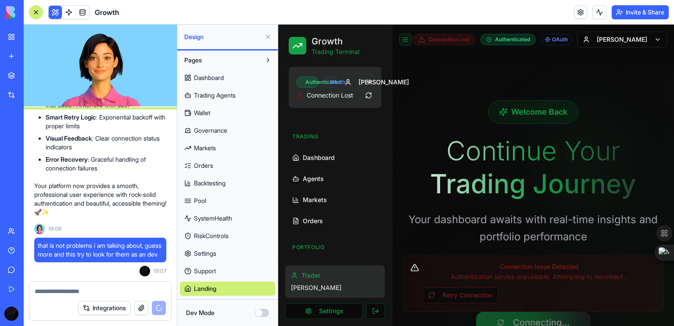
click at [406, 40] on button at bounding box center [405, 39] width 12 height 12
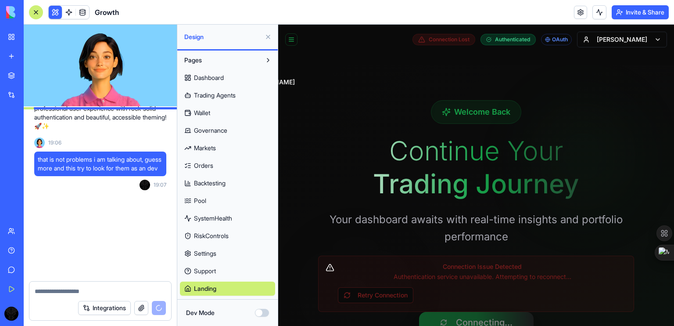
scroll to position [15940, 0]
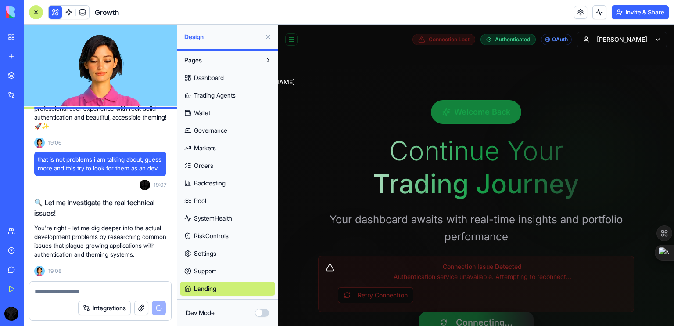
click at [473, 108] on div "Welcome Back" at bounding box center [476, 112] width 90 height 24
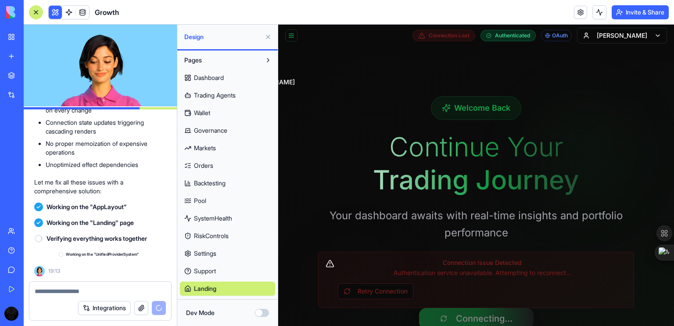
scroll to position [16686, 0]
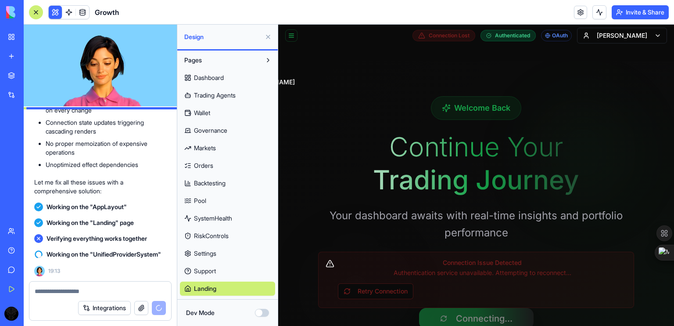
click at [117, 293] on textarea at bounding box center [101, 291] width 132 height 9
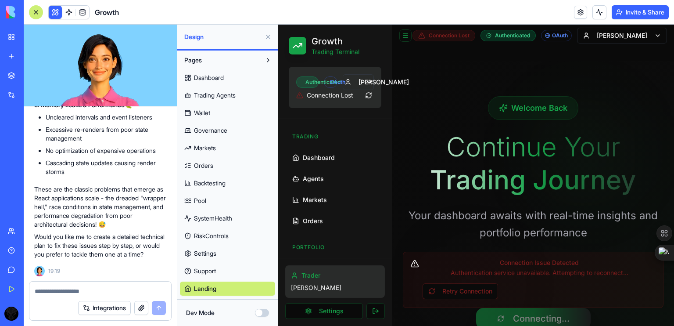
scroll to position [17468, 0]
click at [97, 190] on p "These are the classic problems that emerge as React applications scale - the dr…" at bounding box center [100, 207] width 132 height 44
click at [83, 289] on textarea at bounding box center [101, 291] width 132 height 9
click at [97, 305] on button "Integrations" at bounding box center [104, 308] width 53 height 14
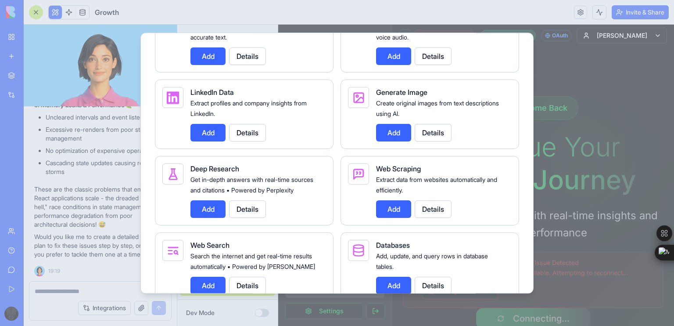
scroll to position [1025, 0]
click at [211, 218] on button "Add" at bounding box center [208, 209] width 35 height 18
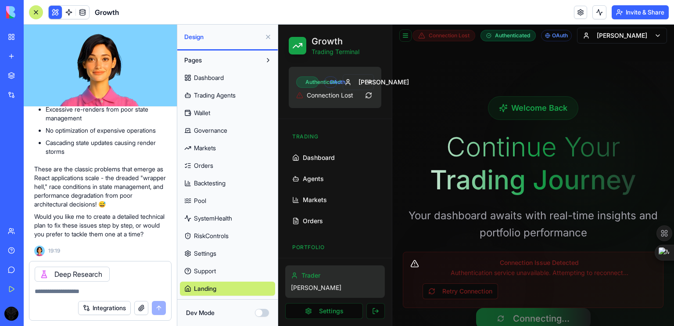
click at [111, 304] on button "Integrations" at bounding box center [104, 308] width 53 height 14
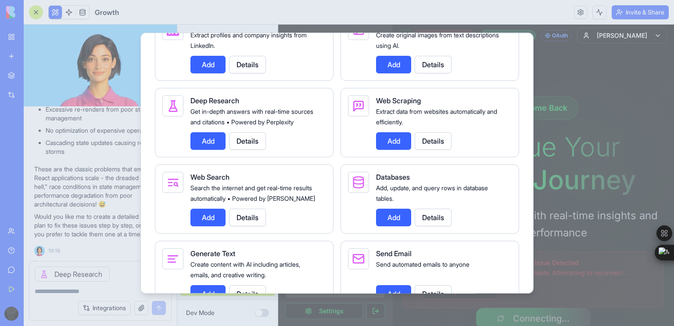
scroll to position [1132, 0]
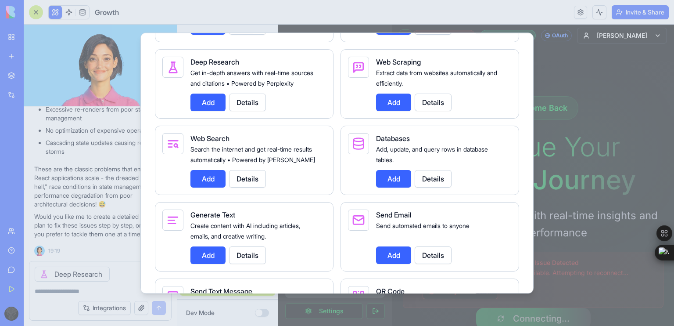
click at [210, 187] on button "Add" at bounding box center [208, 179] width 35 height 18
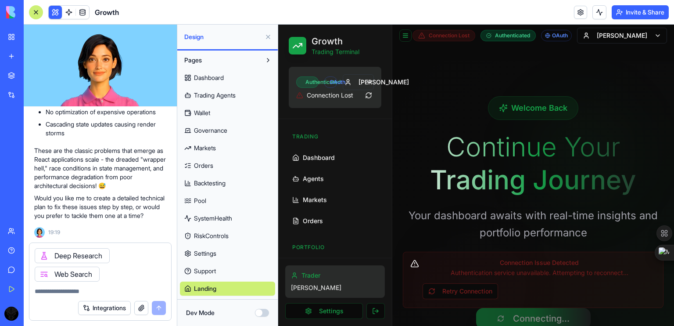
click at [102, 295] on div "Integrations" at bounding box center [100, 307] width 142 height 25
type textarea "*"
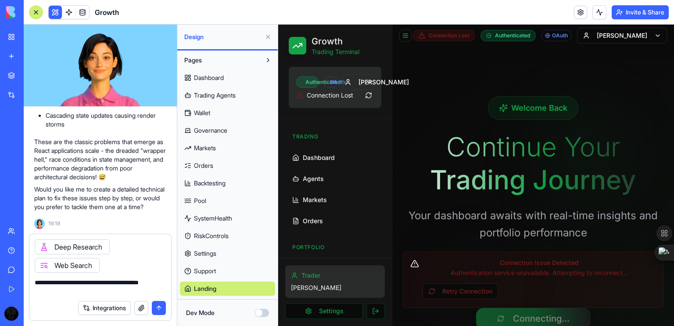
type textarea "**********"
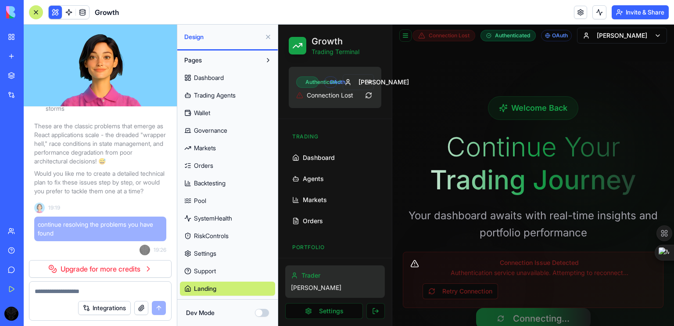
scroll to position [17532, 0]
